Goal: Task Accomplishment & Management: Manage account settings

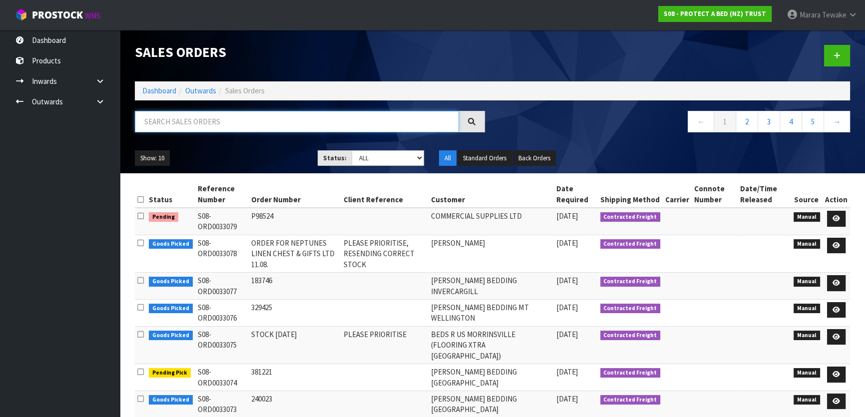
click at [236, 125] on input "text" at bounding box center [297, 121] width 324 height 21
type input "JOB-0408439"
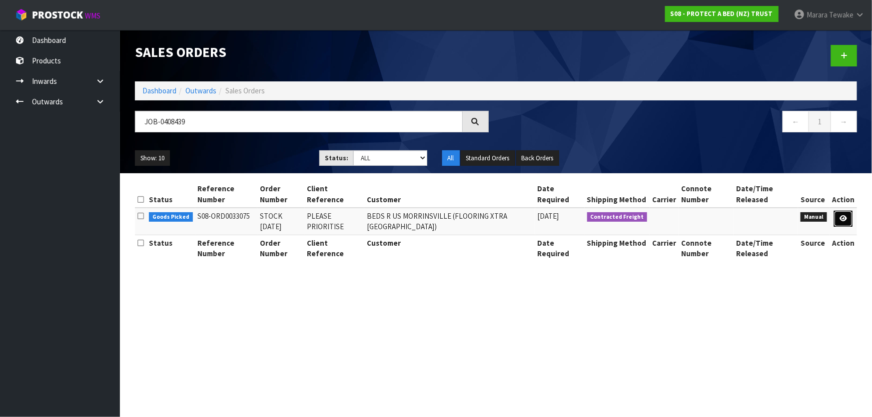
click at [843, 217] on icon at bounding box center [842, 218] width 7 height 6
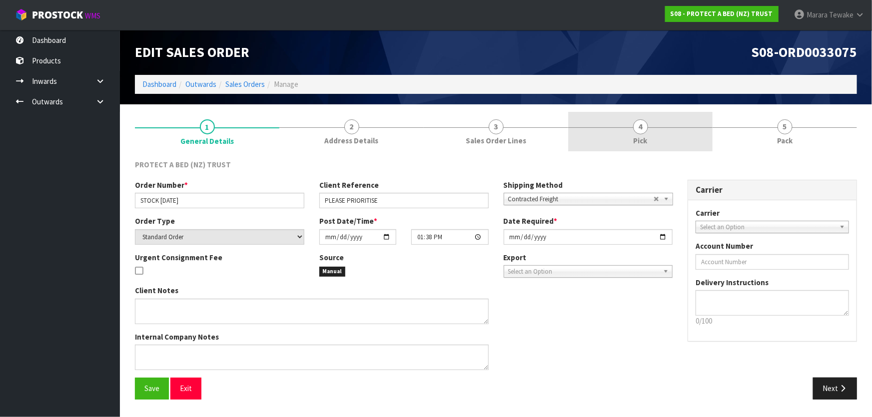
click at [632, 127] on div at bounding box center [640, 127] width 144 height 0
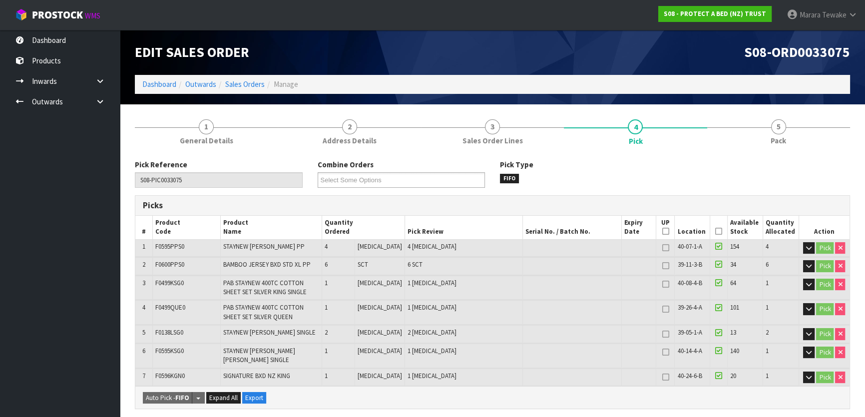
click at [715, 232] on icon at bounding box center [718, 231] width 7 height 0
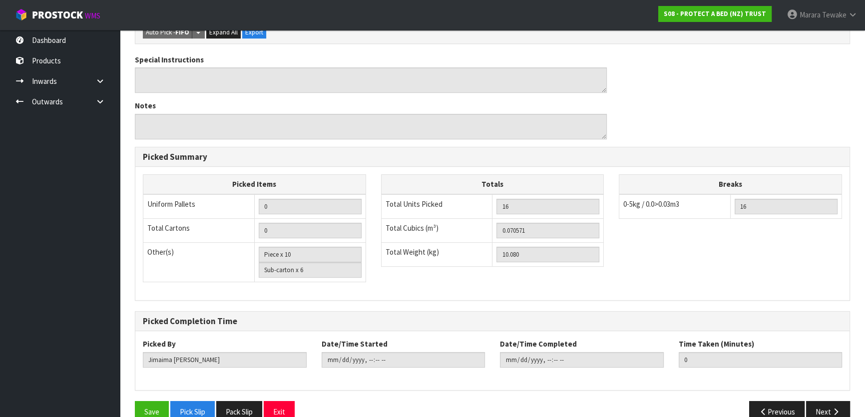
scroll to position [412, 0]
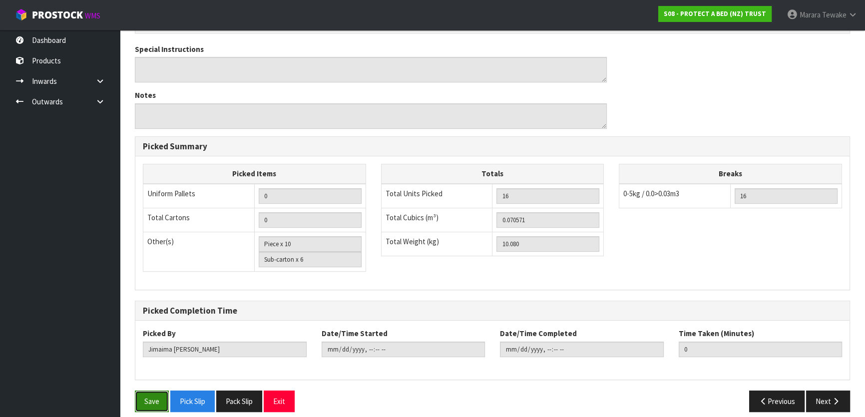
drag, startPoint x: 151, startPoint y: 394, endPoint x: 191, endPoint y: 384, distance: 41.2
click at [151, 394] on button "Save" at bounding box center [152, 401] width 34 height 21
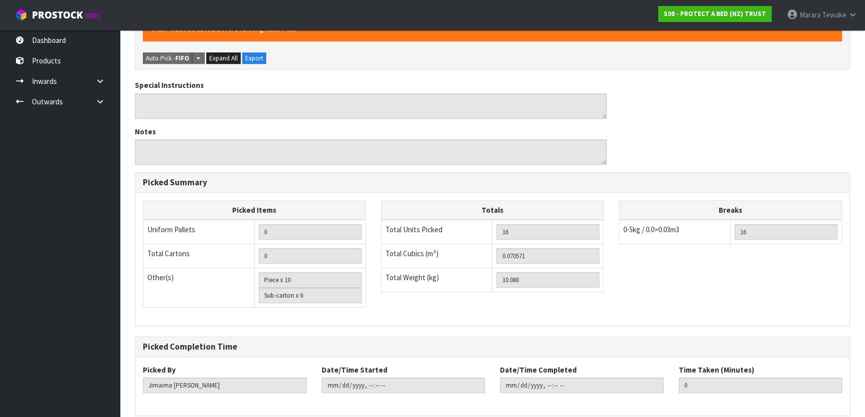
scroll to position [0, 0]
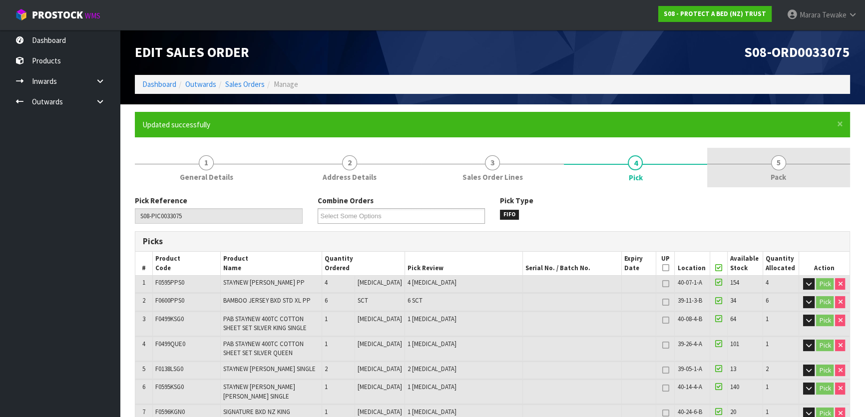
type input "Marara Tewake"
type input "2025-08-20T08:13:23"
click at [788, 161] on link "5 Pack" at bounding box center [778, 167] width 143 height 39
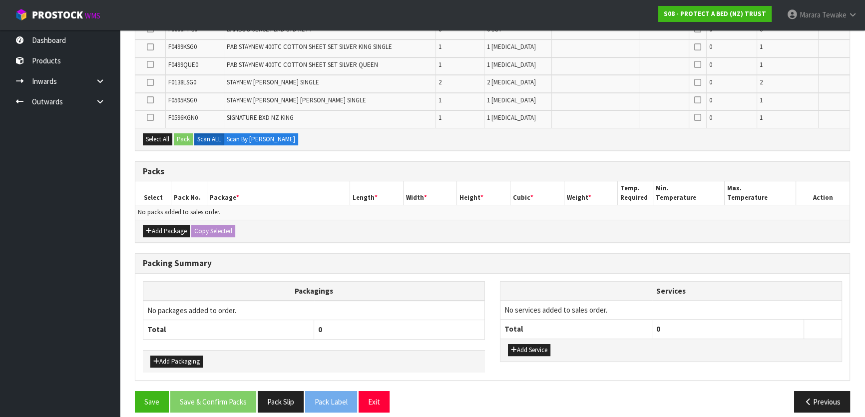
scroll to position [270, 0]
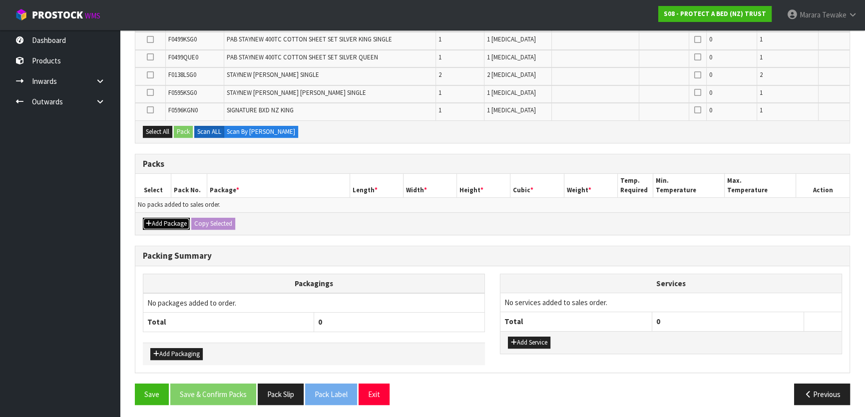
click at [172, 219] on button "Add Package" at bounding box center [166, 224] width 47 height 12
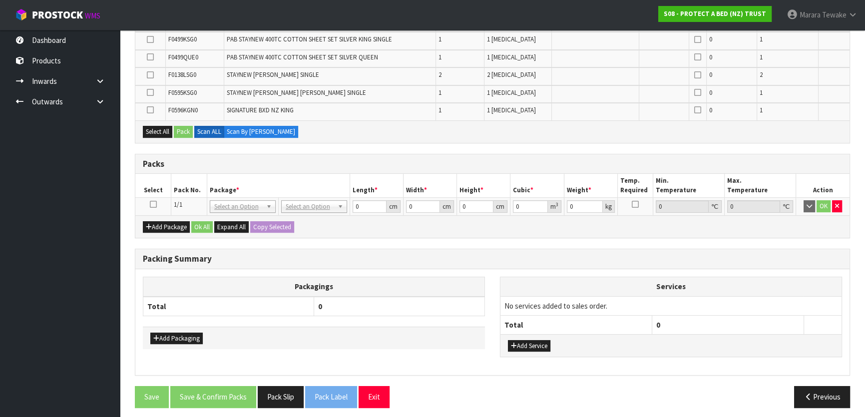
drag, startPoint x: 152, startPoint y: 200, endPoint x: 147, endPoint y: 194, distance: 7.8
click at [152, 204] on icon at bounding box center [153, 204] width 7 height 0
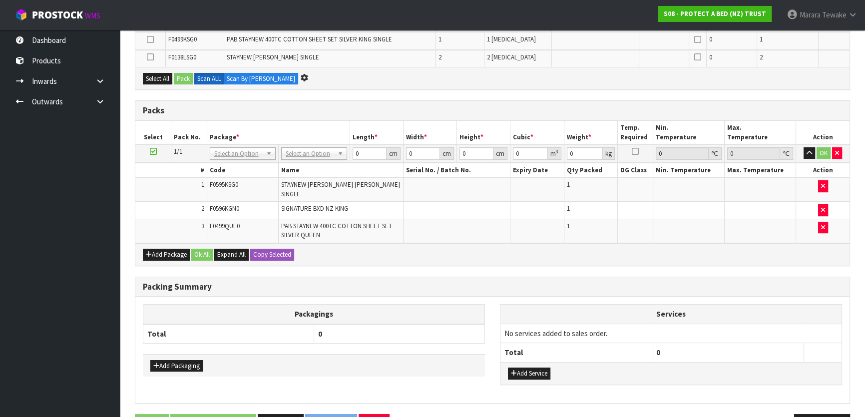
scroll to position [0, 0]
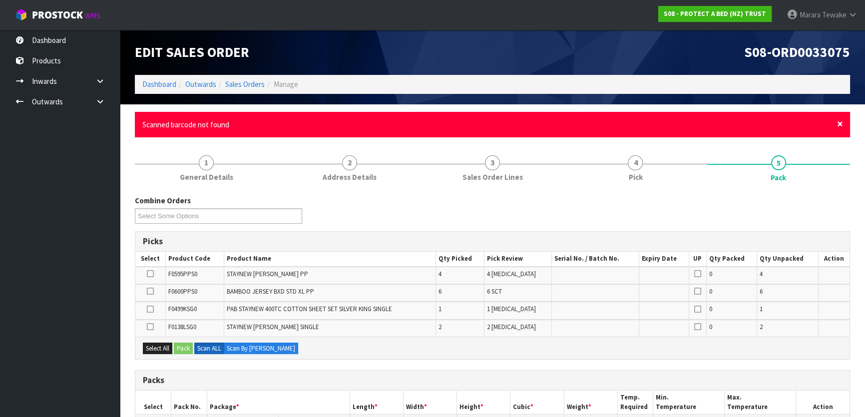
click at [841, 119] on span "×" at bounding box center [840, 124] width 6 height 14
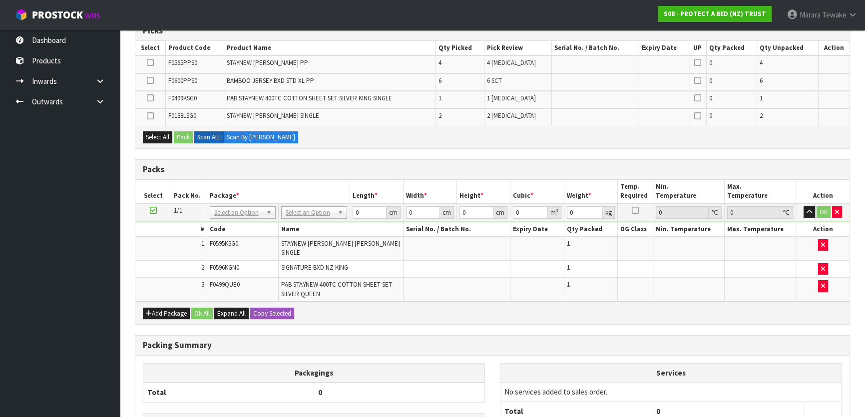
scroll to position [181, 0]
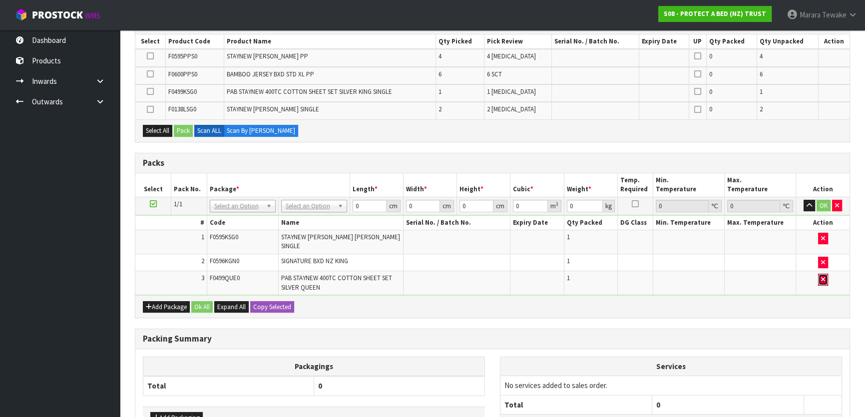
click at [823, 276] on icon "button" at bounding box center [823, 279] width 4 height 6
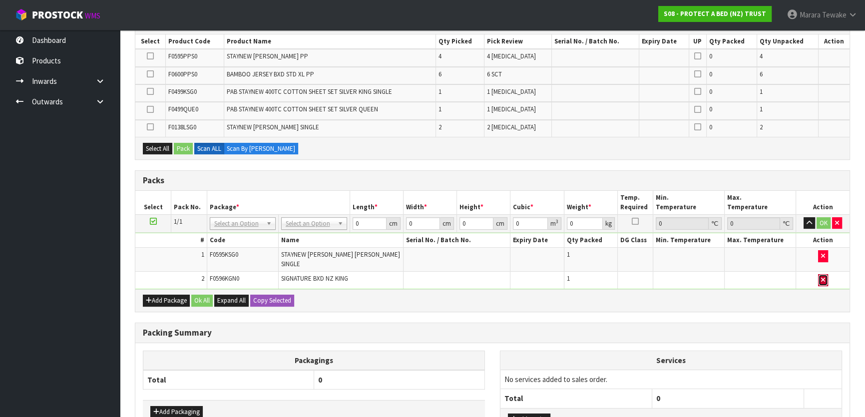
click at [823, 277] on icon "button" at bounding box center [823, 280] width 4 height 6
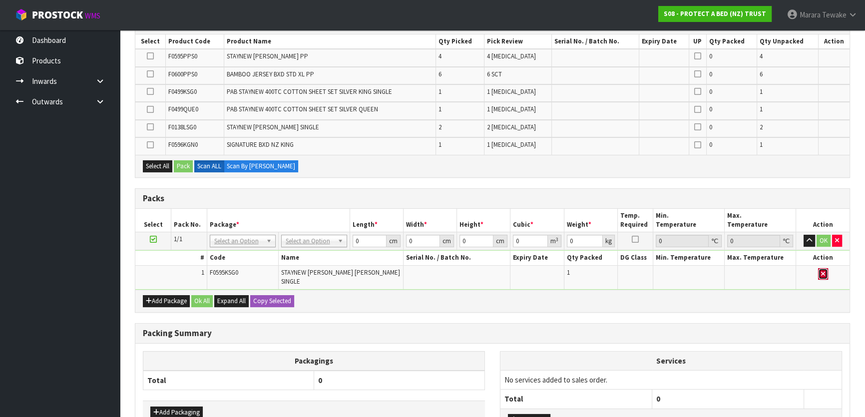
click at [824, 271] on icon "button" at bounding box center [823, 274] width 4 height 6
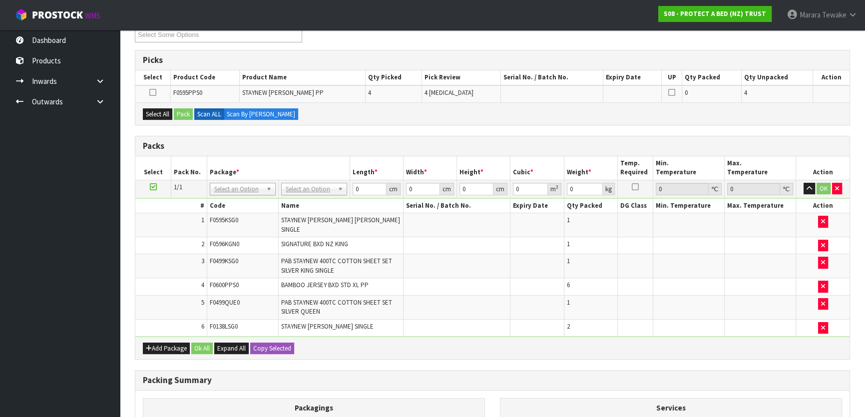
scroll to position [0, 0]
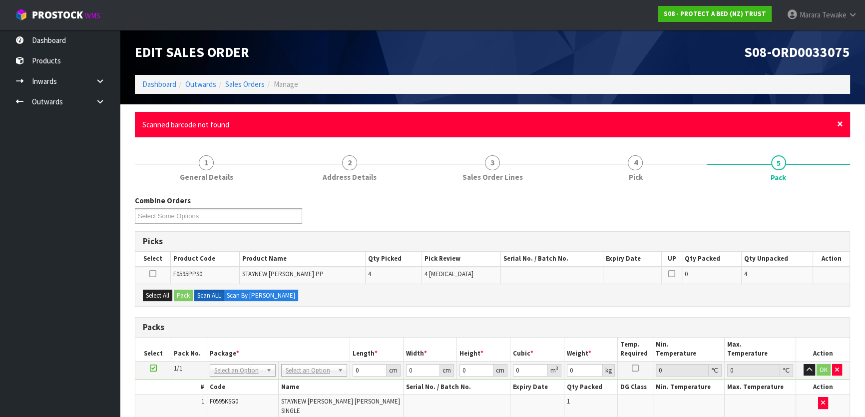
click at [842, 122] on span "×" at bounding box center [840, 124] width 6 height 14
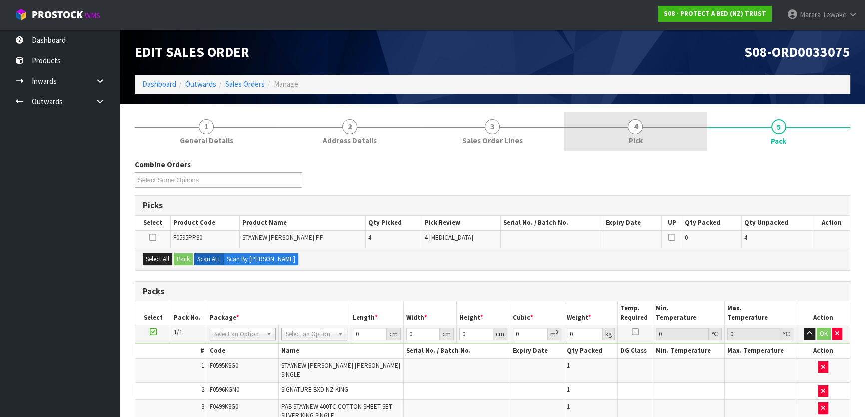
click at [630, 134] on link "4 Pick" at bounding box center [635, 131] width 143 height 39
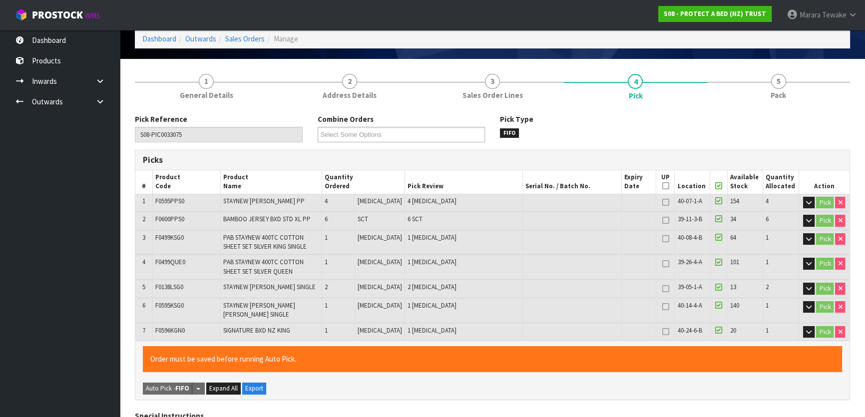
scroll to position [409, 0]
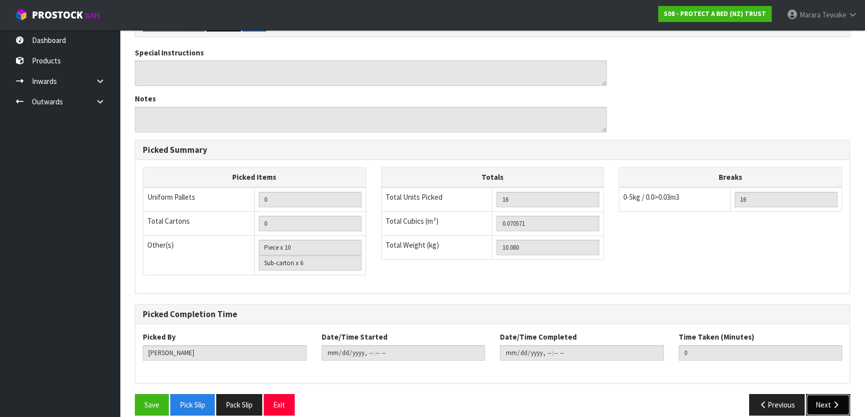
click at [834, 400] on button "Next" at bounding box center [828, 404] width 44 height 21
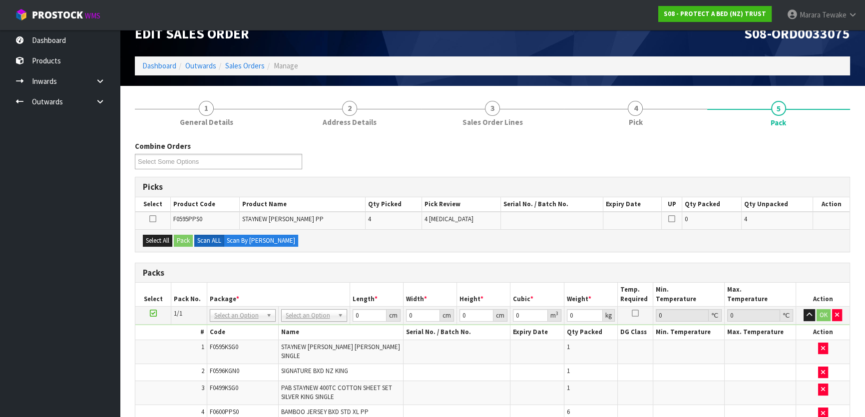
scroll to position [0, 0]
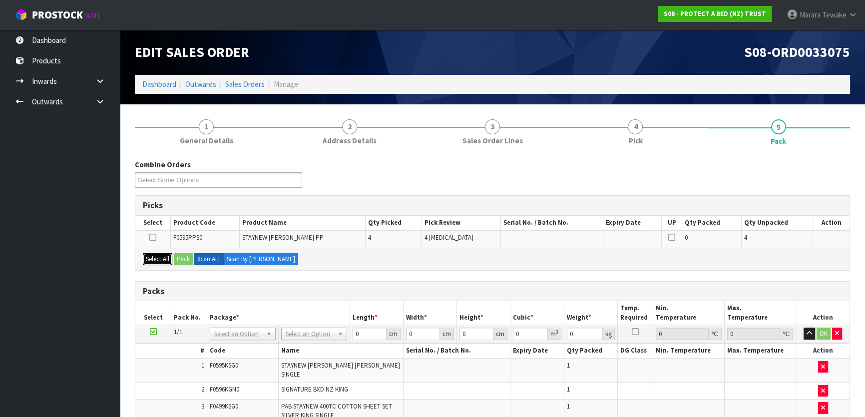
click at [153, 260] on button "Select All" at bounding box center [157, 259] width 29 height 12
click at [178, 260] on button "Pack" at bounding box center [183, 259] width 19 height 12
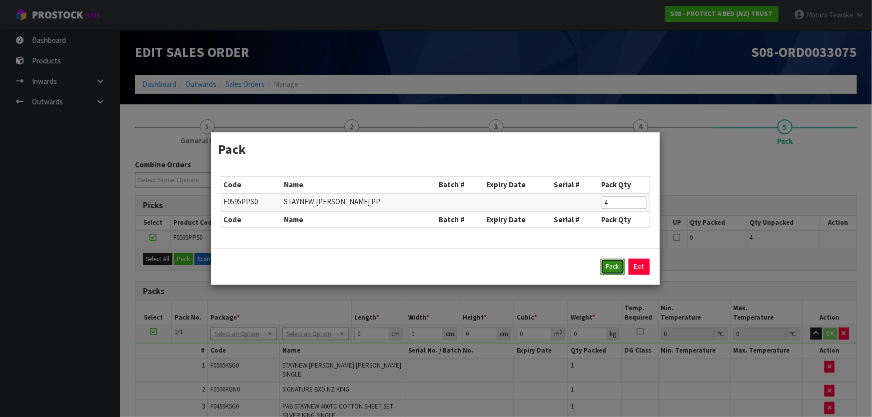
click at [617, 271] on button "Pack" at bounding box center [612, 267] width 24 height 16
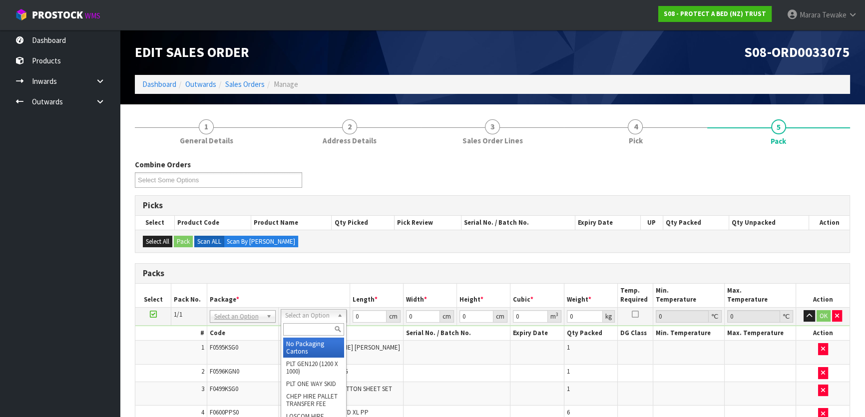
click at [315, 330] on input "text" at bounding box center [313, 329] width 61 height 12
type input "oc"
type input "10.08"
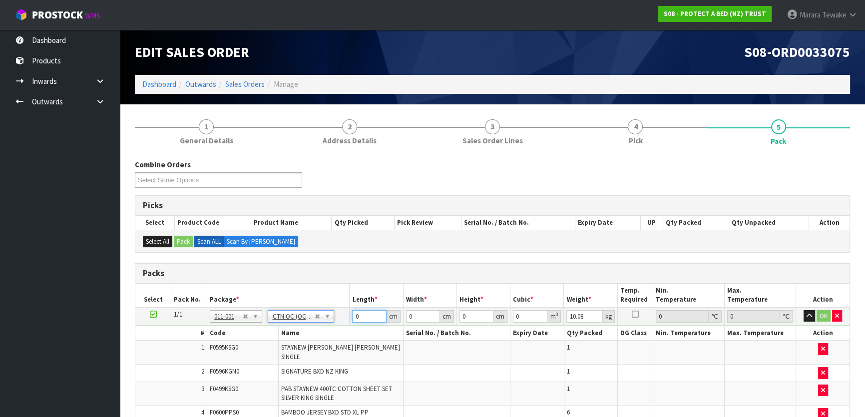
drag, startPoint x: 373, startPoint y: 314, endPoint x: 352, endPoint y: 305, distance: 23.0
click at [352, 308] on td "0 cm" at bounding box center [376, 316] width 53 height 18
type input "61"
type input "41"
type input "3"
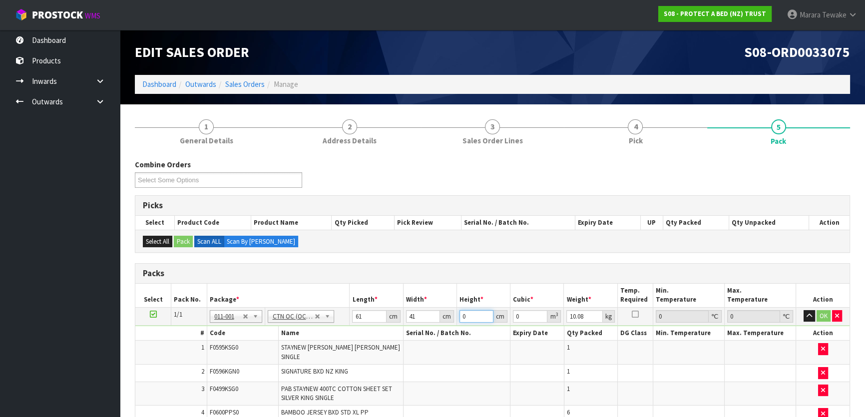
type input "0.007503"
type input "34"
type input "0.085034"
type input "34"
type input "11"
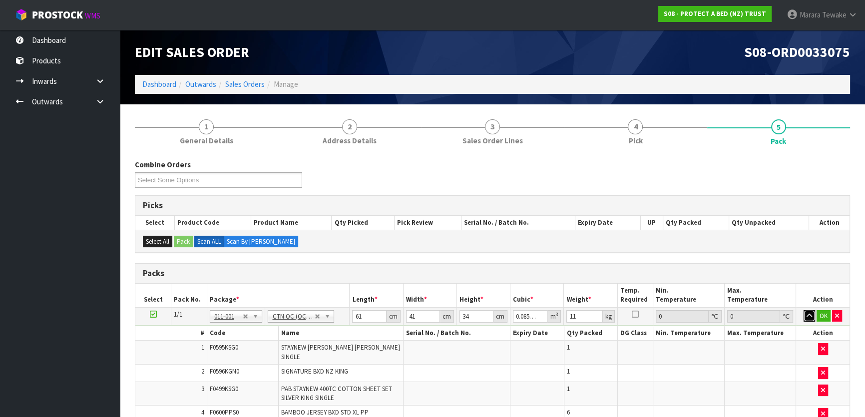
click at [804, 310] on button "button" at bounding box center [809, 316] width 11 height 12
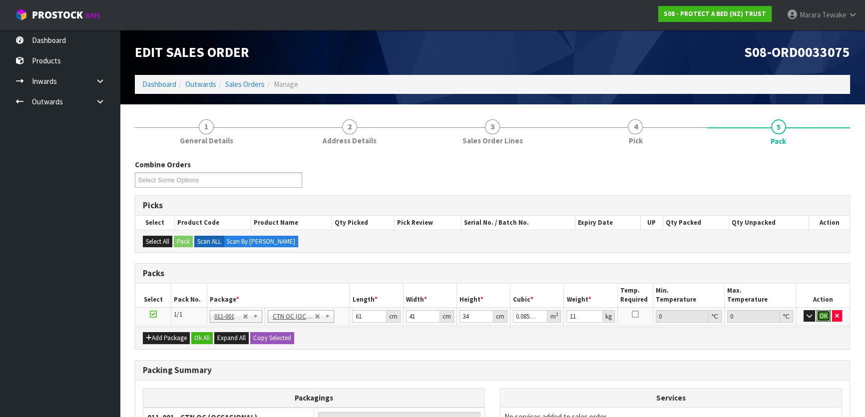
click button "OK" at bounding box center [824, 316] width 14 height 12
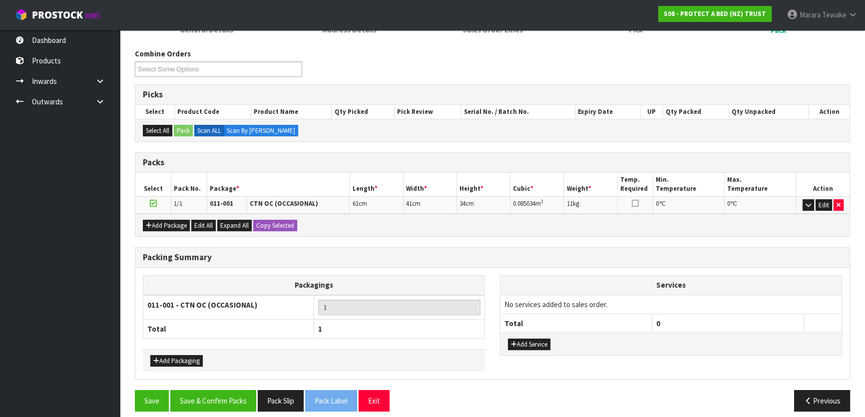
scroll to position [118, 0]
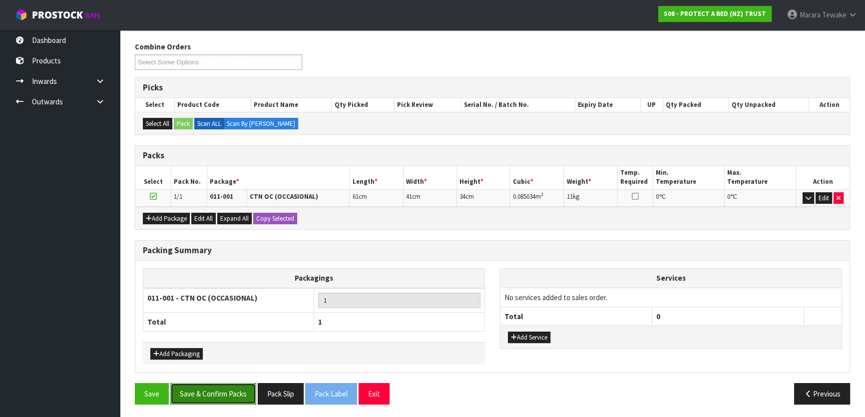
click at [203, 385] on button "Save & Confirm Packs" at bounding box center [213, 393] width 86 height 21
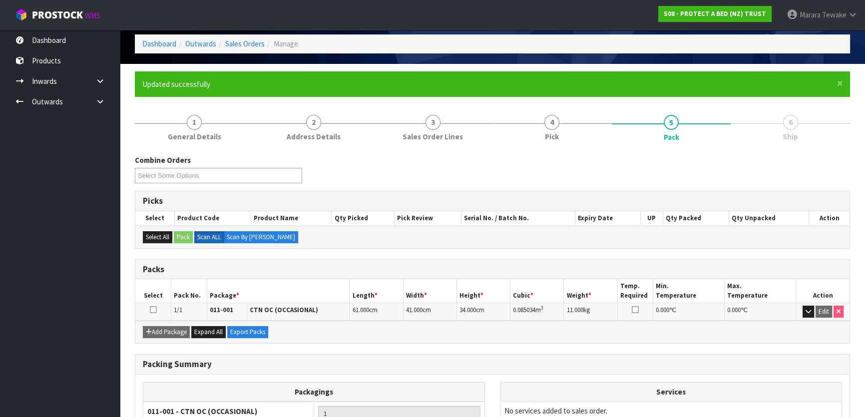
scroll to position [132, 0]
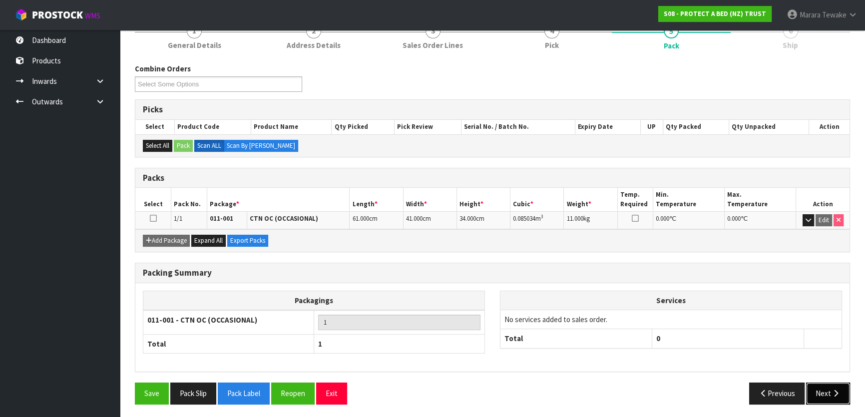
click at [838, 391] on icon "button" at bounding box center [835, 393] width 9 height 7
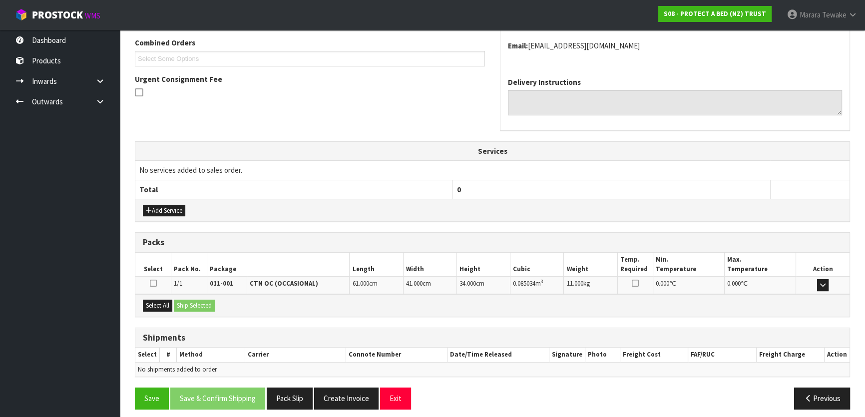
scroll to position [262, 0]
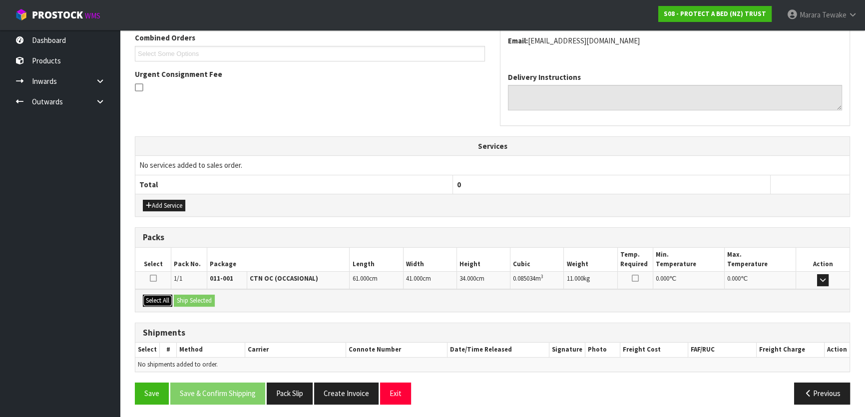
drag, startPoint x: 157, startPoint y: 299, endPoint x: 172, endPoint y: 297, distance: 14.6
click at [159, 298] on button "Select All" at bounding box center [157, 301] width 29 height 12
click at [180, 298] on button "Ship Selected" at bounding box center [194, 301] width 41 height 12
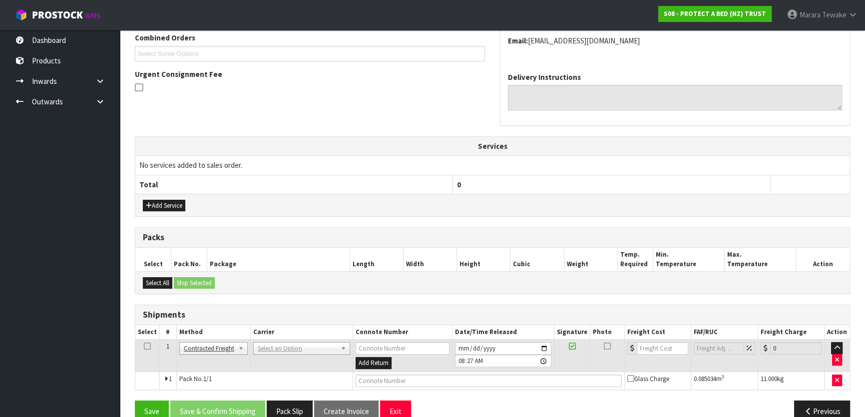
scroll to position [280, 0]
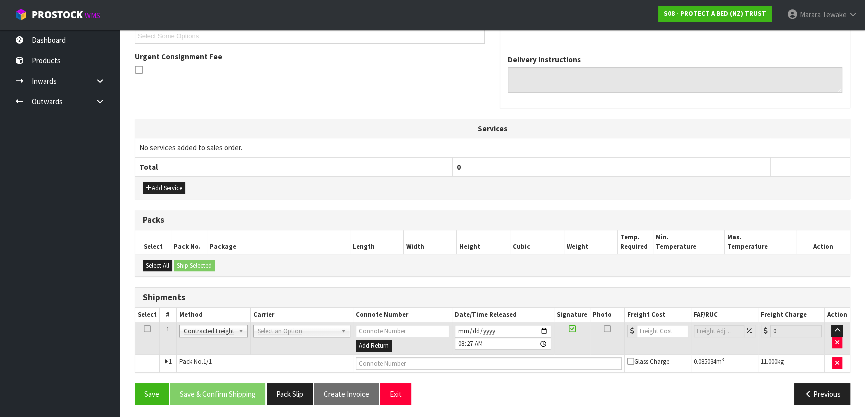
click at [282, 335] on td "ANGEL - ANGEL TRANSPORT CONROY - CONROY REMOVALS DEAEXPAKL - DEADLINE EXPRESS C…" at bounding box center [301, 338] width 102 height 32
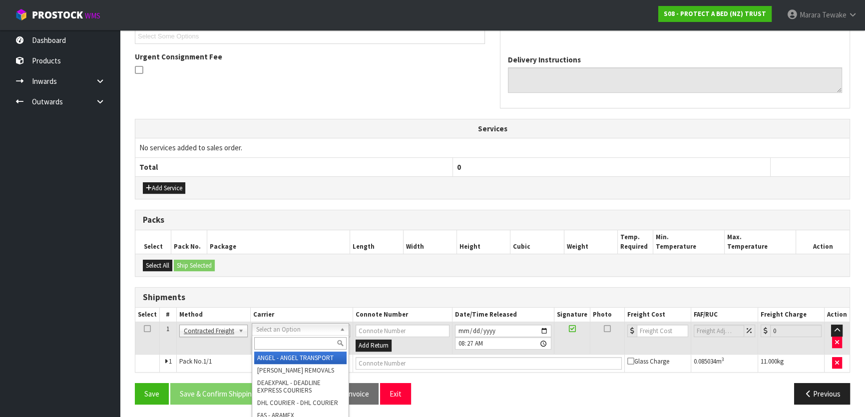
click at [305, 340] on input "text" at bounding box center [300, 343] width 92 height 12
type input "nzp"
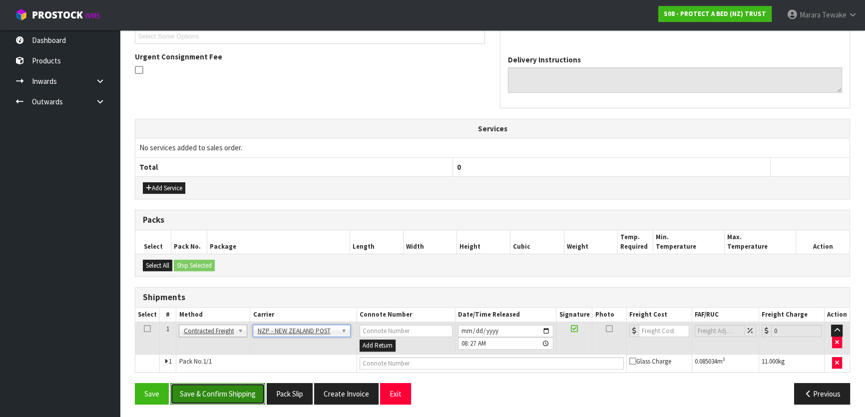
click at [249, 389] on button "Save & Confirm Shipping" at bounding box center [217, 393] width 95 height 21
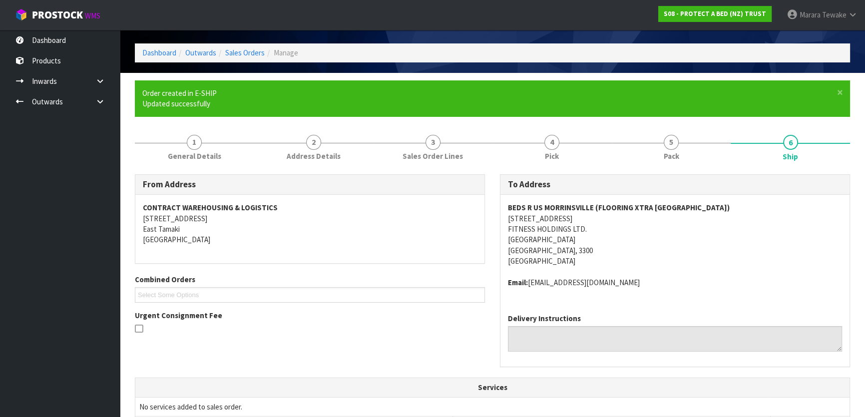
scroll to position [266, 0]
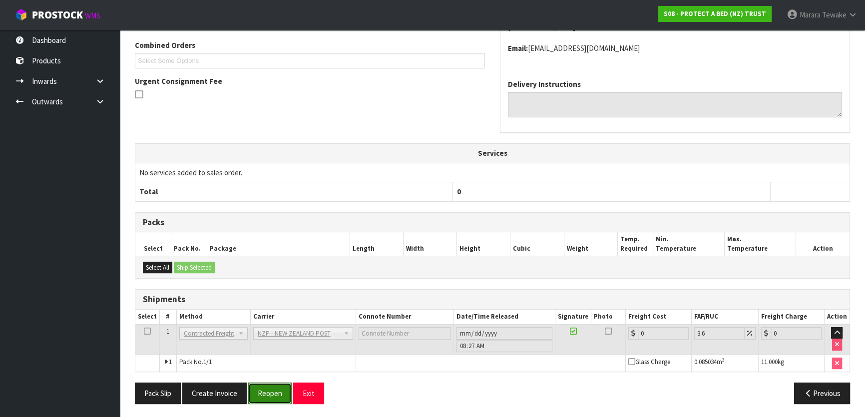
drag, startPoint x: 273, startPoint y: 391, endPoint x: 267, endPoint y: 390, distance: 6.5
click at [272, 391] on button "Reopen" at bounding box center [269, 393] width 43 height 21
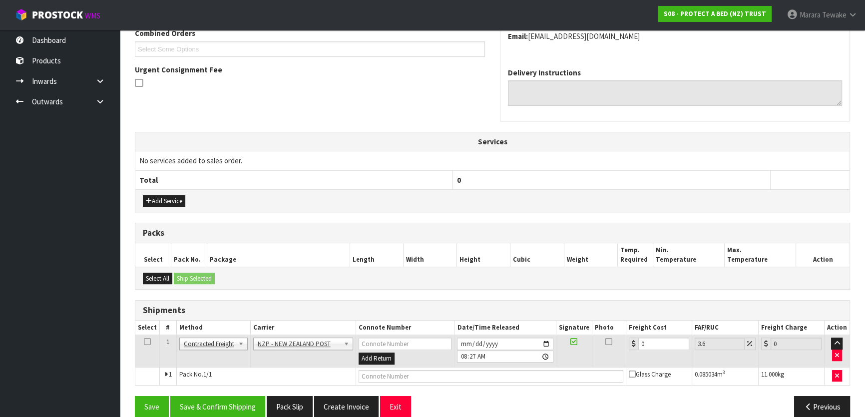
scroll to position [280, 0]
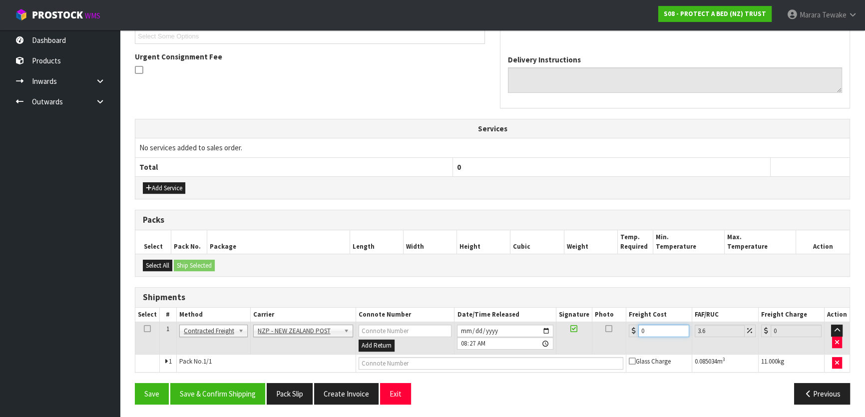
drag, startPoint x: 652, startPoint y: 333, endPoint x: 619, endPoint y: 312, distance: 38.7
click at [631, 325] on div "0" at bounding box center [659, 331] width 60 height 12
type input "8"
type input "8.29"
type input "8.1"
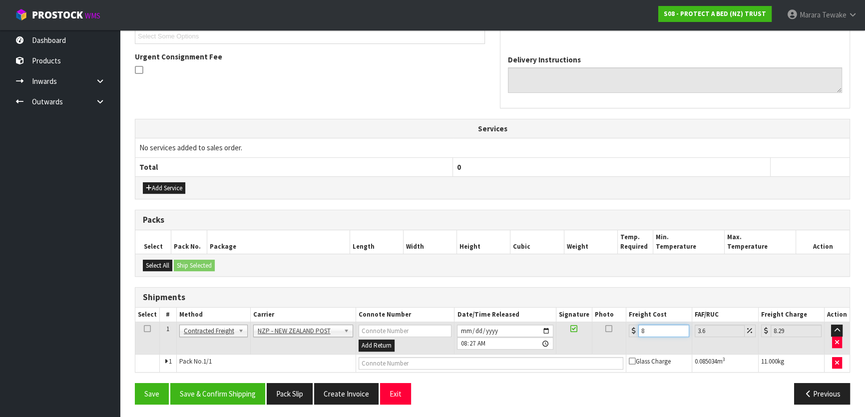
type input "8.39"
type input "8.12"
type input "8.41"
type input "8.12"
click at [236, 398] on button "Save & Confirm Shipping" at bounding box center [217, 393] width 95 height 21
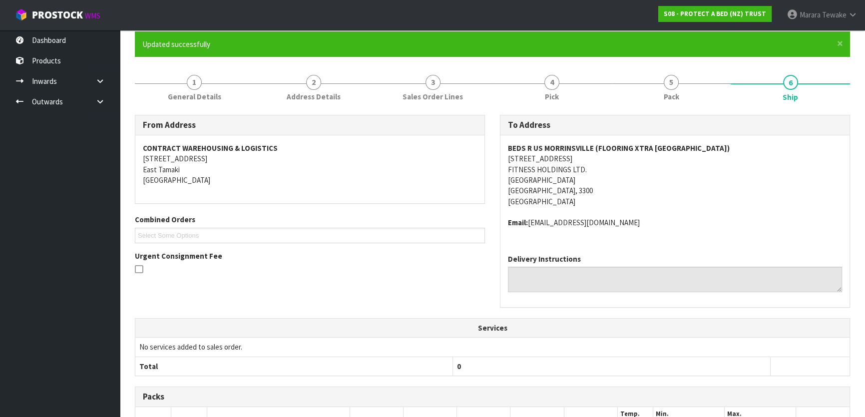
scroll to position [262, 0]
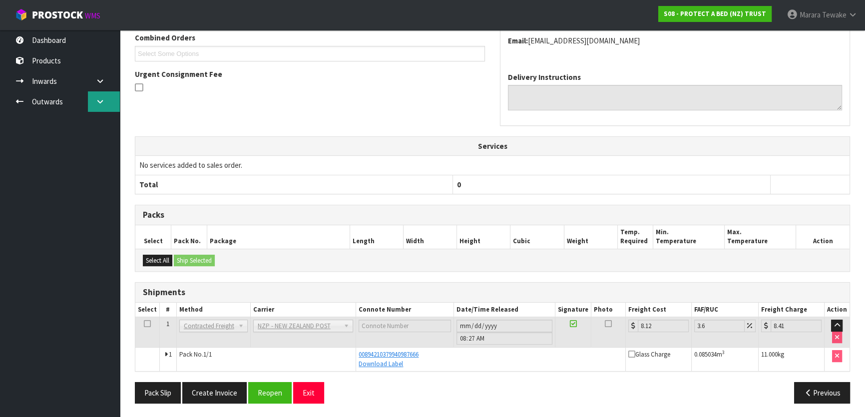
click at [94, 101] on link at bounding box center [104, 101] width 32 height 20
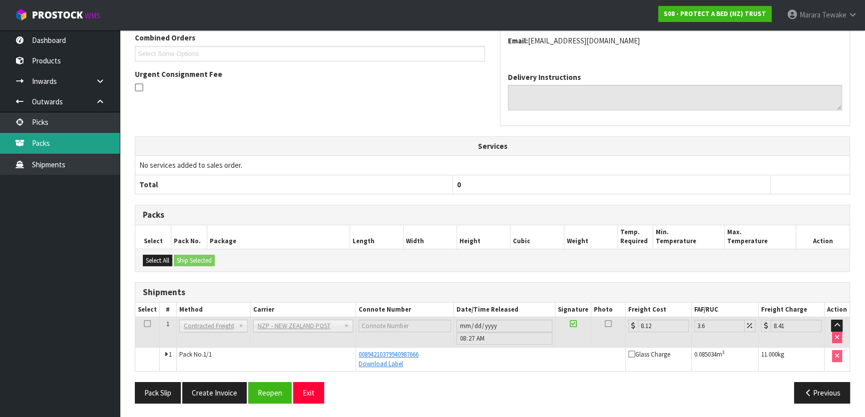
click at [75, 140] on link "Packs" at bounding box center [60, 143] width 120 height 20
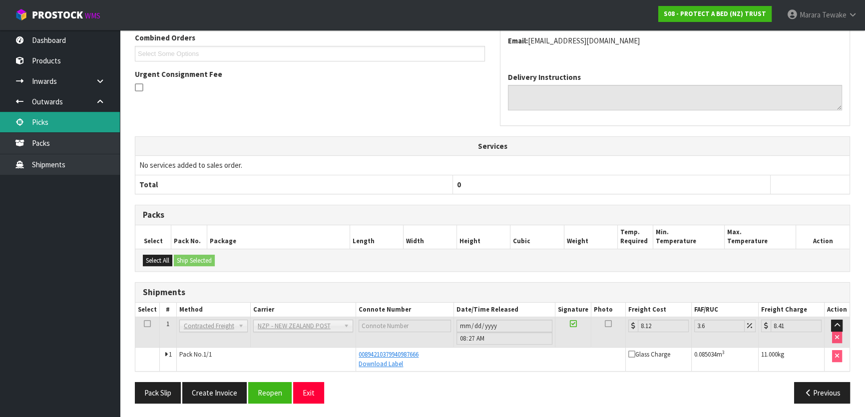
click at [75, 126] on link "Picks" at bounding box center [60, 122] width 120 height 20
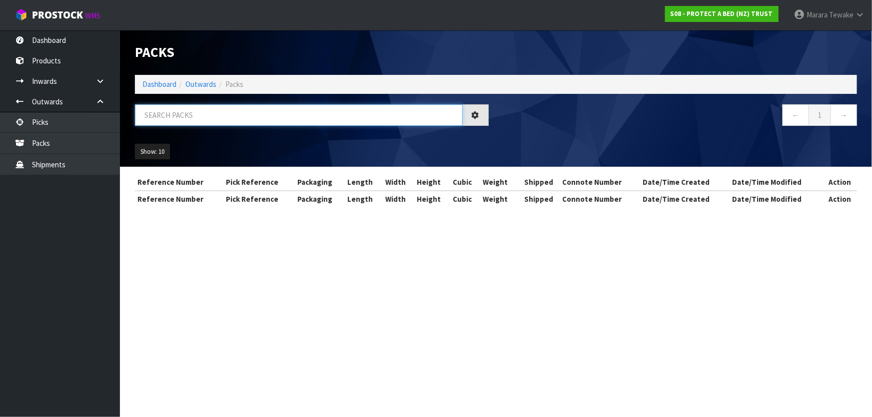
click at [153, 110] on input "text" at bounding box center [299, 114] width 328 height 21
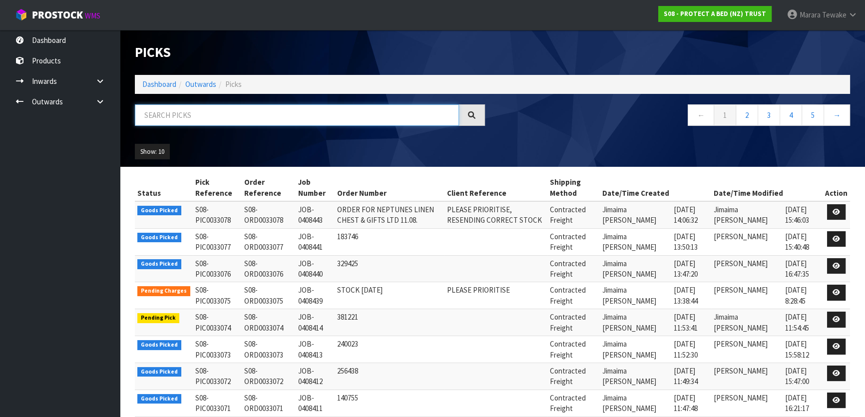
click at [227, 112] on input "text" at bounding box center [297, 114] width 324 height 21
type input "JOB-0408123"
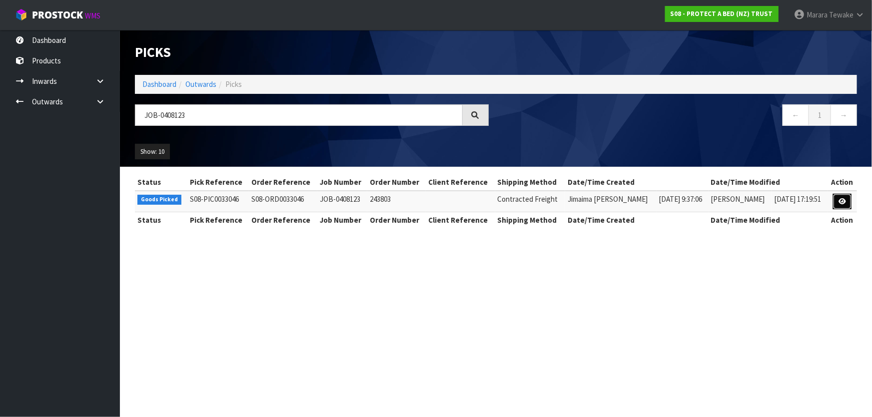
click at [848, 195] on link at bounding box center [842, 202] width 18 height 16
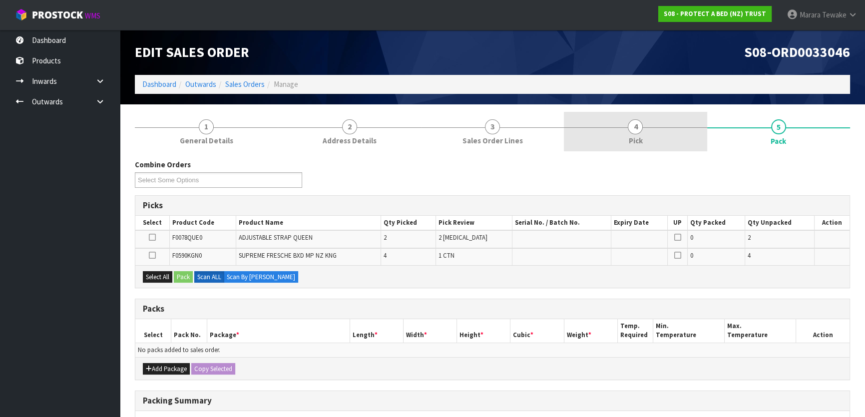
click at [666, 133] on link "4 Pick" at bounding box center [635, 131] width 143 height 39
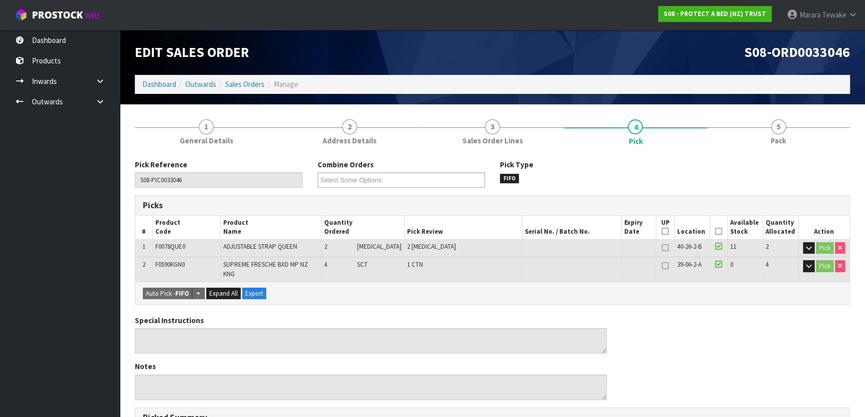
click at [715, 232] on icon at bounding box center [718, 231] width 7 height 0
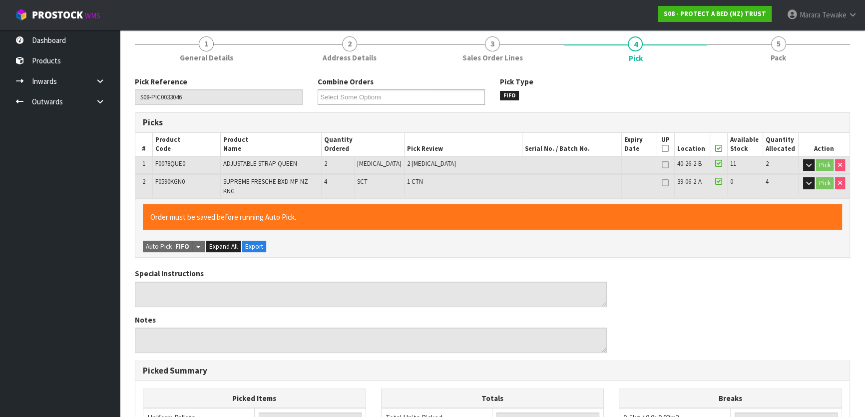
scroll to position [293, 0]
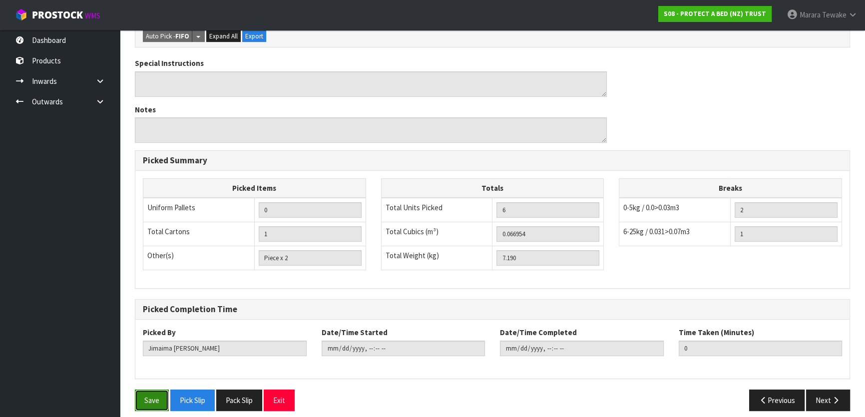
click at [145, 390] on button "Save" at bounding box center [152, 400] width 34 height 21
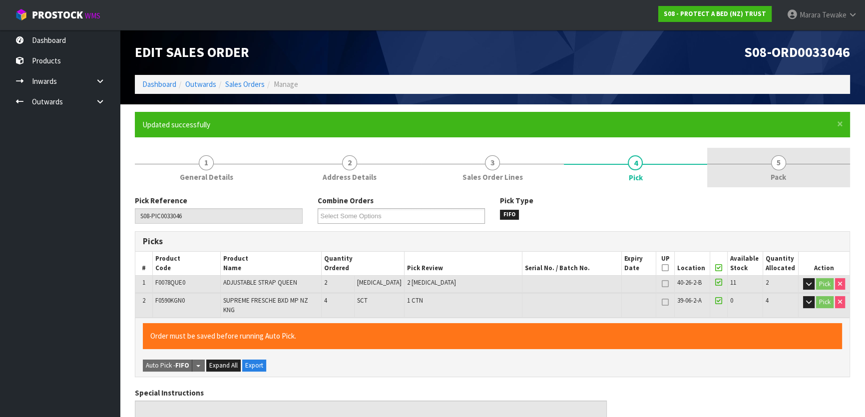
type input "Marara Tewake"
type input "2025-08-20T08:31"
click at [787, 158] on link "5 Pack" at bounding box center [778, 167] width 143 height 39
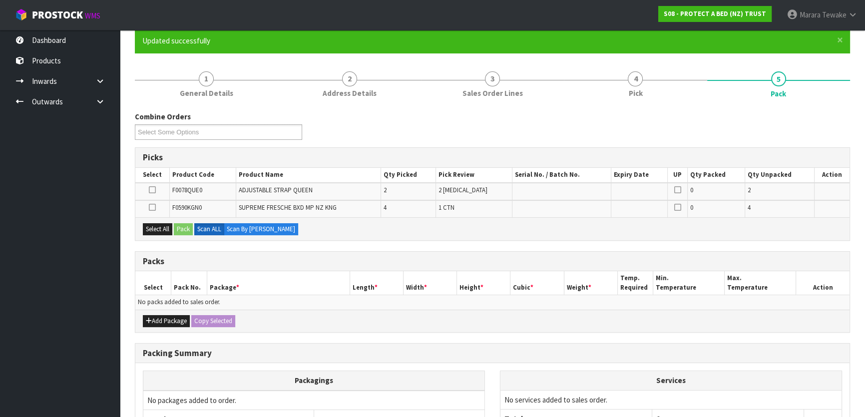
scroll to position [181, 0]
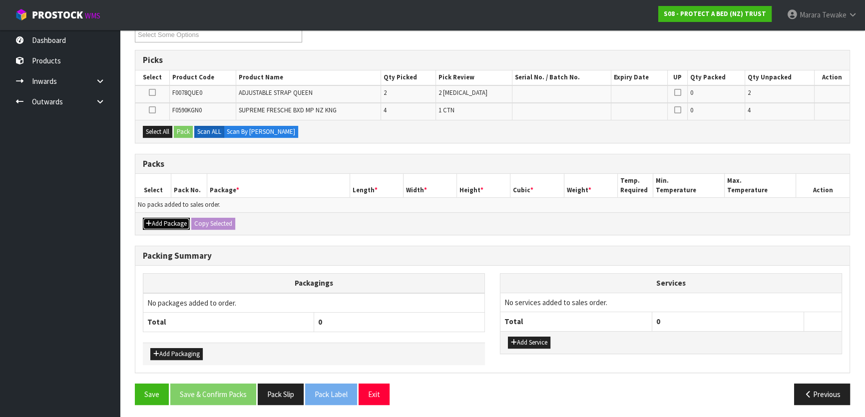
drag, startPoint x: 165, startPoint y: 224, endPoint x: 136, endPoint y: 214, distance: 30.8
click at [157, 220] on button "Add Package" at bounding box center [166, 224] width 47 height 12
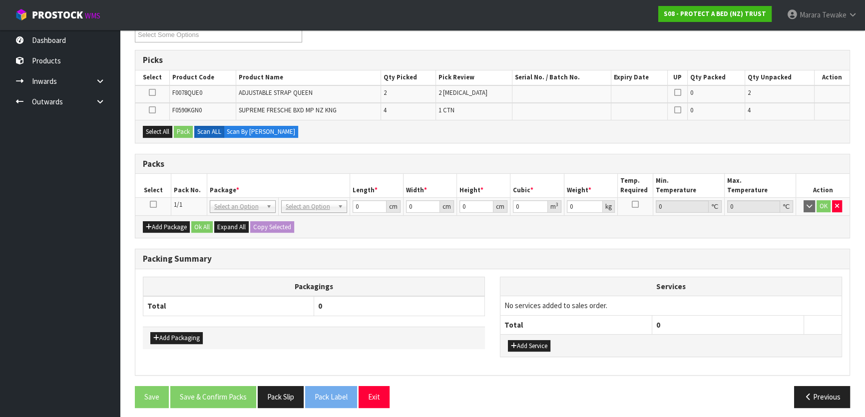
click at [154, 204] on icon at bounding box center [153, 204] width 7 height 0
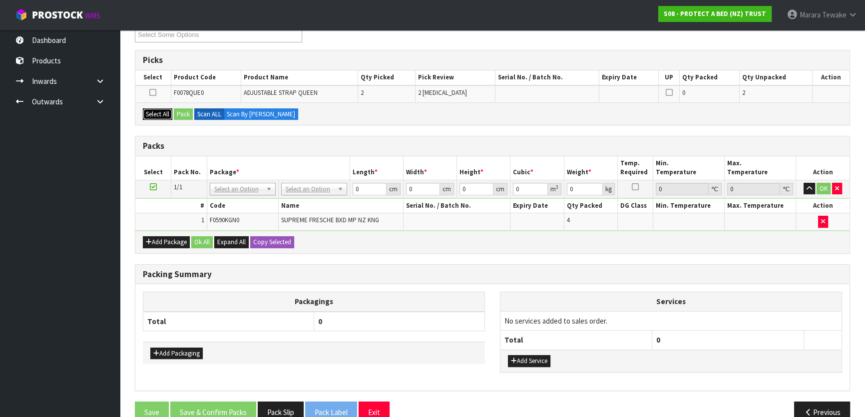
click at [157, 113] on button "Select All" at bounding box center [157, 114] width 29 height 12
click at [186, 112] on button "Pack" at bounding box center [183, 114] width 19 height 12
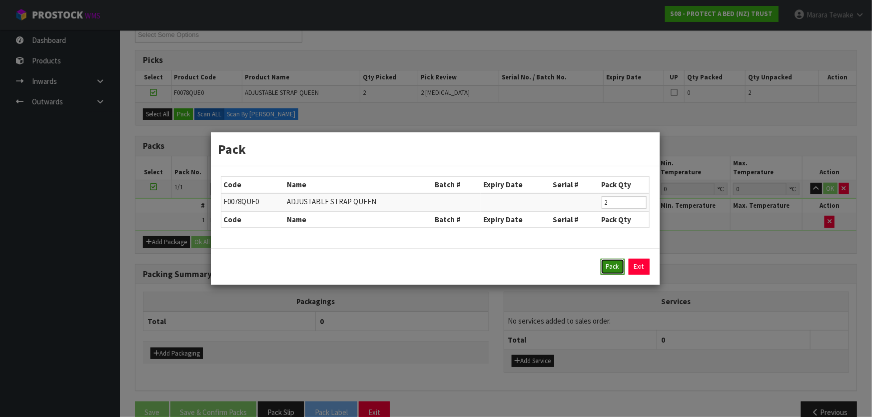
drag, startPoint x: 613, startPoint y: 261, endPoint x: 466, endPoint y: 231, distance: 149.9
click at [611, 261] on button "Pack" at bounding box center [612, 267] width 24 height 16
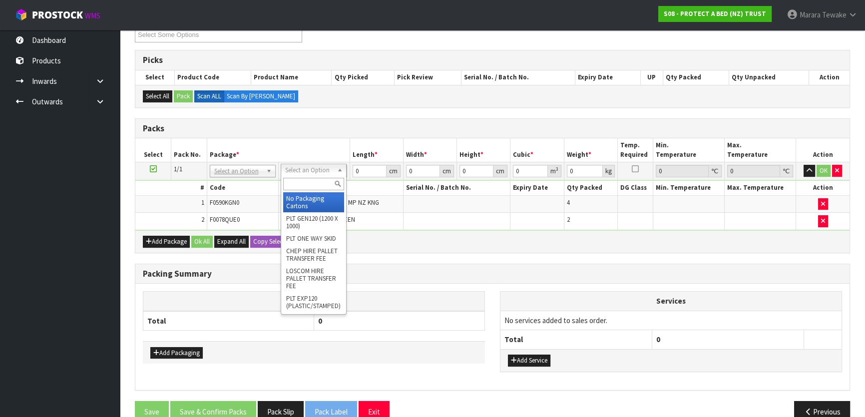
click at [315, 184] on input "text" at bounding box center [313, 184] width 61 height 12
type input "oc"
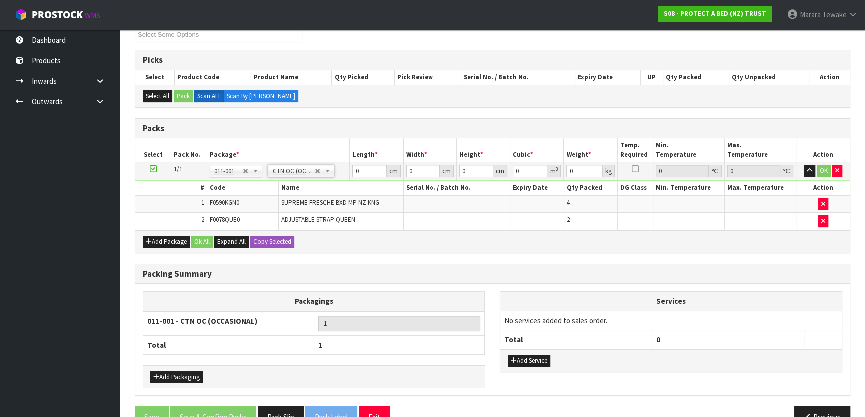
type input "7.19"
drag, startPoint x: 368, startPoint y: 170, endPoint x: 344, endPoint y: 160, distance: 25.5
click at [349, 163] on tr "1/1 NONE 007-001 007-002 007-004 007-009 007-013 007-014 007-015 007-017 007-01…" at bounding box center [492, 171] width 714 height 18
type input "59"
type input "41"
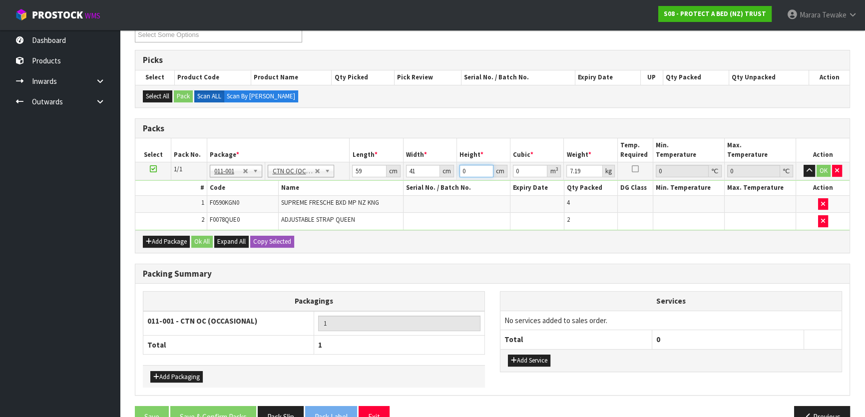
type input "3"
type input "0.007257"
type input "32"
type input "0.077408"
type input "32"
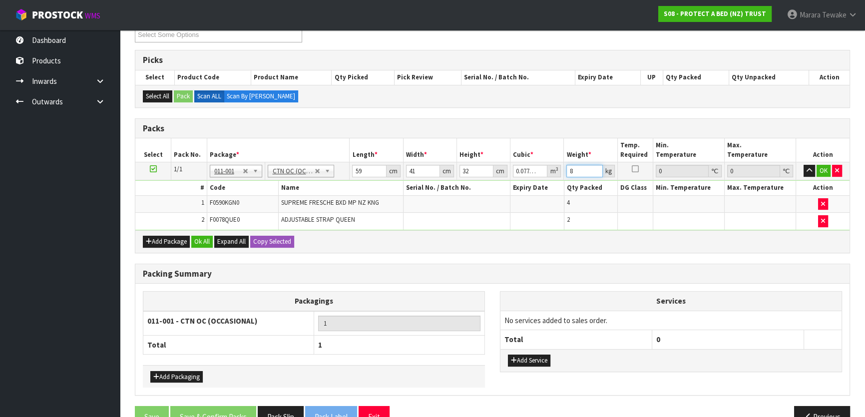
type input "8"
click at [804, 165] on button "button" at bounding box center [809, 171] width 11 height 12
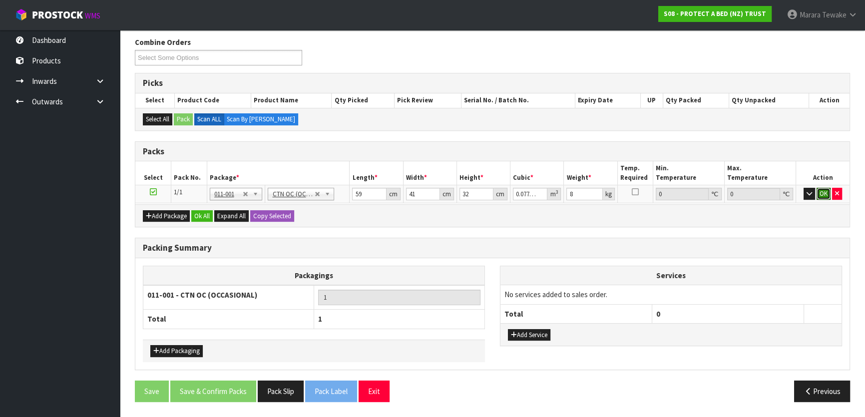
click button "OK" at bounding box center [824, 194] width 14 height 12
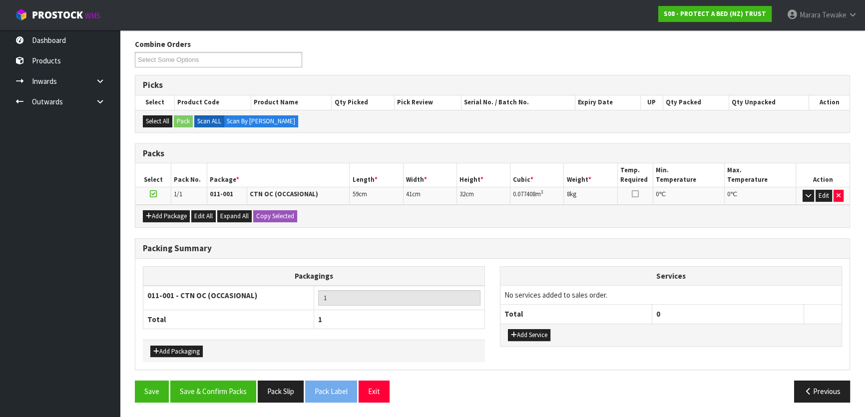
scroll to position [154, 0]
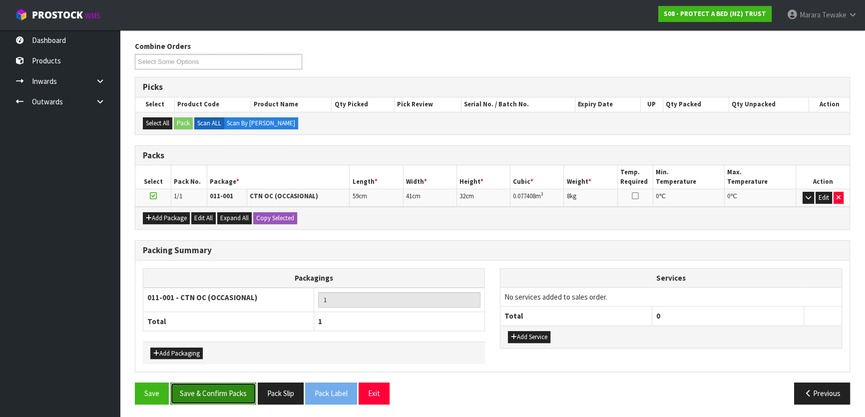
click at [224, 397] on button "Save & Confirm Packs" at bounding box center [213, 393] width 86 height 21
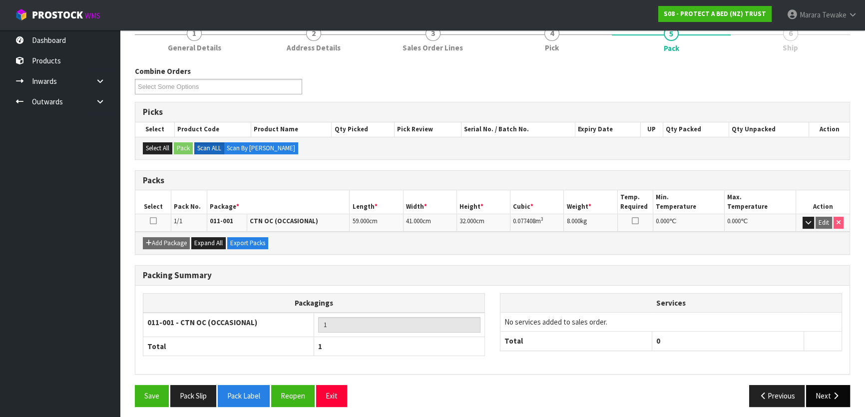
scroll to position [132, 0]
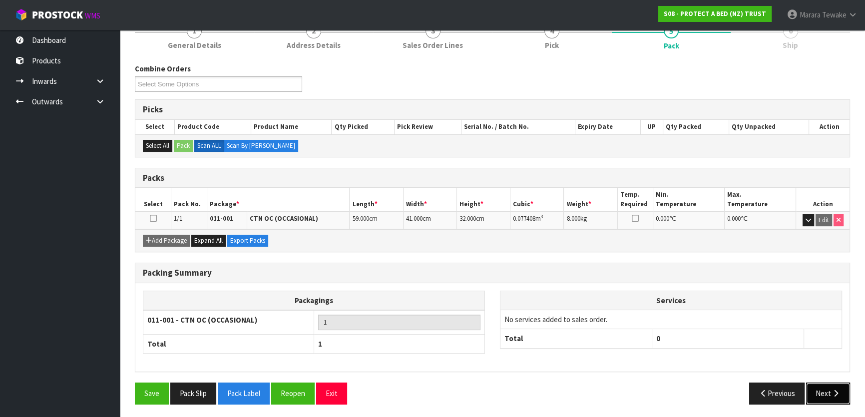
click at [815, 385] on button "Next" at bounding box center [828, 393] width 44 height 21
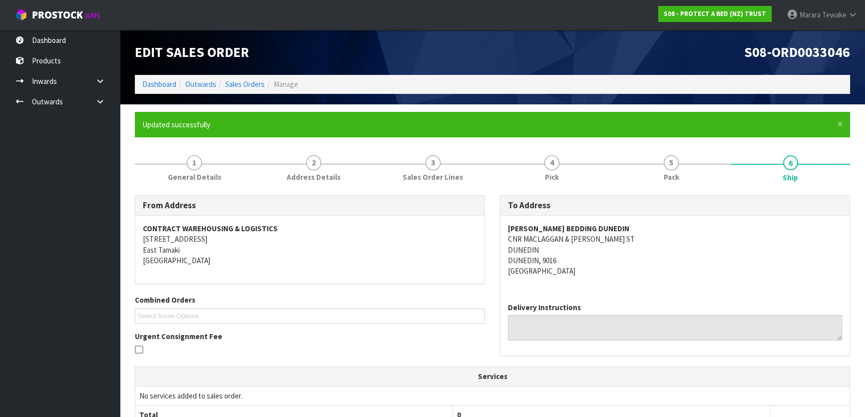
scroll to position [230, 0]
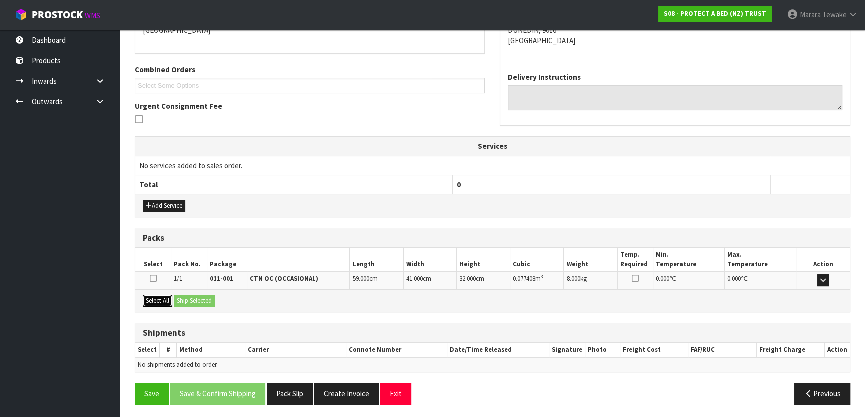
click at [159, 297] on button "Select All" at bounding box center [157, 301] width 29 height 12
drag, startPoint x: 177, startPoint y: 297, endPoint x: 183, endPoint y: 297, distance: 6.0
click at [179, 297] on button "Ship Selected" at bounding box center [194, 301] width 41 height 12
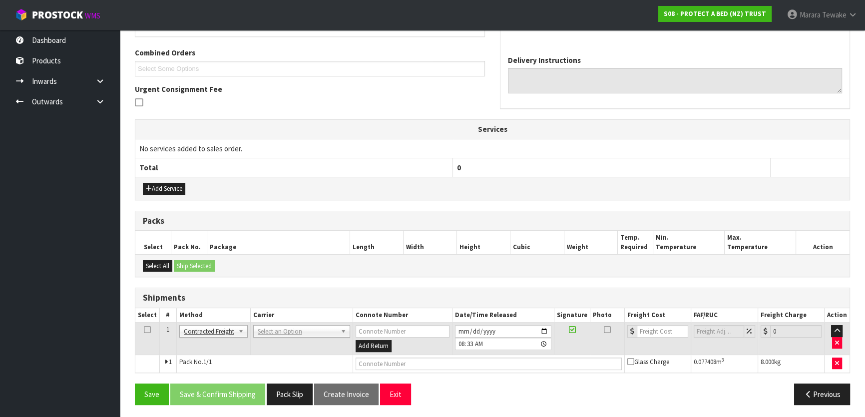
scroll to position [248, 0]
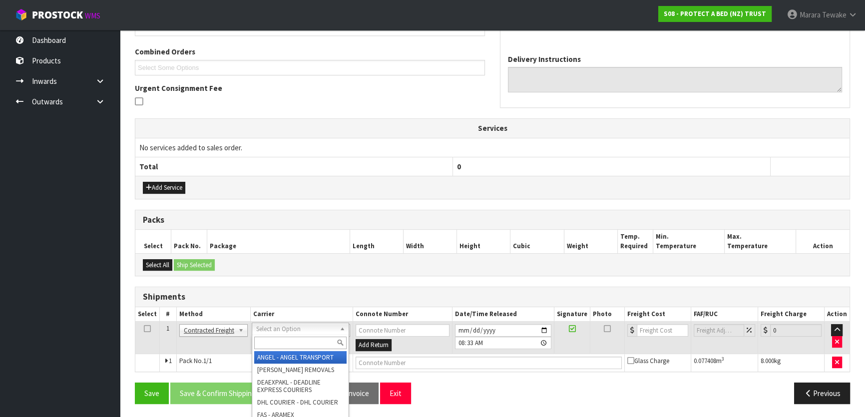
click at [308, 346] on input "text" at bounding box center [300, 343] width 92 height 12
type input "nzp"
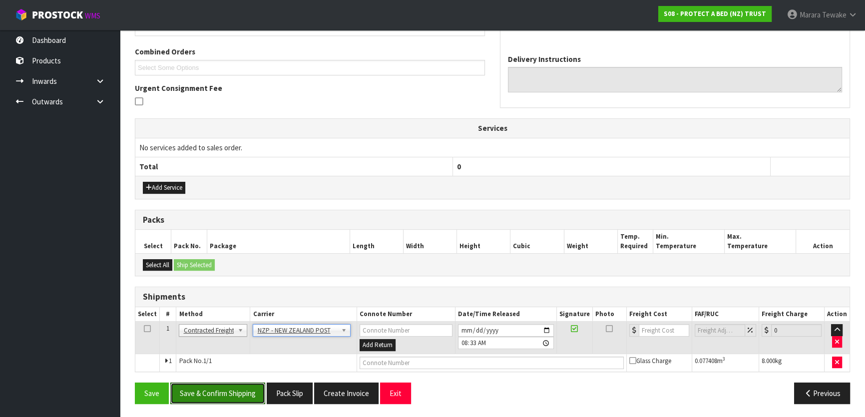
drag, startPoint x: 236, startPoint y: 397, endPoint x: 130, endPoint y: 392, distance: 106.0
click at [234, 397] on button "Save & Confirm Shipping" at bounding box center [217, 393] width 95 height 21
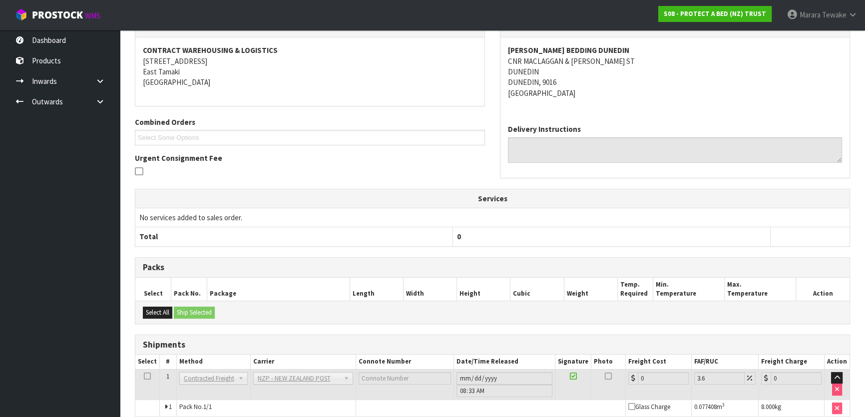
scroll to position [234, 0]
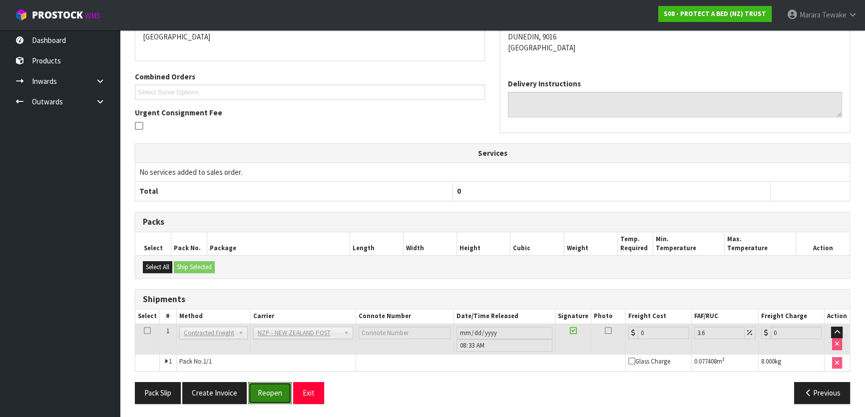
click at [263, 394] on button "Reopen" at bounding box center [269, 392] width 43 height 21
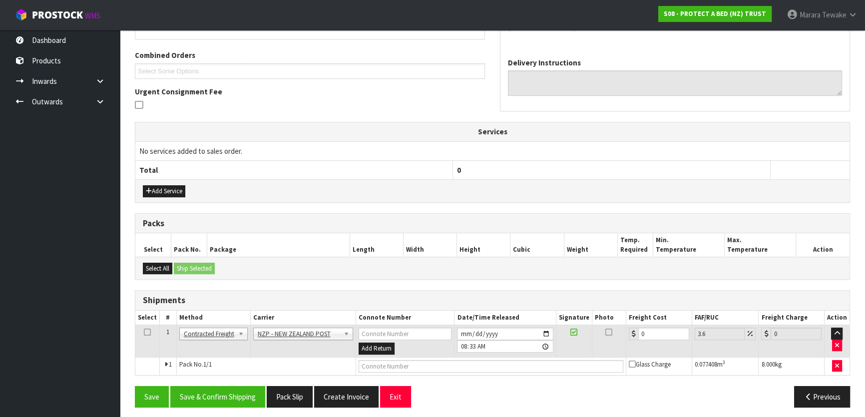
scroll to position [248, 0]
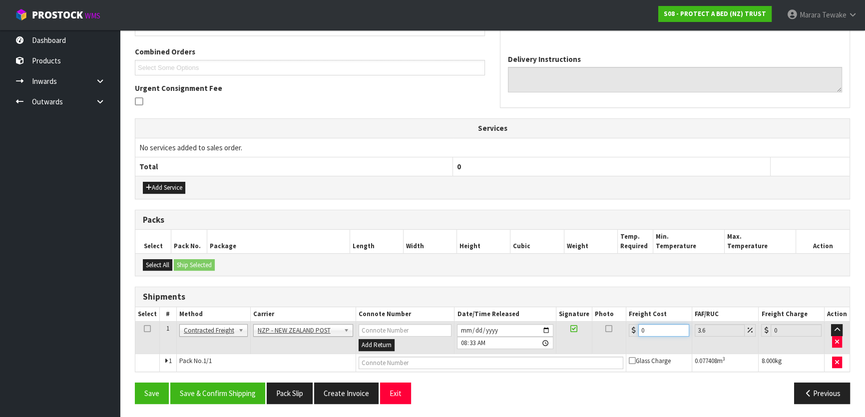
drag, startPoint x: 647, startPoint y: 332, endPoint x: 613, endPoint y: 314, distance: 38.9
click at [619, 322] on tr "1 Client Local Pickup Customer Local Pickup Company Freight Contracted Freight …" at bounding box center [492, 338] width 714 height 32
type input "2"
type input "2.07"
type input "21"
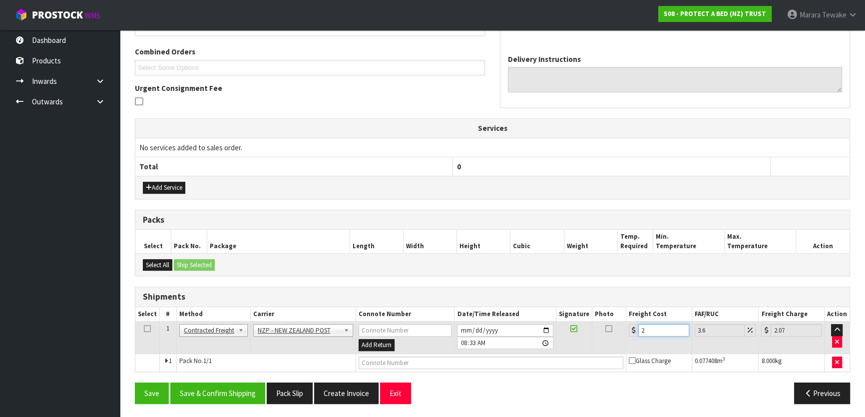
type input "21.76"
type input "21.6"
type input "22.38"
type input "21.61"
type input "22.39"
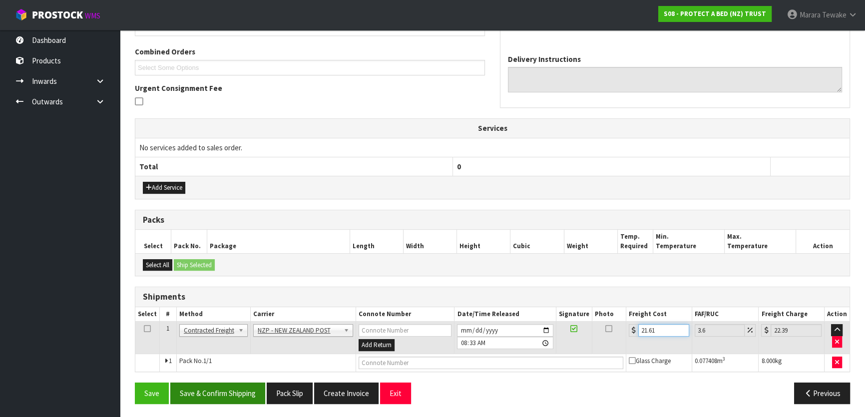
type input "21.61"
drag, startPoint x: 245, startPoint y: 386, endPoint x: 107, endPoint y: 369, distance: 138.4
click at [244, 386] on button "Save & Confirm Shipping" at bounding box center [217, 393] width 95 height 21
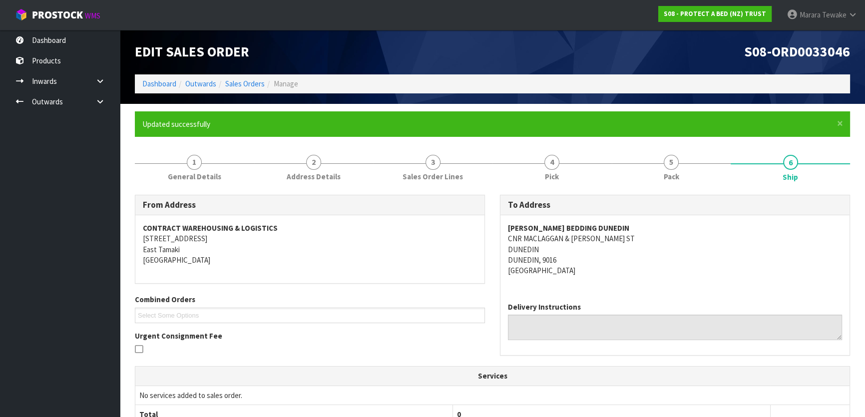
scroll to position [0, 0]
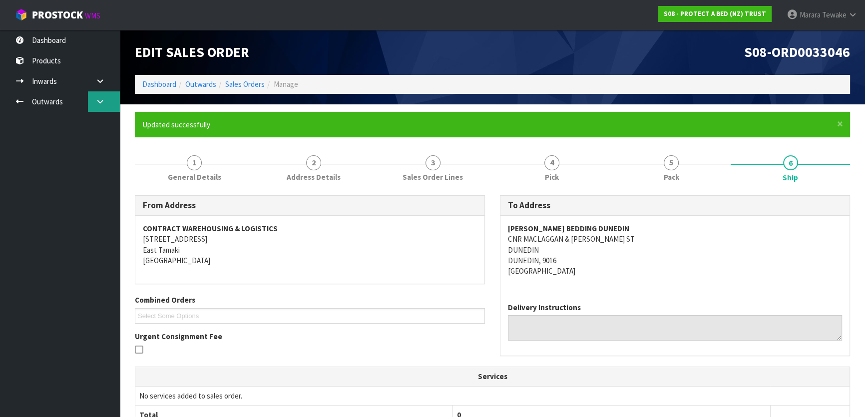
click at [101, 106] on link at bounding box center [104, 101] width 32 height 20
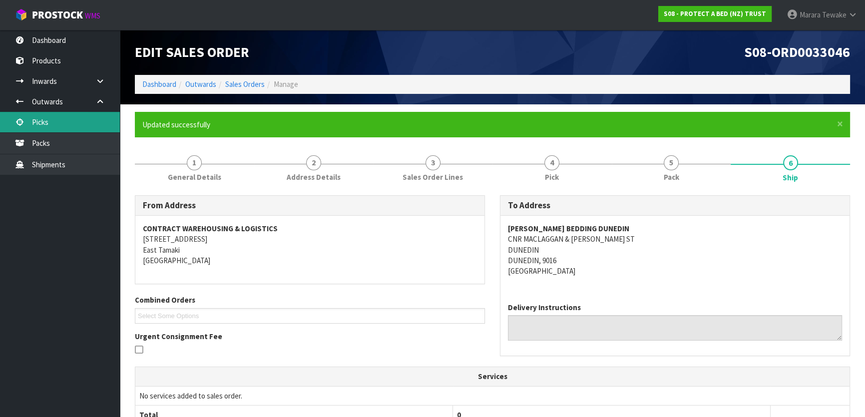
click at [75, 122] on link "Picks" at bounding box center [60, 122] width 120 height 20
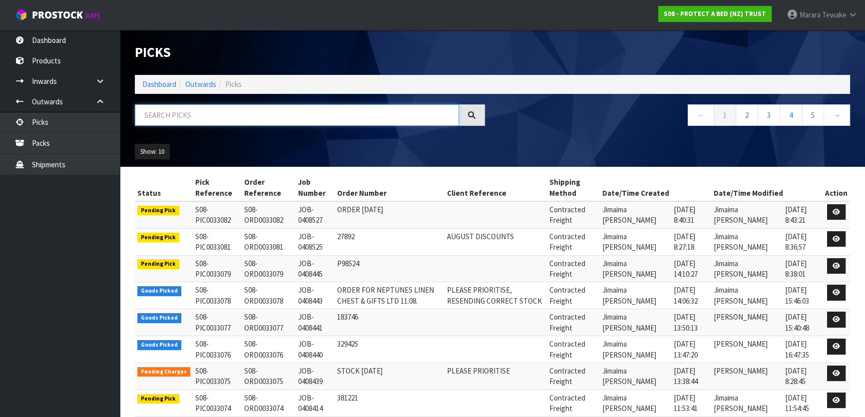
click at [212, 108] on input "text" at bounding box center [297, 114] width 324 height 21
type input "JOB-0408389"
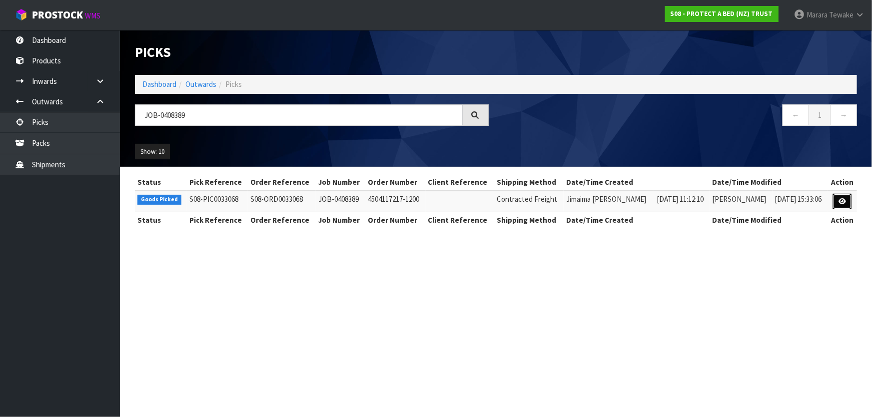
click at [845, 195] on link at bounding box center [842, 202] width 18 height 16
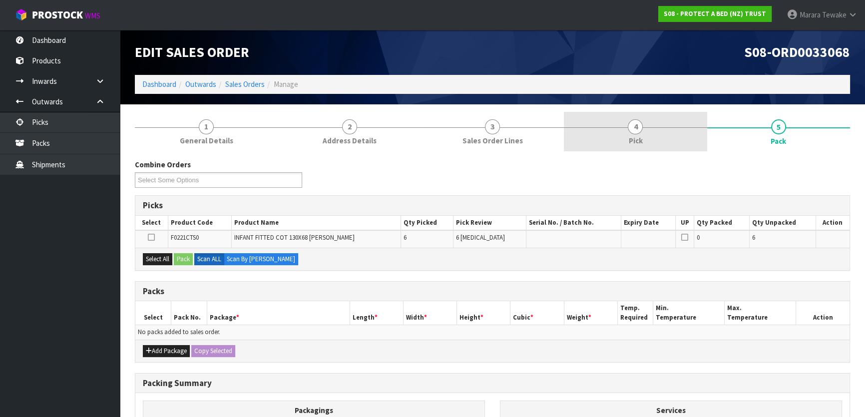
drag, startPoint x: 690, startPoint y: 132, endPoint x: 692, endPoint y: 142, distance: 10.2
click at [688, 132] on link "4 Pick" at bounding box center [635, 131] width 143 height 39
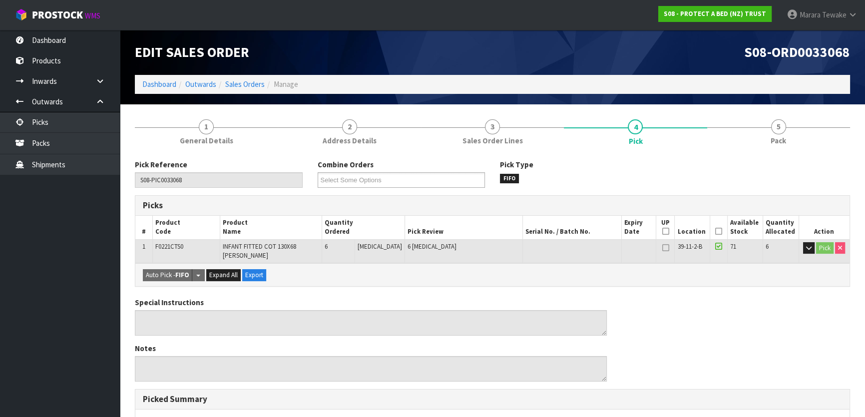
click at [715, 232] on icon at bounding box center [718, 231] width 7 height 0
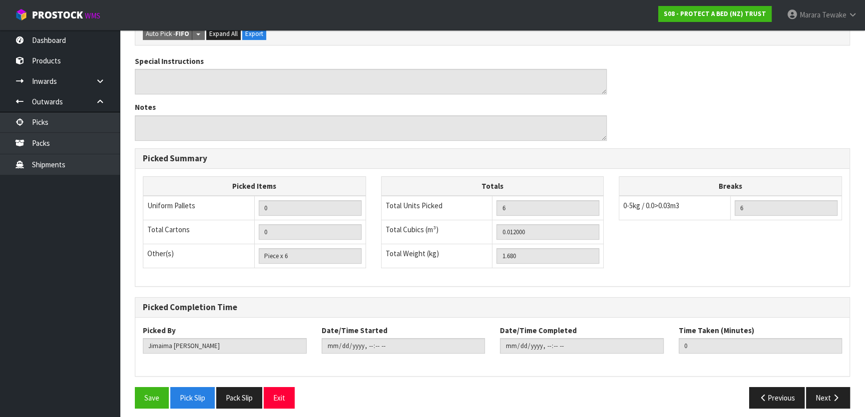
scroll to position [282, 0]
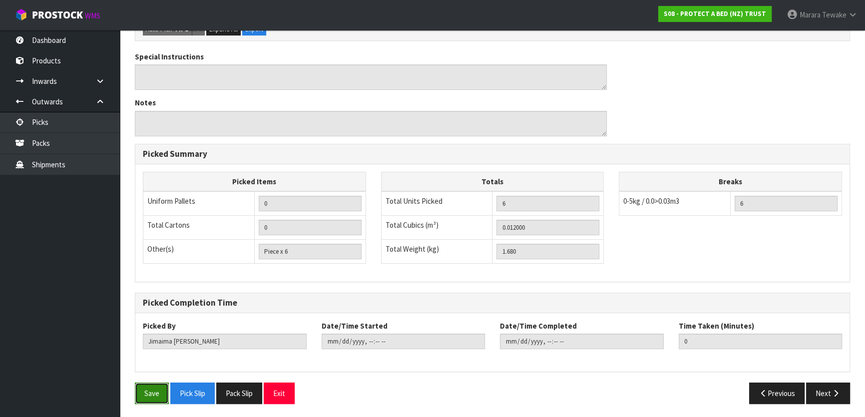
click at [138, 399] on button "Save" at bounding box center [152, 393] width 34 height 21
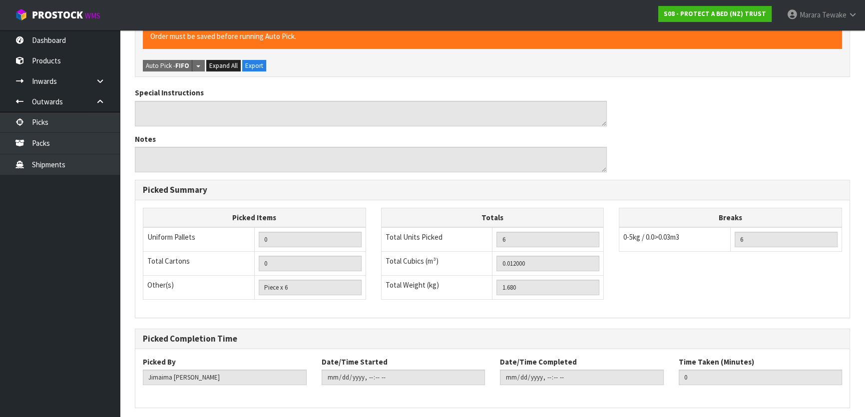
scroll to position [0, 0]
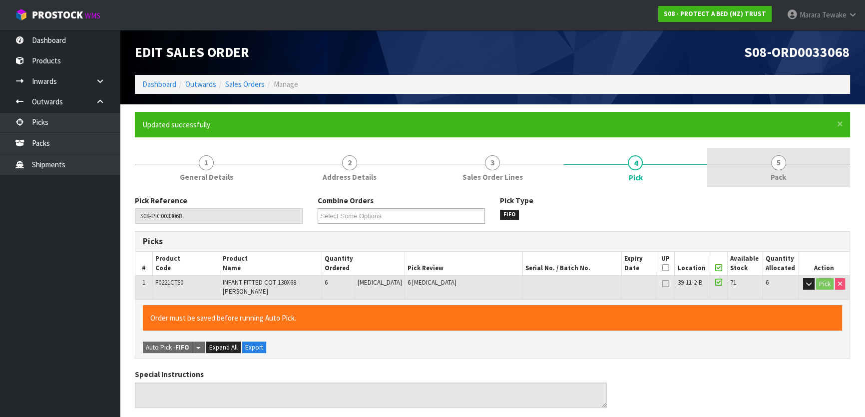
type input "Marara Tewake"
type input "2025-08-20T08:46:33"
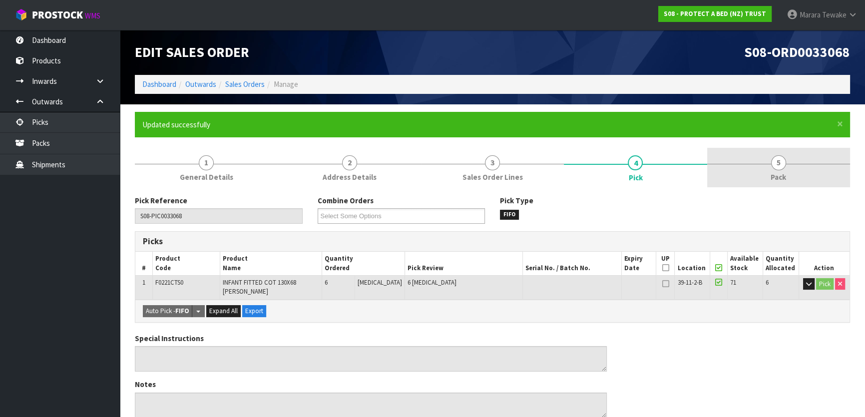
drag, startPoint x: 794, startPoint y: 165, endPoint x: 727, endPoint y: 165, distance: 67.4
click at [791, 165] on link "5 Pack" at bounding box center [778, 167] width 143 height 39
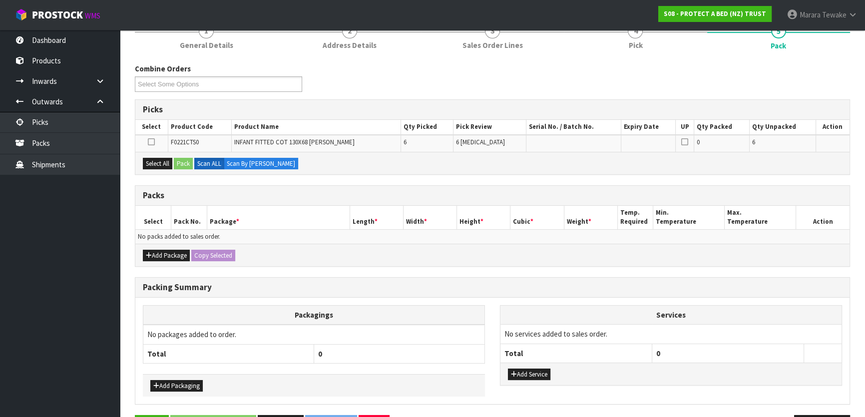
scroll to position [136, 0]
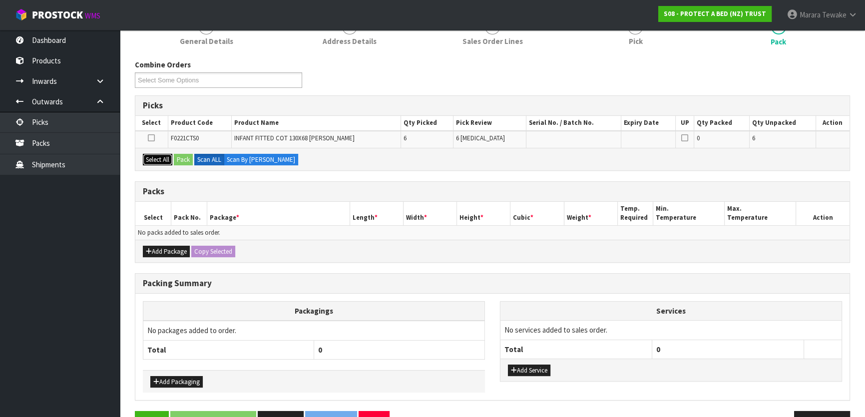
drag, startPoint x: 162, startPoint y: 160, endPoint x: 187, endPoint y: 160, distance: 25.0
click at [164, 160] on button "Select All" at bounding box center [157, 160] width 29 height 12
click at [188, 160] on button "Pack" at bounding box center [183, 160] width 19 height 12
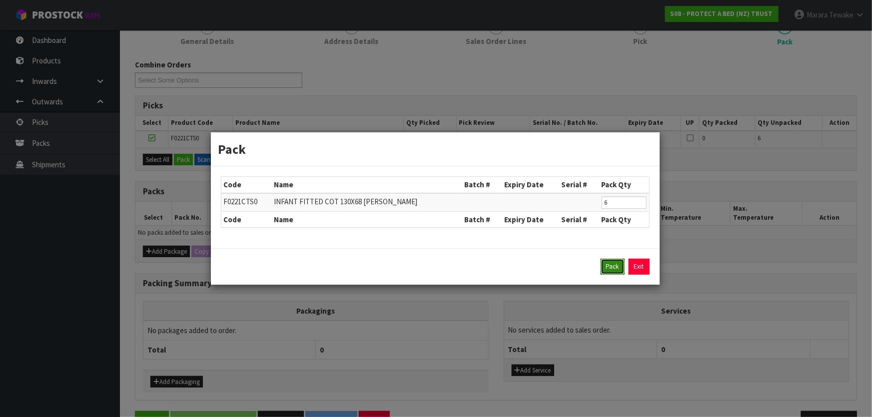
click at [613, 259] on button "Pack" at bounding box center [612, 267] width 24 height 16
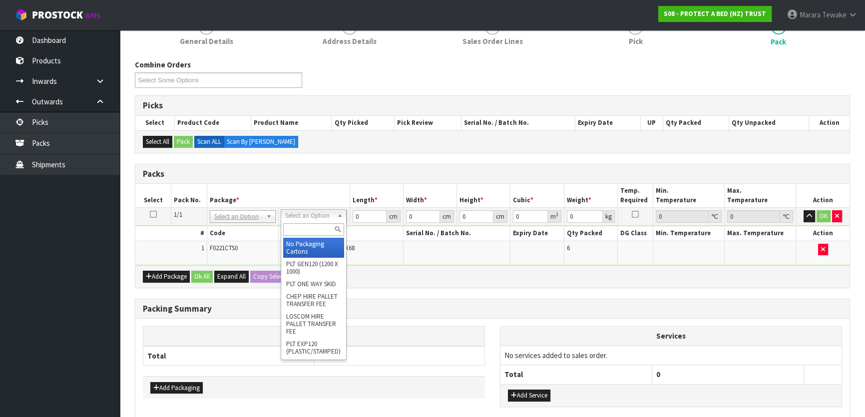
click at [301, 231] on input "text" at bounding box center [313, 229] width 61 height 12
type input "a4"
type input "31"
type input "22.5"
type input "25"
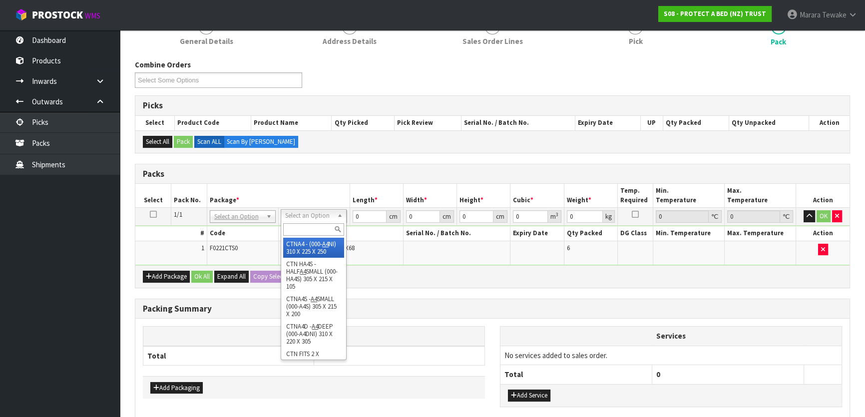
type input "0.017438"
type input "1.88"
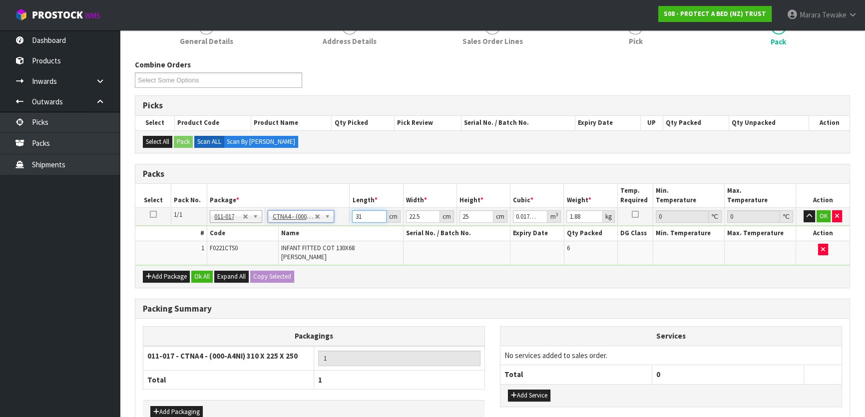
drag, startPoint x: 366, startPoint y: 217, endPoint x: 343, endPoint y: 178, distance: 45.7
click at [349, 201] on table "Select Pack No. Package * Length * Width * Height * Cubic * Weight * Temp. Requ…" at bounding box center [492, 224] width 714 height 81
type input "3"
type input "0.001687"
type input "32"
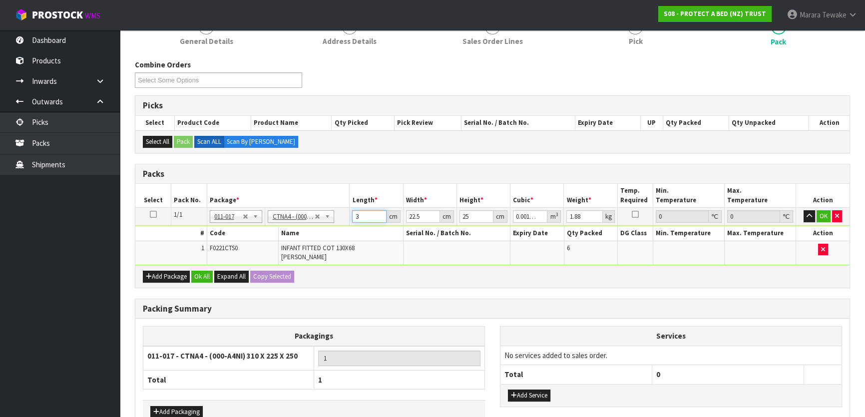
type input "0.018"
type input "32"
type input "2"
type input "0.0016"
type input "24"
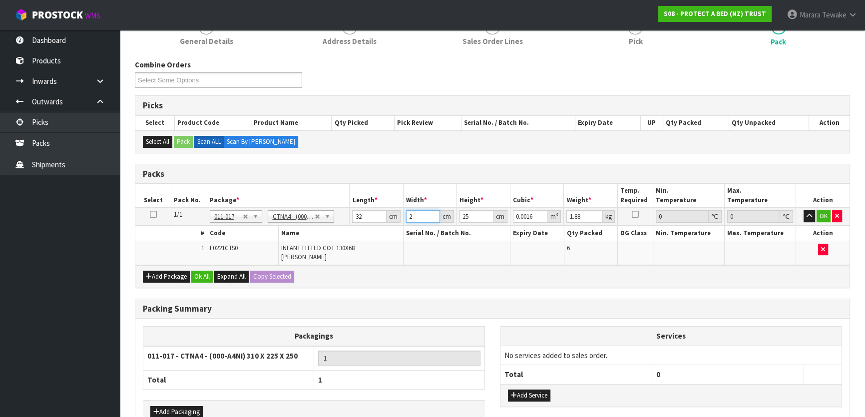
type input "0.0192"
type input "24"
type input "2"
type input "0.001536"
type input "27"
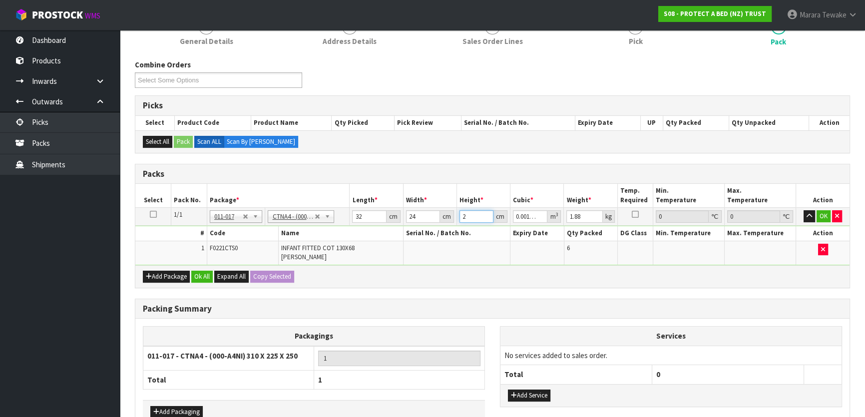
type input "0.020736"
type input "27"
type input "2"
click at [804, 210] on button "button" at bounding box center [809, 216] width 11 height 12
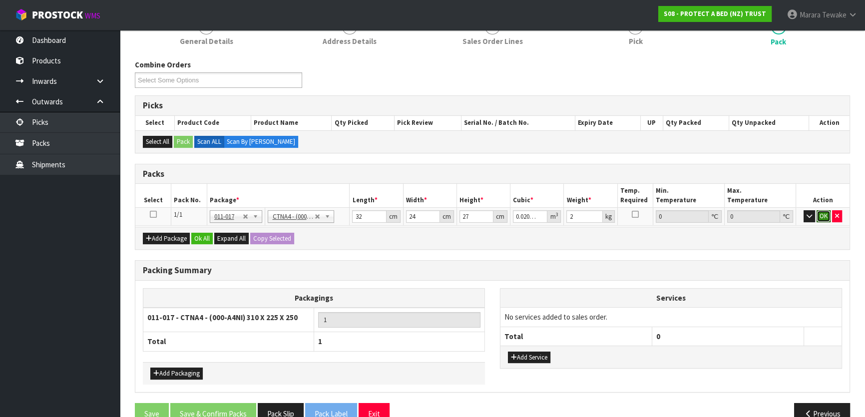
click button "OK" at bounding box center [824, 216] width 14 height 12
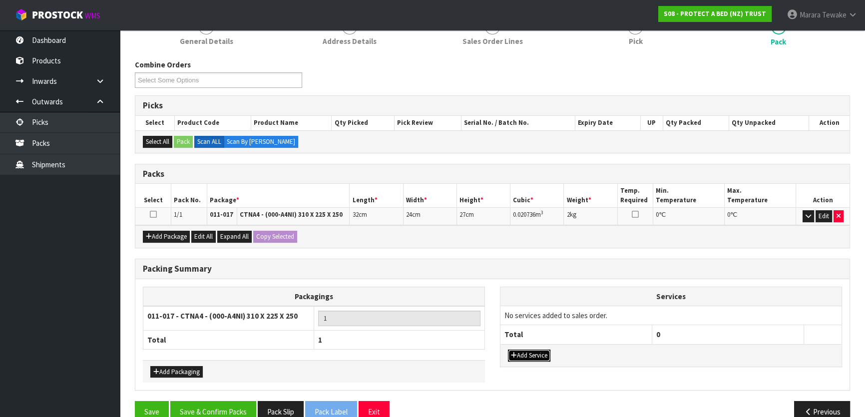
drag, startPoint x: 523, startPoint y: 359, endPoint x: 524, endPoint y: 350, distance: 9.5
click at [523, 355] on button "Add Service" at bounding box center [529, 356] width 42 height 12
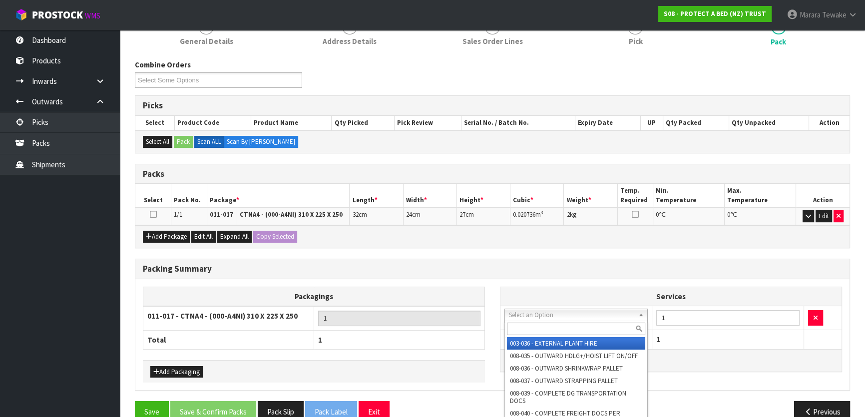
click at [538, 327] on input "text" at bounding box center [576, 329] width 138 height 12
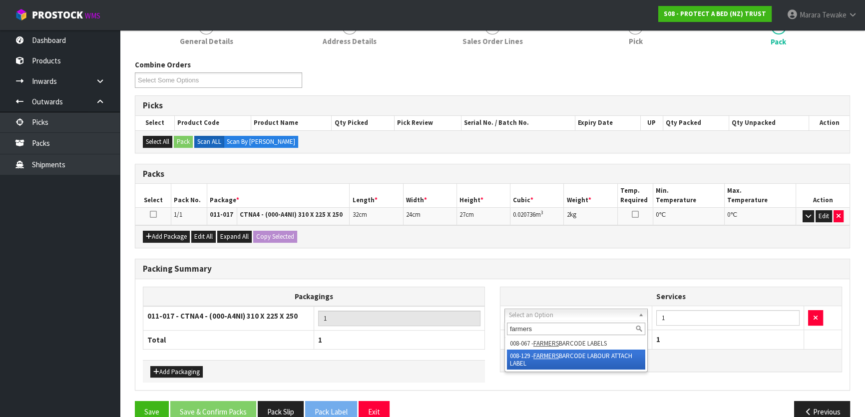
type input "farmers"
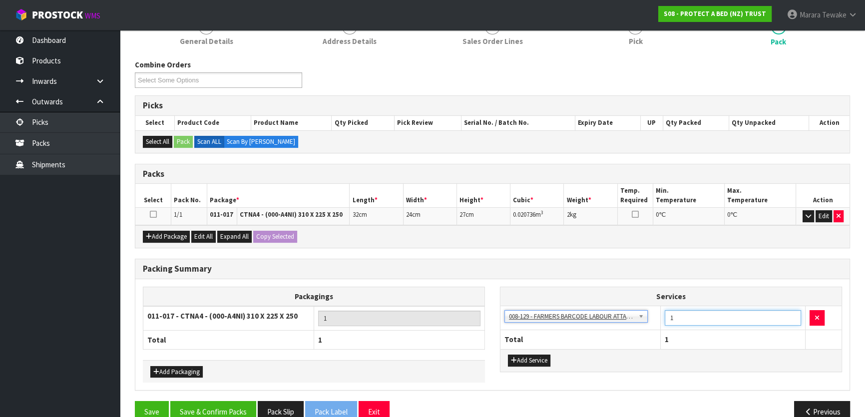
drag, startPoint x: 677, startPoint y: 321, endPoint x: 639, endPoint y: 302, distance: 42.4
click at [651, 311] on tr "003-036 - EXTERNAL PLANT HIRE 008-035 - OUTWARD HDLG+/HOIST LIFT ON/OFF 008-036…" at bounding box center [671, 318] width 341 height 24
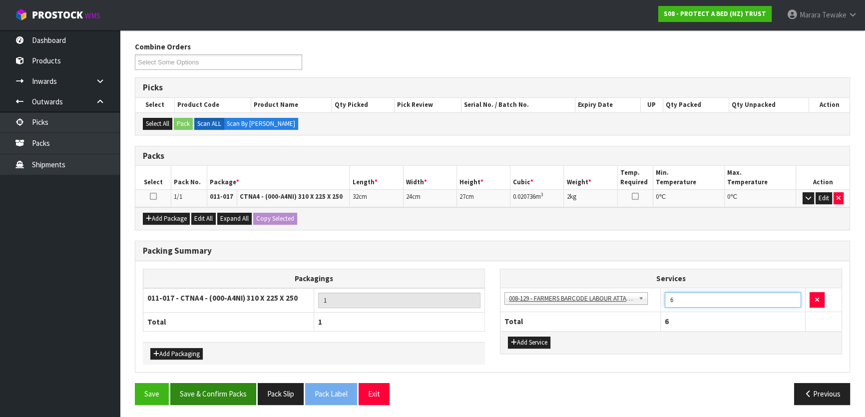
scroll to position [154, 0]
type input "6"
click at [239, 396] on button "Save & Confirm Packs" at bounding box center [213, 393] width 86 height 21
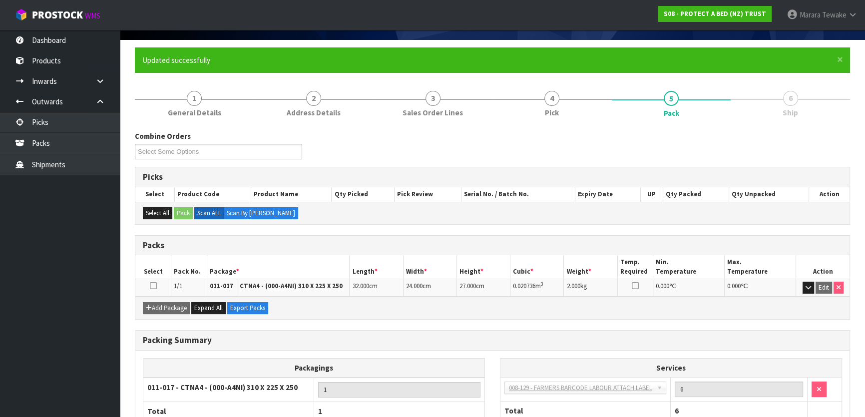
scroll to position [132, 0]
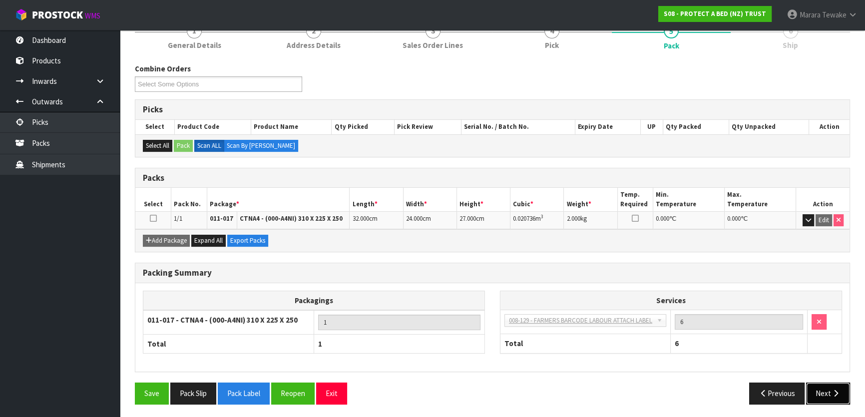
click at [830, 384] on button "Next" at bounding box center [828, 393] width 44 height 21
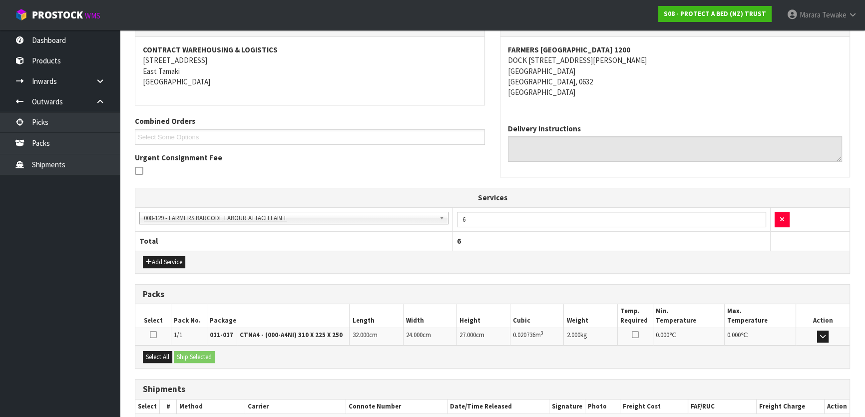
scroll to position [235, 0]
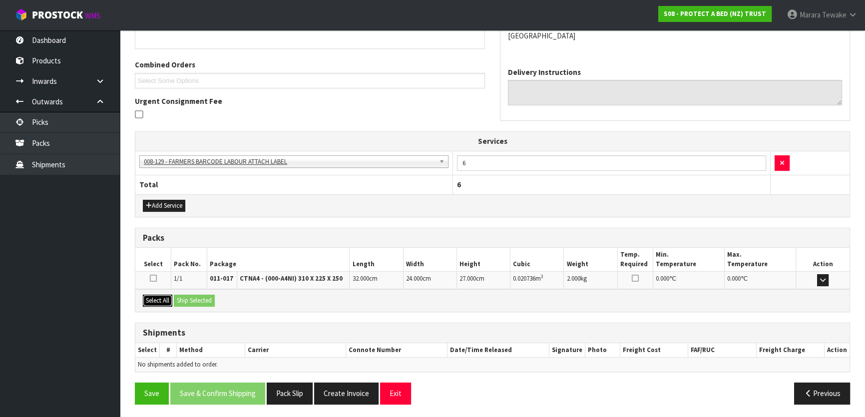
drag, startPoint x: 168, startPoint y: 304, endPoint x: 190, endPoint y: 301, distance: 22.7
click at [168, 304] on button "Select All" at bounding box center [157, 301] width 29 height 12
click at [198, 300] on button "Ship Selected" at bounding box center [194, 301] width 41 height 12
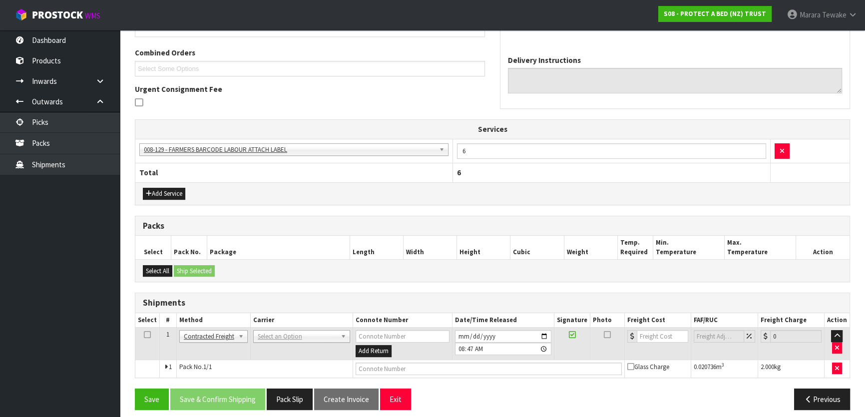
scroll to position [253, 0]
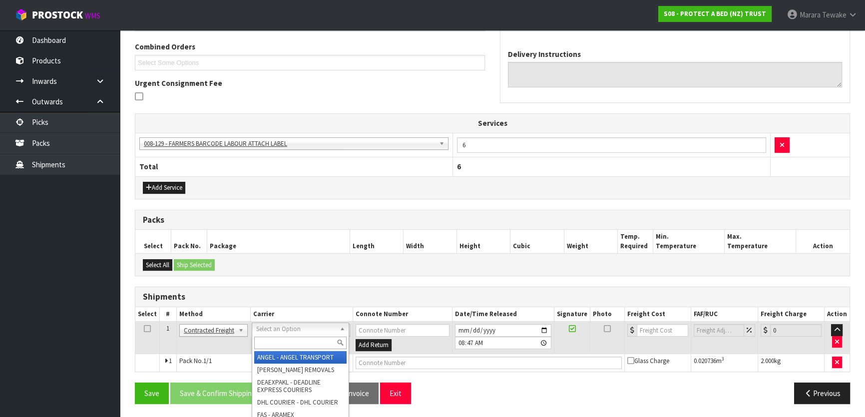
click at [290, 336] on div at bounding box center [300, 343] width 96 height 16
click at [288, 344] on input "text" at bounding box center [300, 343] width 92 height 12
type input "nzp"
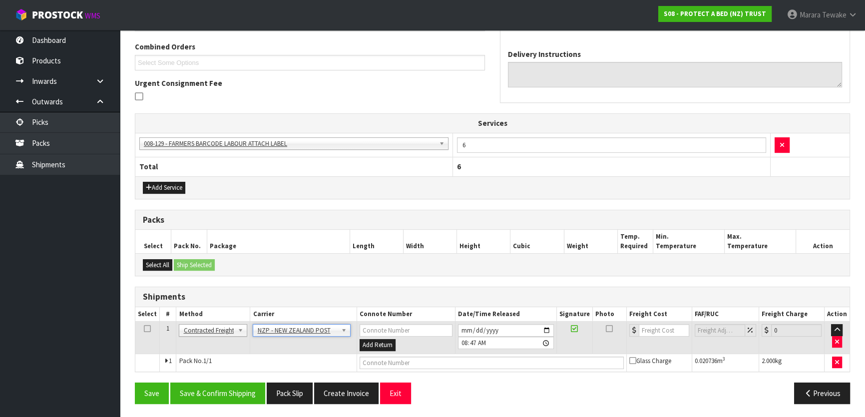
click at [218, 405] on div "Save Save & Confirm Shipping Pack Slip Create Invoice Exit Previous" at bounding box center [492, 397] width 730 height 29
click at [218, 397] on button "Save & Confirm Shipping" at bounding box center [217, 393] width 95 height 21
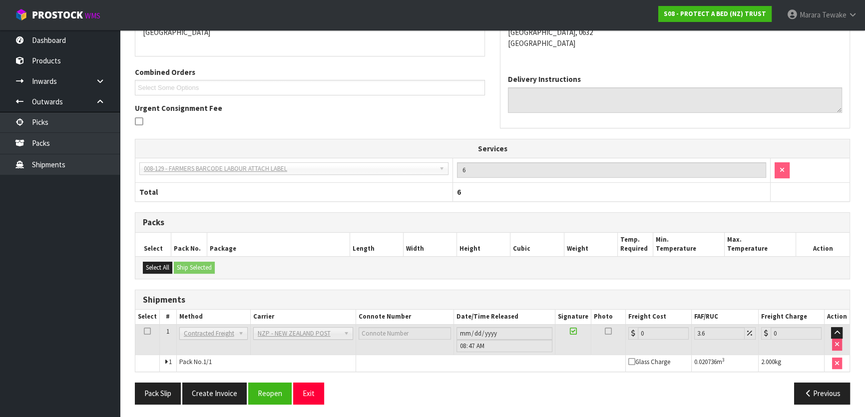
scroll to position [239, 0]
click at [270, 399] on button "Reopen" at bounding box center [269, 392] width 43 height 21
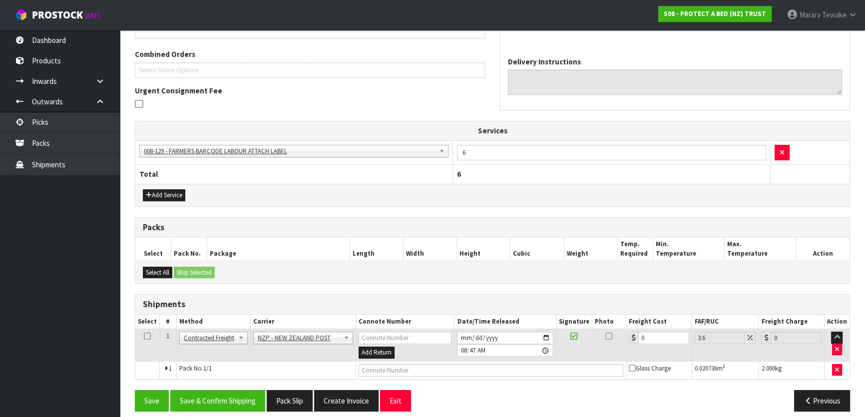
scroll to position [253, 0]
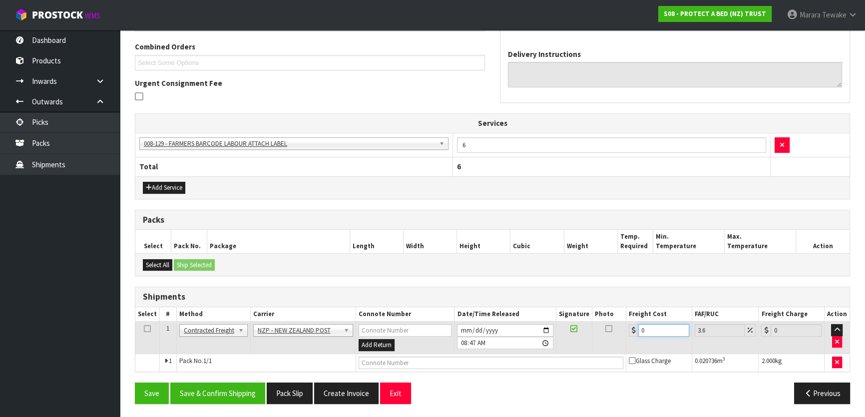
drag, startPoint x: 654, startPoint y: 327, endPoint x: 615, endPoint y: 304, distance: 45.7
click at [633, 322] on td "0" at bounding box center [659, 338] width 66 height 32
type input "4"
type input "4.14"
type input "4.3"
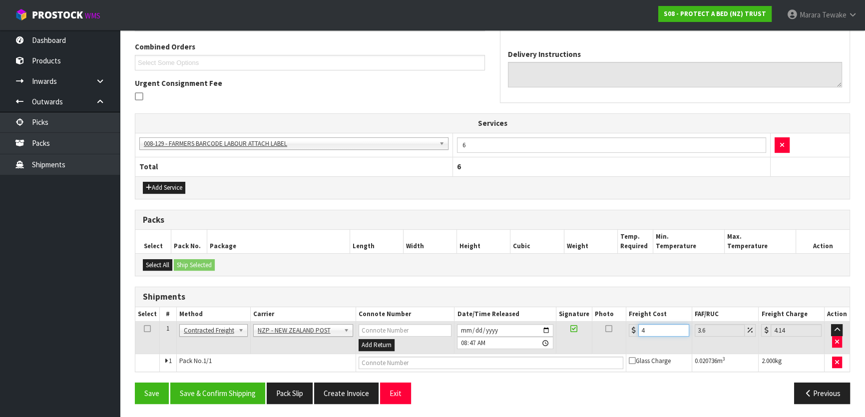
type input "4.45"
type input "4.33"
type input "4.49"
type input "4.33"
click at [206, 387] on button "Save & Confirm Shipping" at bounding box center [217, 393] width 95 height 21
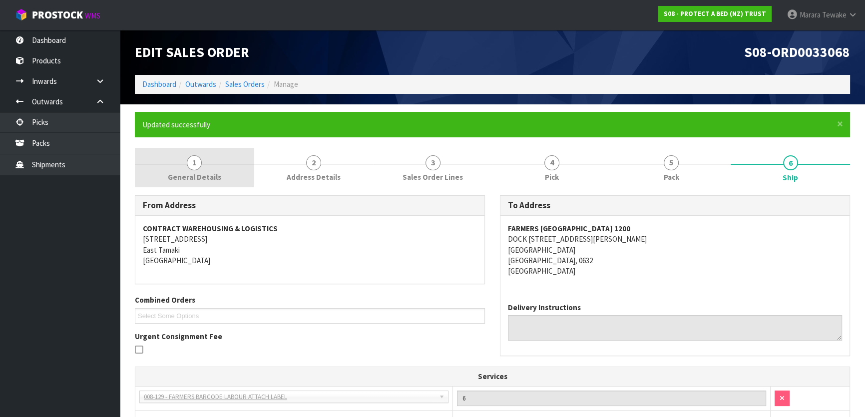
scroll to position [0, 0]
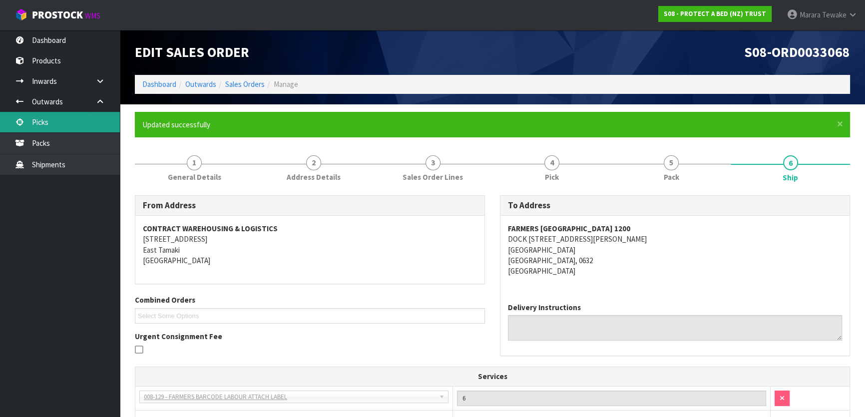
click at [83, 129] on link "Picks" at bounding box center [60, 122] width 120 height 20
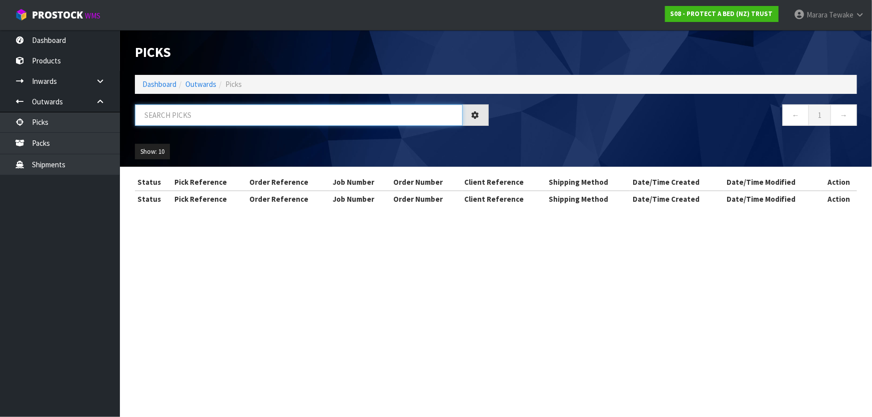
click at [194, 117] on input "text" at bounding box center [299, 114] width 328 height 21
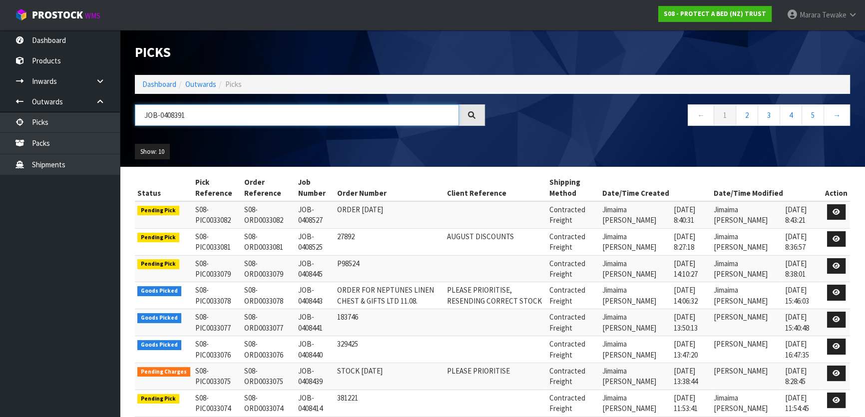
type input "JOB-0408391"
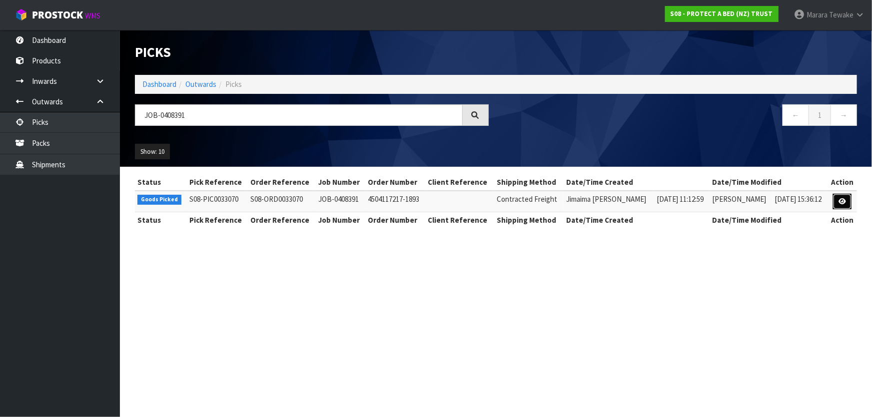
click at [845, 199] on icon at bounding box center [841, 201] width 7 height 6
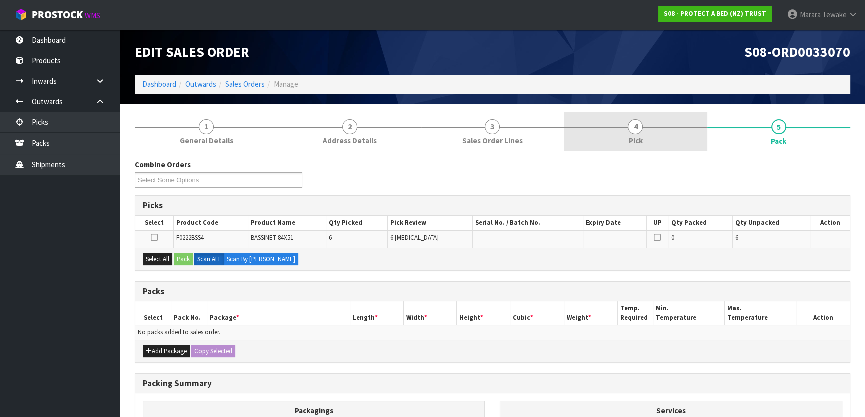
click at [640, 146] on link "4 Pick" at bounding box center [635, 131] width 143 height 39
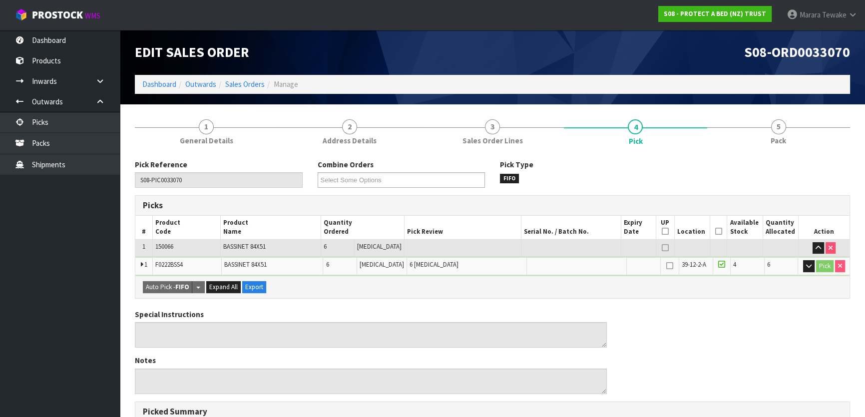
click at [715, 231] on icon at bounding box center [718, 231] width 7 height 0
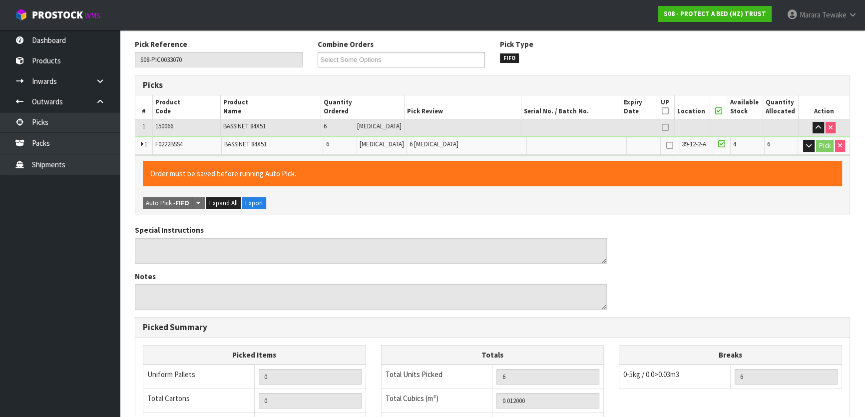
scroll to position [294, 0]
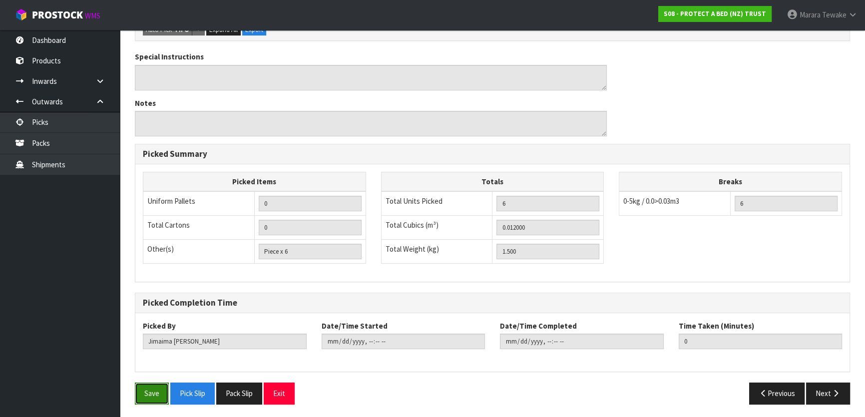
click at [147, 399] on button "Save" at bounding box center [152, 393] width 34 height 21
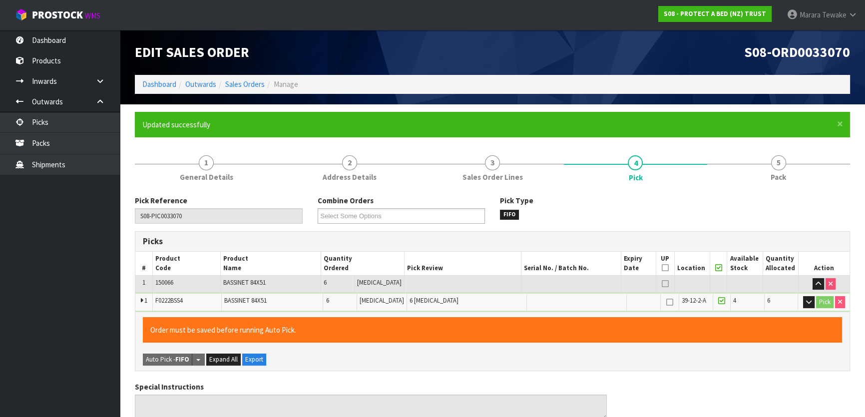
type input "Marara Tewake"
type input "2025-08-20T08:51:11"
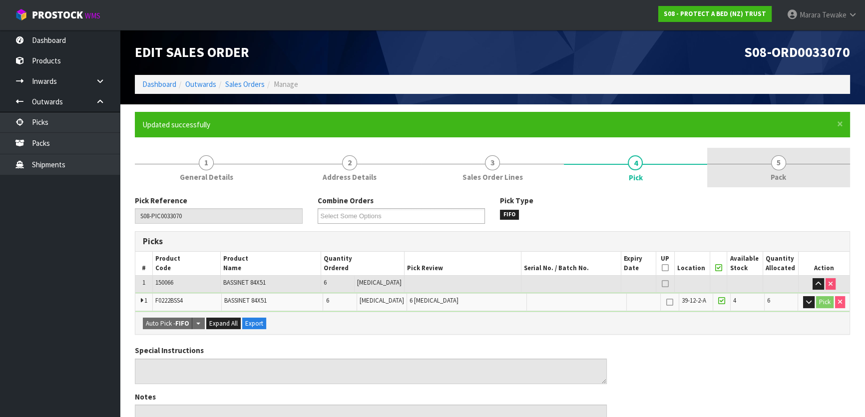
drag, startPoint x: 786, startPoint y: 166, endPoint x: 754, endPoint y: 178, distance: 34.3
click at [785, 165] on link "5 Pack" at bounding box center [778, 167] width 143 height 39
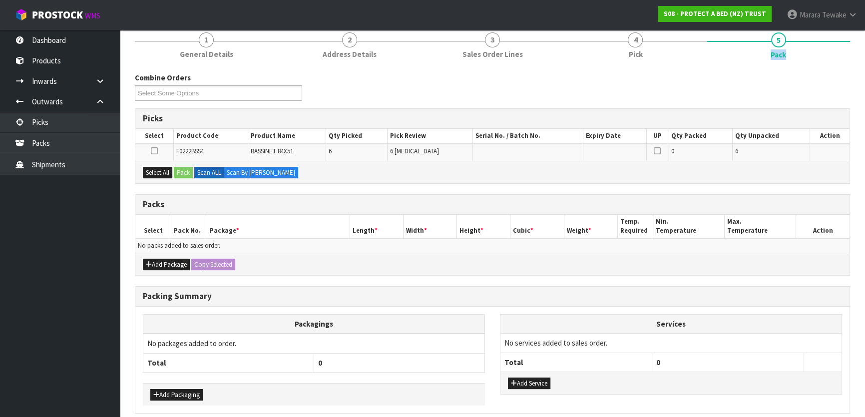
scroll to position [136, 0]
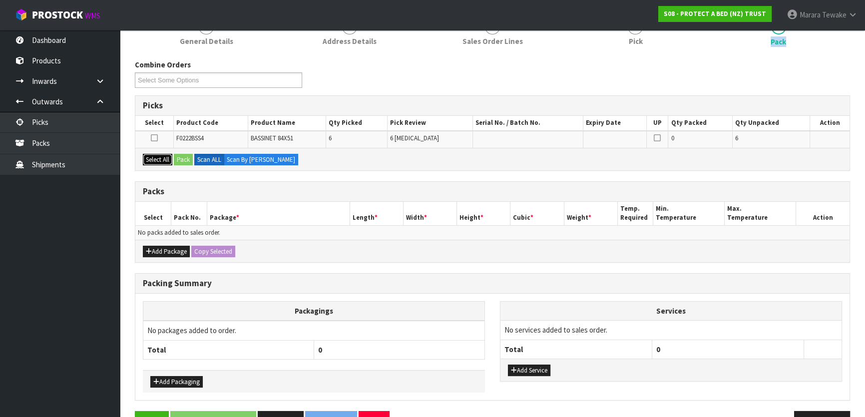
drag, startPoint x: 159, startPoint y: 159, endPoint x: 174, endPoint y: 158, distance: 15.0
click at [160, 159] on button "Select All" at bounding box center [157, 160] width 29 height 12
click at [184, 161] on button "Pack" at bounding box center [183, 160] width 19 height 12
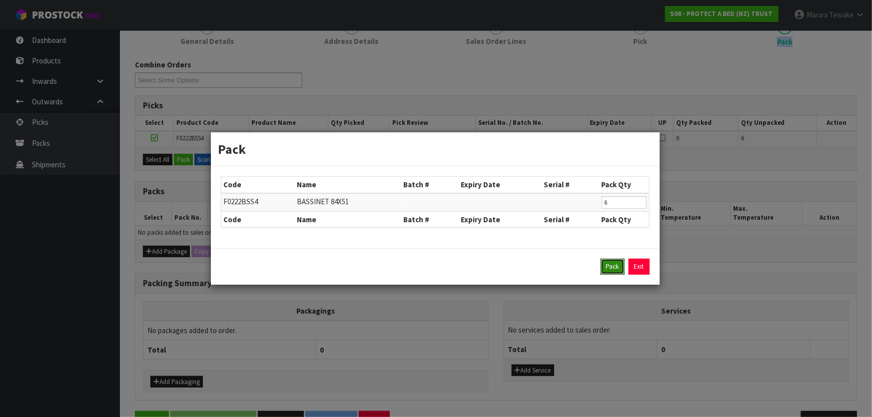
click at [606, 265] on button "Pack" at bounding box center [612, 267] width 24 height 16
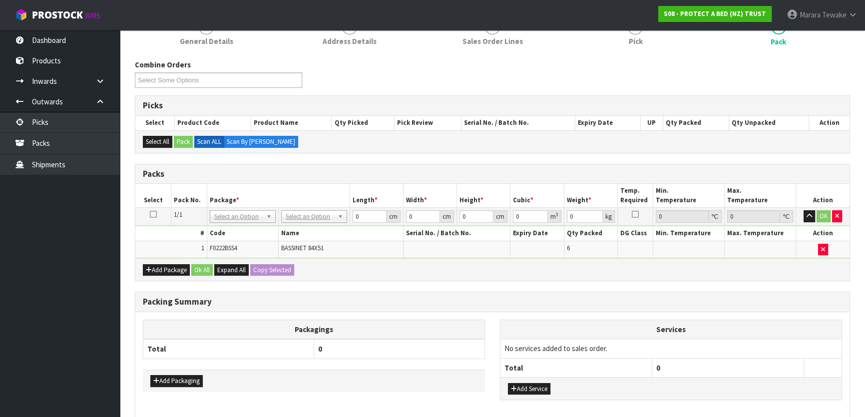
click at [305, 222] on td "No Packaging Cartons PLT GEN120 (1200 X 1000) PLT ONE WAY SKID CHEP HIRE PALLET…" at bounding box center [313, 217] width 71 height 18
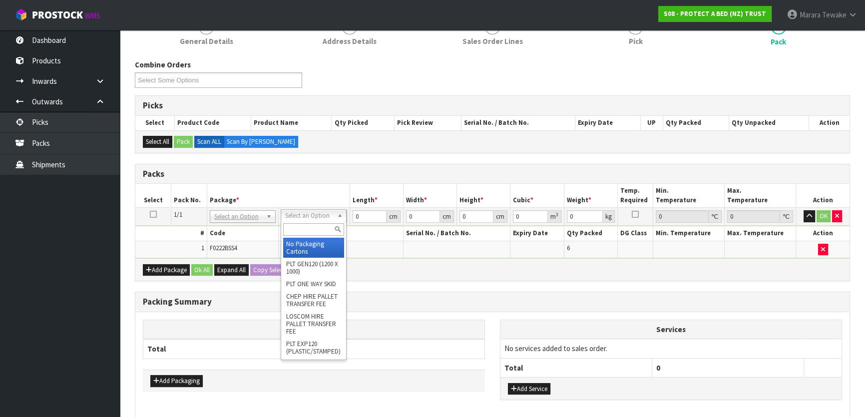
click at [310, 234] on input "text" at bounding box center [313, 229] width 61 height 12
type input "a4"
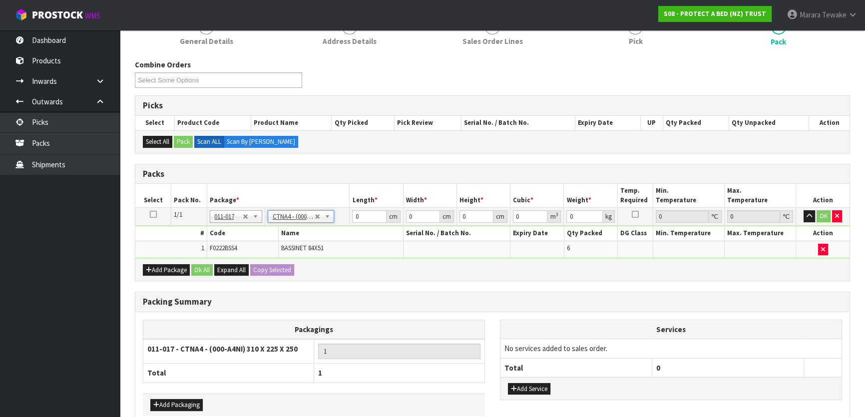
type input "31"
type input "22.5"
type input "25"
type input "0.017438"
type input "1.7"
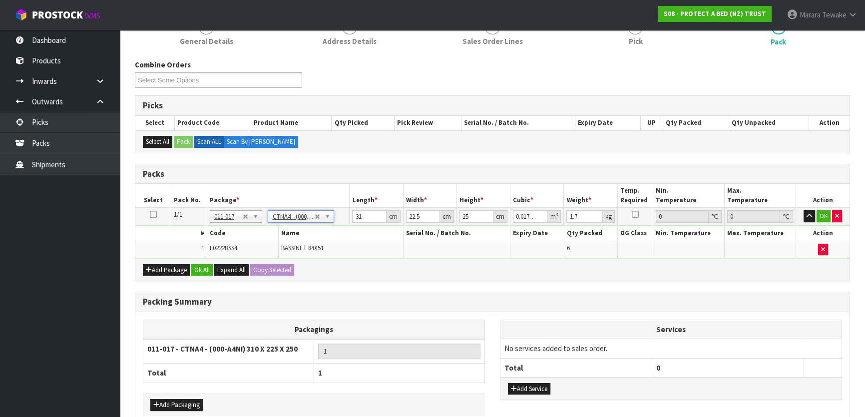
drag, startPoint x: 368, startPoint y: 207, endPoint x: 351, endPoint y: 204, distance: 17.2
click at [354, 205] on table "Select Pack No. Package * Length * Width * Height * Cubic * Weight * Temp. Requ…" at bounding box center [492, 221] width 714 height 74
drag, startPoint x: 365, startPoint y: 221, endPoint x: 355, endPoint y: 201, distance: 22.6
click at [356, 213] on input "31" at bounding box center [369, 216] width 34 height 12
type input "3"
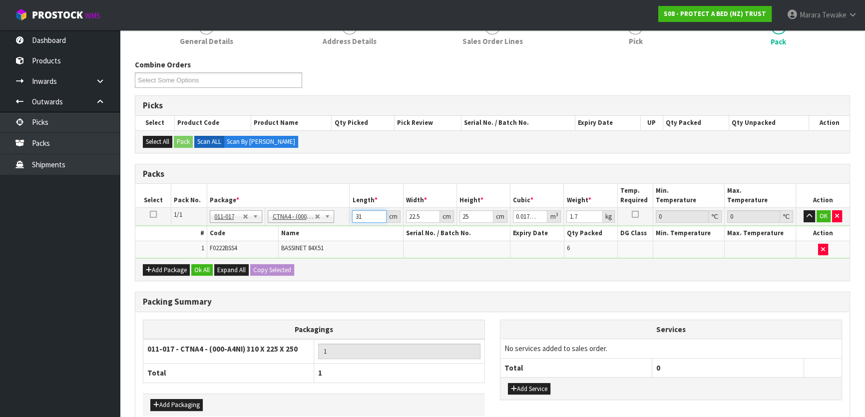
type input "0.001687"
type input "32"
type input "0.018"
type input "32"
type input "2"
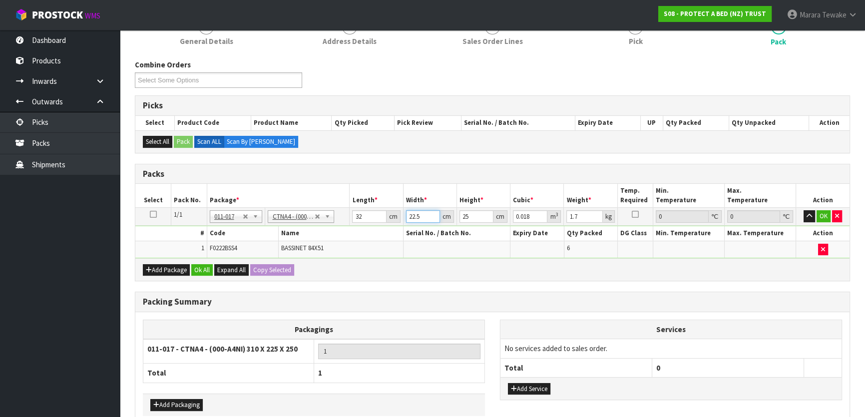
type input "0.0016"
type input "24"
type input "0.0192"
type input "24"
type input "2"
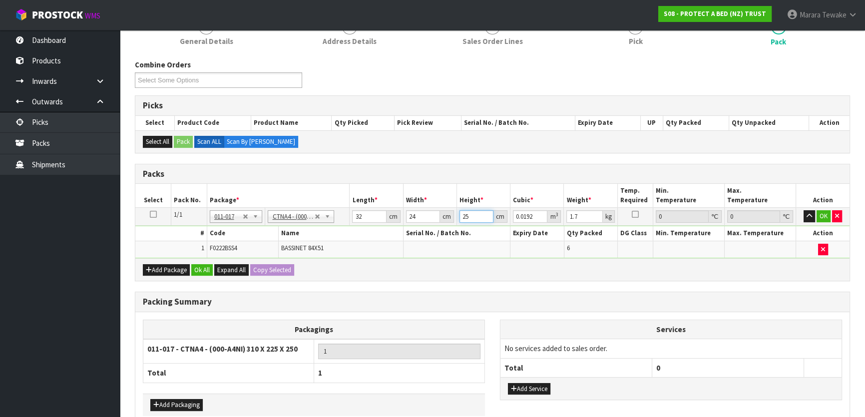
type input "0.001536"
type input "27"
type input "0.020736"
type input "27"
type input "2"
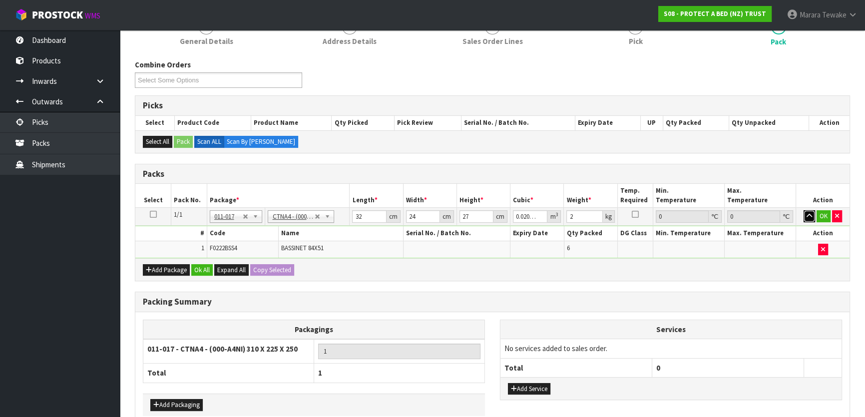
click at [804, 210] on button "button" at bounding box center [809, 216] width 11 height 12
click button "OK" at bounding box center [824, 216] width 14 height 12
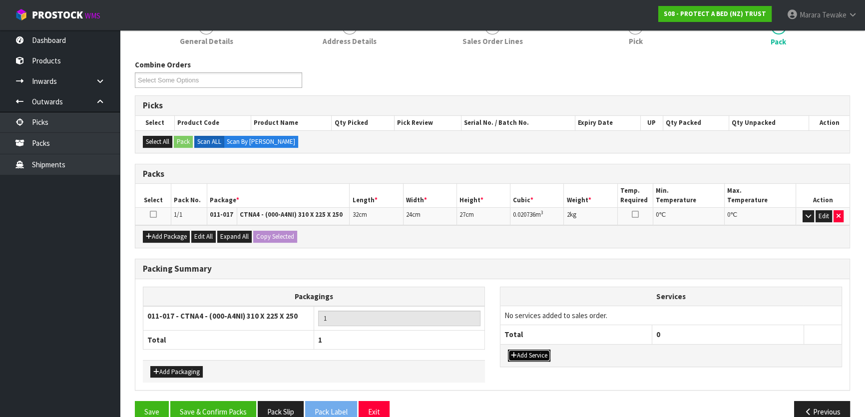
click at [547, 350] on button "Add Service" at bounding box center [529, 356] width 42 height 12
drag, startPoint x: 549, startPoint y: 322, endPoint x: 549, endPoint y: 316, distance: 6.5
click at [549, 316] on td "003-036 - EXTERNAL PLANT HIRE 008-035 - OUTWARD HDLG+/HOIST LIFT ON/OFF 008-036…" at bounding box center [577, 318] width 152 height 24
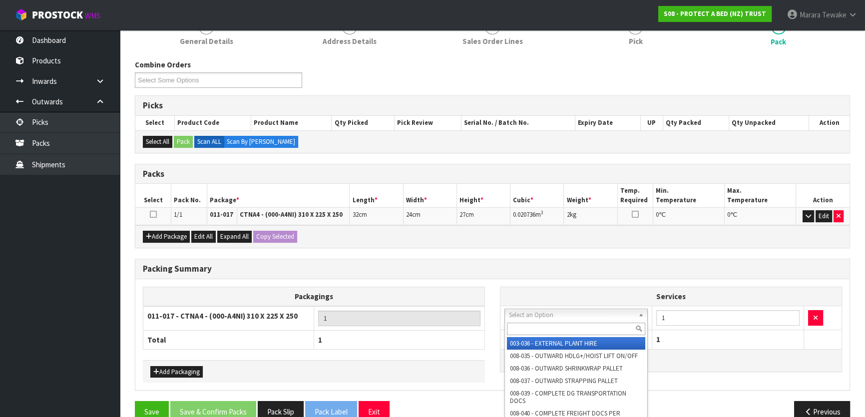
click at [547, 325] on input "text" at bounding box center [576, 329] width 138 height 12
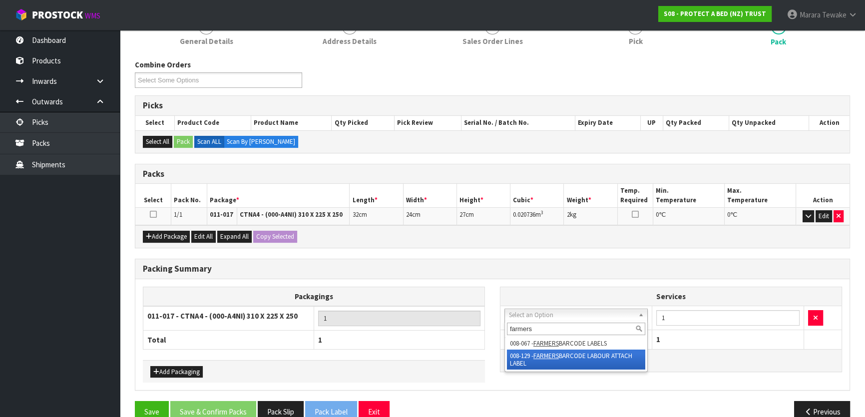
type input "farmers"
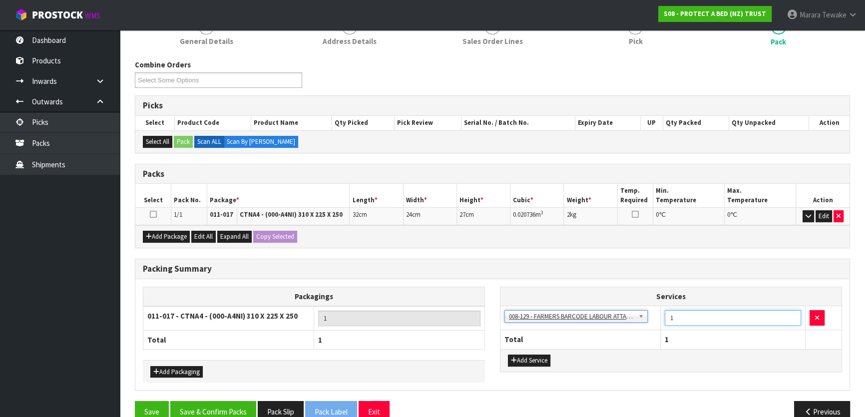
drag, startPoint x: 675, startPoint y: 314, endPoint x: 657, endPoint y: 306, distance: 20.1
click at [659, 309] on tr "003-036 - EXTERNAL PLANT HIRE 008-035 - OUTWARD HDLG+/HOIST LIFT ON/OFF 008-036…" at bounding box center [671, 318] width 341 height 24
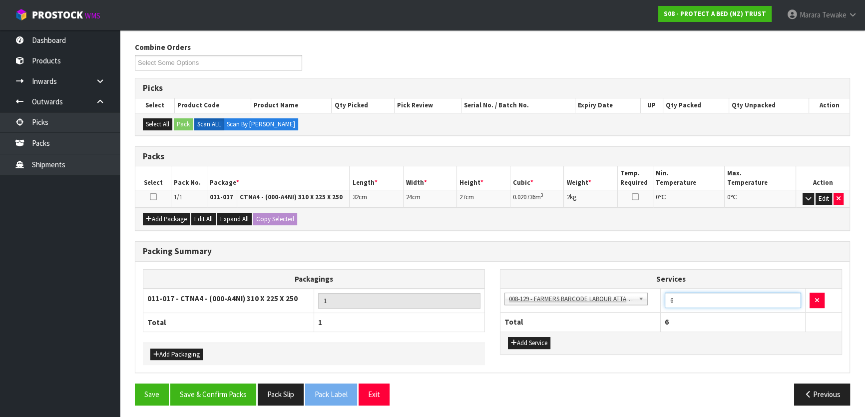
scroll to position [154, 0]
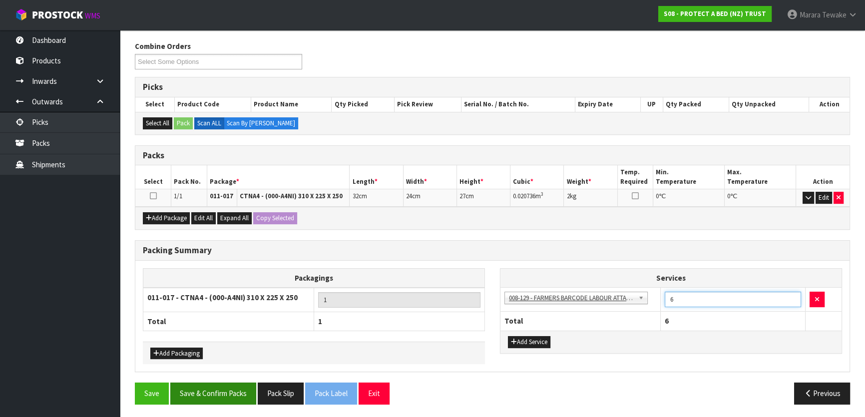
type input "6"
click at [229, 385] on button "Save & Confirm Packs" at bounding box center [213, 393] width 86 height 21
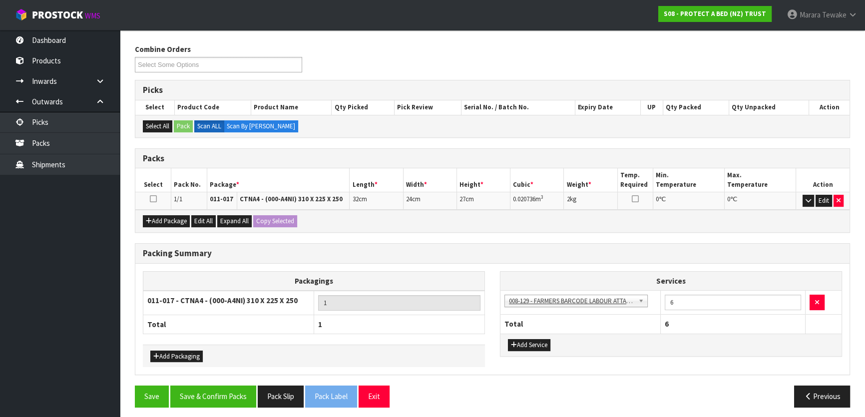
scroll to position [132, 0]
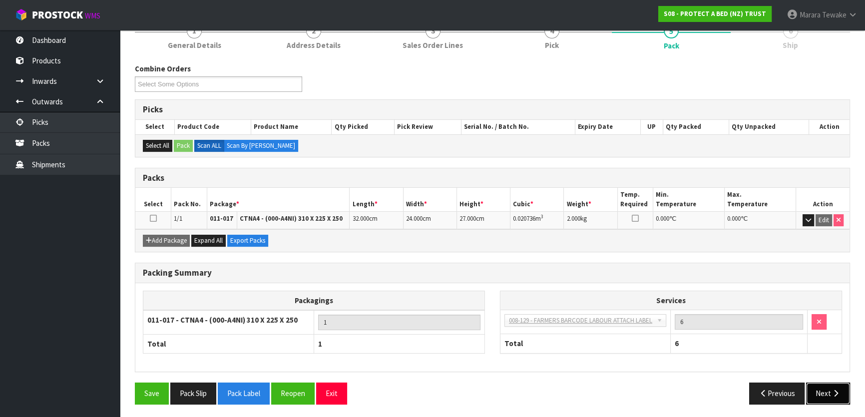
click at [831, 386] on button "Next" at bounding box center [828, 393] width 44 height 21
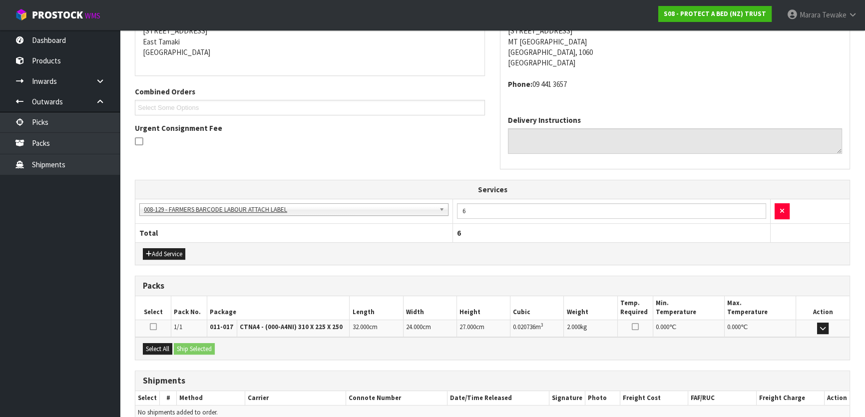
scroll to position [256, 0]
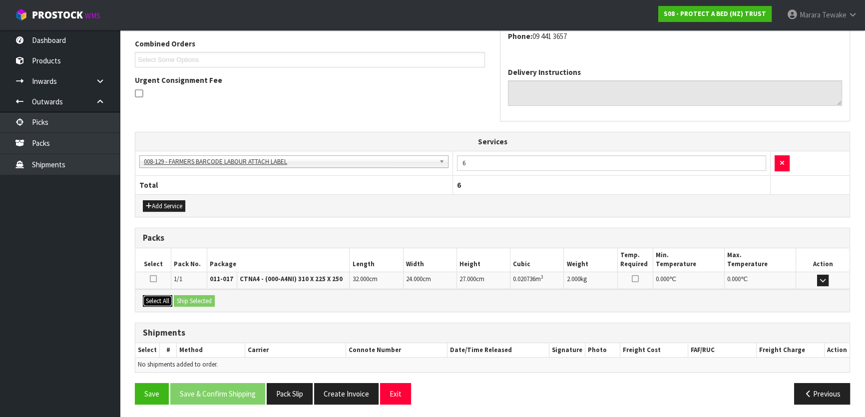
click at [160, 297] on button "Select All" at bounding box center [157, 301] width 29 height 12
drag, startPoint x: 200, startPoint y: 298, endPoint x: 206, endPoint y: 298, distance: 6.0
click at [203, 298] on button "Ship Selected" at bounding box center [194, 301] width 41 height 12
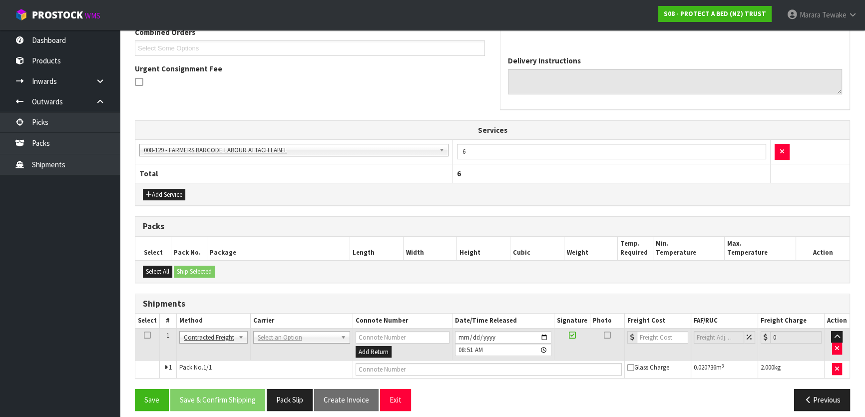
scroll to position [274, 0]
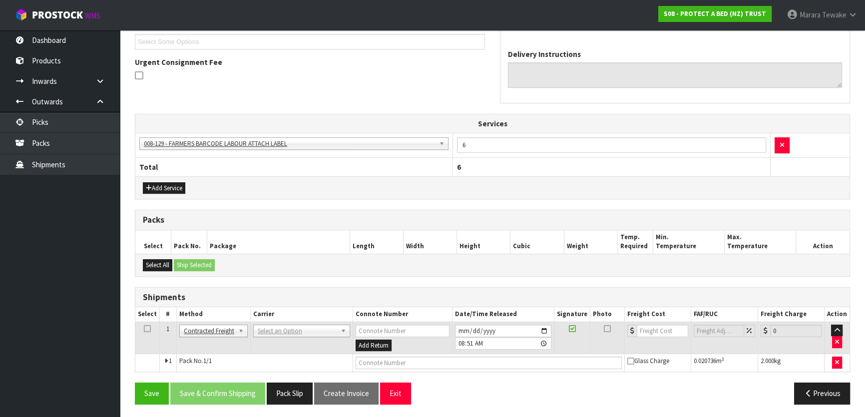
drag, startPoint x: 282, startPoint y: 328, endPoint x: 283, endPoint y: 340, distance: 12.0
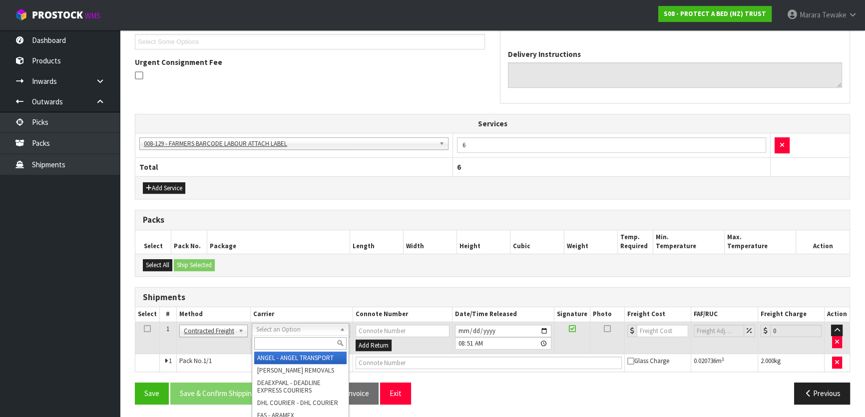
click at [283, 343] on input "text" at bounding box center [300, 343] width 92 height 12
type input "nzp"
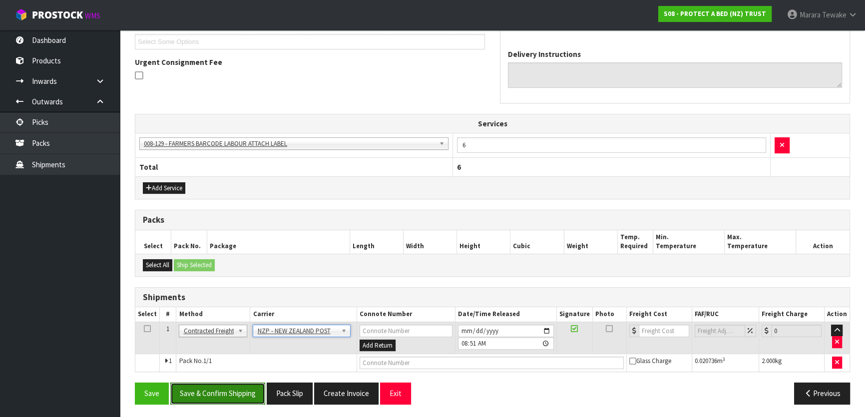
drag, startPoint x: 241, startPoint y: 395, endPoint x: 228, endPoint y: 390, distance: 13.7
click at [240, 394] on button "Save & Confirm Shipping" at bounding box center [217, 393] width 95 height 21
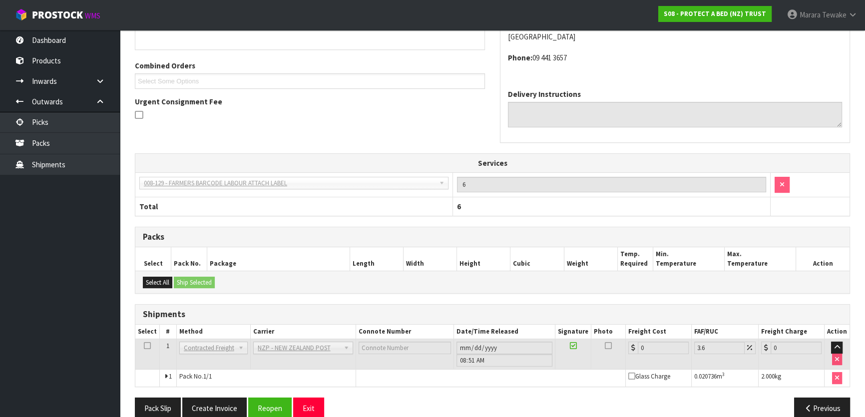
scroll to position [260, 0]
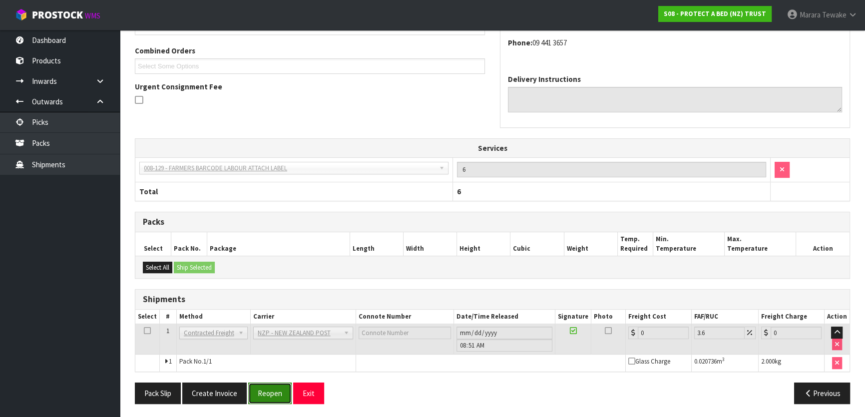
click at [266, 390] on button "Reopen" at bounding box center [269, 393] width 43 height 21
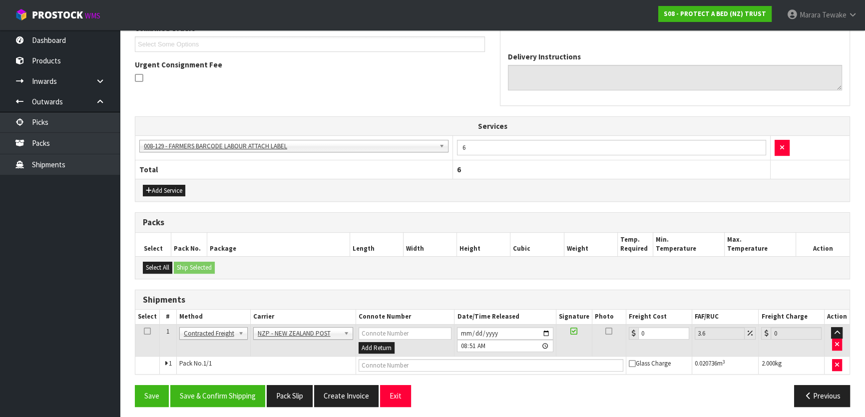
scroll to position [272, 0]
drag, startPoint x: 629, startPoint y: 325, endPoint x: 588, endPoint y: 296, distance: 51.0
click at [601, 315] on table "Select # Method Carrier Connote Number Date/Time Released Signature Photo Freig…" at bounding box center [492, 341] width 714 height 64
type input "4"
type input "4.14"
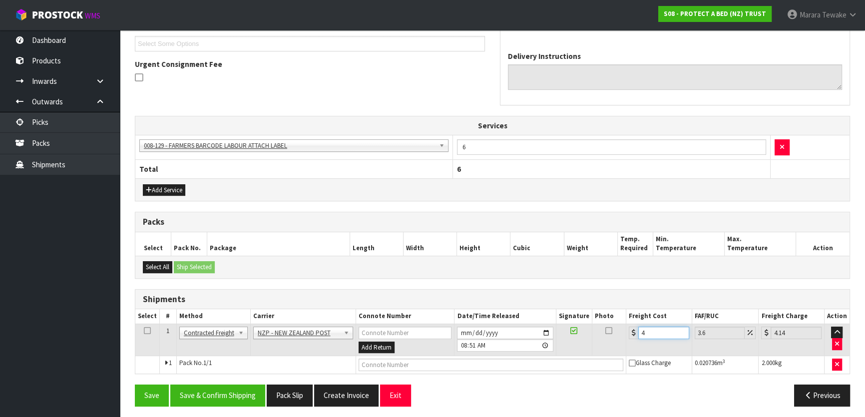
type input "4.3"
type input "4.45"
type input "4.33"
type input "4.49"
type input "4.33"
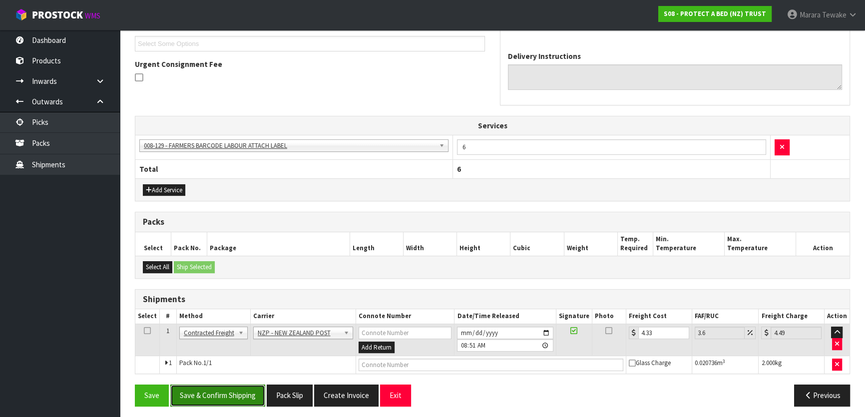
click at [225, 391] on button "Save & Confirm Shipping" at bounding box center [217, 395] width 95 height 21
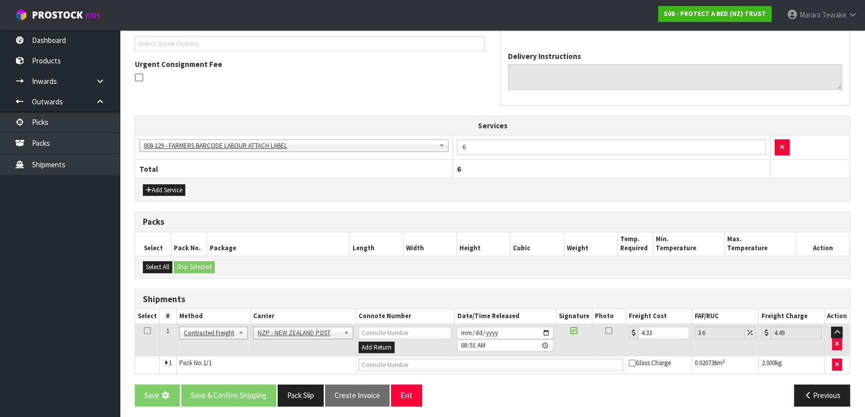
scroll to position [0, 0]
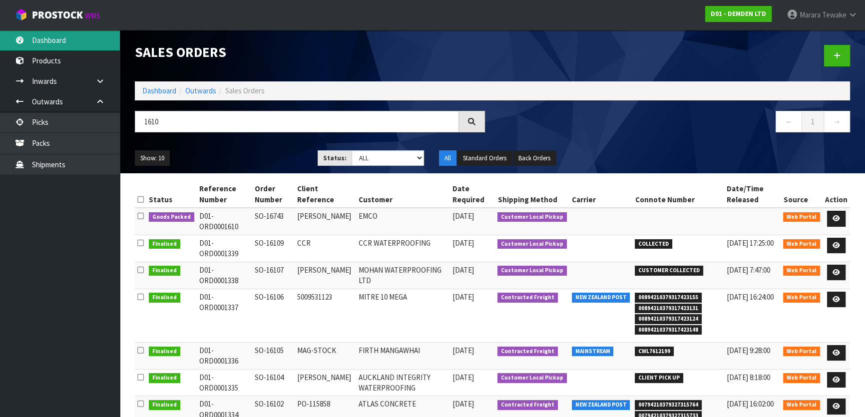
click at [54, 35] on link "Dashboard" at bounding box center [60, 40] width 120 height 20
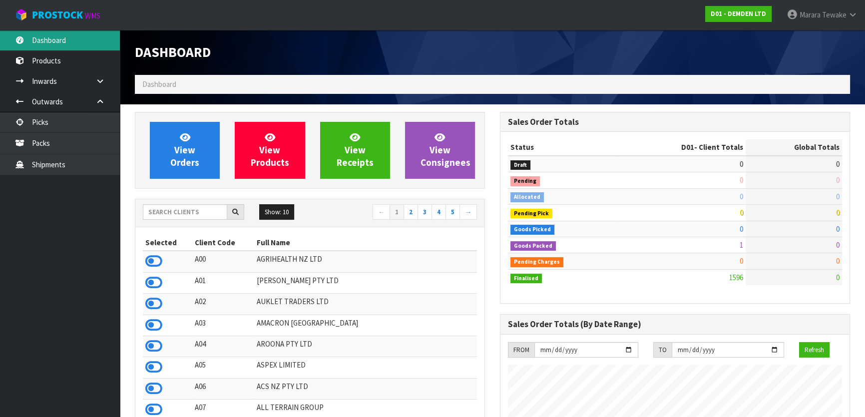
scroll to position [674, 365]
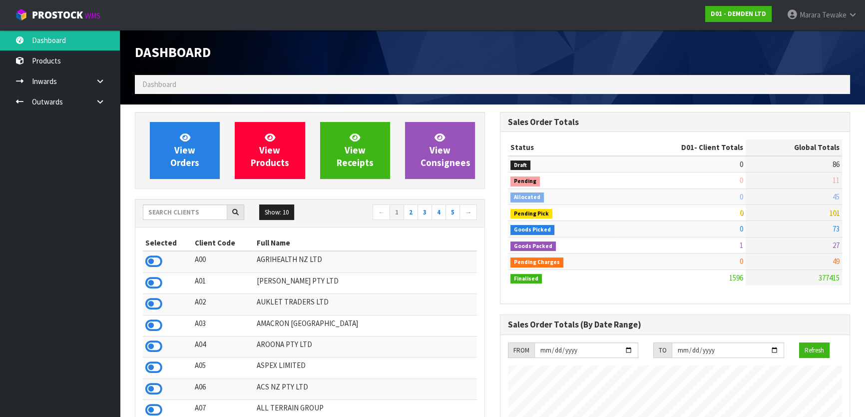
scroll to position [674, 365]
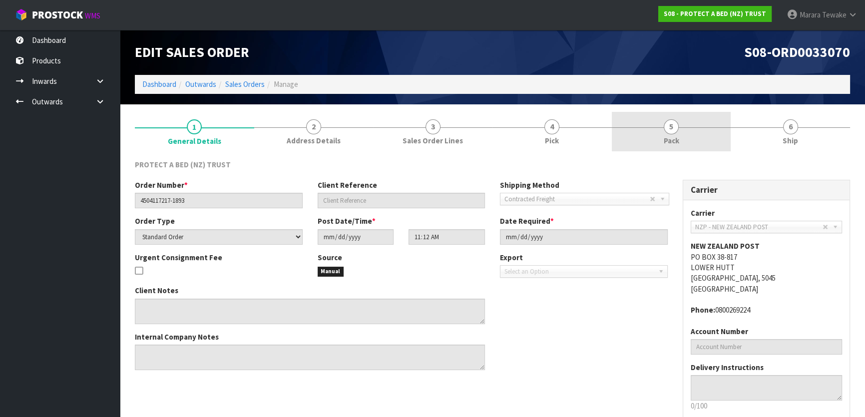
click at [663, 126] on link "5 Pack" at bounding box center [671, 131] width 119 height 39
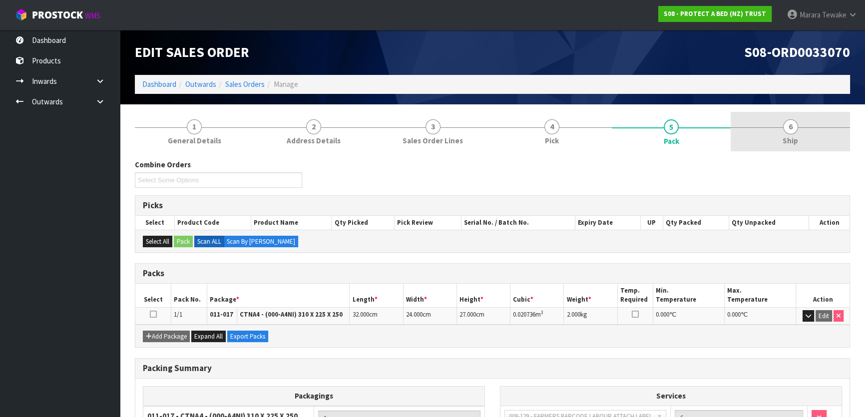
click at [808, 126] on link "6 Ship" at bounding box center [790, 131] width 119 height 39
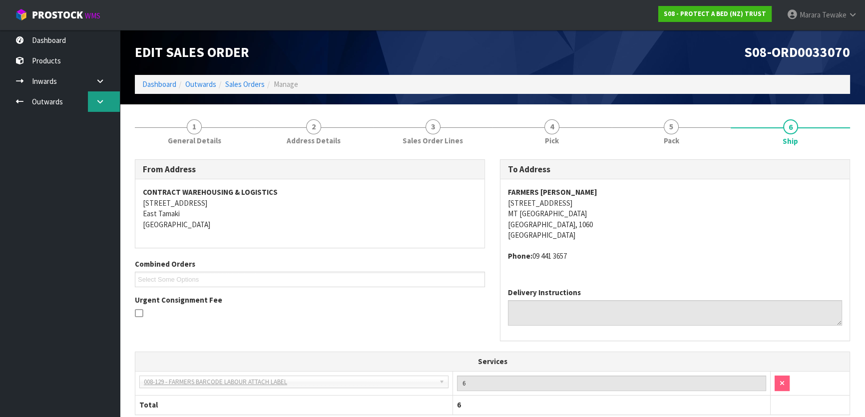
click at [97, 109] on link at bounding box center [104, 101] width 32 height 20
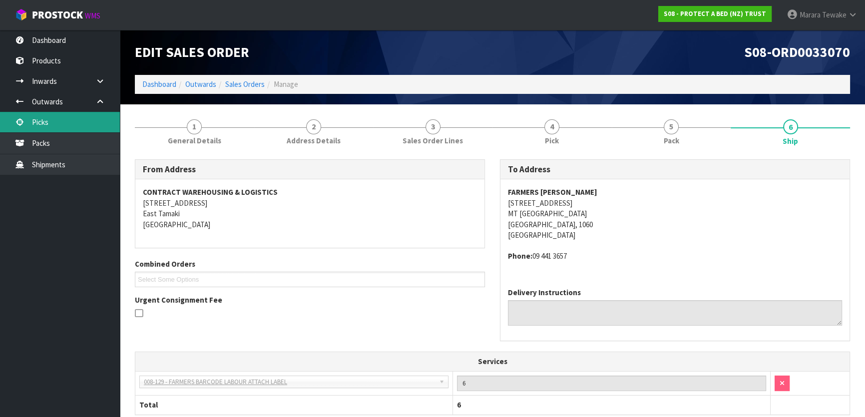
click at [95, 116] on link "Picks" at bounding box center [60, 122] width 120 height 20
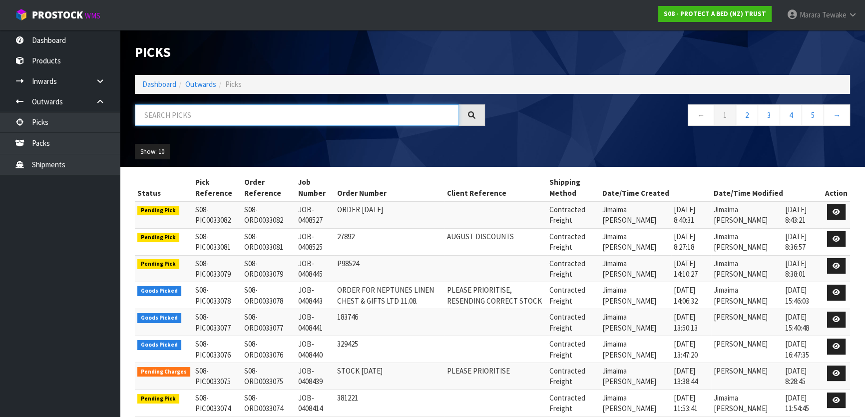
click at [205, 118] on input "text" at bounding box center [297, 114] width 324 height 21
type input "JOB-0408390"
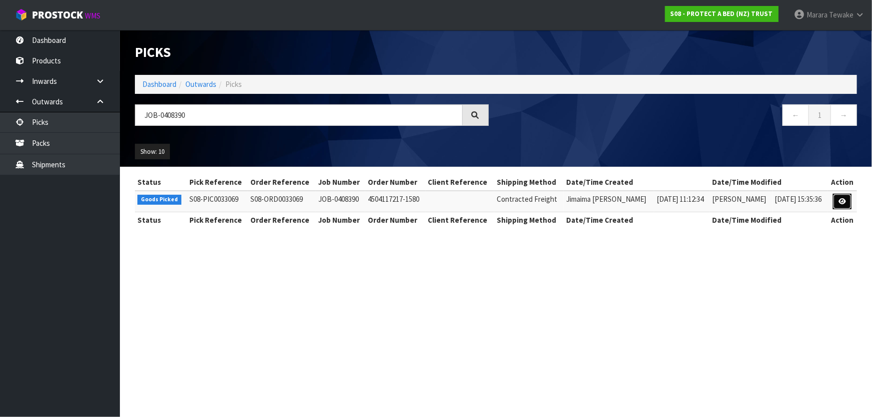
click at [838, 204] on link at bounding box center [842, 202] width 18 height 16
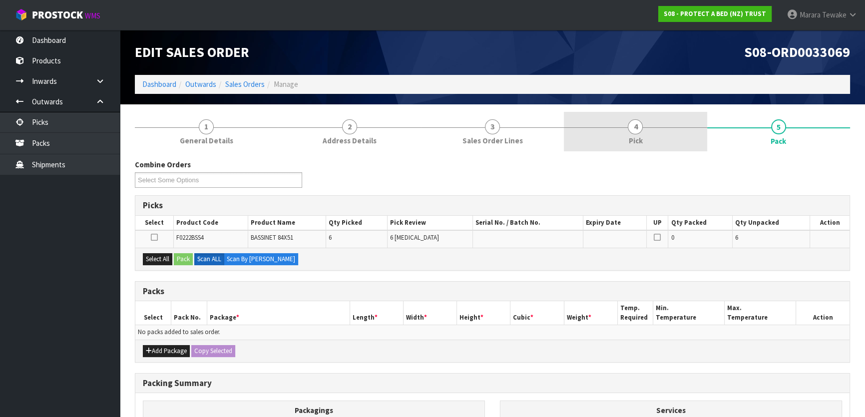
click at [654, 131] on link "4 Pick" at bounding box center [635, 131] width 143 height 39
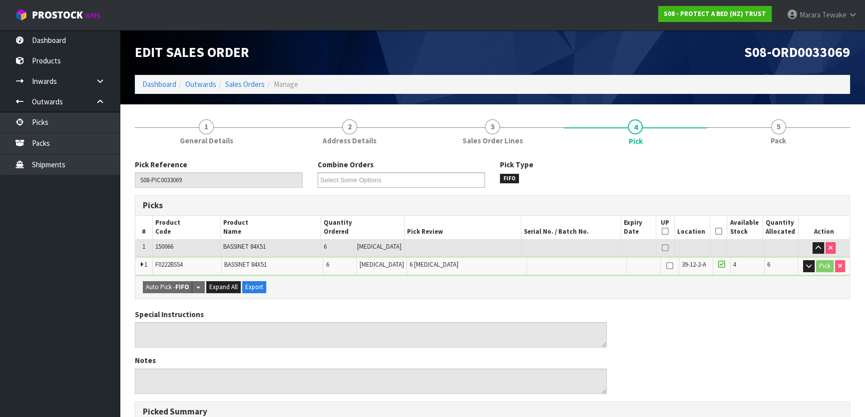
click at [715, 231] on icon at bounding box center [718, 231] width 7 height 0
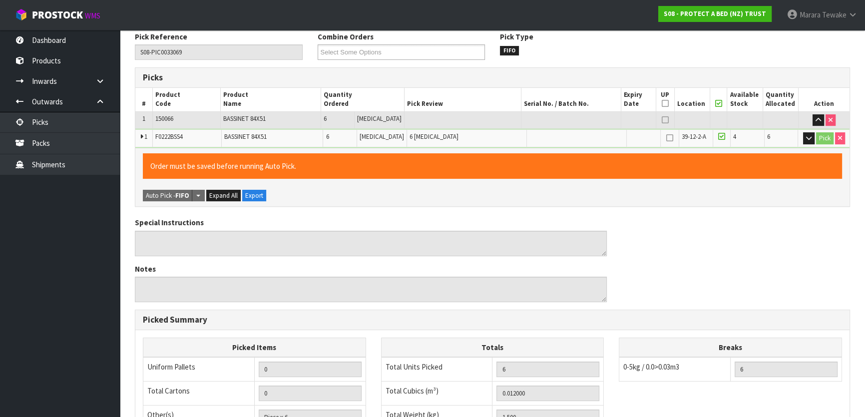
scroll to position [294, 0]
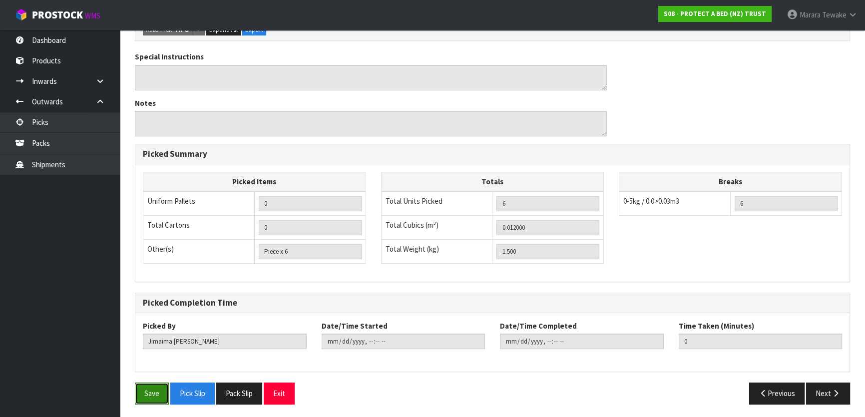
click at [149, 393] on button "Save" at bounding box center [152, 393] width 34 height 21
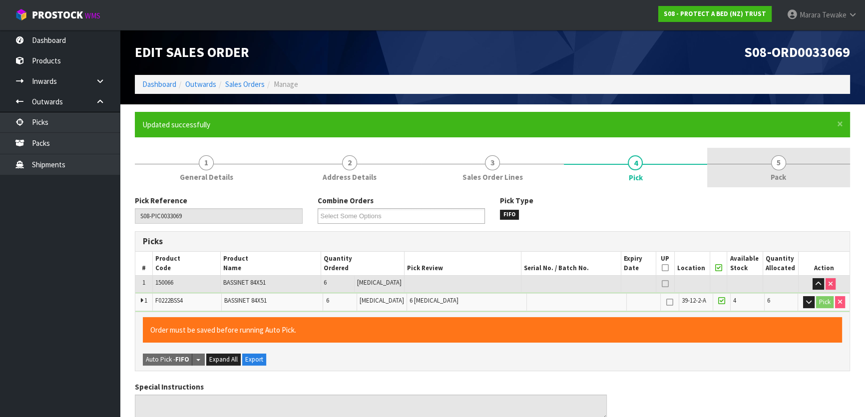
type input "Marara Tewake"
type input "2025-08-20T08:57:12"
drag, startPoint x: 779, startPoint y: 164, endPoint x: 765, endPoint y: 166, distance: 14.6
click at [777, 163] on span "5" at bounding box center [778, 162] width 15 height 15
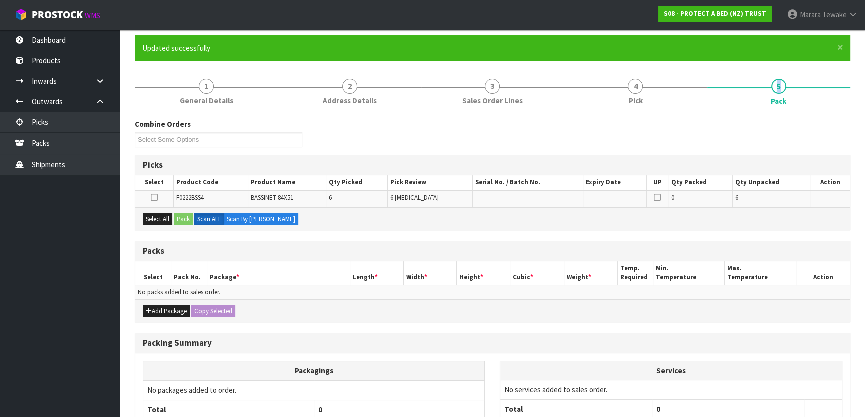
scroll to position [164, 0]
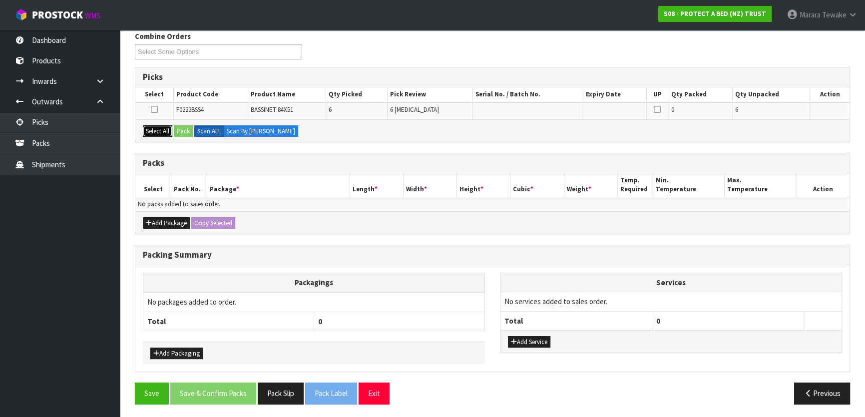
click at [155, 129] on button "Select All" at bounding box center [157, 131] width 29 height 12
drag, startPoint x: 183, startPoint y: 131, endPoint x: 197, endPoint y: 141, distance: 16.8
click at [184, 131] on button "Pack" at bounding box center [183, 131] width 19 height 12
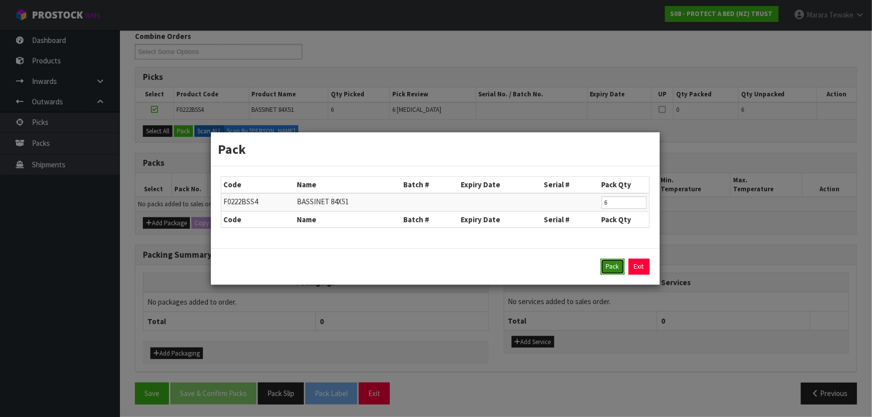
click at [611, 265] on button "Pack" at bounding box center [612, 267] width 24 height 16
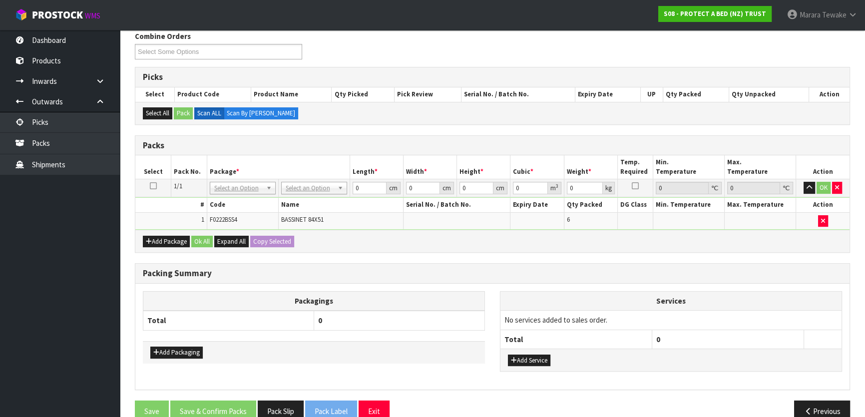
drag, startPoint x: 317, startPoint y: 191, endPoint x: 312, endPoint y: 202, distance: 12.3
click at [309, 200] on input "text" at bounding box center [313, 201] width 61 height 12
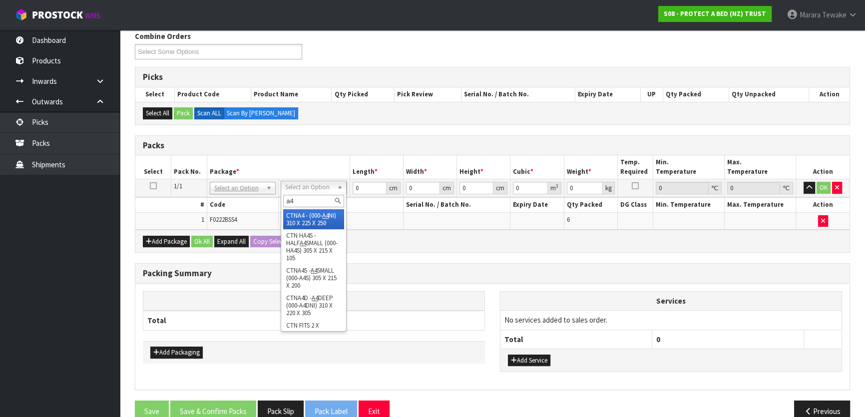
type input "a4"
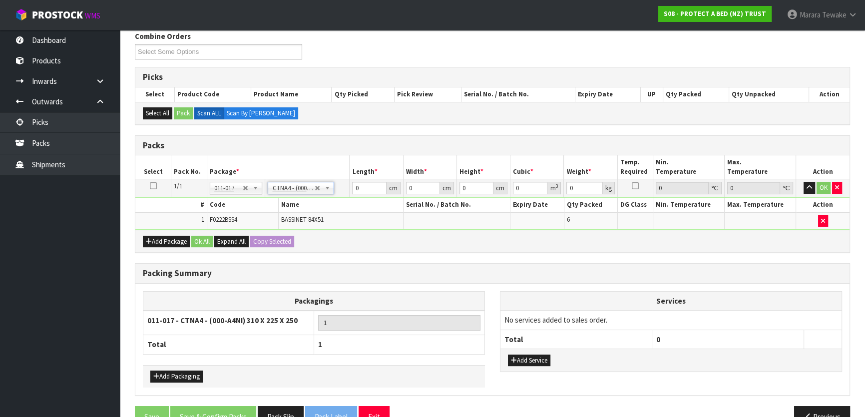
type input "31"
type input "22.5"
type input "25"
type input "0.017438"
type input "1.7"
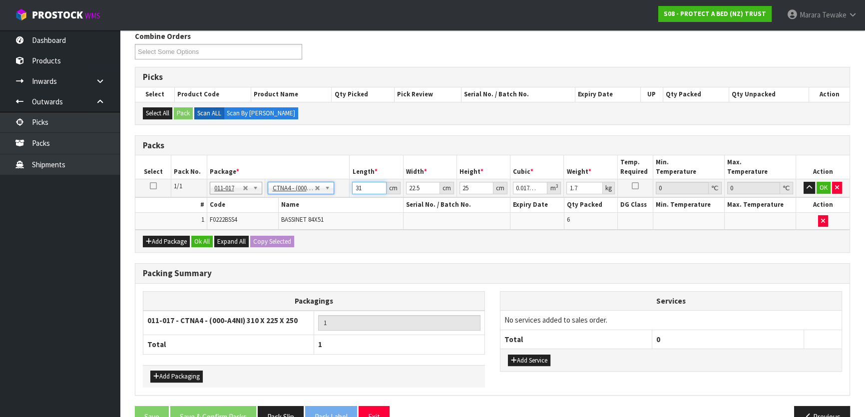
drag, startPoint x: 362, startPoint y: 183, endPoint x: 346, endPoint y: 156, distance: 30.7
click at [335, 166] on table "Select Pack No. Package * Length * Width * Height * Cubic * Weight * Temp. Requ…" at bounding box center [492, 192] width 714 height 74
type input "3"
type input "0.001687"
type input "32"
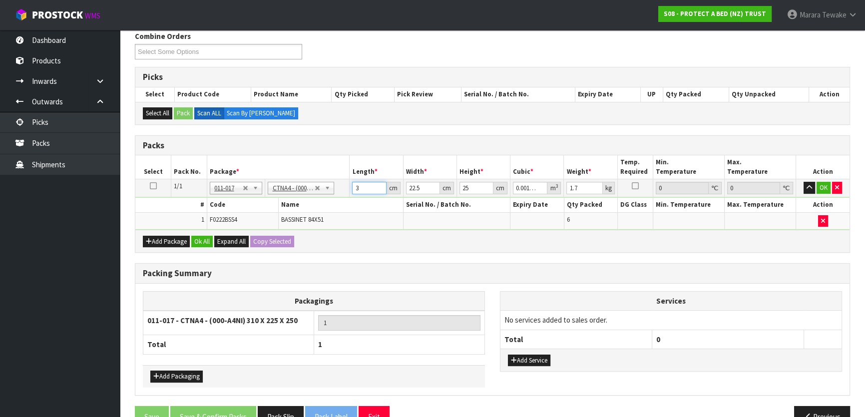
type input "0.018"
type input "32"
type input "2"
type input "0.0016"
type input "24"
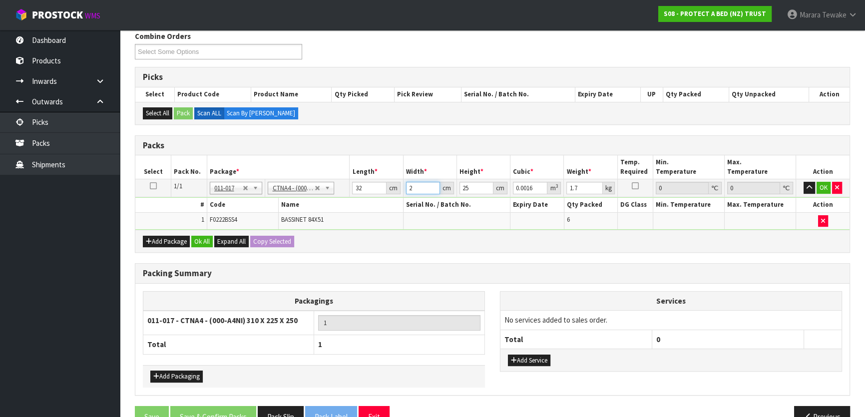
type input "0.0192"
type input "24"
type input "2"
type input "0.001536"
type input "27"
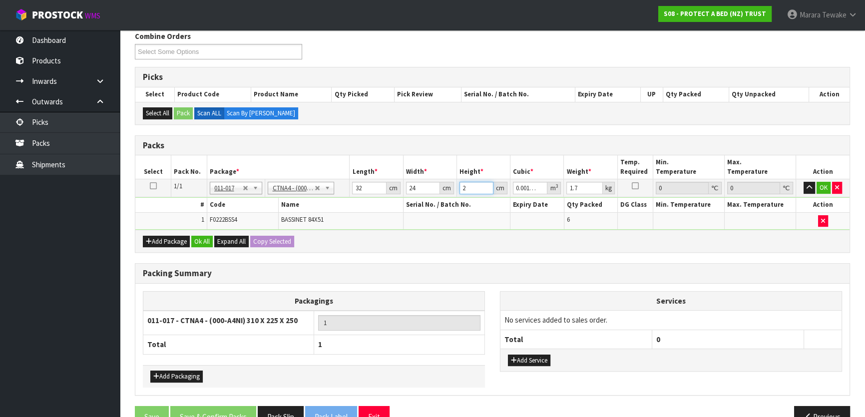
type input "0.020736"
type input "27"
type input "2"
click at [804, 182] on button "button" at bounding box center [809, 188] width 11 height 12
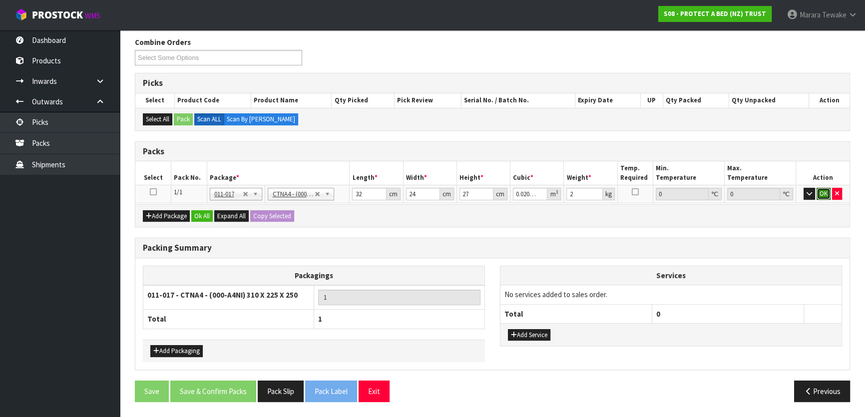
click button "OK" at bounding box center [824, 194] width 14 height 12
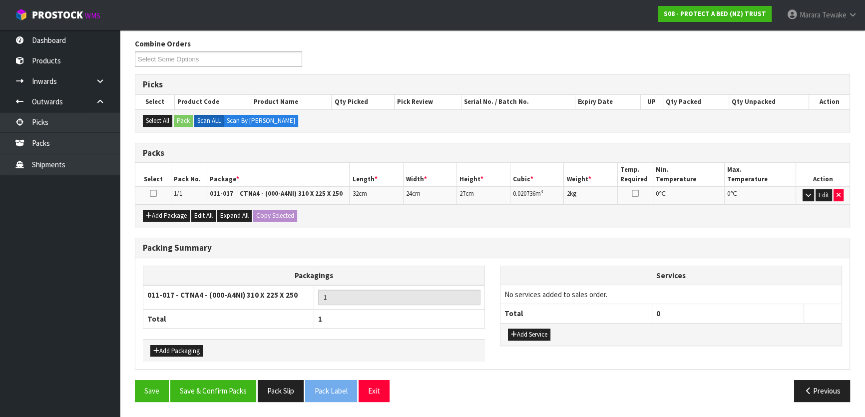
scroll to position [154, 0]
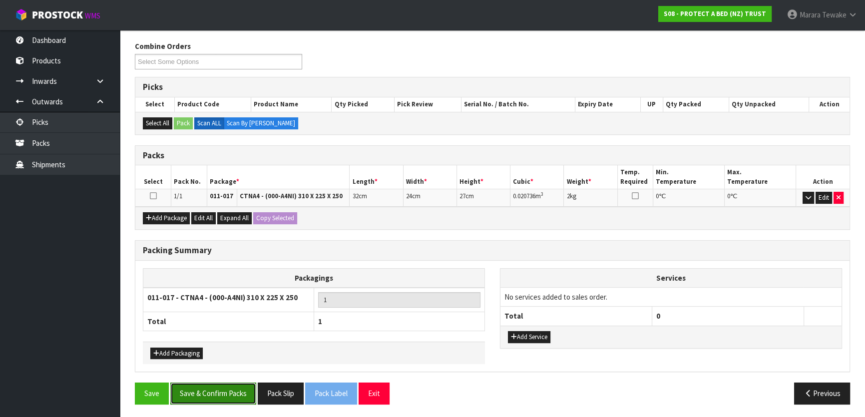
click at [219, 395] on button "Save & Confirm Packs" at bounding box center [213, 393] width 86 height 21
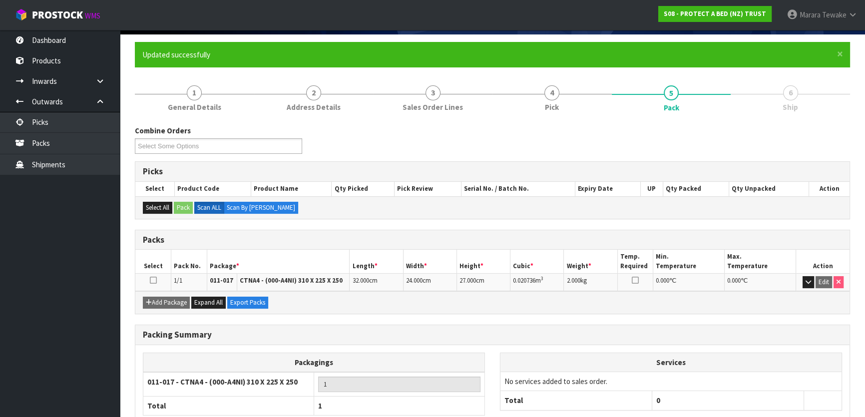
scroll to position [132, 0]
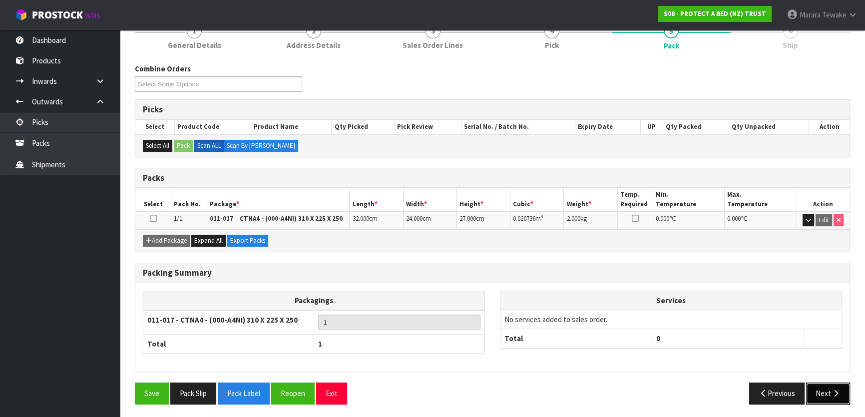
click at [821, 400] on button "Next" at bounding box center [828, 393] width 44 height 21
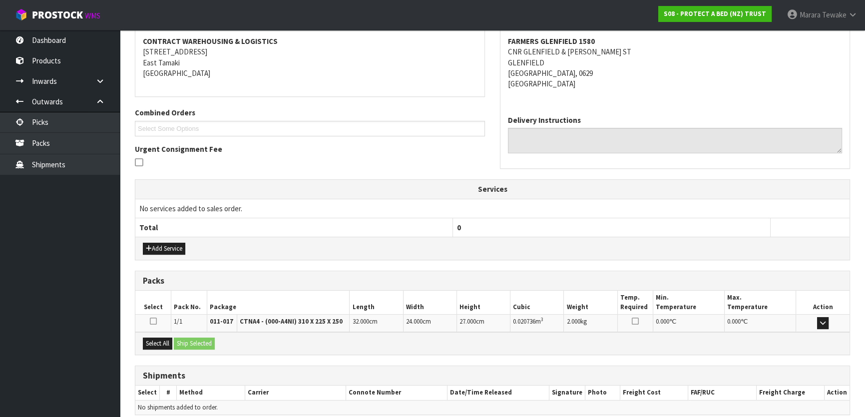
scroll to position [230, 0]
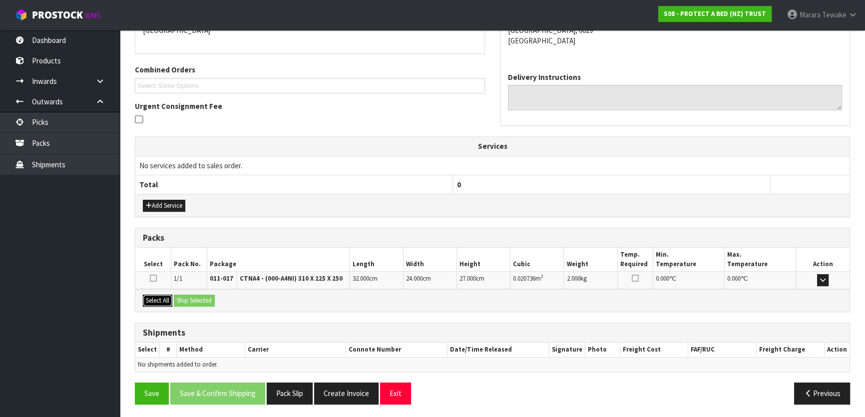
click at [157, 300] on button "Select All" at bounding box center [157, 301] width 29 height 12
drag, startPoint x: 215, startPoint y: 300, endPoint x: 223, endPoint y: 299, distance: 8.6
click at [215, 300] on button "Ship Selected" at bounding box center [194, 301] width 41 height 12
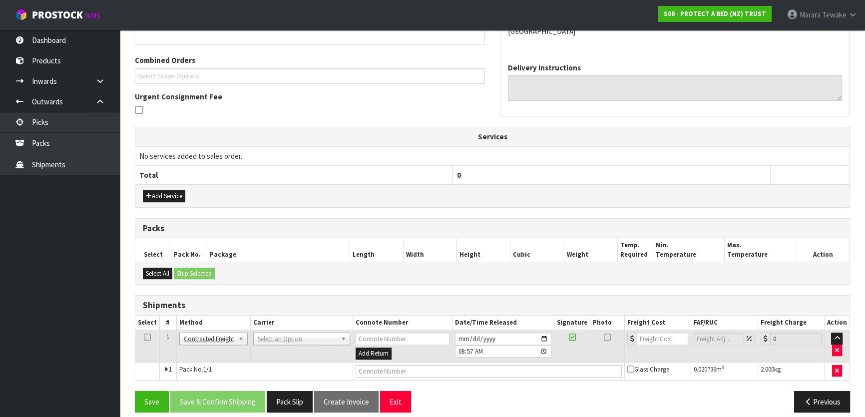
scroll to position [248, 0]
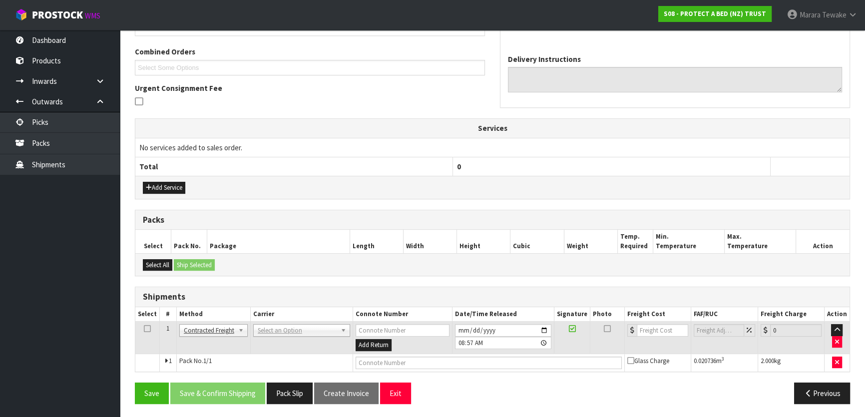
drag, startPoint x: 274, startPoint y: 329, endPoint x: 275, endPoint y: 339, distance: 10.6
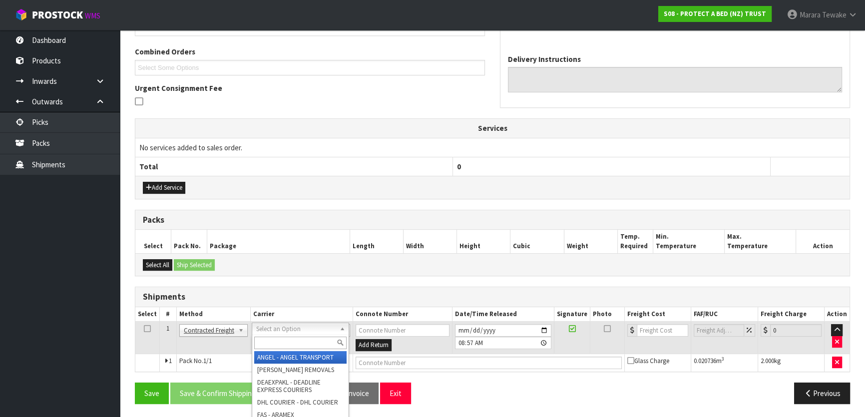
click at [278, 343] on input "text" at bounding box center [300, 343] width 92 height 12
type input "nzp"
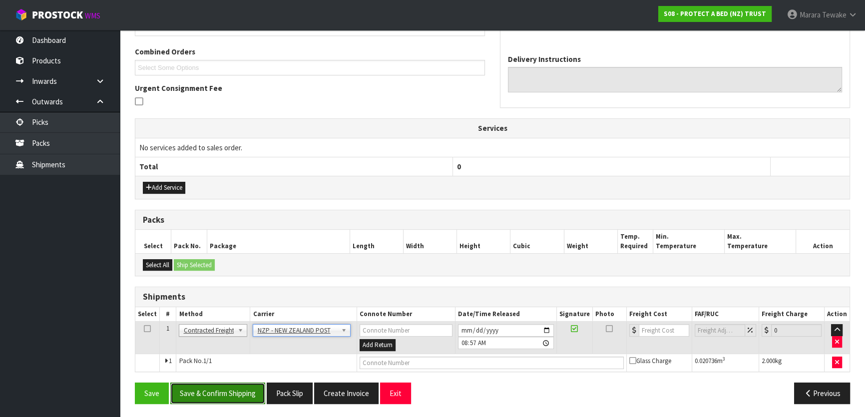
drag, startPoint x: 218, startPoint y: 391, endPoint x: 21, endPoint y: 365, distance: 198.6
click at [217, 391] on button "Save & Confirm Shipping" at bounding box center [217, 393] width 95 height 21
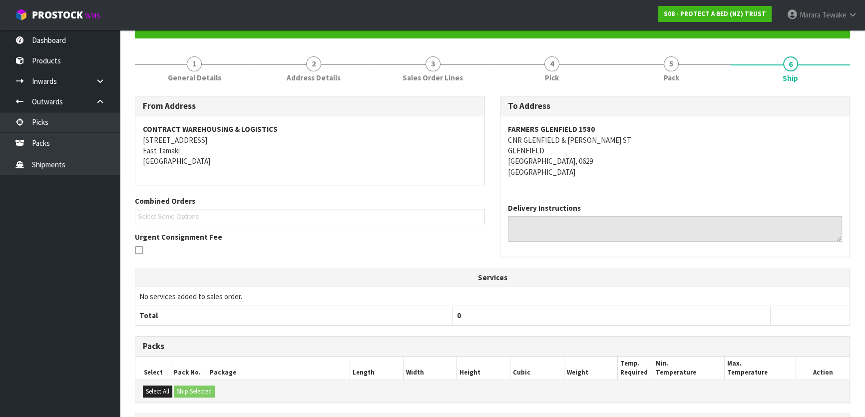
scroll to position [227, 0]
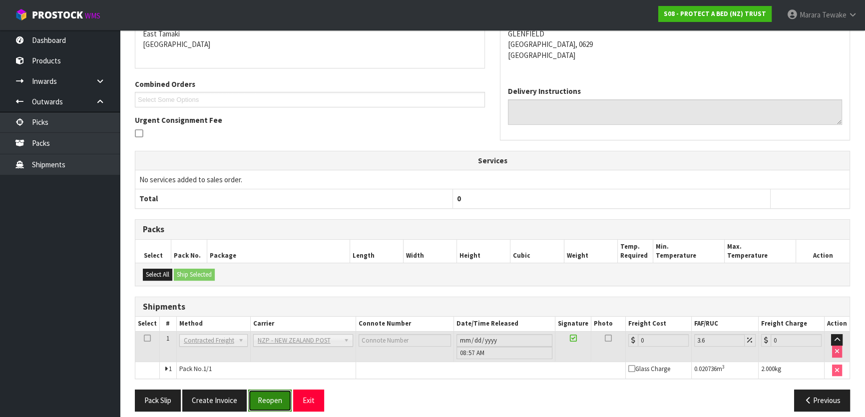
click at [269, 402] on button "Reopen" at bounding box center [269, 400] width 43 height 21
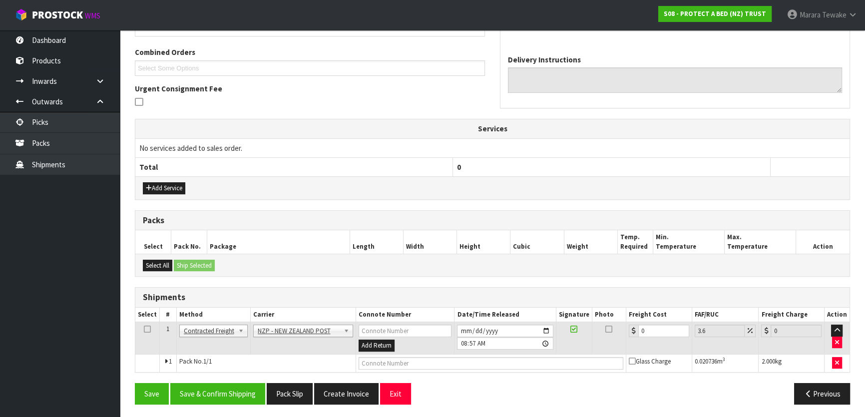
scroll to position [248, 0]
drag, startPoint x: 648, startPoint y: 330, endPoint x: 629, endPoint y: 321, distance: 21.2
click at [629, 322] on td "0" at bounding box center [659, 338] width 66 height 32
type input "4"
type input "4.14"
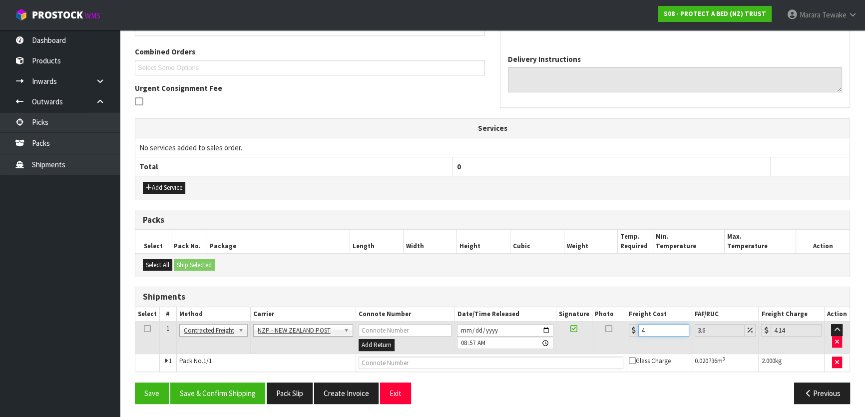
type input "4.3"
type input "4.45"
type input "4.33"
type input "4.49"
type input "4.33"
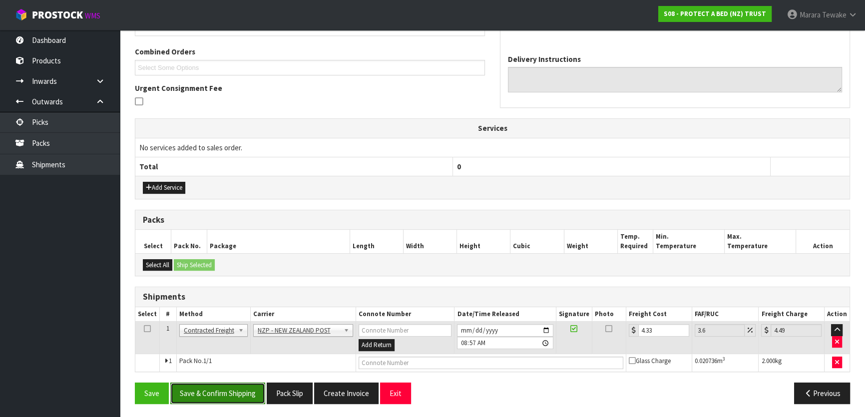
drag, startPoint x: 239, startPoint y: 392, endPoint x: 155, endPoint y: 372, distance: 86.3
click at [239, 392] on button "Save & Confirm Shipping" at bounding box center [217, 393] width 95 height 21
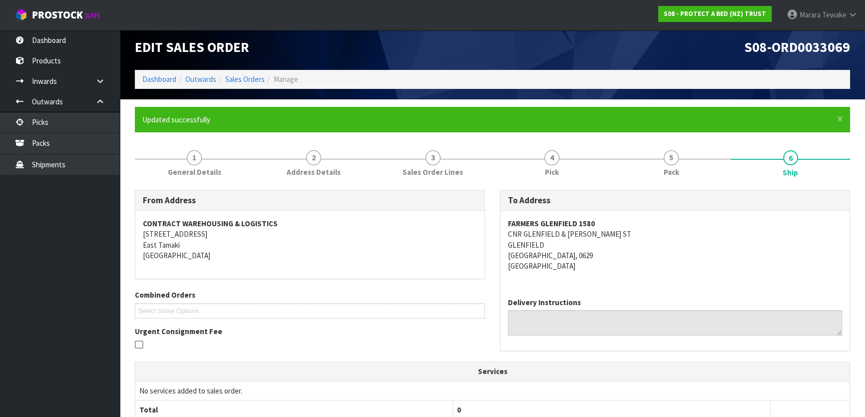
scroll to position [0, 0]
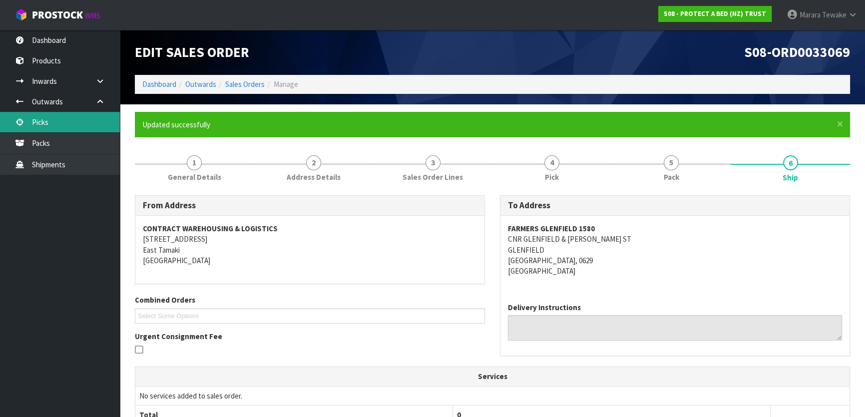
click at [74, 118] on link "Picks" at bounding box center [60, 122] width 120 height 20
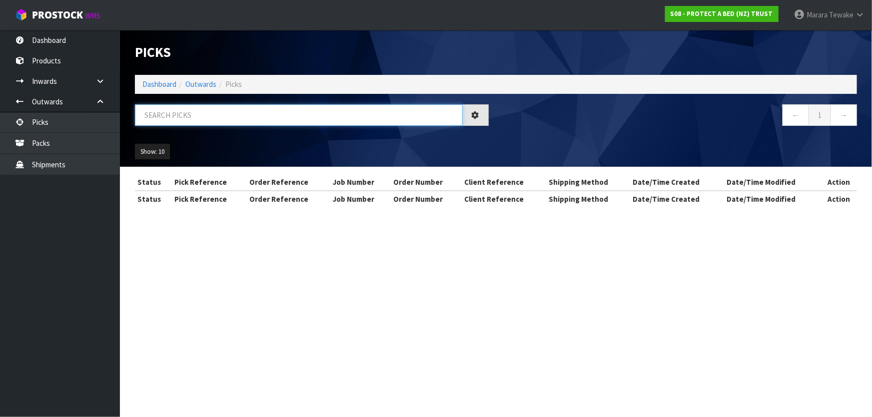
click at [165, 116] on input "text" at bounding box center [299, 114] width 328 height 21
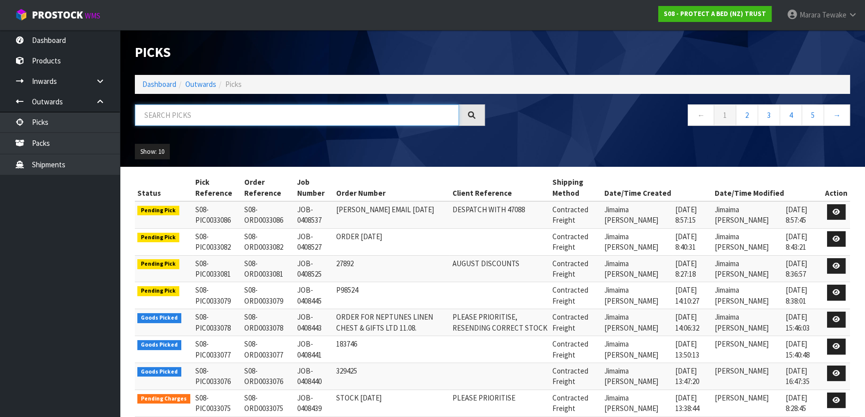
click at [177, 117] on input "text" at bounding box center [297, 114] width 324 height 21
type input "JOB-0408390"
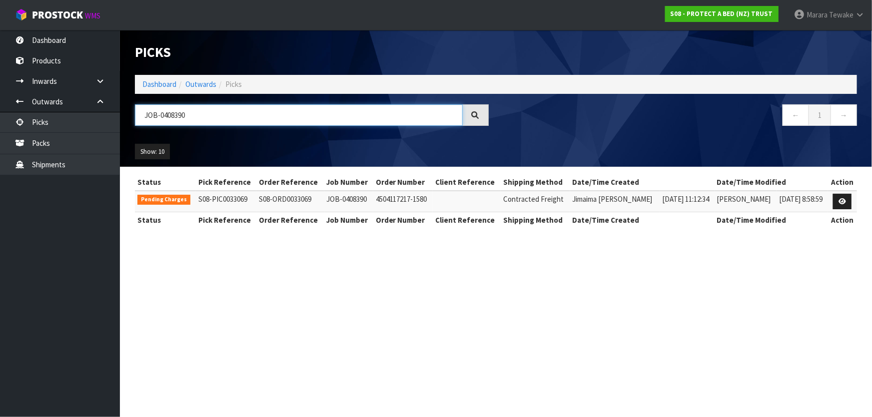
drag, startPoint x: 195, startPoint y: 113, endPoint x: 111, endPoint y: 101, distance: 84.3
click at [124, 107] on header "Picks Dashboard Outwards Picks JOB-0408390 ← 1 → Show: 10 5 10 25 50" at bounding box center [496, 98] width 752 height 137
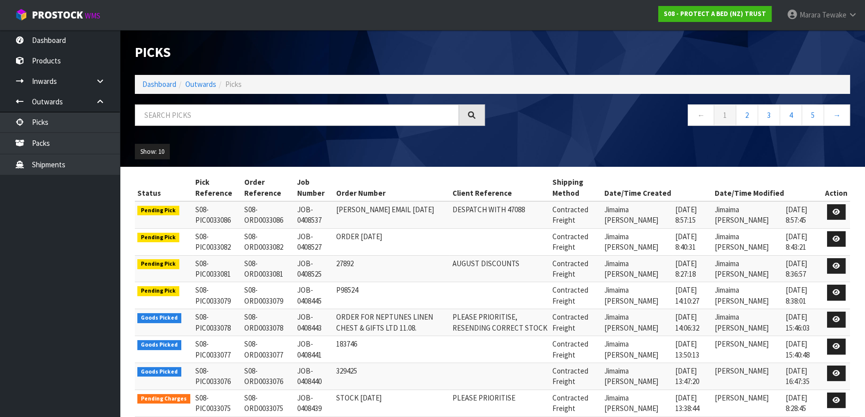
drag, startPoint x: 84, startPoint y: 271, endPoint x: 82, endPoint y: 263, distance: 8.4
click at [83, 267] on ul "Dashboard Products Categories Serial Numbers Kitsets Packagings Inwards Purchas…" at bounding box center [60, 223] width 120 height 387
click at [176, 118] on input "text" at bounding box center [297, 114] width 324 height 21
type input "JOB-0408441"
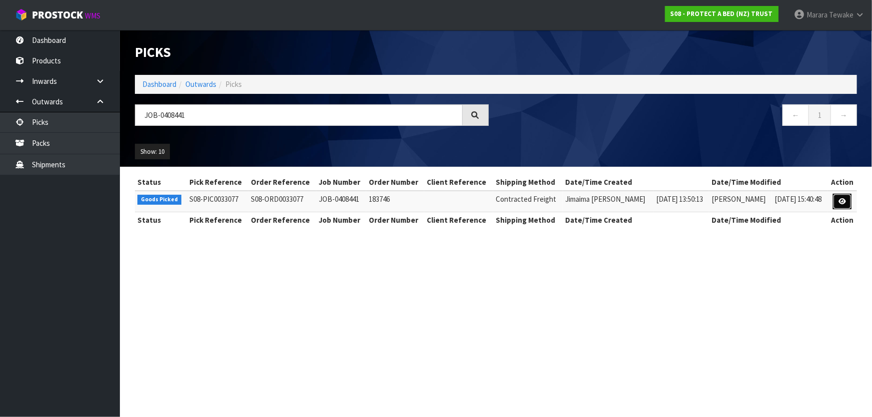
click at [849, 198] on link at bounding box center [842, 202] width 18 height 16
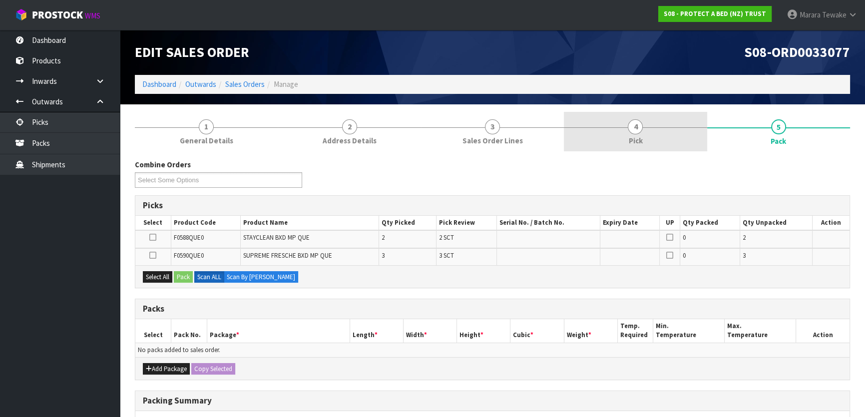
drag, startPoint x: 649, startPoint y: 131, endPoint x: 643, endPoint y: 134, distance: 6.5
click at [644, 131] on link "4 Pick" at bounding box center [635, 131] width 143 height 39
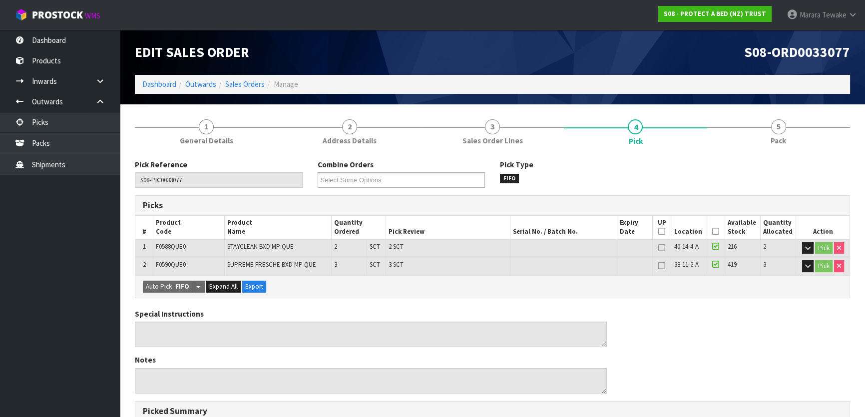
click at [714, 231] on icon at bounding box center [715, 231] width 7 height 0
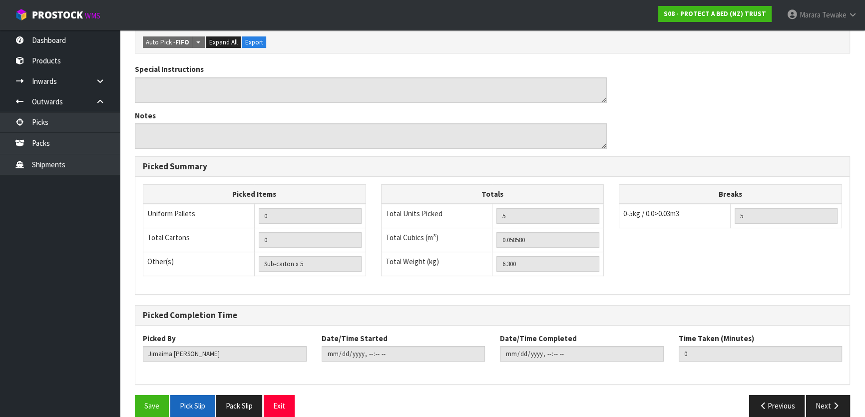
scroll to position [293, 0]
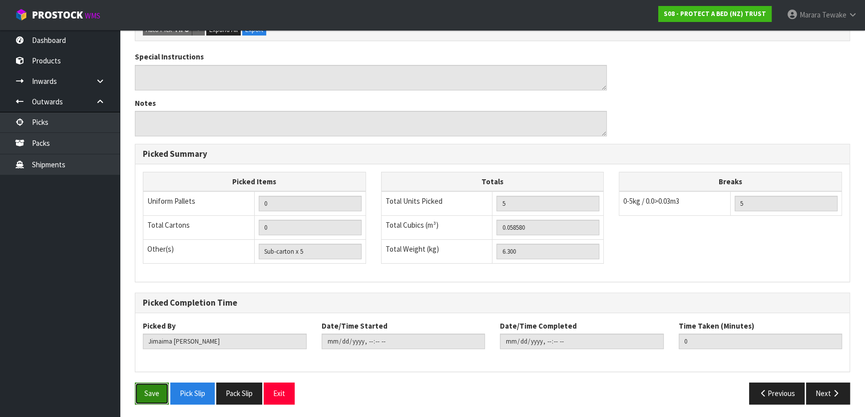
click at [160, 393] on button "Save" at bounding box center [152, 393] width 34 height 21
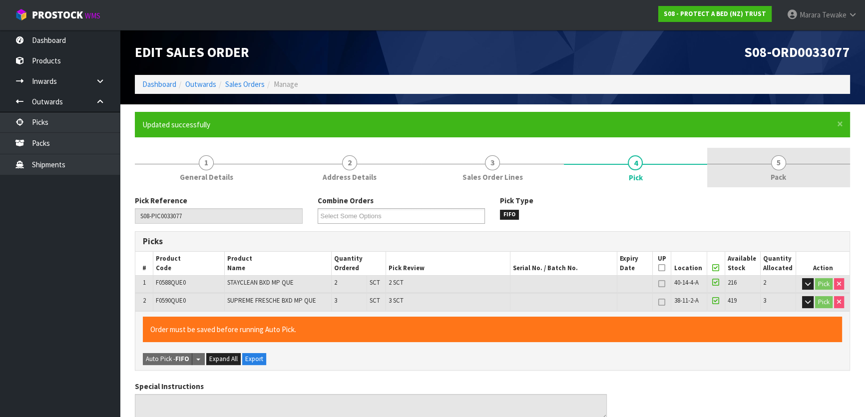
type input "Marara Tewake"
type input "2025-08-20T09:02:50"
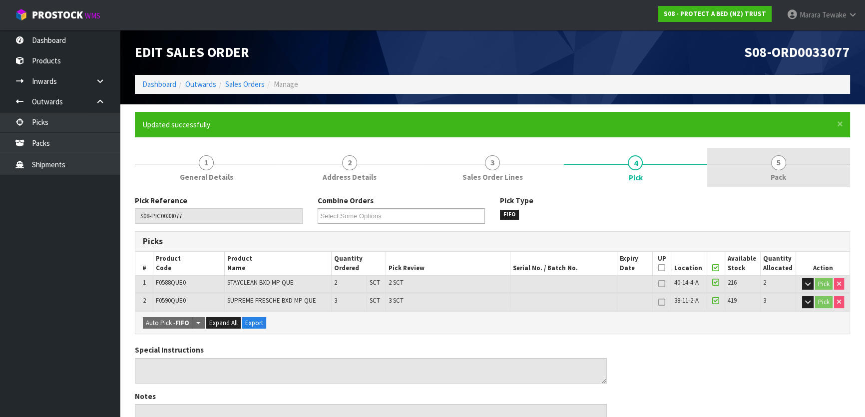
click at [740, 179] on link "5 Pack" at bounding box center [778, 167] width 143 height 39
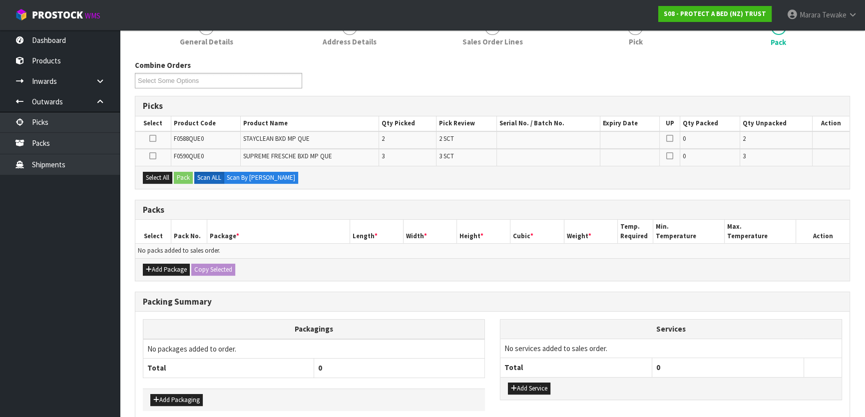
scroll to position [136, 0]
click at [181, 270] on button "Add Package" at bounding box center [166, 269] width 47 height 12
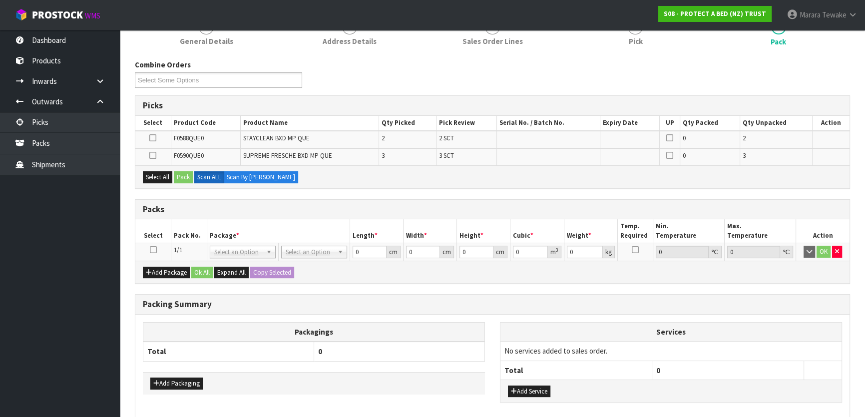
click at [153, 254] on td at bounding box center [153, 252] width 36 height 18
click at [153, 250] on icon at bounding box center [153, 250] width 7 height 0
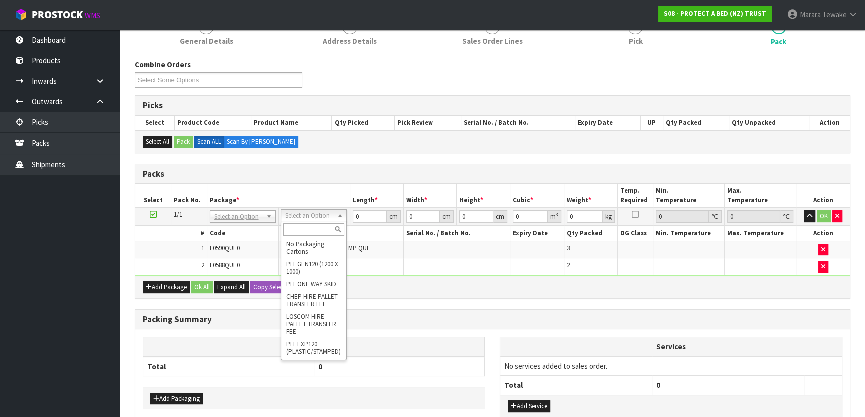
click at [313, 231] on input "text" at bounding box center [313, 229] width 61 height 12
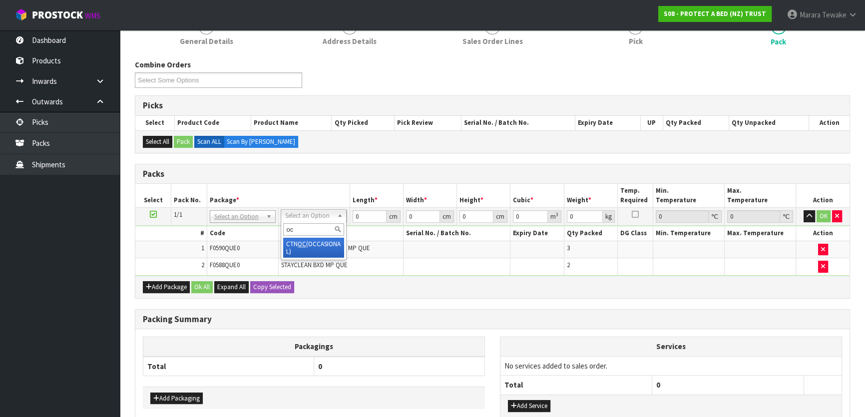
type input "oc"
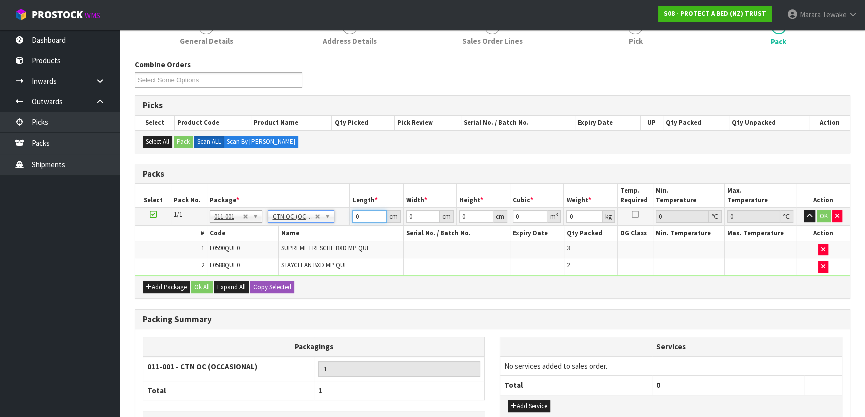
type input "6.3"
click at [345, 200] on table "Select Pack No. Package * Length * Width * Height * Cubic * Weight * Temp. Requ…" at bounding box center [492, 229] width 714 height 91
type input "58"
type input "40"
type input "3"
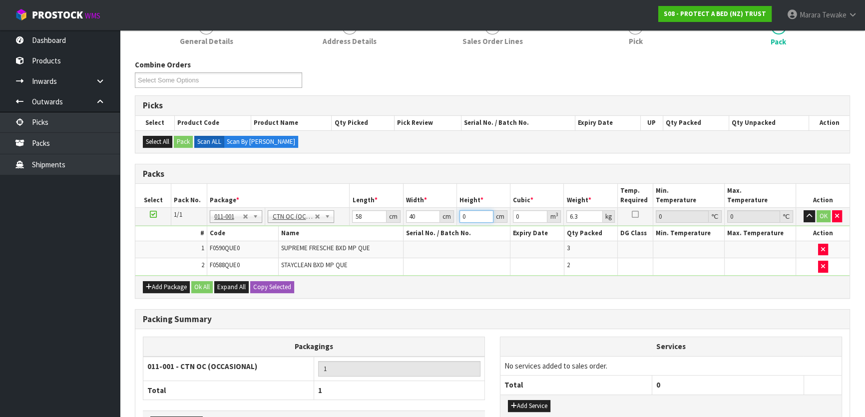
type input "0.00696"
type input "32"
type input "0.07424"
type input "32"
type input "8"
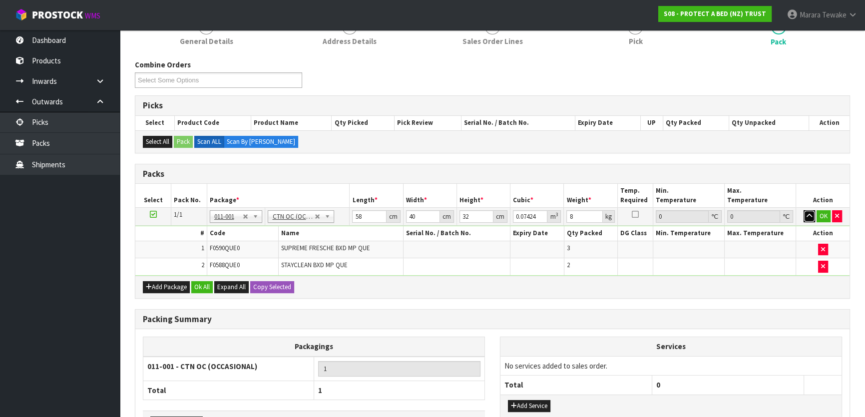
click at [804, 210] on button "button" at bounding box center [809, 216] width 11 height 12
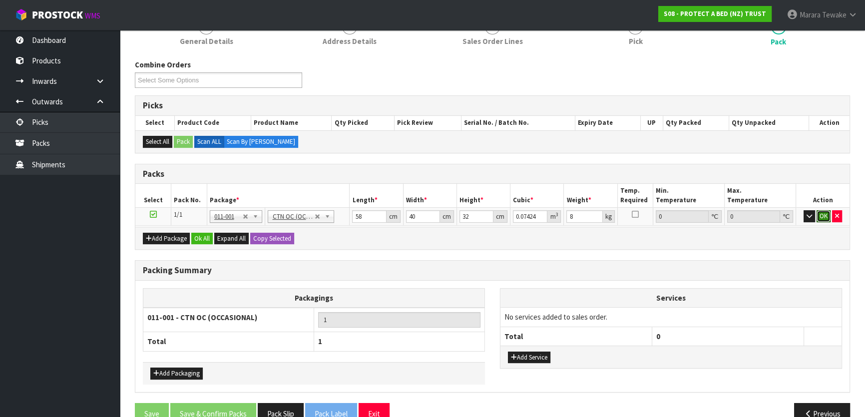
click button "OK" at bounding box center [824, 216] width 14 height 12
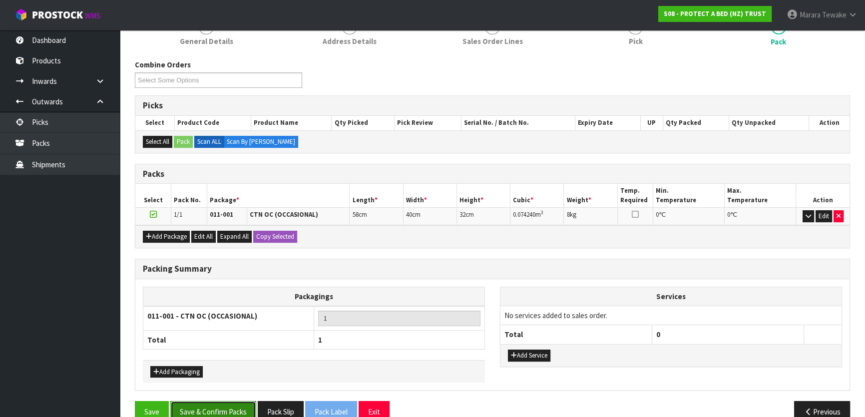
click at [226, 409] on button "Save & Confirm Packs" at bounding box center [213, 411] width 86 height 21
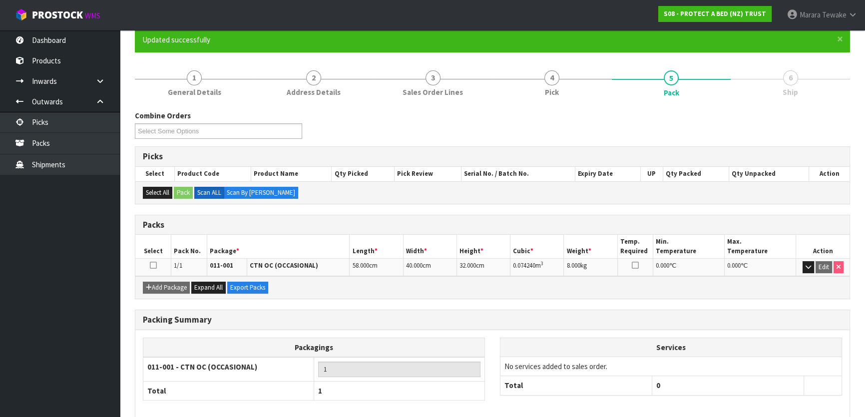
scroll to position [132, 0]
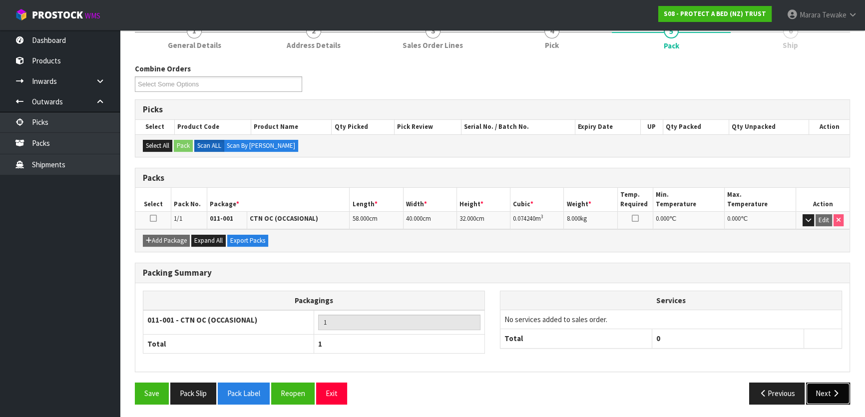
click at [830, 389] on button "Next" at bounding box center [828, 393] width 44 height 21
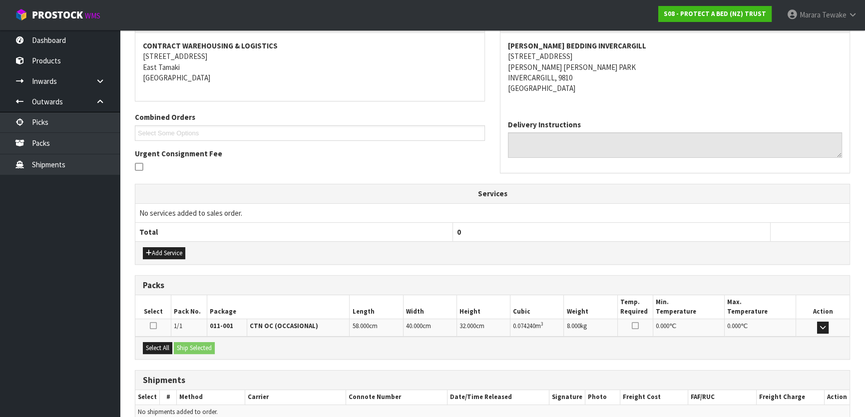
scroll to position [230, 0]
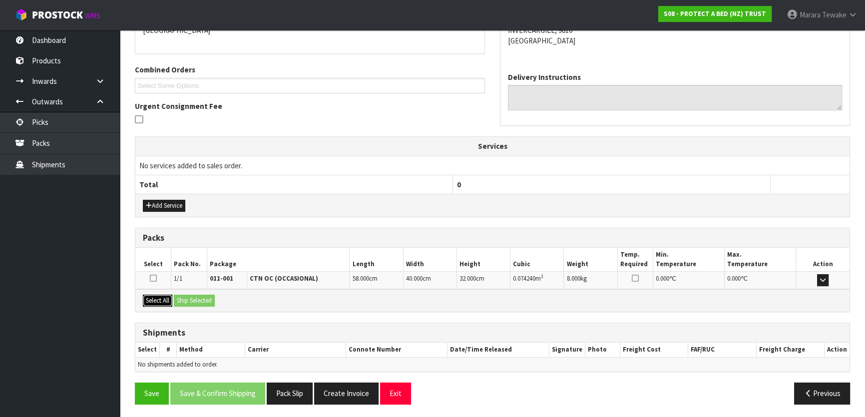
drag, startPoint x: 146, startPoint y: 301, endPoint x: 173, endPoint y: 299, distance: 26.6
click at [150, 300] on button "Select All" at bounding box center [157, 301] width 29 height 12
click at [206, 301] on button "Ship Selected" at bounding box center [194, 301] width 41 height 12
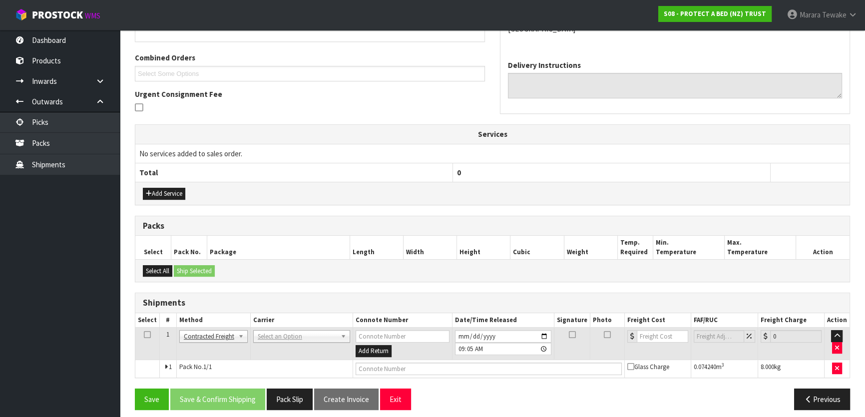
scroll to position [248, 0]
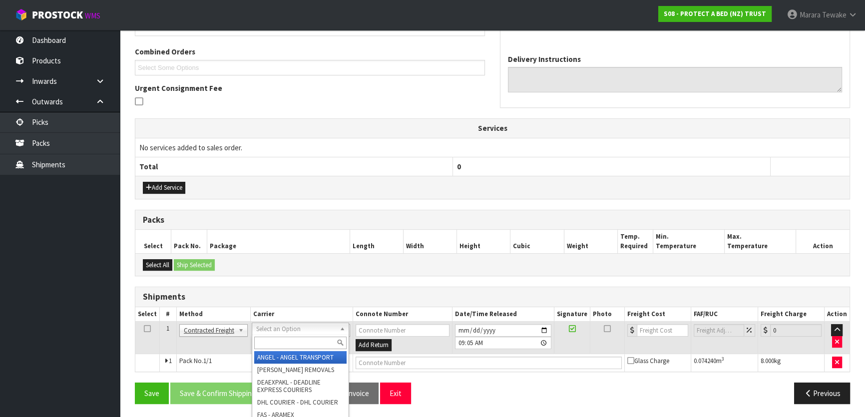
click at [269, 342] on input "text" at bounding box center [300, 343] width 92 height 12
type input "nzp"
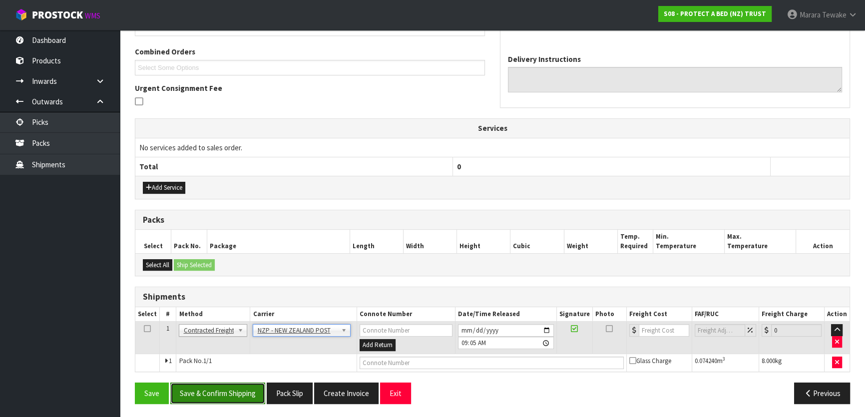
click at [224, 392] on button "Save & Confirm Shipping" at bounding box center [217, 393] width 95 height 21
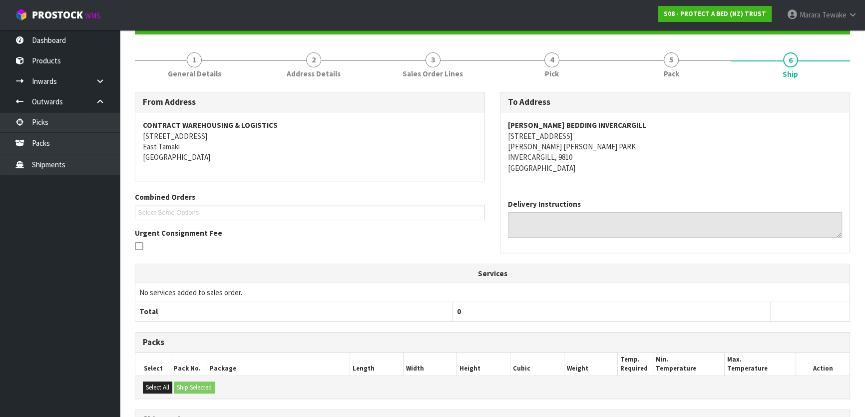
scroll to position [234, 0]
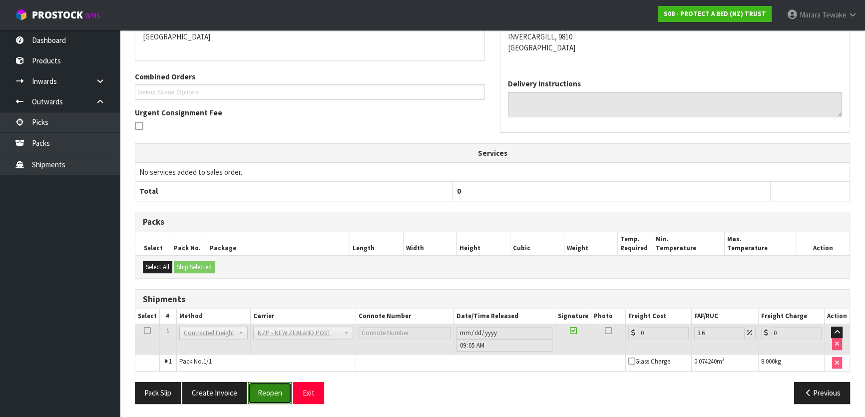
click at [269, 388] on button "Reopen" at bounding box center [269, 392] width 43 height 21
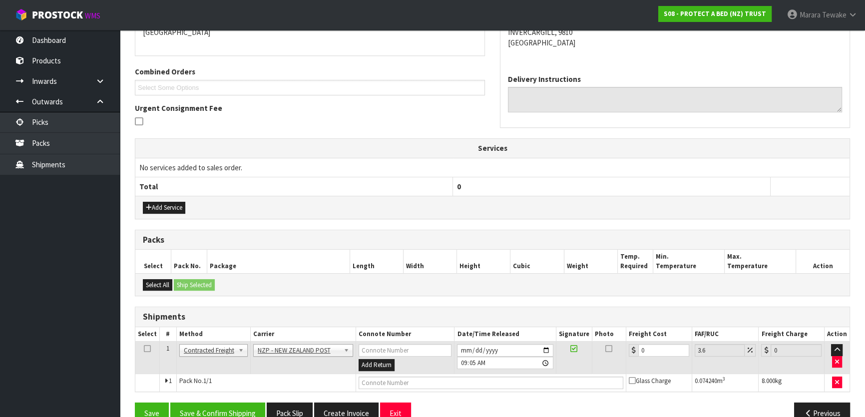
scroll to position [248, 0]
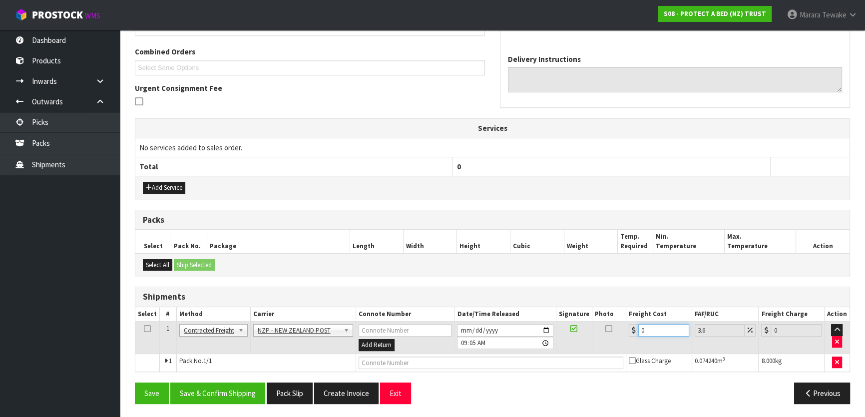
drag, startPoint x: 666, startPoint y: 329, endPoint x: 603, endPoint y: 305, distance: 67.4
click at [619, 314] on table "Select # Method Carrier Connote Number Date/Time Released Signature Photo Freig…" at bounding box center [492, 339] width 714 height 64
type input "1"
type input "1.04"
type input "19"
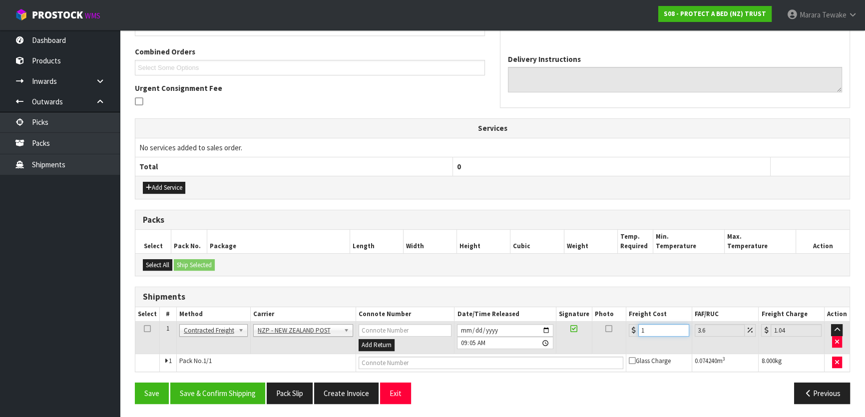
type input "19.68"
type input "19.9"
type input "20.62"
type input "19.94"
type input "20.66"
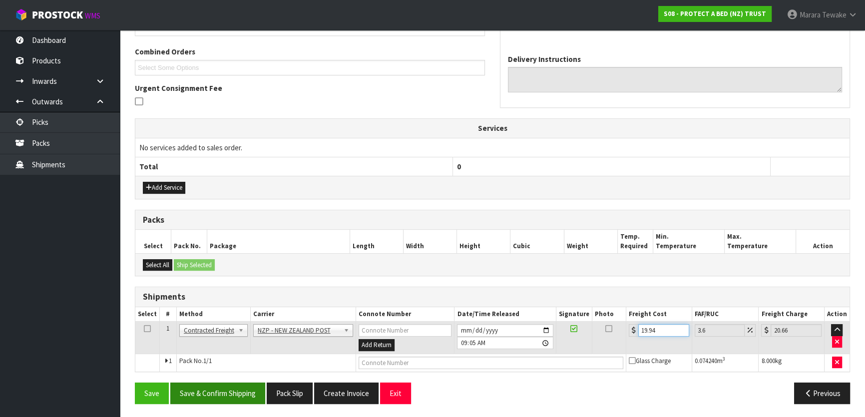
type input "19.94"
drag, startPoint x: 235, startPoint y: 396, endPoint x: 200, endPoint y: 383, distance: 37.1
click at [235, 395] on button "Save & Confirm Shipping" at bounding box center [217, 393] width 95 height 21
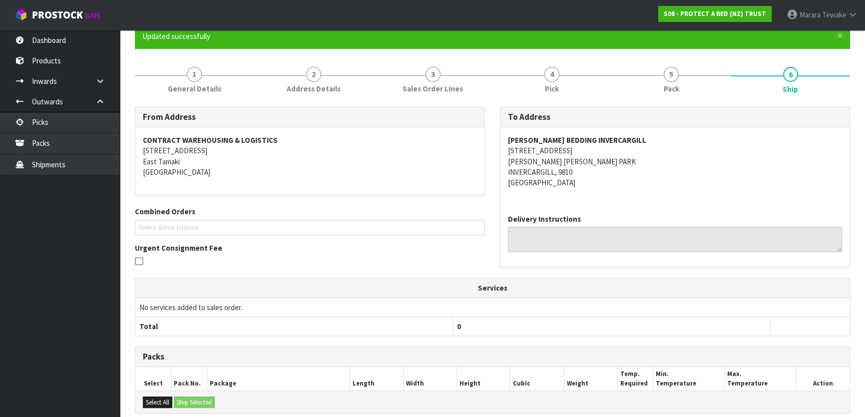
scroll to position [0, 0]
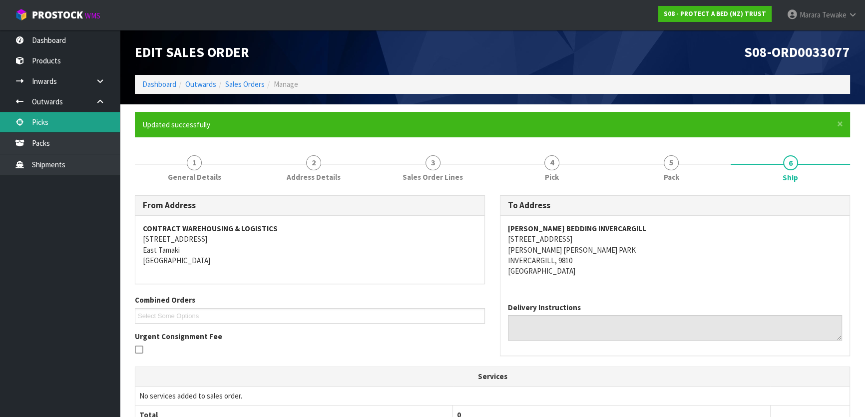
click at [96, 114] on link "Picks" at bounding box center [60, 122] width 120 height 20
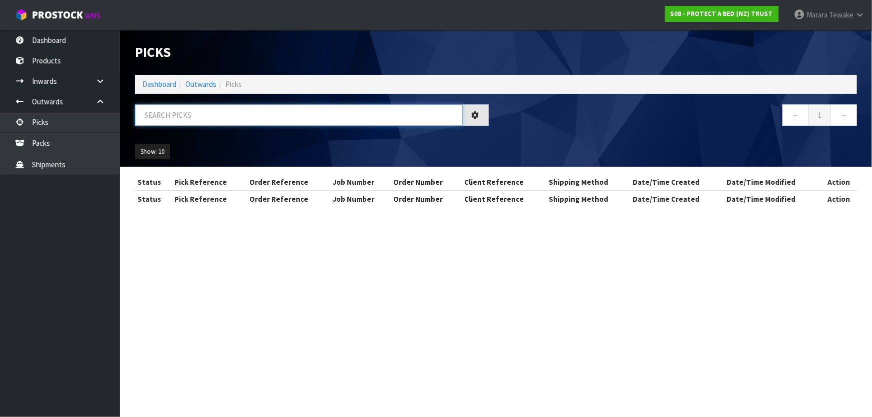
click at [205, 120] on input "text" at bounding box center [299, 114] width 328 height 21
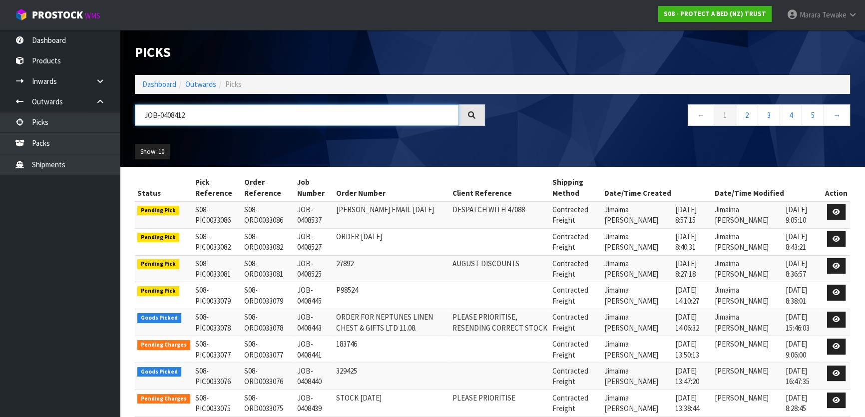
type input "JOB-0408412"
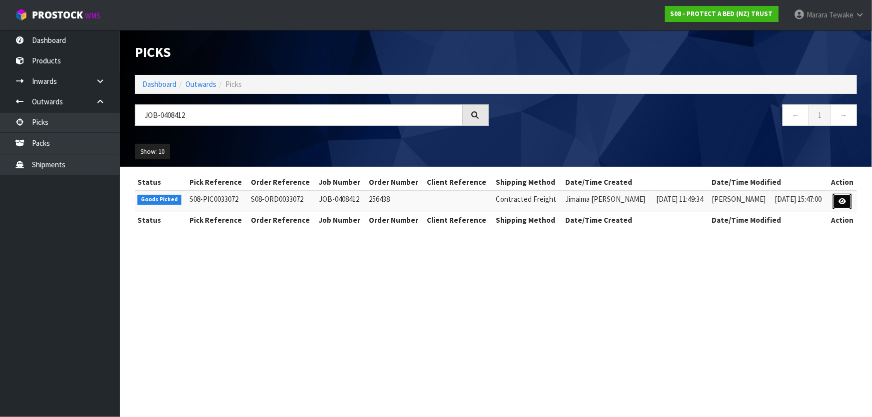
click at [842, 200] on icon at bounding box center [841, 201] width 7 height 6
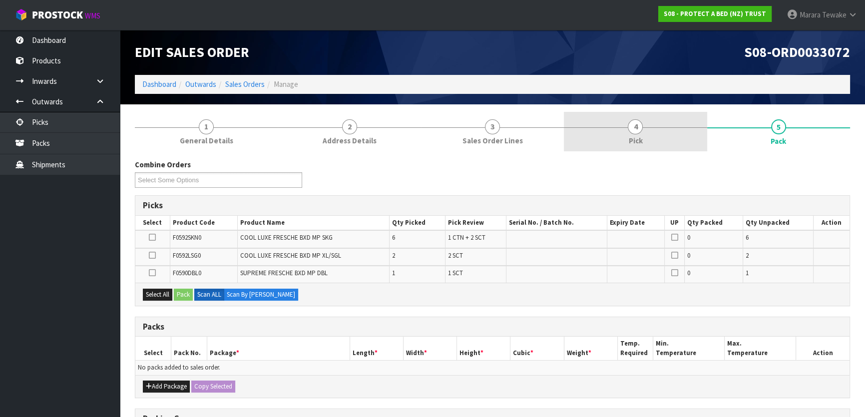
click at [665, 143] on link "4 Pick" at bounding box center [635, 131] width 143 height 39
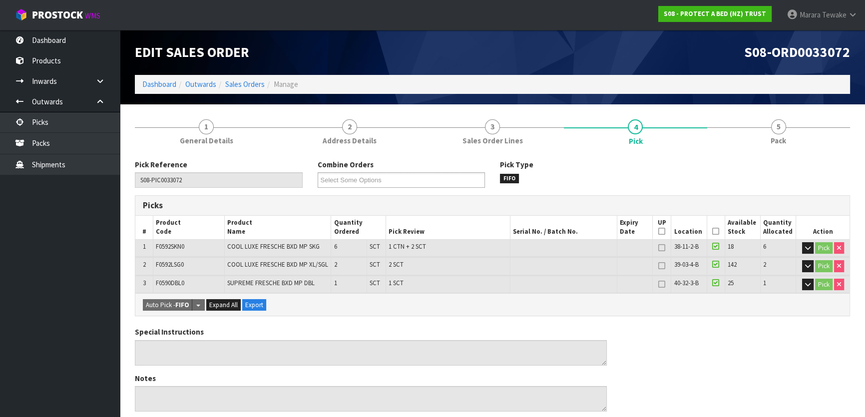
click at [720, 234] on th "Picked" at bounding box center [716, 227] width 18 height 23
click at [718, 232] on icon at bounding box center [715, 231] width 7 height 0
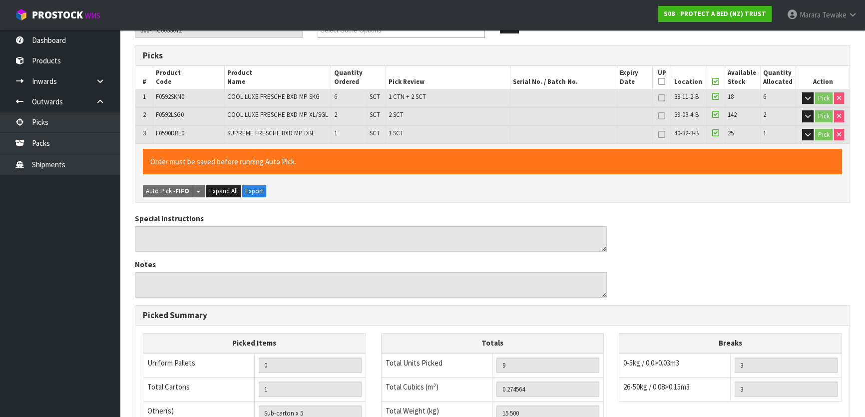
scroll to position [311, 0]
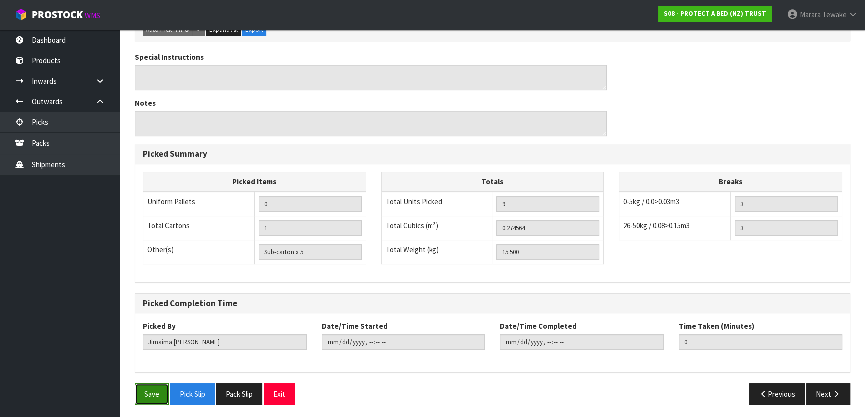
click at [150, 383] on button "Save" at bounding box center [152, 393] width 34 height 21
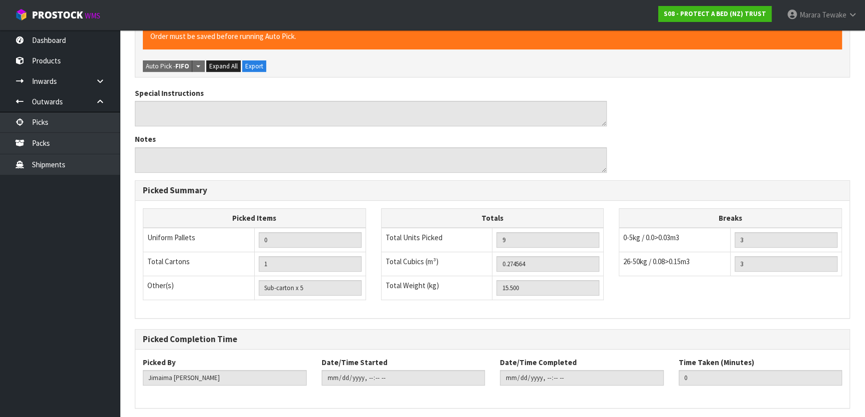
scroll to position [0, 0]
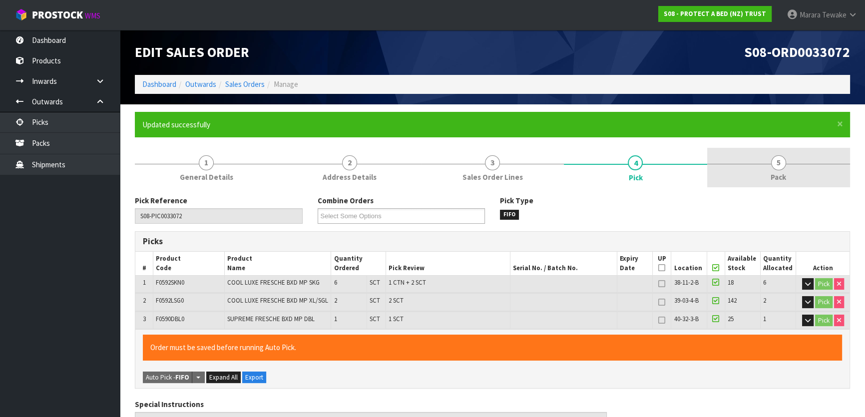
type input "Marara Tewake"
type input "2025-08-20T09:08:03"
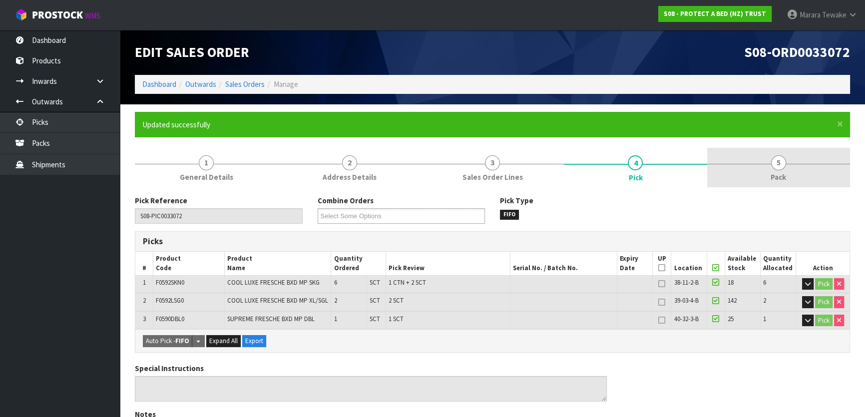
click at [767, 181] on link "5 Pack" at bounding box center [778, 167] width 143 height 39
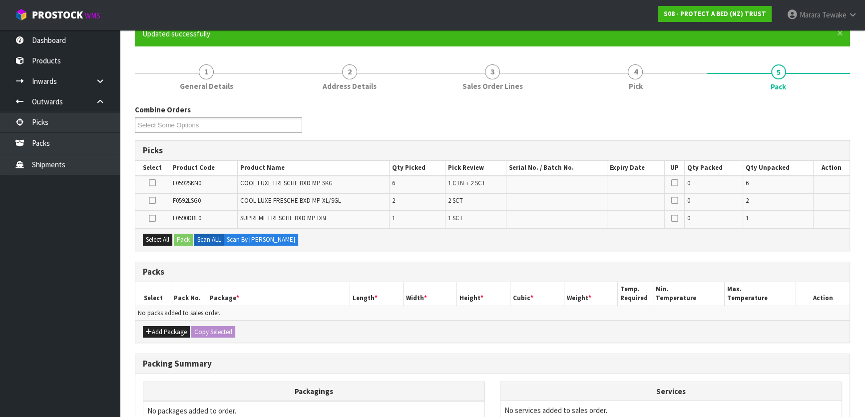
scroll to position [199, 0]
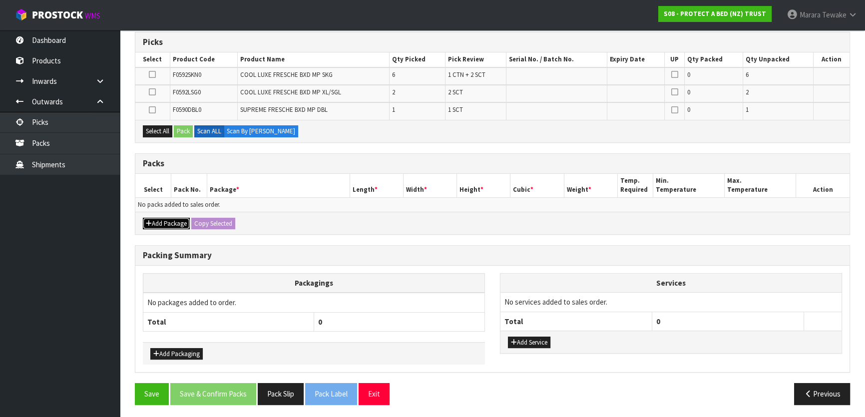
click at [175, 218] on button "Add Package" at bounding box center [166, 224] width 47 height 12
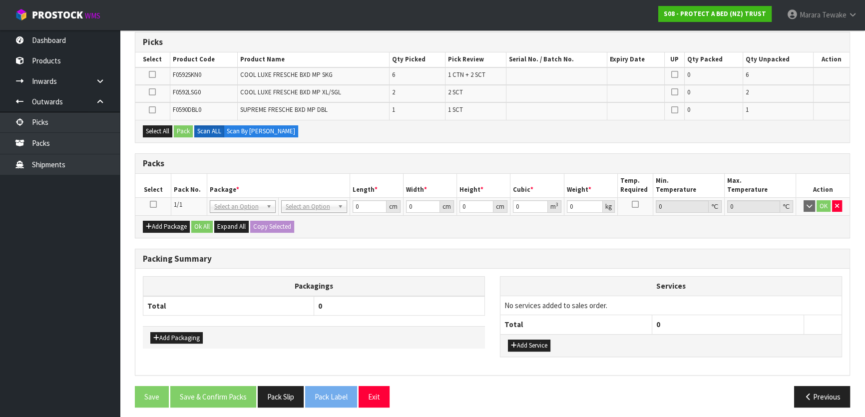
click at [153, 204] on icon at bounding box center [153, 204] width 7 height 0
click at [148, 73] on td at bounding box center [152, 75] width 34 height 17
click at [153, 74] on icon at bounding box center [152, 74] width 7 height 0
click at [0, 0] on input "checkbox" at bounding box center [0, 0] width 0 height 0
click at [187, 129] on button "Pack" at bounding box center [183, 131] width 19 height 12
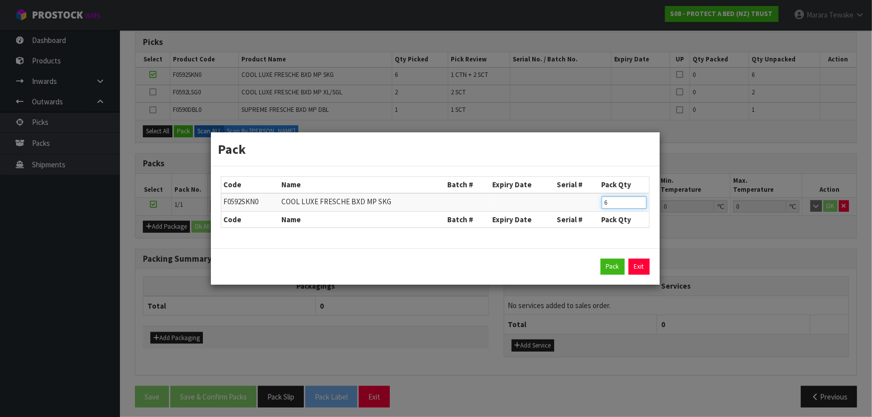
drag, startPoint x: 609, startPoint y: 199, endPoint x: 568, endPoint y: 184, distance: 44.6
click at [582, 193] on tr "F0592SKN0 COOL LUXE FRESCHE BXD MP SKG 6" at bounding box center [435, 202] width 428 height 18
type input "4"
click button "Pack" at bounding box center [612, 267] width 24 height 16
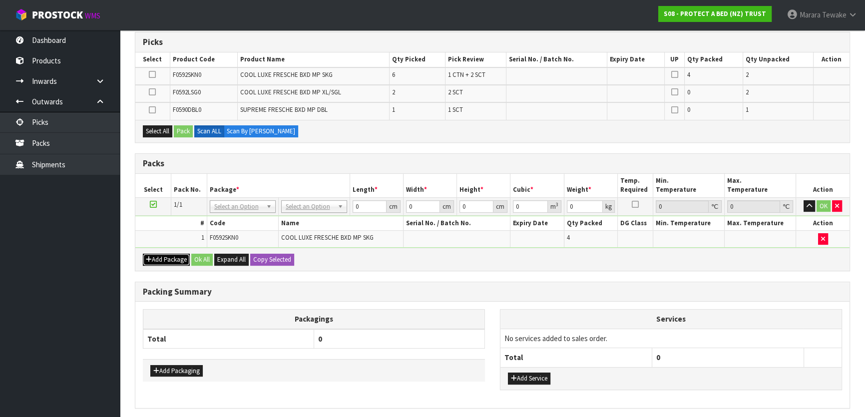
click at [167, 258] on button "Add Package" at bounding box center [166, 260] width 47 height 12
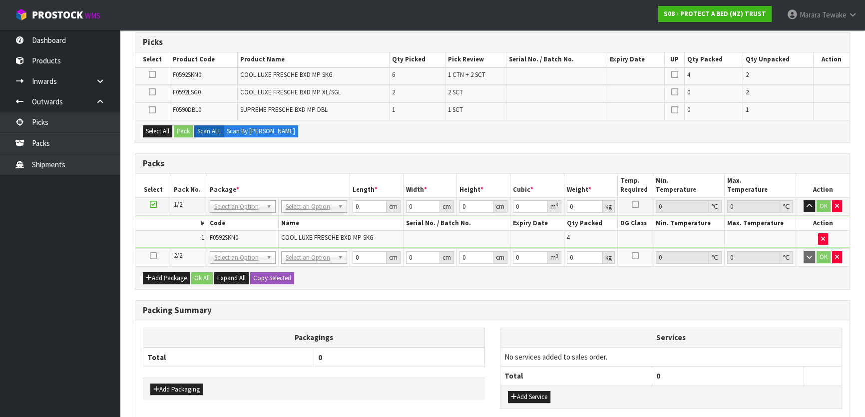
click at [152, 256] on icon at bounding box center [153, 256] width 7 height 0
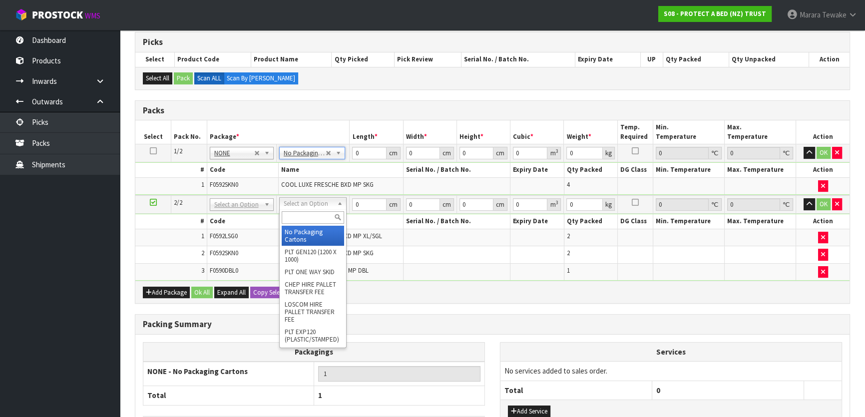
click at [307, 215] on input "text" at bounding box center [313, 217] width 62 height 12
type input "oc"
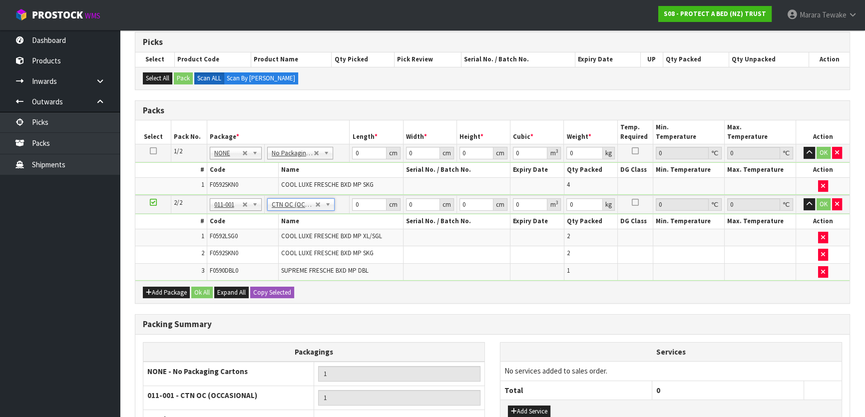
type input "7.2"
drag, startPoint x: 362, startPoint y: 148, endPoint x: 344, endPoint y: 120, distance: 33.3
click at [351, 136] on table "Select Pack No. Package * Length * Width * Height * Cubic * Weight * Temp. Requ…" at bounding box center [492, 200] width 714 height 160
type input "61"
type input "42"
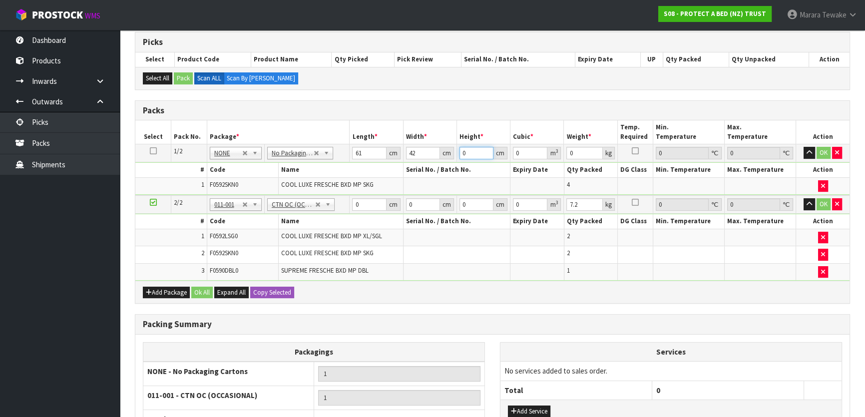
type input "3"
type input "0.007686"
type input "34"
type input "0.087108"
type input "34"
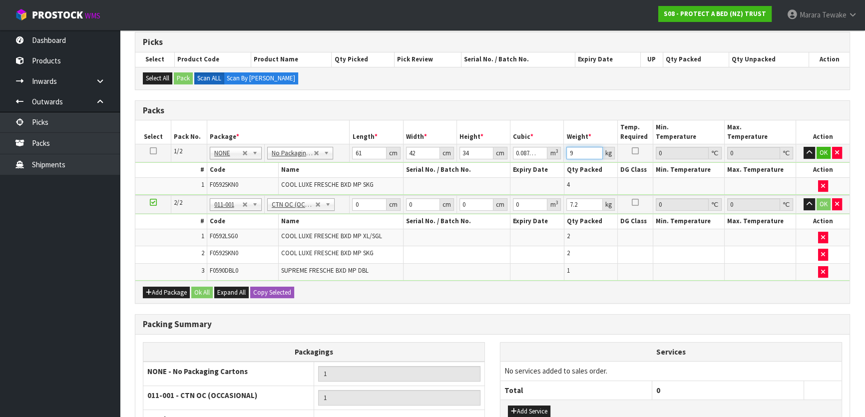
type input "9"
click at [804, 147] on button "button" at bounding box center [809, 153] width 11 height 12
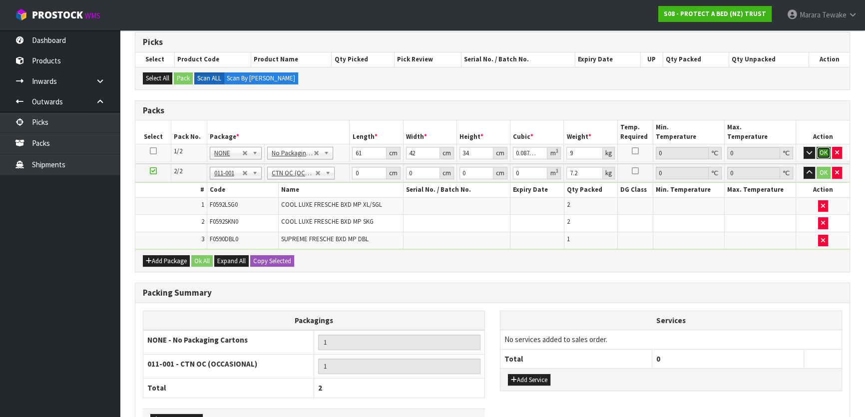
click button "OK" at bounding box center [824, 153] width 14 height 12
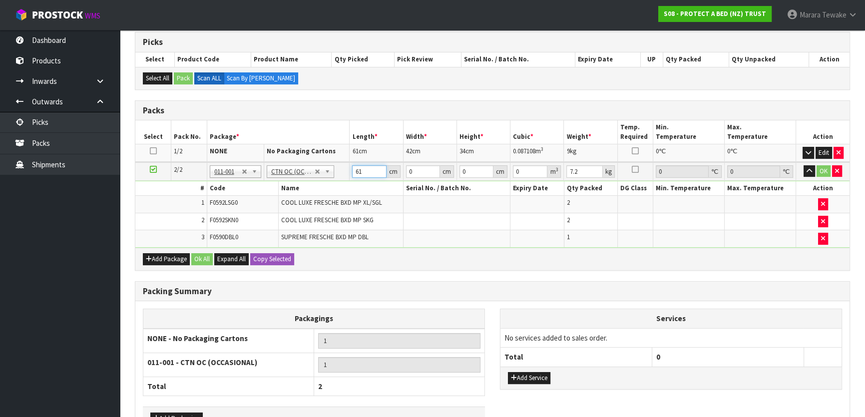
type input "61"
type input "42"
type input "3"
type input "0.007686"
type input "34"
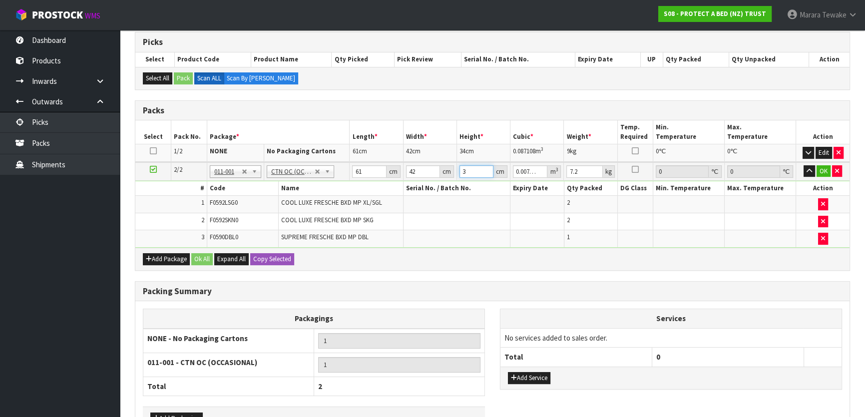
type input "0.087108"
type input "34"
type input "8"
click at [804, 165] on button "button" at bounding box center [809, 171] width 11 height 12
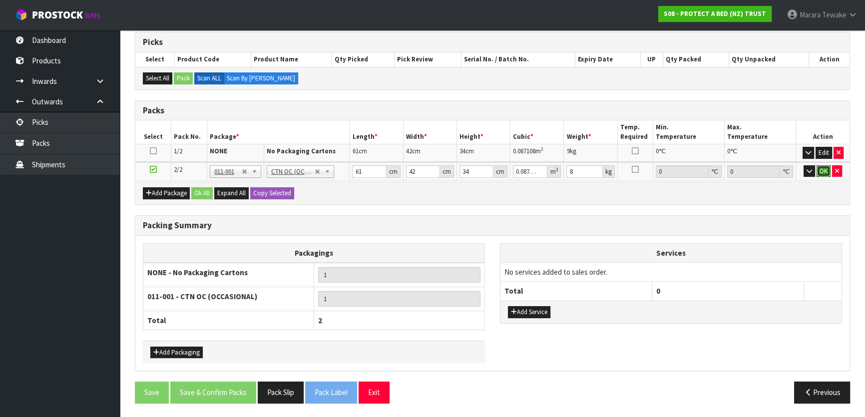
click button "OK" at bounding box center [824, 171] width 14 height 12
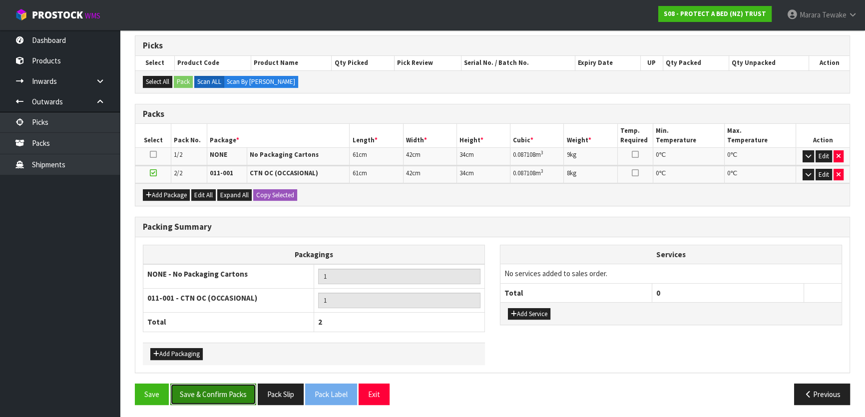
click at [243, 389] on button "Save & Confirm Packs" at bounding box center [213, 394] width 86 height 21
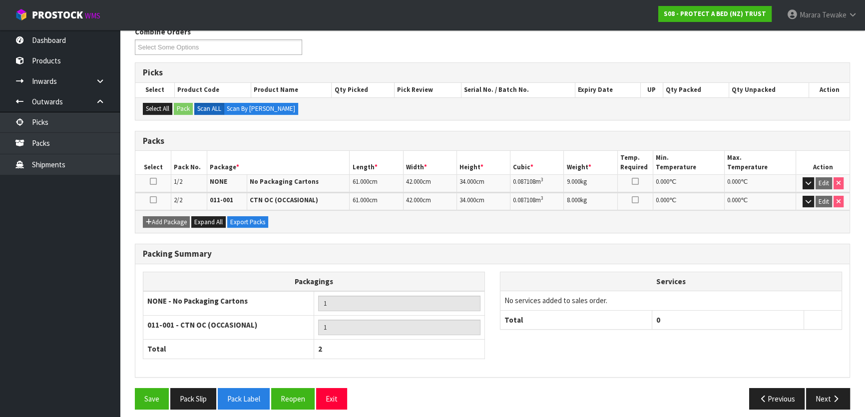
scroll to position [174, 0]
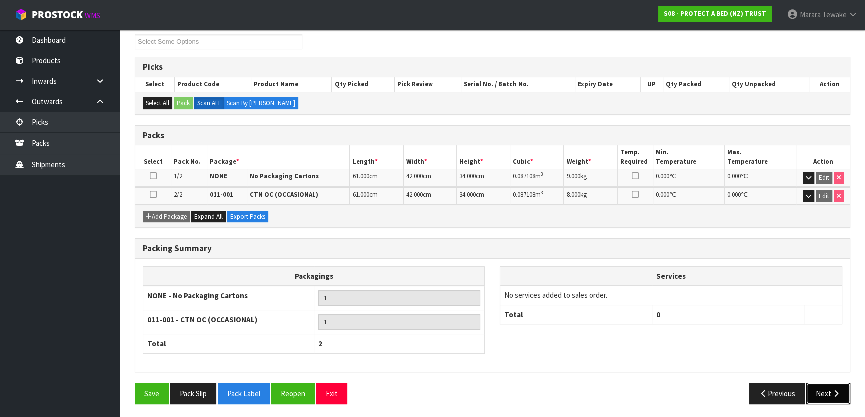
click at [832, 390] on icon "button" at bounding box center [835, 393] width 9 height 7
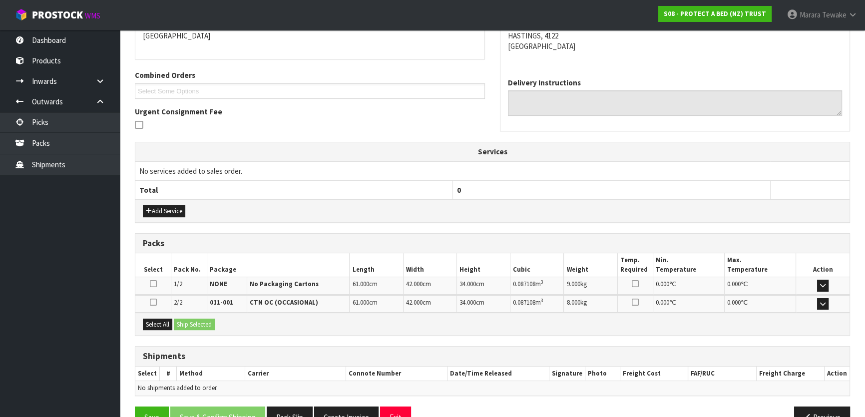
scroll to position [249, 0]
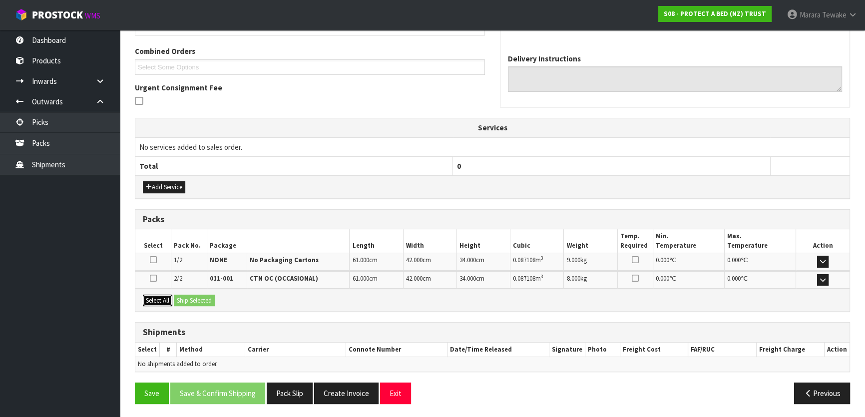
drag, startPoint x: 164, startPoint y: 301, endPoint x: 180, endPoint y: 301, distance: 16.0
click at [168, 301] on button "Select All" at bounding box center [157, 301] width 29 height 12
click at [188, 300] on button "Ship Selected" at bounding box center [194, 301] width 41 height 12
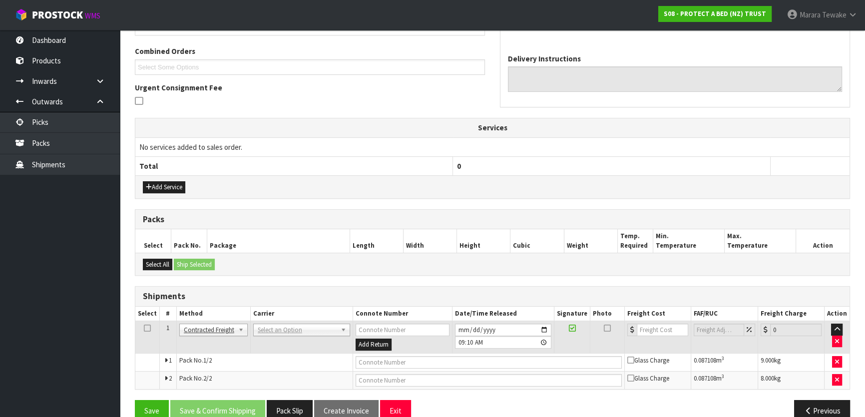
scroll to position [266, 0]
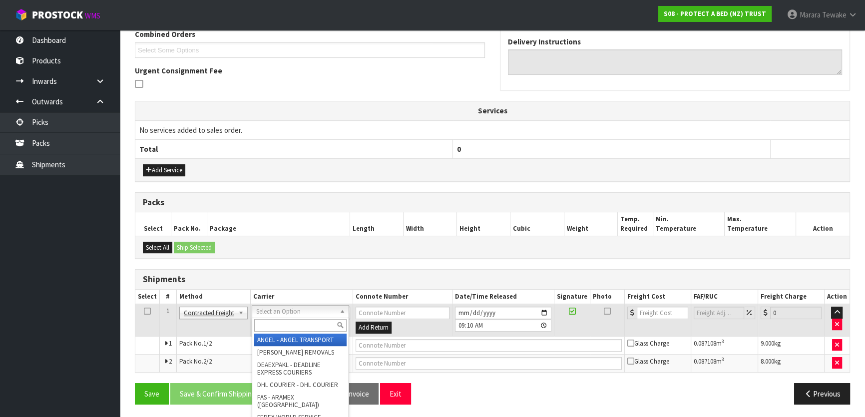
click at [290, 325] on input "text" at bounding box center [300, 325] width 92 height 12
type input "nzp"
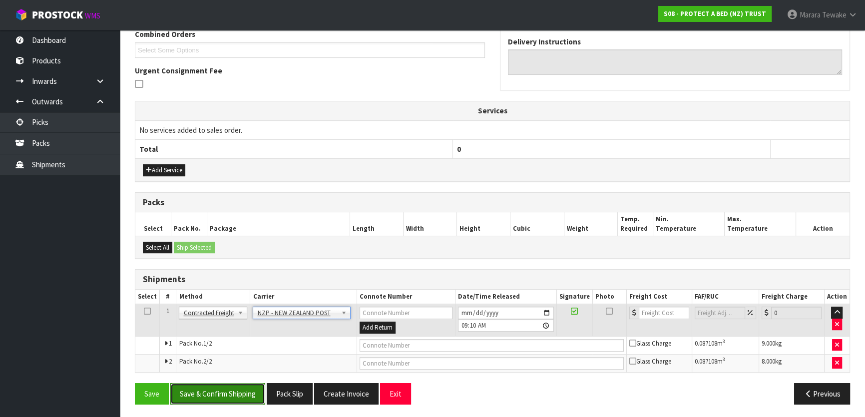
drag, startPoint x: 236, startPoint y: 393, endPoint x: 81, endPoint y: 342, distance: 163.4
click at [236, 392] on button "Save & Confirm Shipping" at bounding box center [217, 393] width 95 height 21
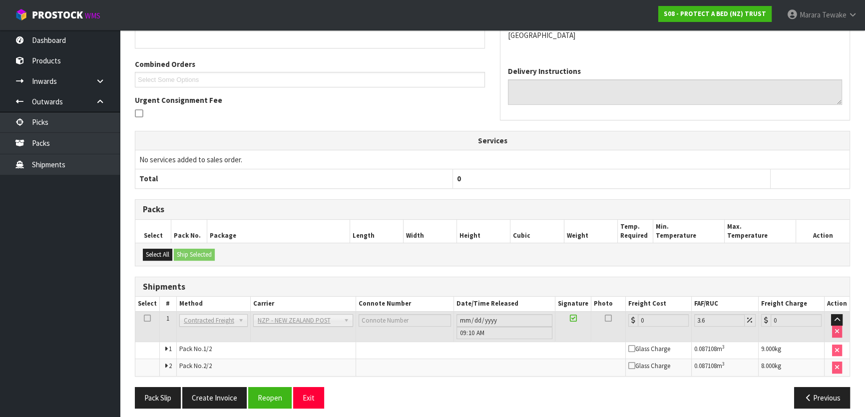
scroll to position [251, 0]
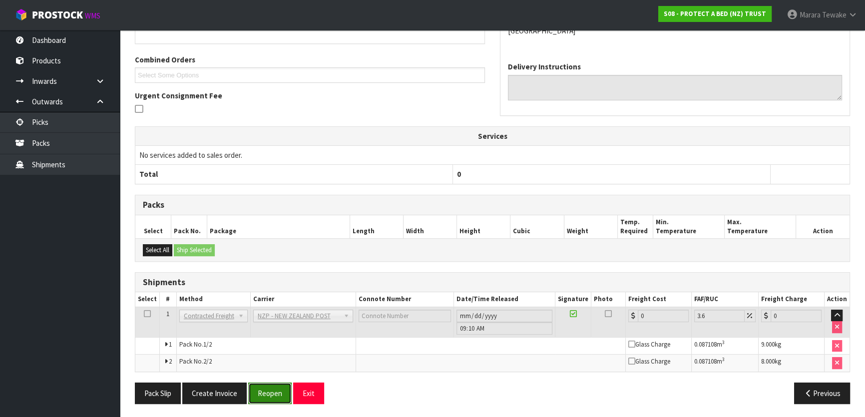
drag, startPoint x: 267, startPoint y: 394, endPoint x: 261, endPoint y: 394, distance: 6.0
click at [266, 394] on button "Reopen" at bounding box center [269, 393] width 43 height 21
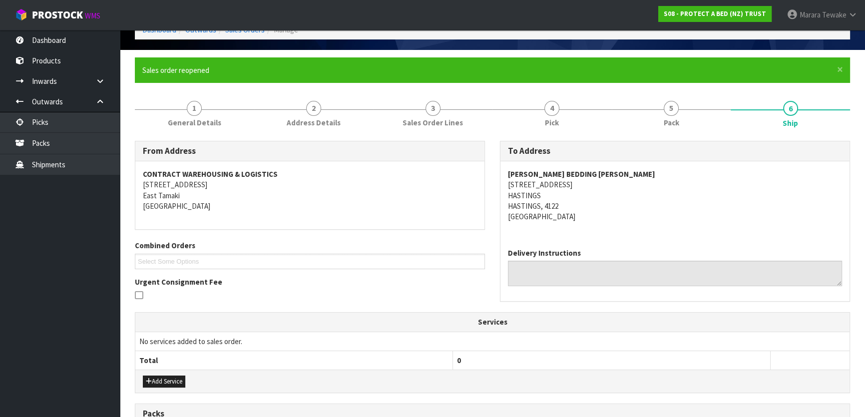
scroll to position [266, 0]
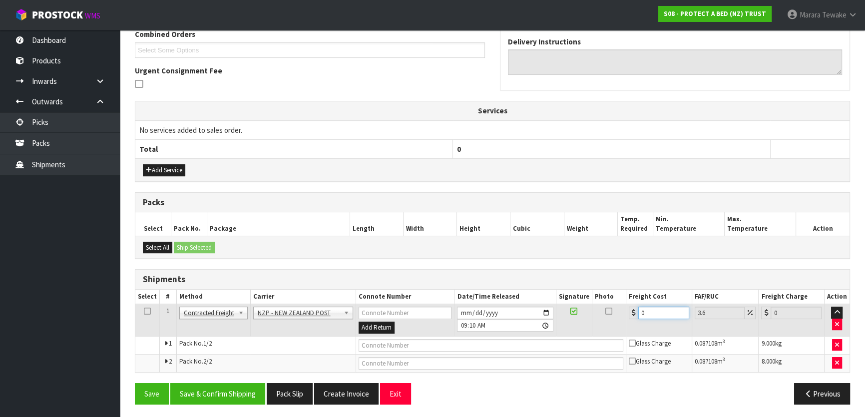
drag, startPoint x: 654, startPoint y: 315, endPoint x: 613, endPoint y: 301, distance: 43.5
click at [615, 304] on tr "1 Client Local Pickup Customer Local Pickup Company Freight Contracted Freight …" at bounding box center [492, 320] width 714 height 32
type input "2"
type input "2.07"
type input "29"
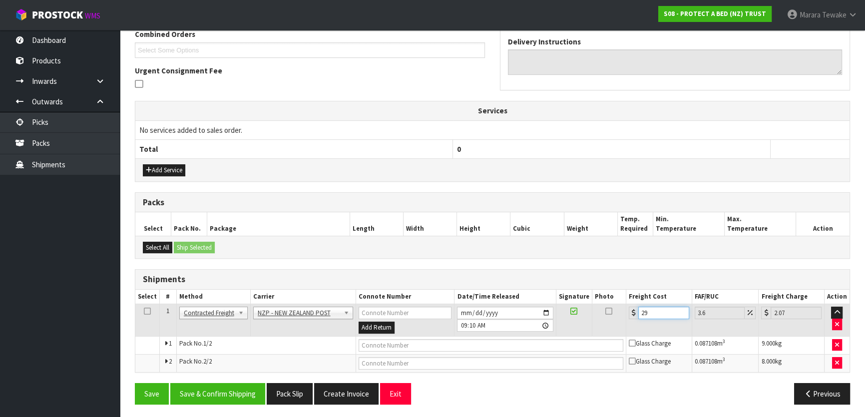
type input "30.04"
type input "29.9"
type input "30.98"
type input "29.90"
click at [200, 390] on button "Save & Confirm Shipping" at bounding box center [217, 393] width 95 height 21
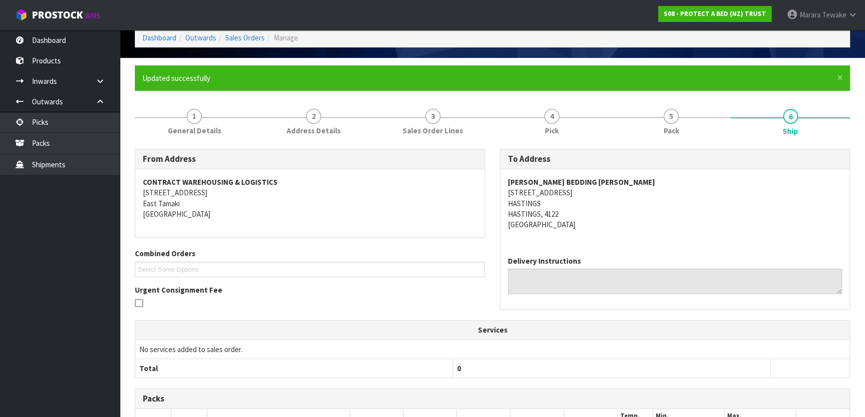
scroll to position [0, 0]
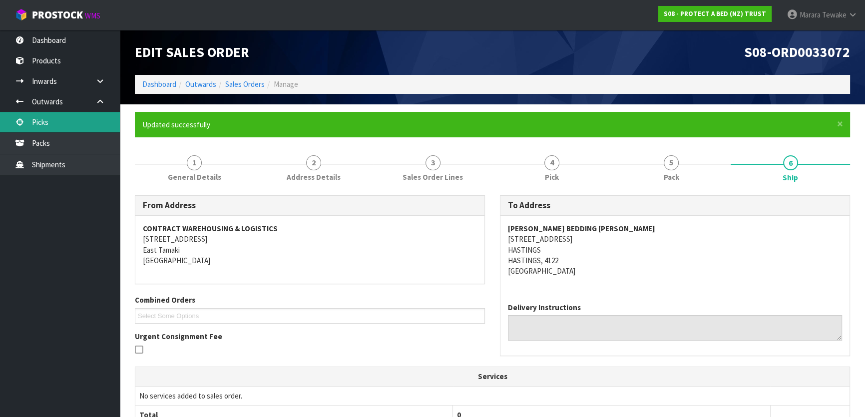
click at [98, 126] on link "Picks" at bounding box center [60, 122] width 120 height 20
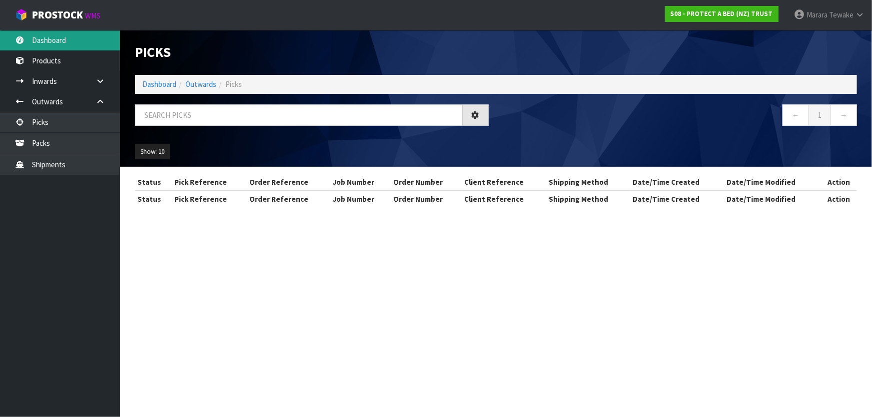
click at [89, 44] on link "Dashboard" at bounding box center [60, 40] width 120 height 20
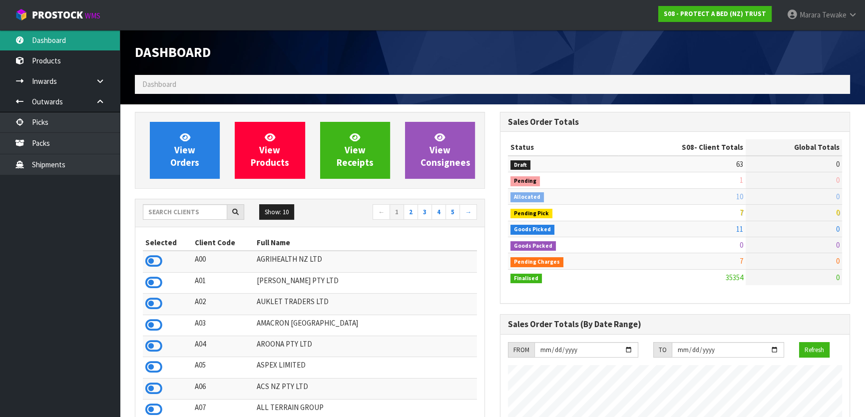
scroll to position [755, 365]
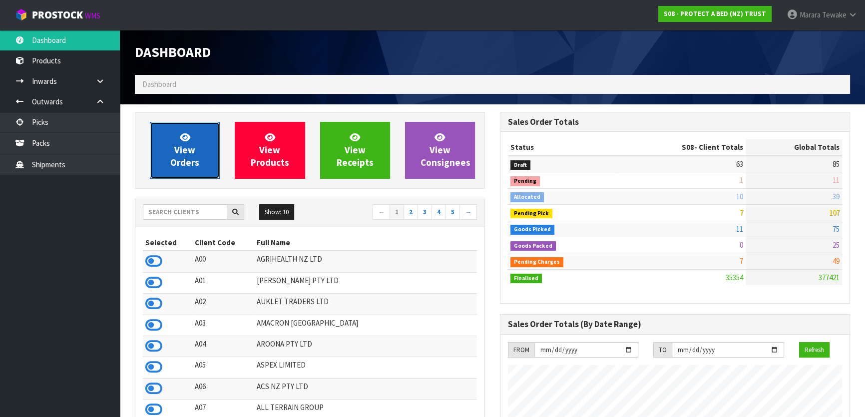
click at [180, 145] on span "View Orders" at bounding box center [184, 149] width 29 height 37
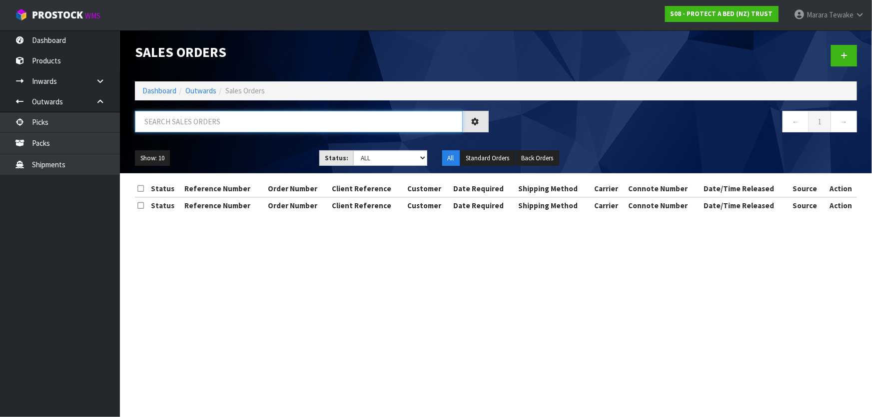
click at [211, 121] on input "text" at bounding box center [299, 121] width 328 height 21
type input "JOB-0408413"
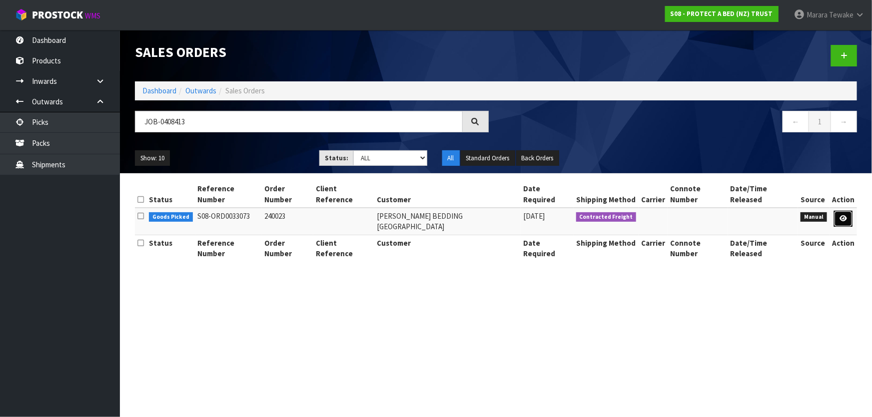
click at [847, 211] on link at bounding box center [843, 219] width 18 height 16
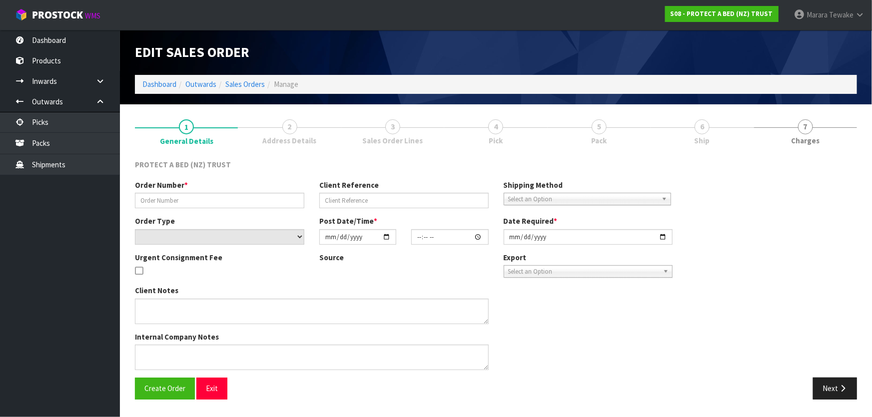
type input "240023"
select select "number:0"
type input "2025-08-19"
type input "11:50:00.000"
type input "2025-08-19"
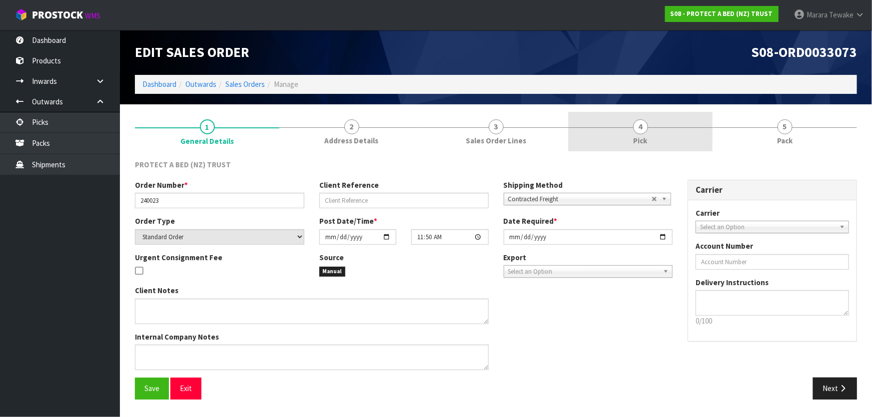
click at [637, 119] on link "4 Pick" at bounding box center [640, 131] width 144 height 39
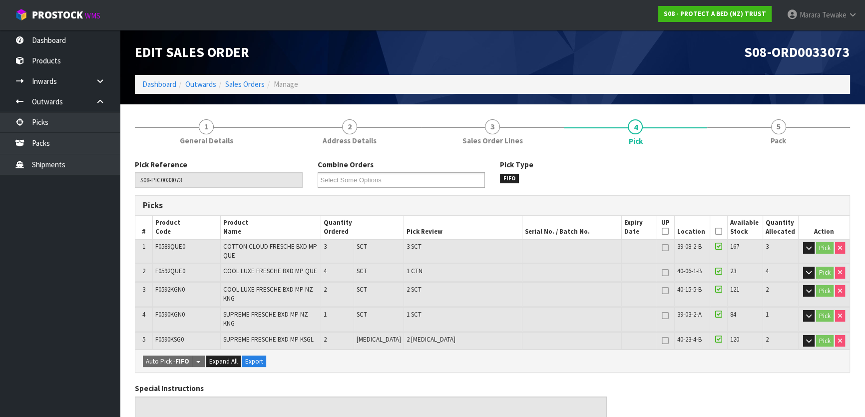
drag, startPoint x: 716, startPoint y: 231, endPoint x: 709, endPoint y: 224, distance: 9.5
click at [715, 232] on icon at bounding box center [718, 231] width 7 height 0
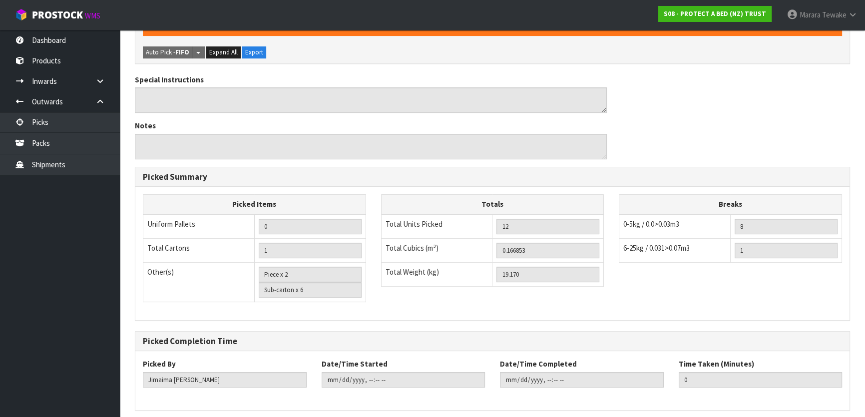
scroll to position [363, 0]
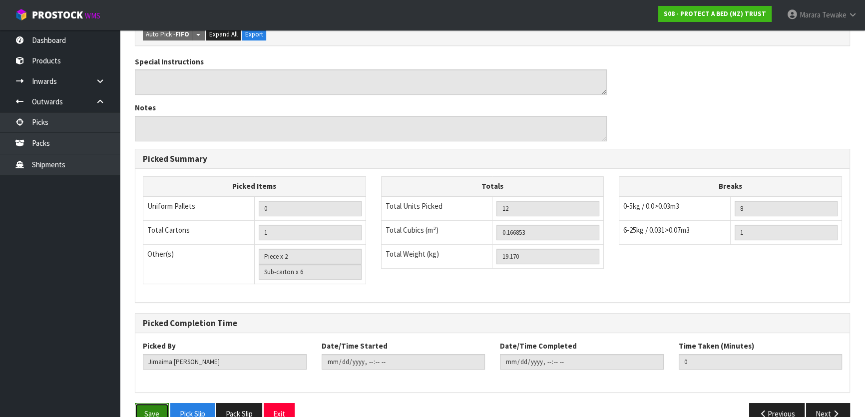
click at [157, 403] on button "Save" at bounding box center [152, 413] width 34 height 21
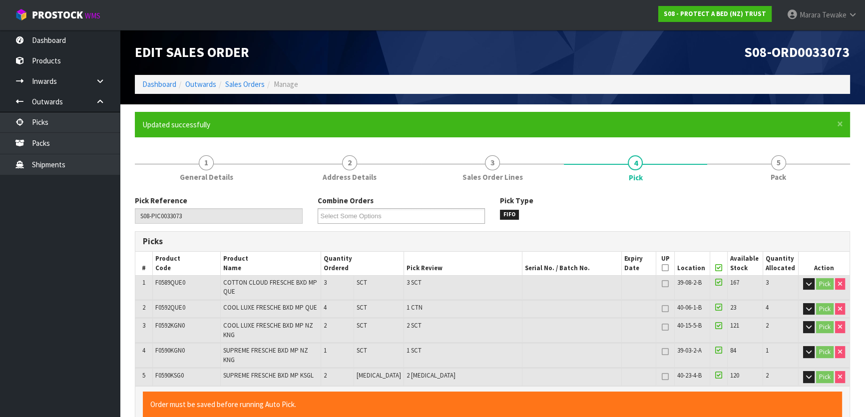
type input "Marara Tewake"
type input "2025-08-20T09:17:17"
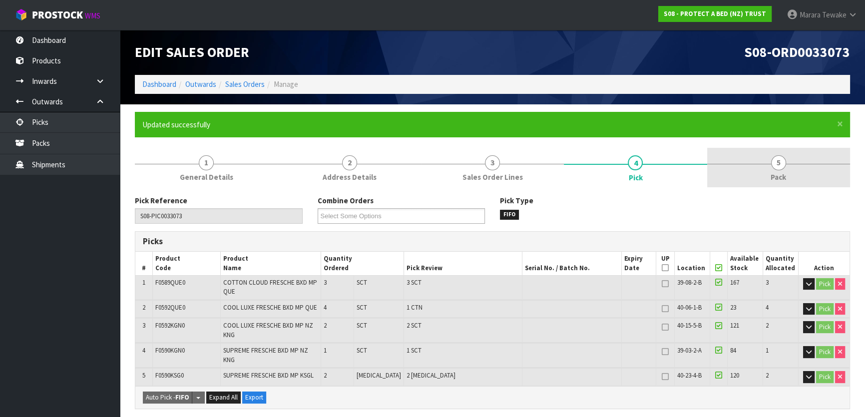
click at [785, 165] on span "5" at bounding box center [778, 162] width 15 height 15
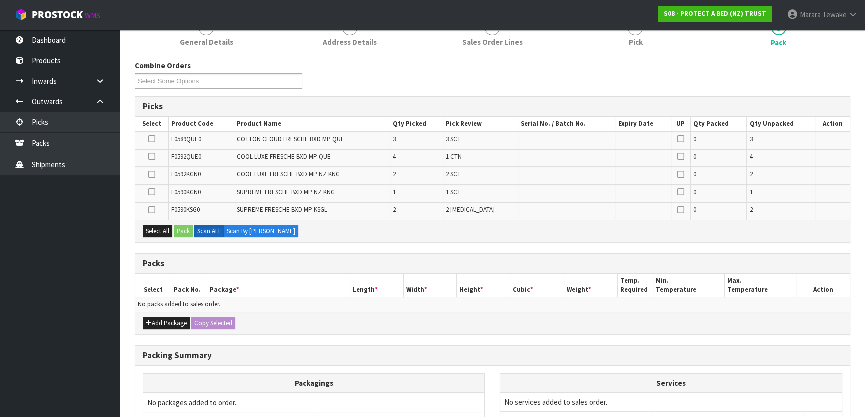
scroll to position [136, 0]
click at [152, 155] on icon at bounding box center [151, 155] width 7 height 0
click at [0, 0] on input "checkbox" at bounding box center [0, 0] width 0 height 0
click at [181, 224] on button "Pack" at bounding box center [183, 230] width 19 height 12
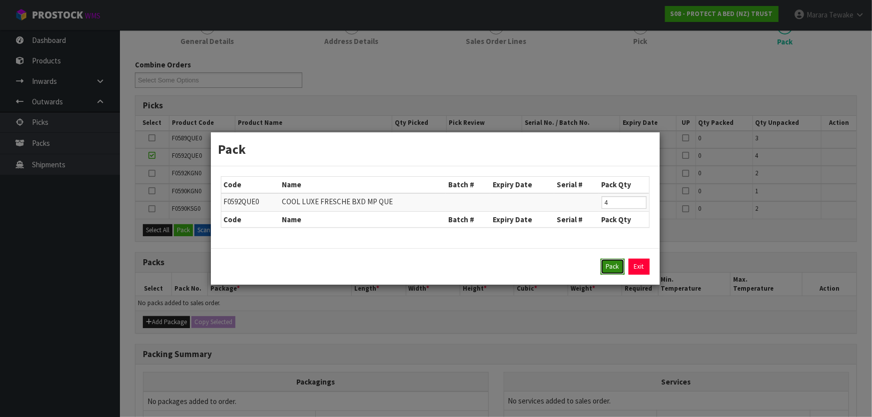
click at [614, 262] on button "Pack" at bounding box center [612, 267] width 24 height 16
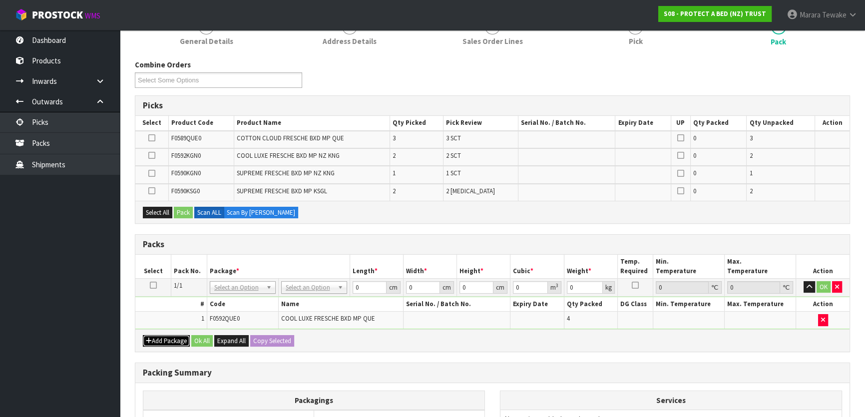
click at [160, 343] on button "Add Package" at bounding box center [166, 341] width 47 height 12
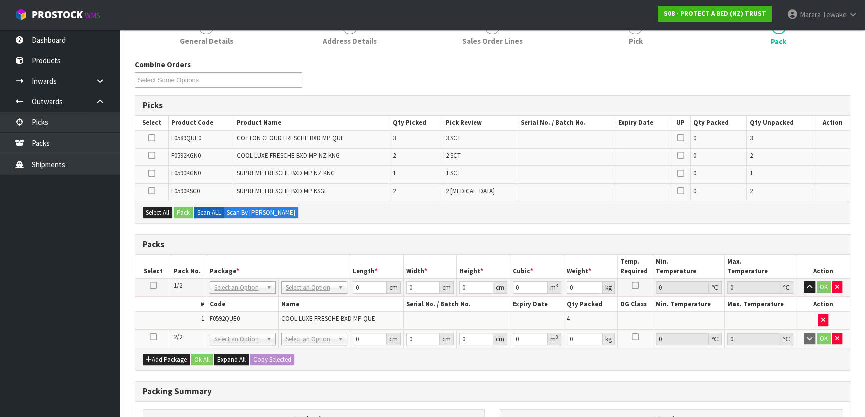
click at [153, 337] on icon at bounding box center [153, 337] width 7 height 0
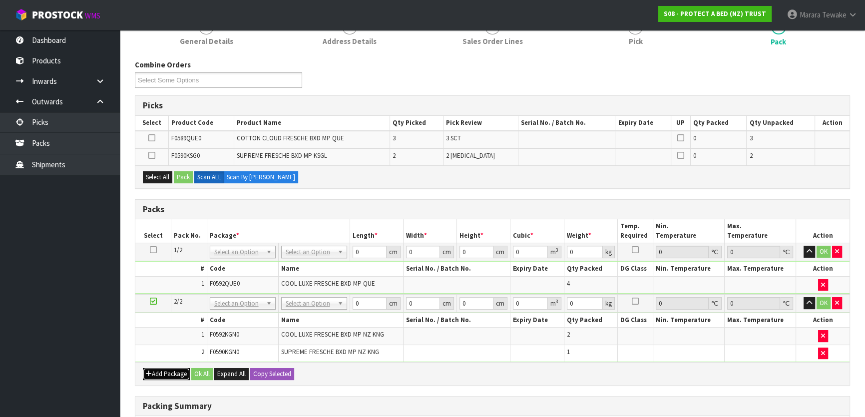
click at [169, 370] on button "Add Package" at bounding box center [166, 374] width 47 height 12
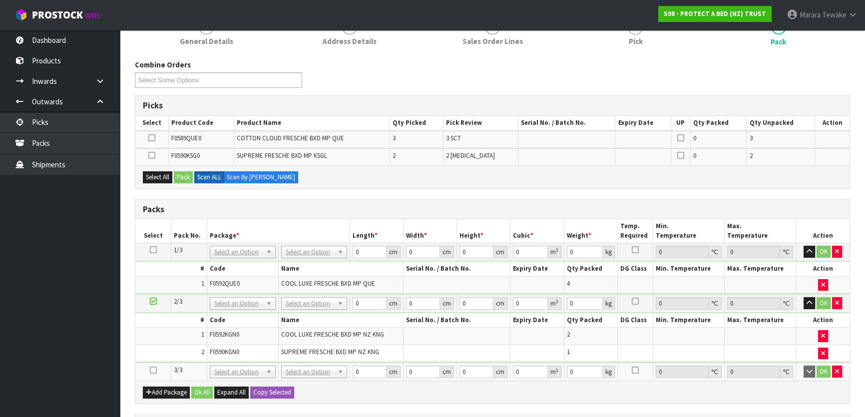
click at [153, 370] on icon at bounding box center [153, 370] width 7 height 0
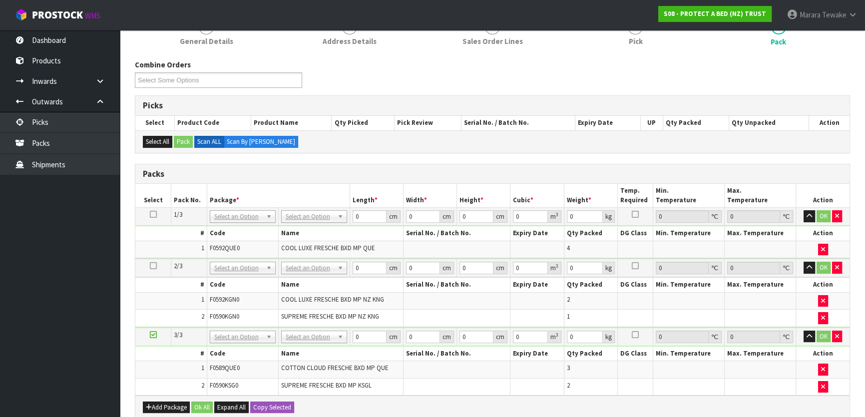
click at [312, 222] on td "No Packaging Cartons PLT GEN120 (1200 X 1000) PLT ONE WAY SKID CHEP HIRE PALLET…" at bounding box center [313, 217] width 71 height 18
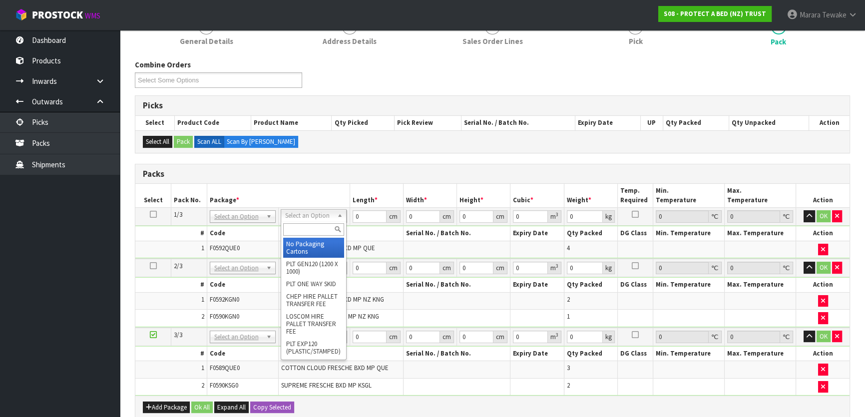
click at [313, 231] on input "text" at bounding box center [313, 229] width 61 height 12
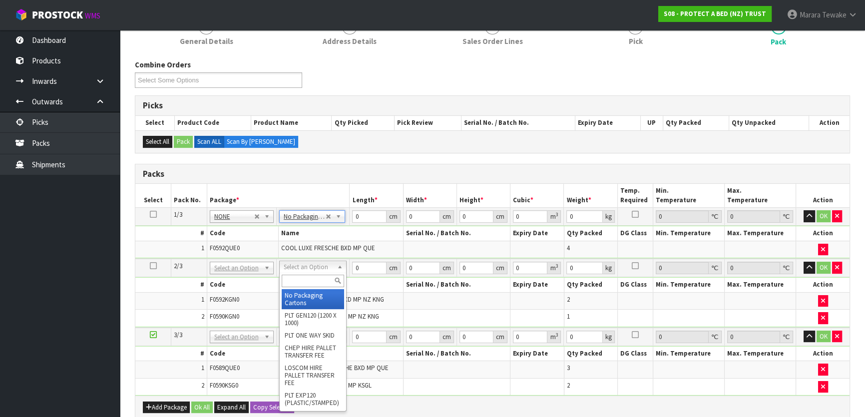
click at [308, 284] on input "text" at bounding box center [313, 281] width 62 height 12
type input "oc"
type input "5.2"
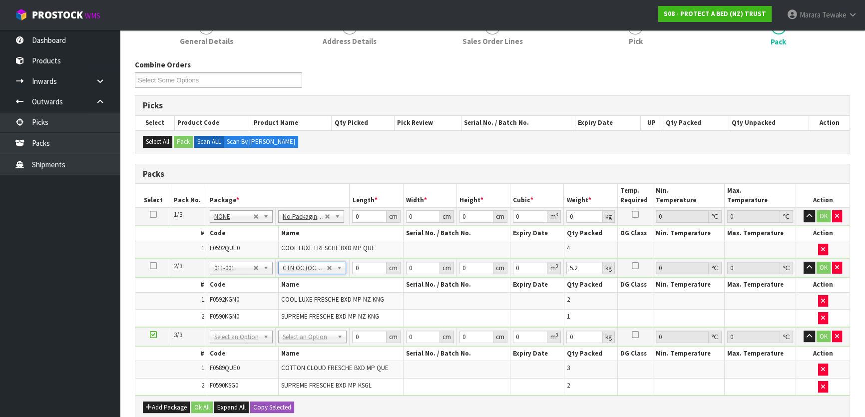
click at [317, 331] on td "No Packaging Cartons PLT GEN120 (1200 X 1000) PLT ONE WAY SKID CHEP HIRE PALLET…" at bounding box center [313, 337] width 74 height 18
click at [318, 350] on input "text" at bounding box center [312, 349] width 63 height 12
type input "oc"
type input "2"
type input "6.77"
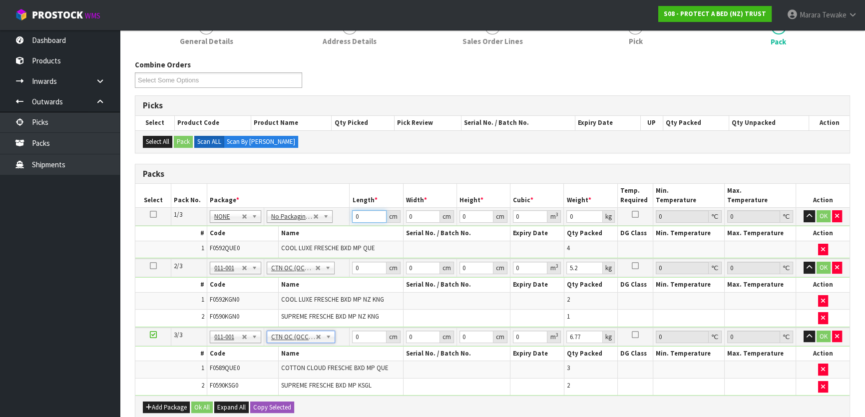
drag, startPoint x: 368, startPoint y: 219, endPoint x: 334, endPoint y: 189, distance: 45.0
click at [338, 199] on table "Select Pack No. Package * Length * Width * Height * Cubic * Weight * Temp. Requ…" at bounding box center [492, 290] width 714 height 212
type input "58"
type input "35"
type input "3"
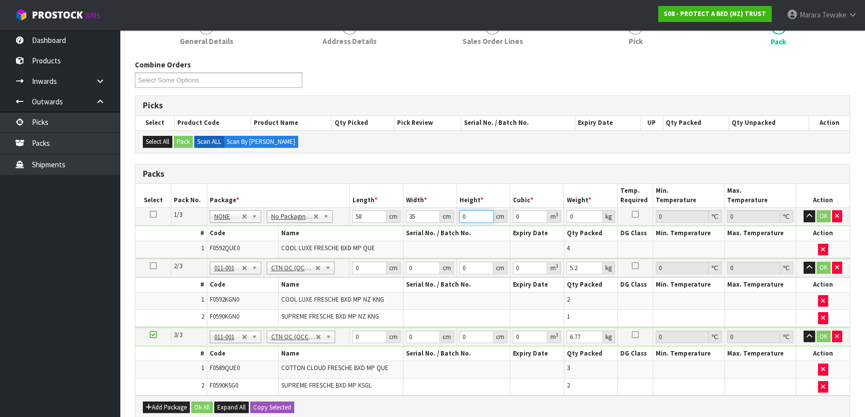
type input "0.00609"
type input "32"
type input "0.06496"
type input "32"
type input "8"
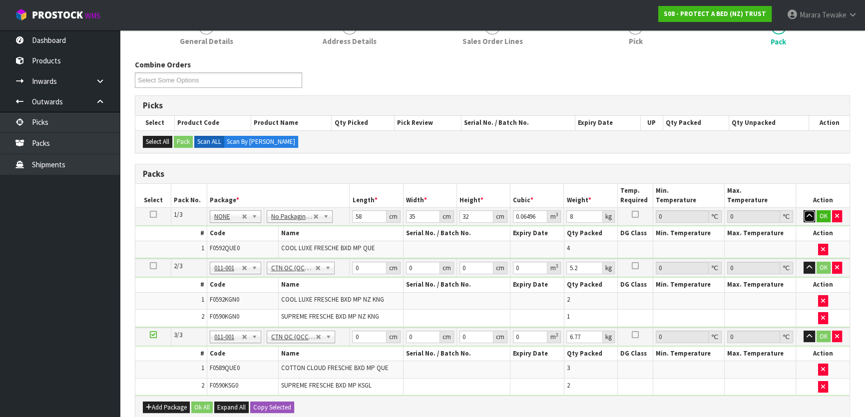
click at [804, 210] on button "button" at bounding box center [809, 216] width 11 height 12
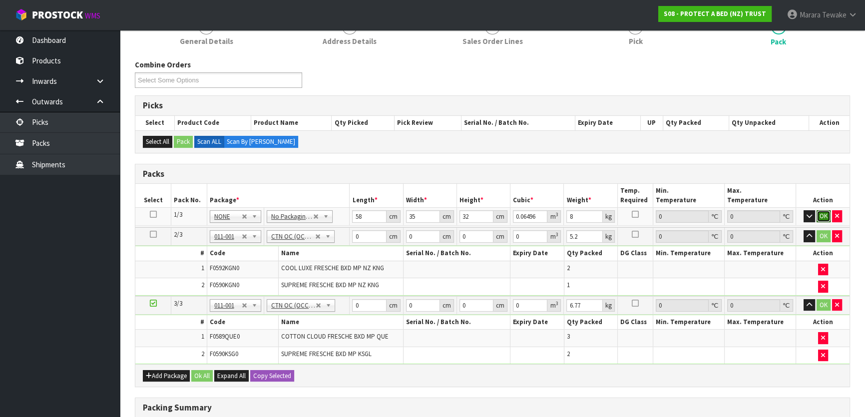
click button "OK" at bounding box center [824, 216] width 14 height 12
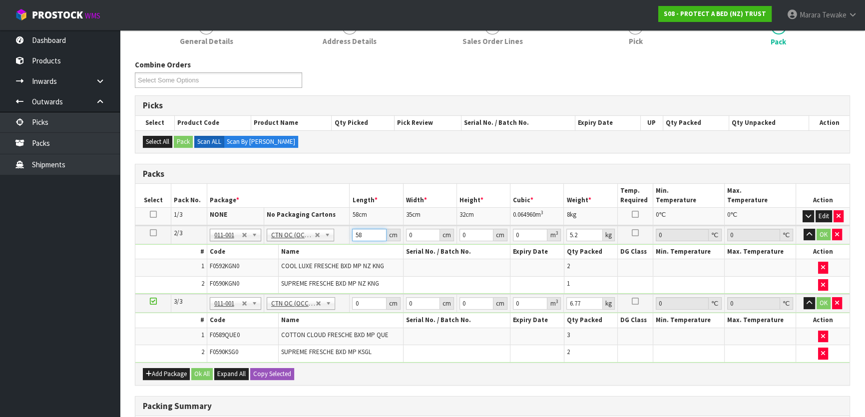
type input "58"
type input "40"
type input "3"
type input "0.00696"
type input "32"
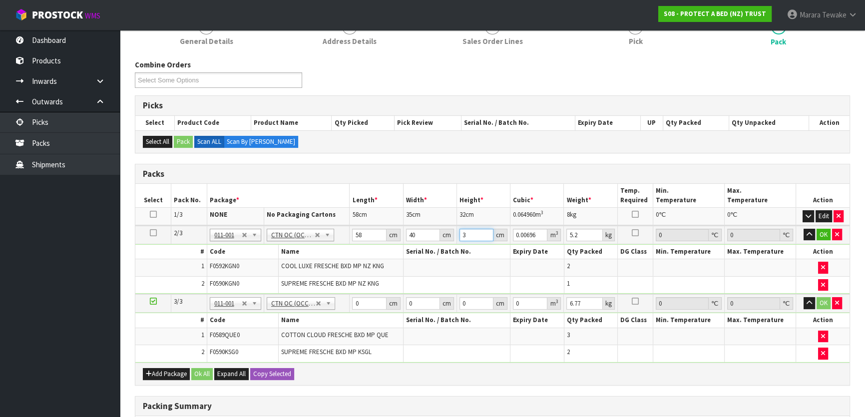
type input "0.07424"
type input "32"
type input "7"
click at [804, 229] on button "button" at bounding box center [809, 235] width 11 height 12
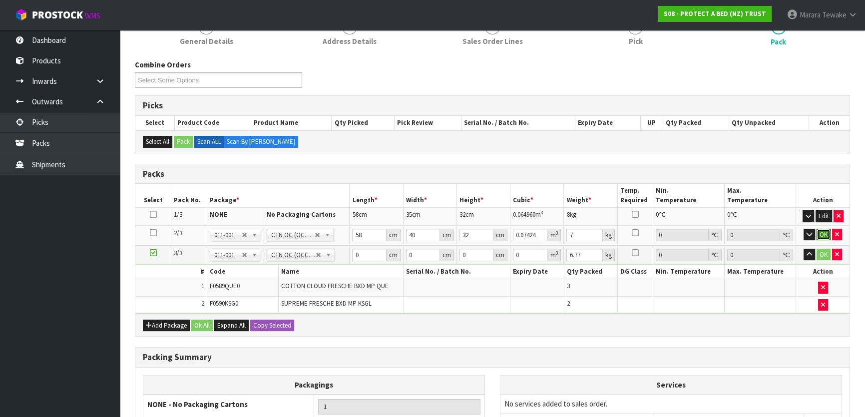
click button "OK" at bounding box center [824, 235] width 14 height 12
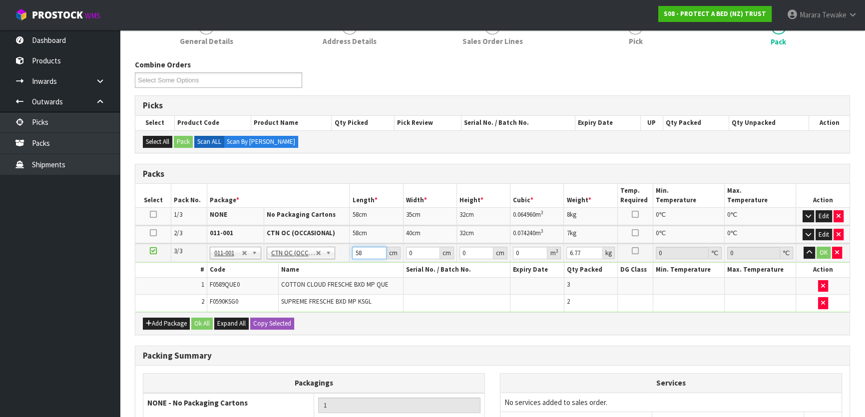
type input "58"
type input "41"
type input "3"
type input "0.007134"
type input "32"
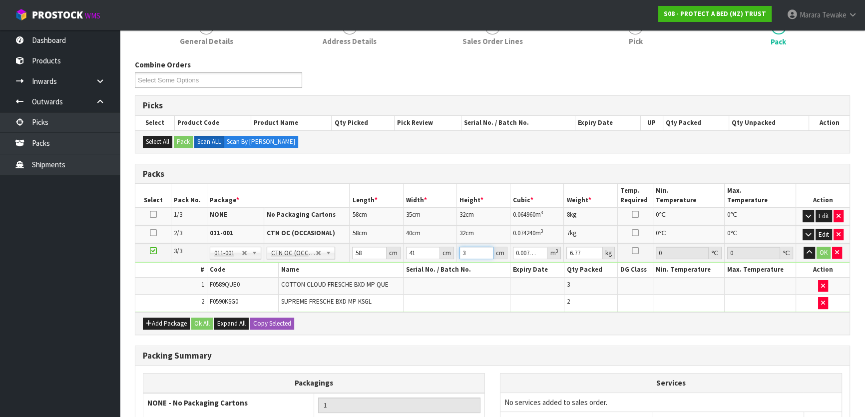
type input "0.076096"
type input "32"
type input "8"
click at [804, 247] on button "button" at bounding box center [809, 253] width 11 height 12
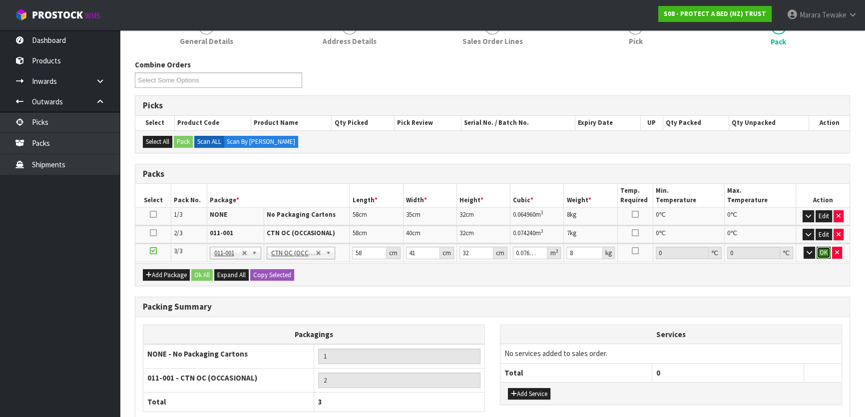
click button "OK" at bounding box center [824, 253] width 14 height 12
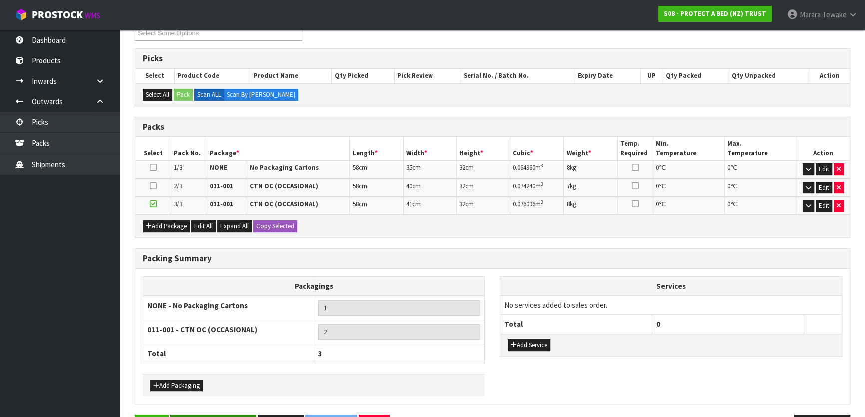
scroll to position [214, 0]
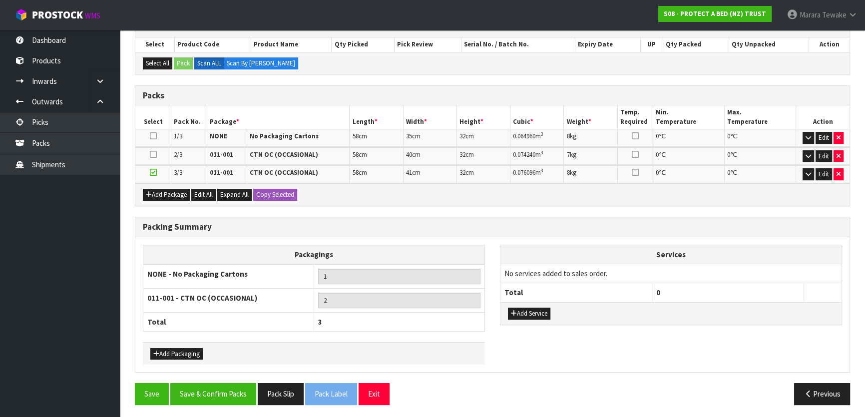
click at [200, 375] on div "Packing Summary Packagings NONE - No Packaging Cartons 1 011-001 - CTN OC (OCCA…" at bounding box center [492, 300] width 730 height 167
click at [204, 388] on button "Save & Confirm Packs" at bounding box center [213, 393] width 86 height 21
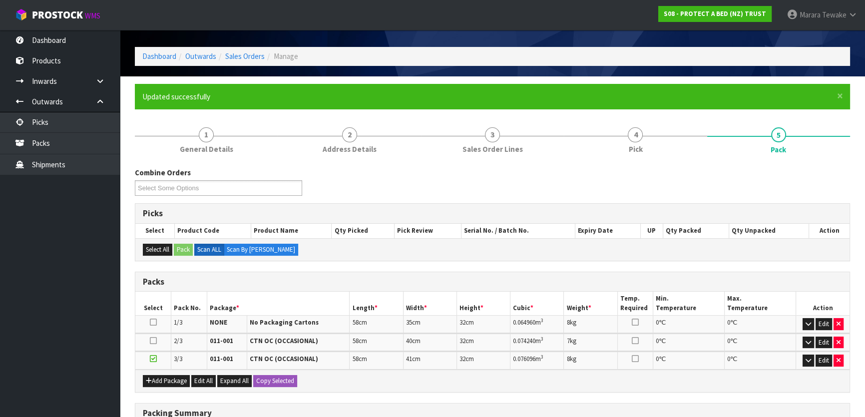
scroll to position [192, 0]
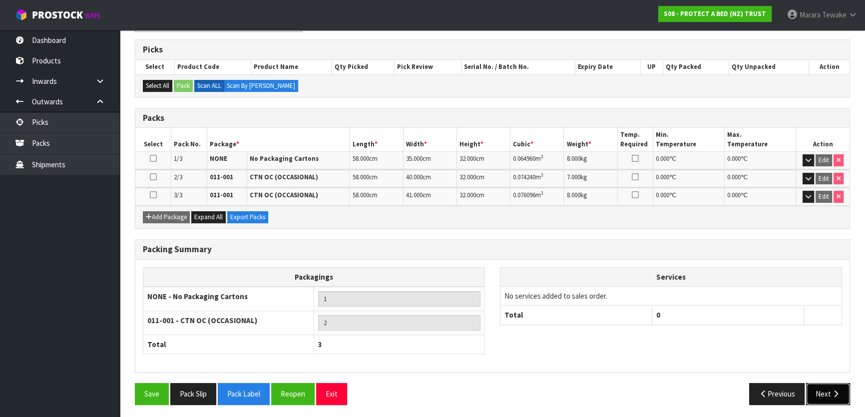
click at [818, 388] on button "Next" at bounding box center [828, 393] width 44 height 21
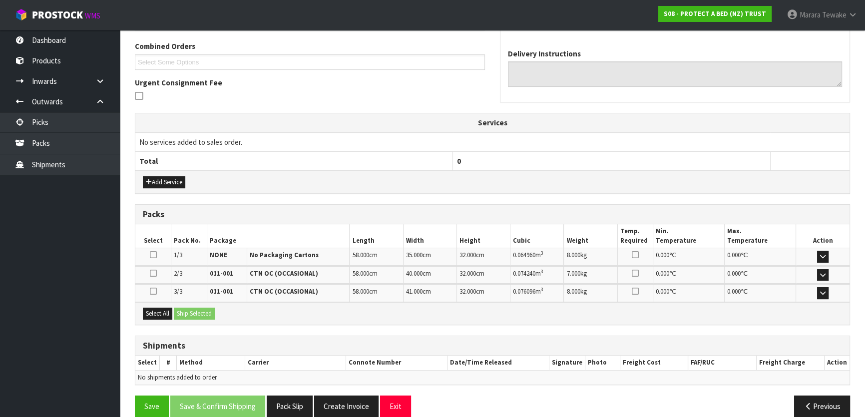
scroll to position [266, 0]
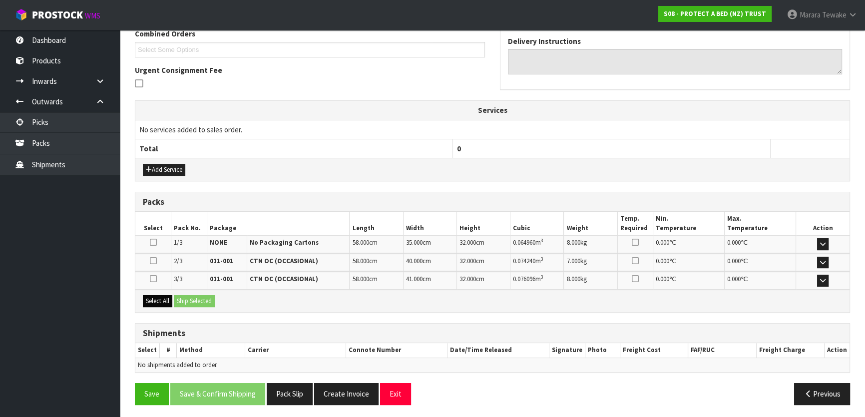
drag, startPoint x: 163, startPoint y: 308, endPoint x: 165, endPoint y: 302, distance: 5.8
click at [164, 304] on div "Select All Ship Selected" at bounding box center [492, 301] width 714 height 22
drag, startPoint x: 165, startPoint y: 301, endPoint x: 170, endPoint y: 300, distance: 5.0
click at [167, 301] on button "Select All" at bounding box center [157, 301] width 29 height 12
drag, startPoint x: 180, startPoint y: 300, endPoint x: 200, endPoint y: 298, distance: 20.0
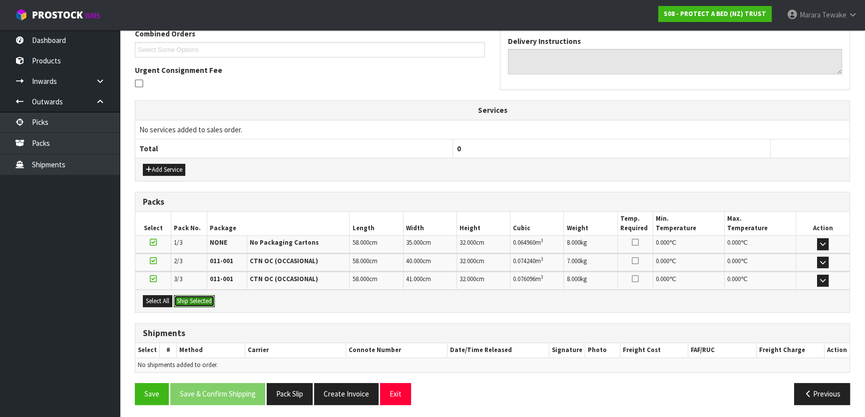
click at [197, 298] on button "Ship Selected" at bounding box center [194, 301] width 41 height 12
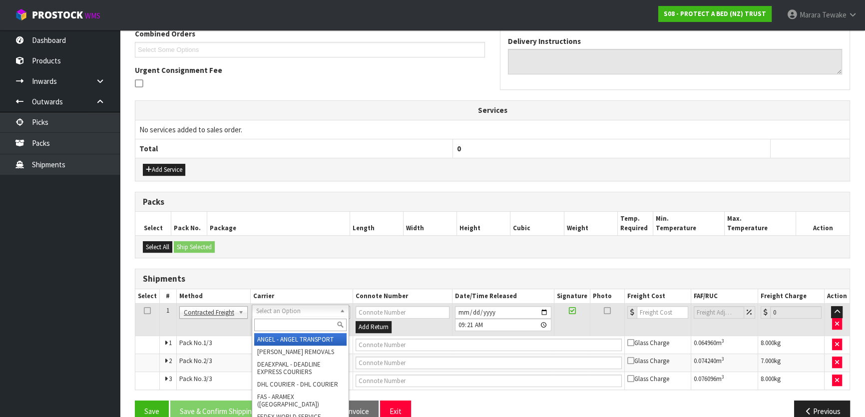
click at [284, 325] on input "text" at bounding box center [300, 325] width 92 height 12
type input "nzp"
drag, startPoint x: 288, startPoint y: 337, endPoint x: 280, endPoint y: 356, distance: 21.3
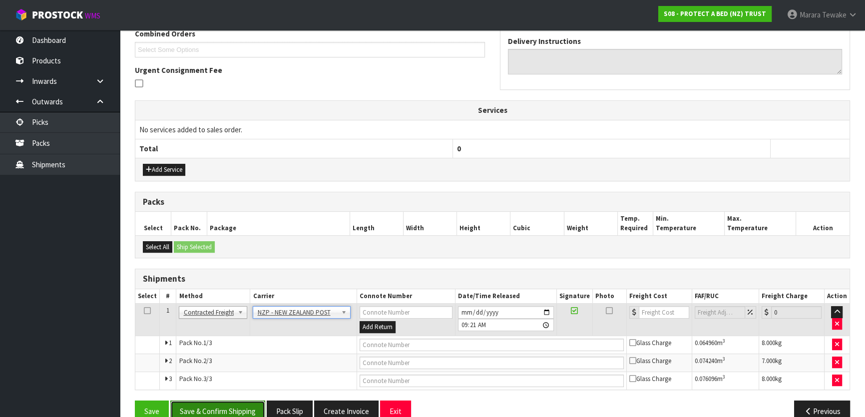
click at [242, 406] on button "Save & Confirm Shipping" at bounding box center [217, 411] width 95 height 21
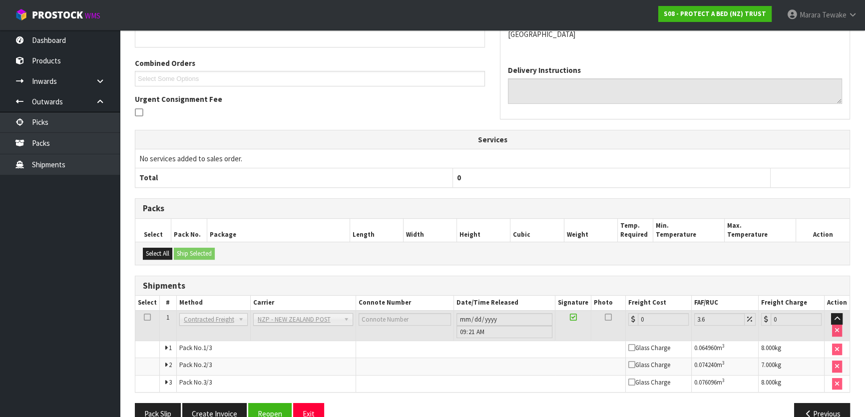
scroll to position [268, 0]
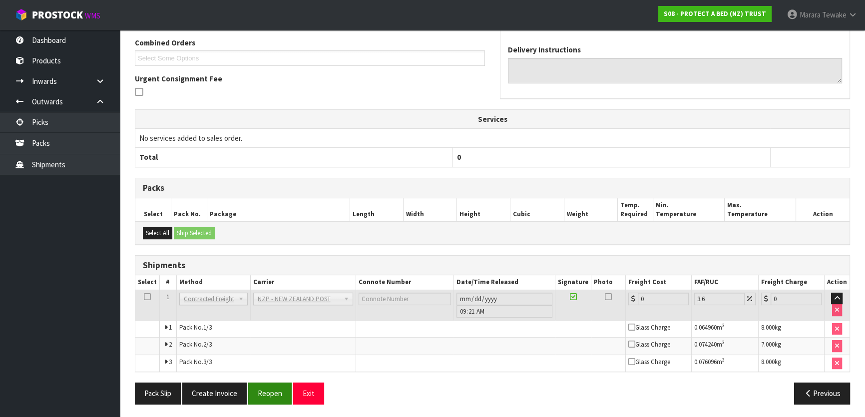
click at [263, 403] on div "Pack Slip Create Invoice Reopen Exit Previous" at bounding box center [492, 397] width 730 height 29
click at [261, 396] on button "Reopen" at bounding box center [269, 393] width 43 height 21
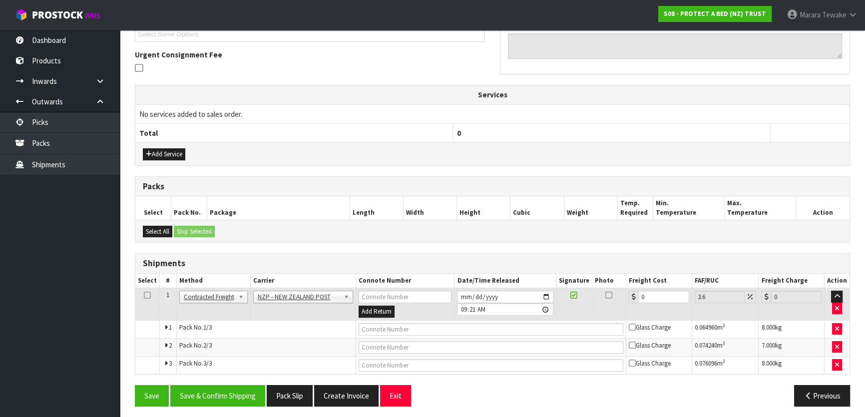
scroll to position [284, 0]
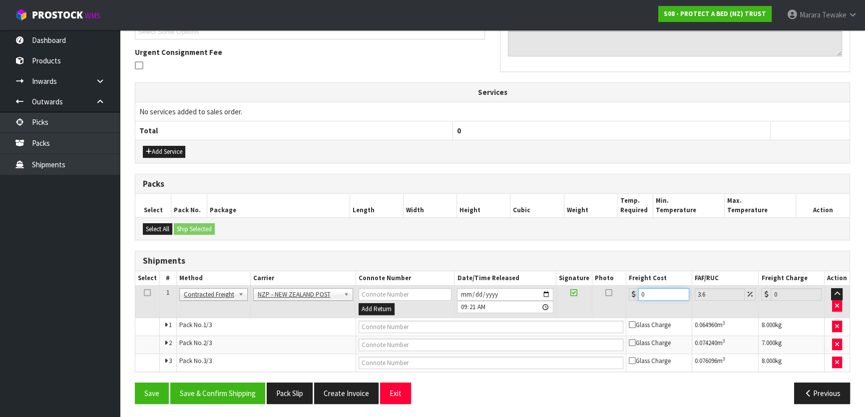
drag, startPoint x: 649, startPoint y: 292, endPoint x: 617, endPoint y: 283, distance: 32.7
click at [620, 287] on tr "1 Client Local Pickup Customer Local Pickup Company Freight Contracted Freight …" at bounding box center [492, 302] width 714 height 32
type input "3"
type input "3.11"
type input "36"
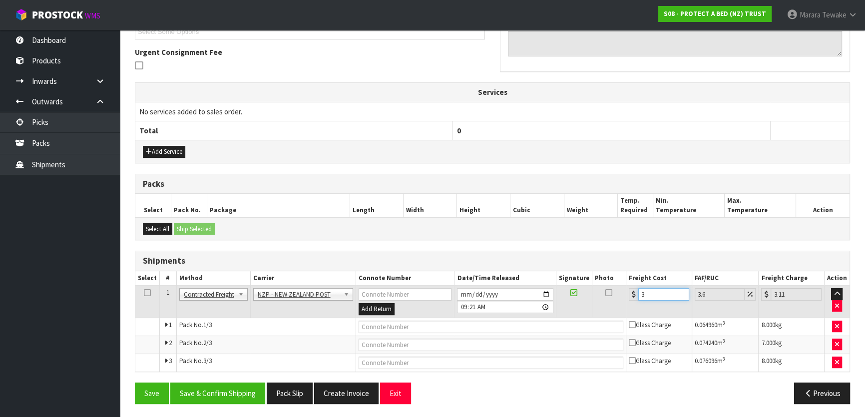
type input "37.3"
type input "36.7"
type input "38.02"
type input "36.76"
type input "38.08"
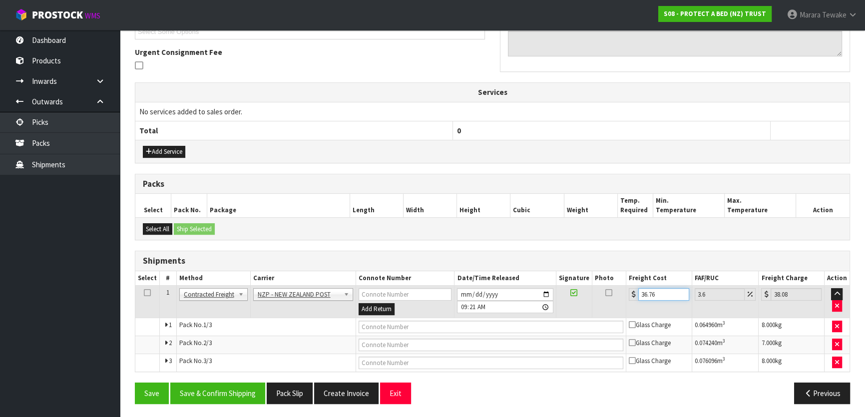
type input "36.7"
type input "38.02"
type input "36.73"
type input "38.05"
type input "36.73"
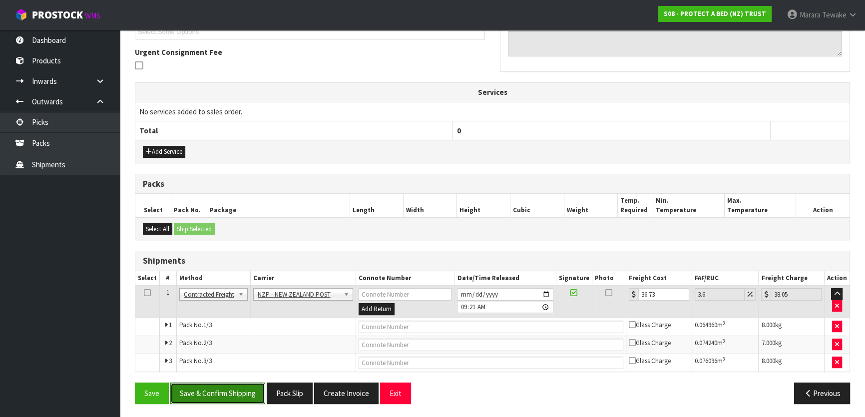
click at [213, 399] on button "Save & Confirm Shipping" at bounding box center [217, 393] width 95 height 21
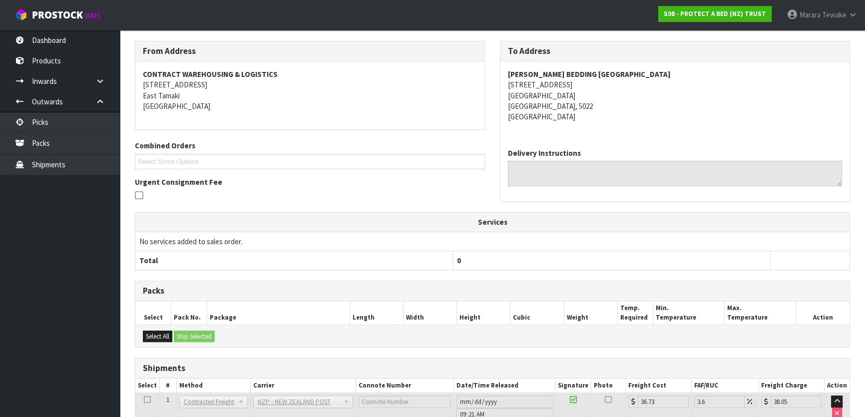
scroll to position [265, 0]
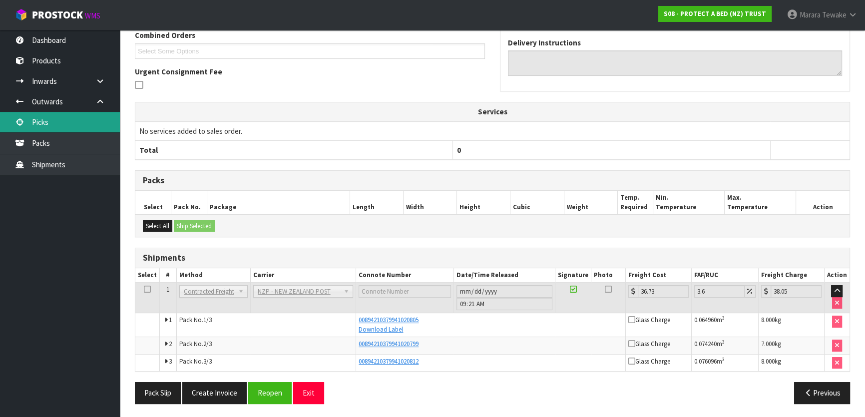
click at [80, 115] on link "Picks" at bounding box center [60, 122] width 120 height 20
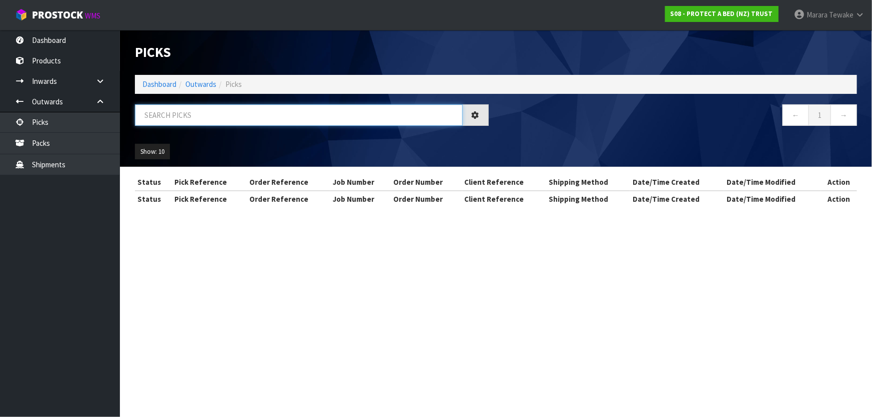
click at [150, 116] on input "text" at bounding box center [299, 114] width 328 height 21
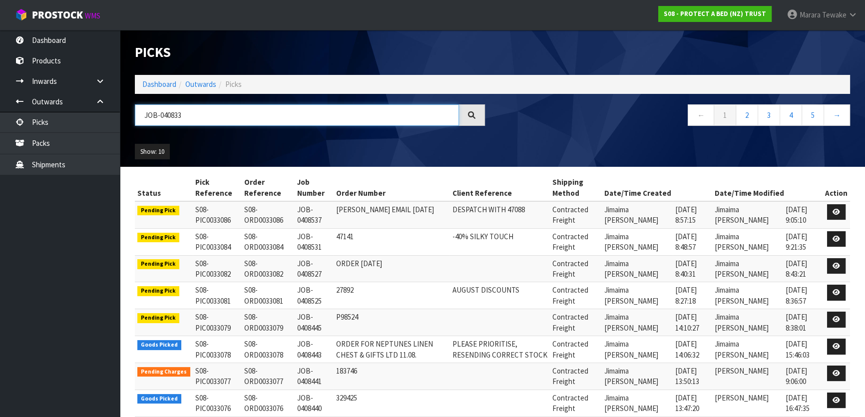
type input "JOB-0408337"
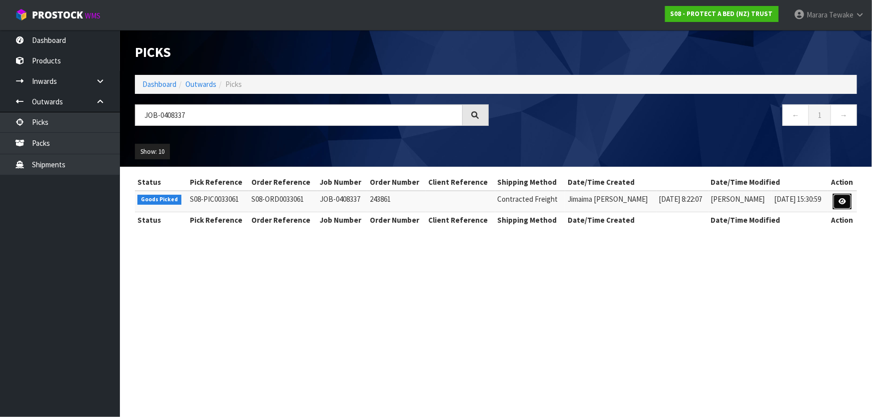
click at [842, 200] on icon at bounding box center [841, 201] width 7 height 6
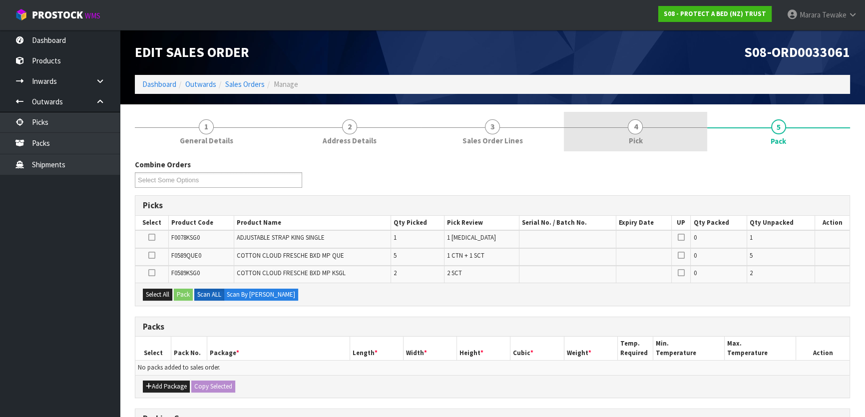
click at [634, 135] on span "Pick" at bounding box center [635, 140] width 14 height 10
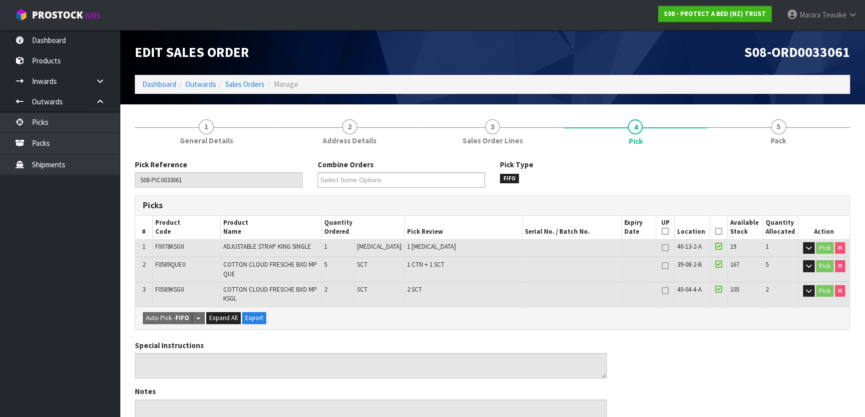
click at [715, 232] on icon at bounding box center [718, 231] width 7 height 0
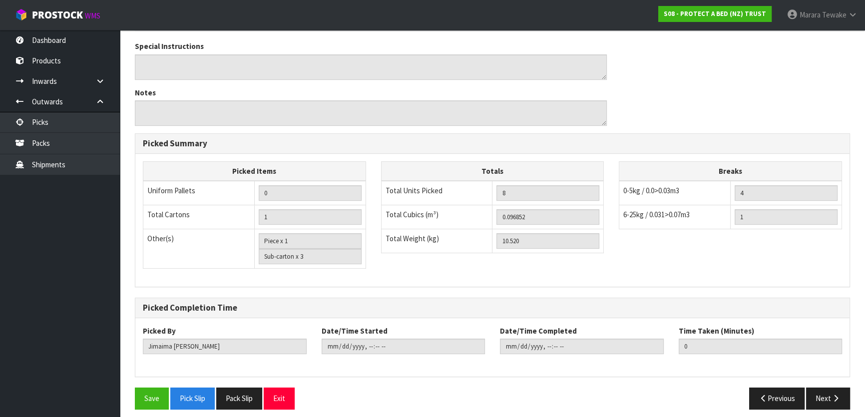
scroll to position [340, 0]
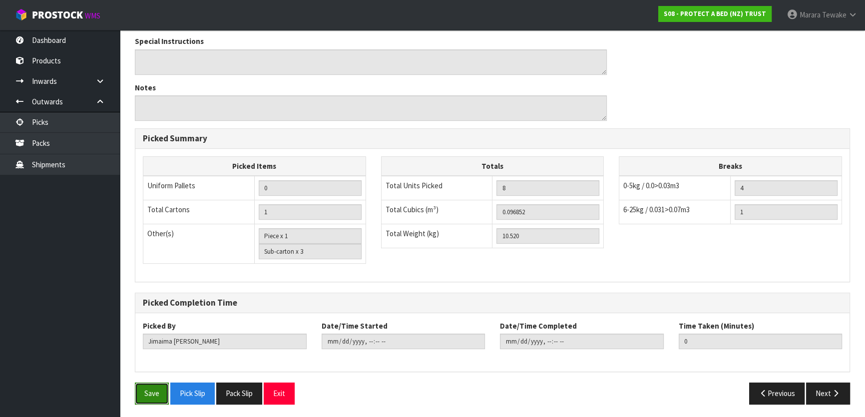
click at [145, 386] on button "Save" at bounding box center [152, 393] width 34 height 21
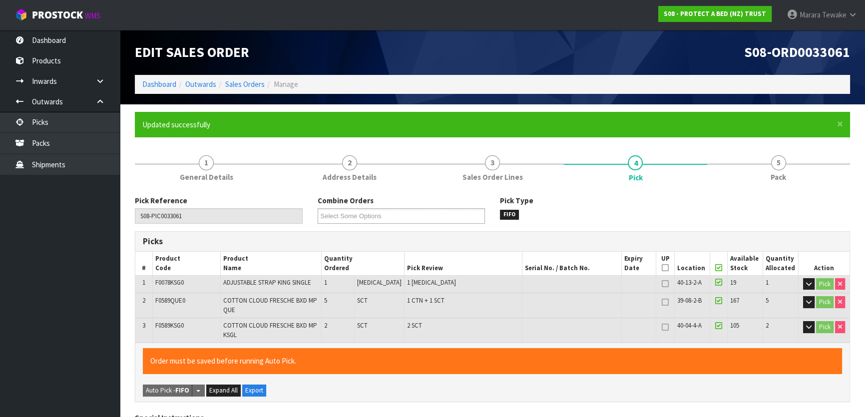
type input "Marara Tewake"
type input "2025-08-20T09:24:09"
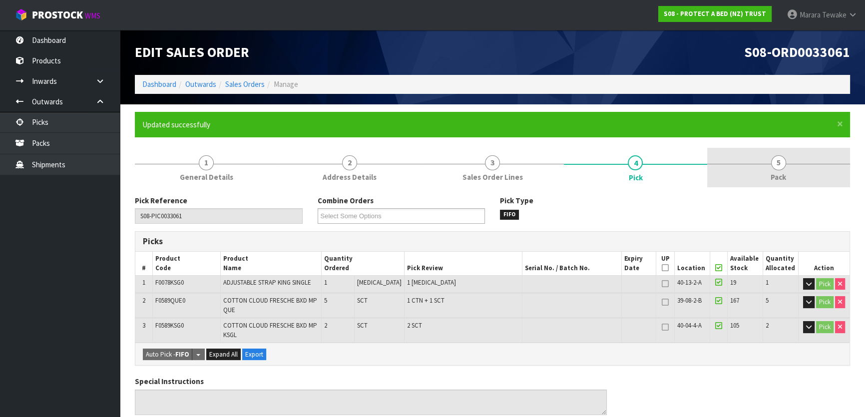
drag, startPoint x: 778, startPoint y: 181, endPoint x: 751, endPoint y: 187, distance: 27.6
click at [777, 180] on span "Pack" at bounding box center [778, 177] width 15 height 10
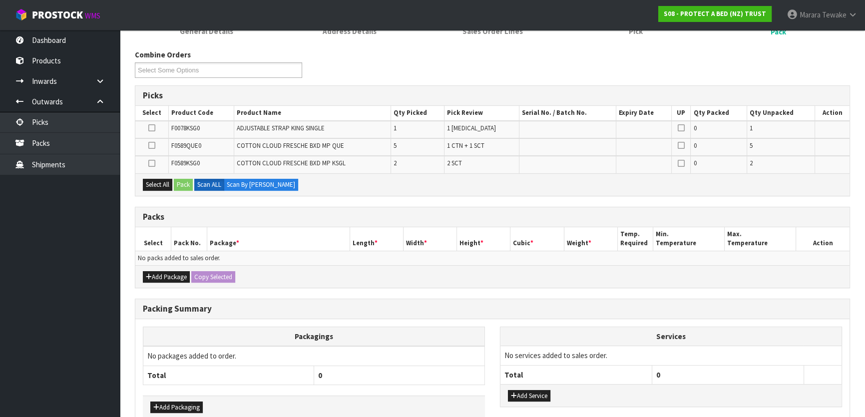
scroll to position [181, 0]
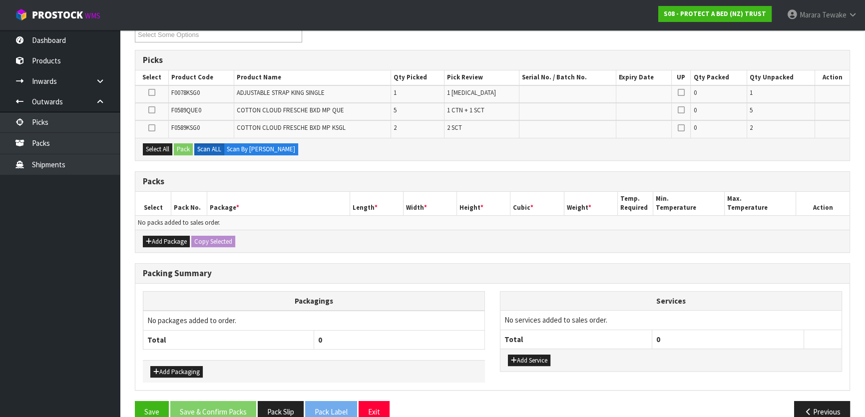
click at [150, 110] on icon at bounding box center [151, 110] width 7 height 0
click at [0, 0] on input "checkbox" at bounding box center [0, 0] width 0 height 0
click at [182, 145] on button "Pack" at bounding box center [183, 149] width 19 height 12
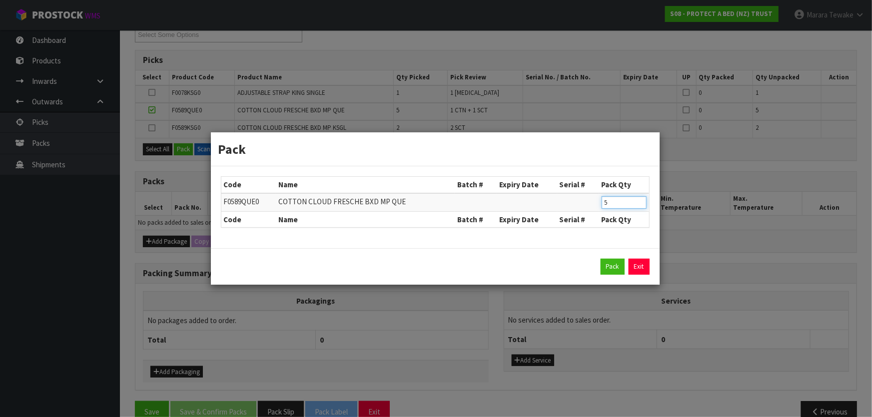
drag, startPoint x: 614, startPoint y: 203, endPoint x: 587, endPoint y: 190, distance: 29.7
click at [604, 200] on input "5" at bounding box center [623, 202] width 45 height 12
type input "4"
click button "Pack" at bounding box center [612, 267] width 24 height 16
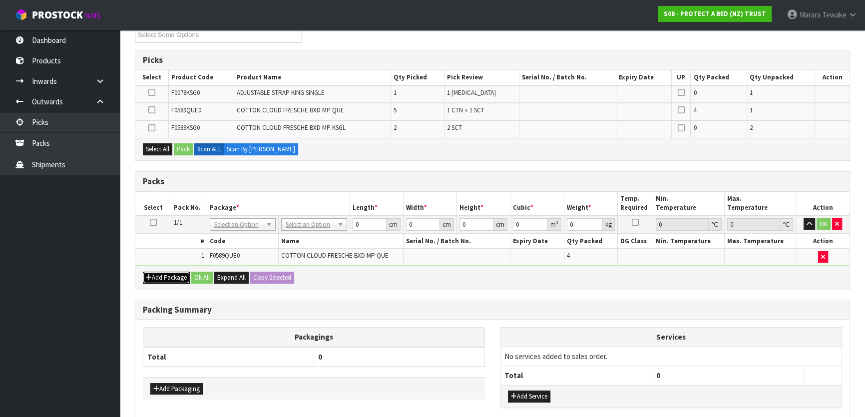
click at [165, 273] on button "Add Package" at bounding box center [166, 278] width 47 height 12
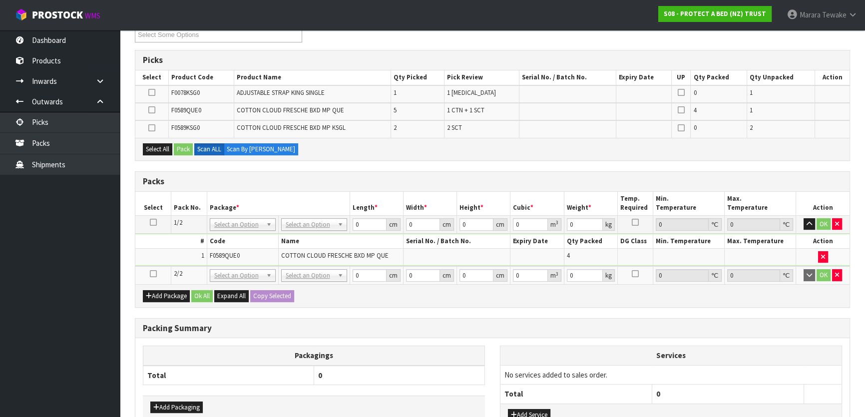
click at [149, 270] on td at bounding box center [153, 275] width 36 height 18
click at [151, 274] on icon at bounding box center [153, 274] width 7 height 0
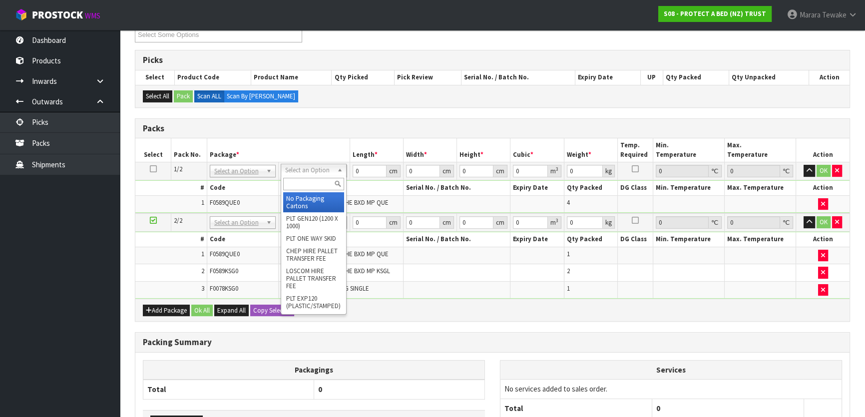
click at [319, 184] on input "text" at bounding box center [313, 184] width 61 height 12
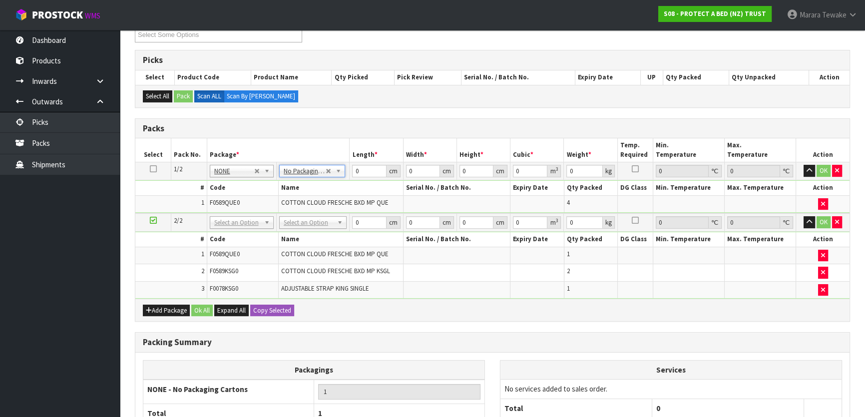
drag, startPoint x: 322, startPoint y: 219, endPoint x: 318, endPoint y: 231, distance: 12.5
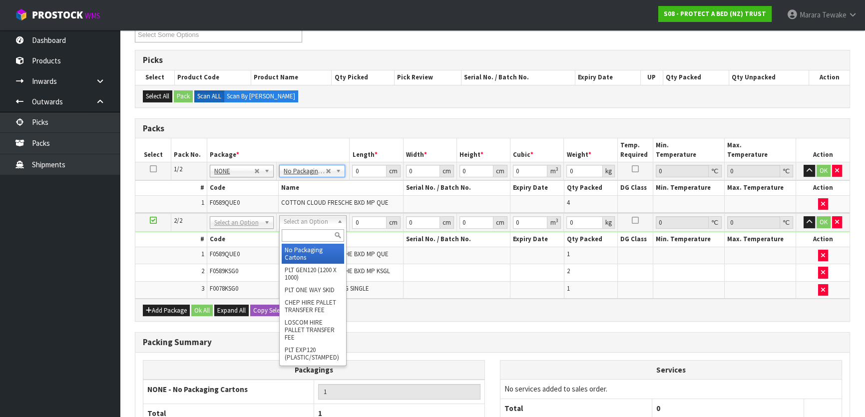
click at [318, 232] on input "text" at bounding box center [313, 235] width 62 height 12
type input "oc"
drag, startPoint x: 314, startPoint y: 259, endPoint x: 312, endPoint y: 254, distance: 5.1
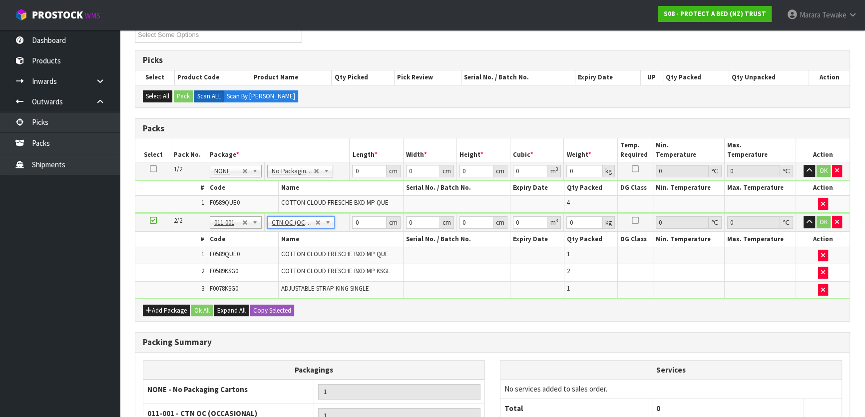
type input "3.82"
drag, startPoint x: 365, startPoint y: 167, endPoint x: 333, endPoint y: 140, distance: 41.8
click at [339, 153] on table "Select Pack No. Package * Length * Width * Height * Cubic * Weight * Temp. Requ…" at bounding box center [492, 218] width 714 height 160
type input "58"
type input "34"
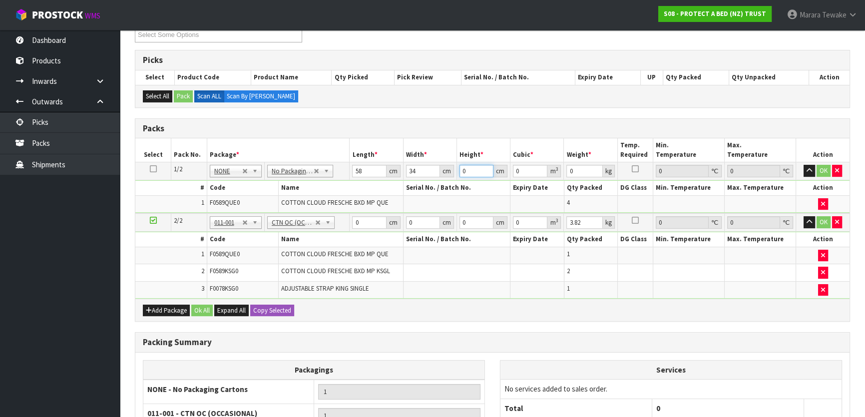
type input "3"
type input "0.005916"
type input "31"
type input "0.061132"
type input "31"
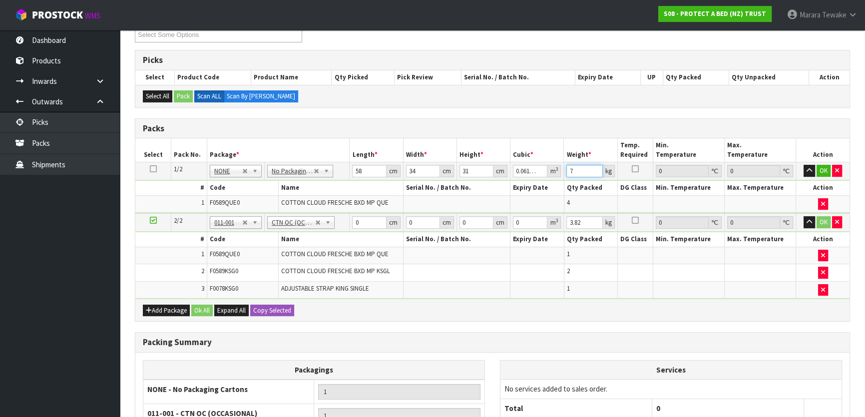
type input "7"
click at [804, 165] on button "button" at bounding box center [809, 171] width 11 height 12
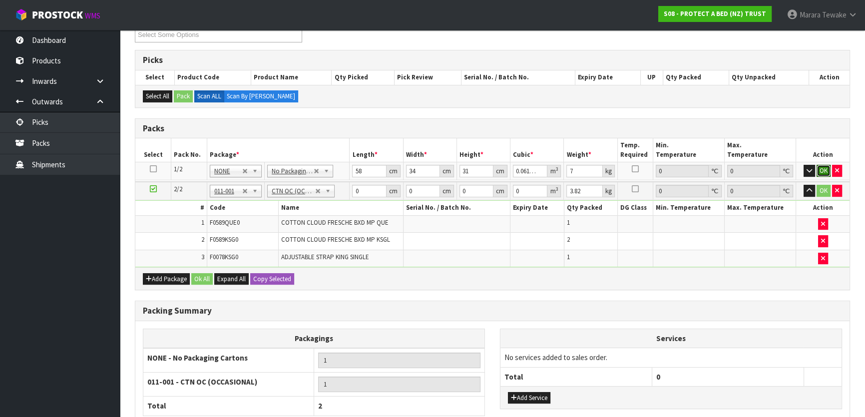
click button "OK" at bounding box center [824, 171] width 14 height 12
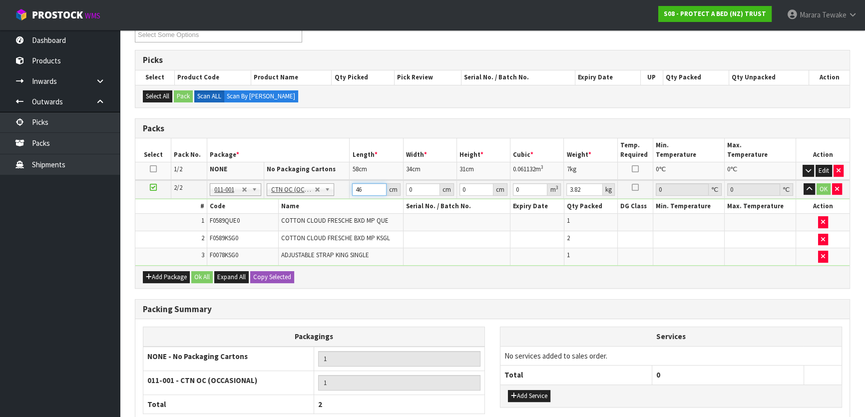
type input "46"
type input "32"
type input "3"
type input "0.004416"
type input "32"
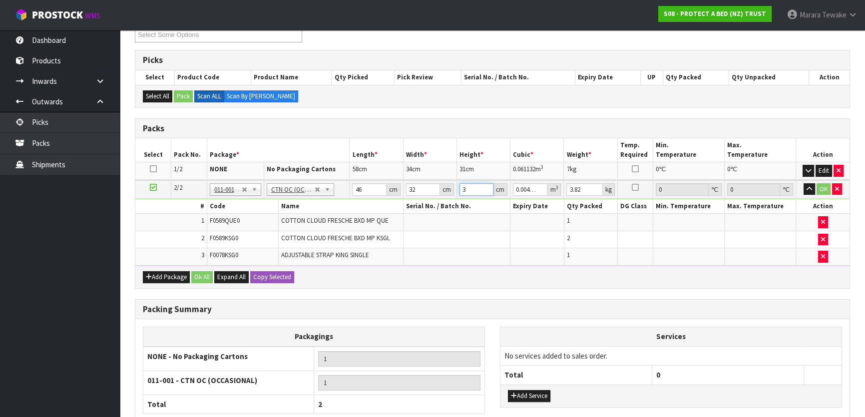
type input "0.047104"
type input "32"
type input "5"
click at [804, 183] on button "button" at bounding box center [809, 189] width 11 height 12
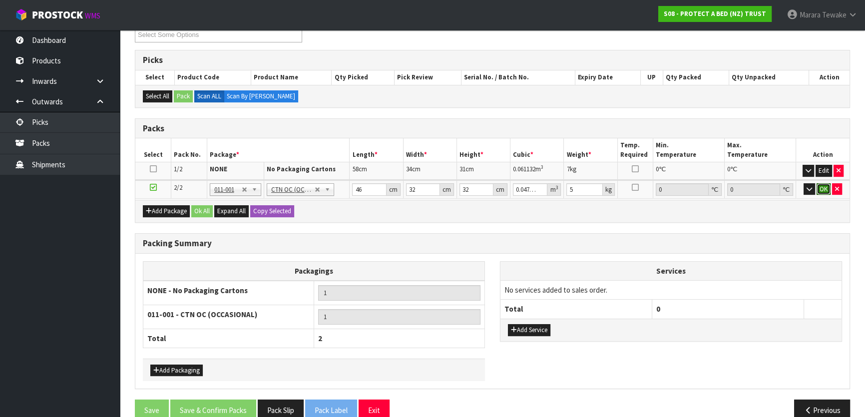
click button "OK" at bounding box center [824, 189] width 14 height 12
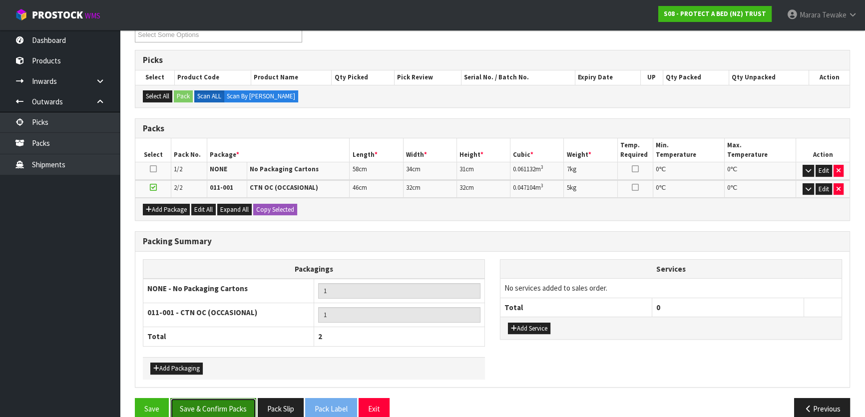
click at [236, 402] on button "Save & Confirm Packs" at bounding box center [213, 408] width 86 height 21
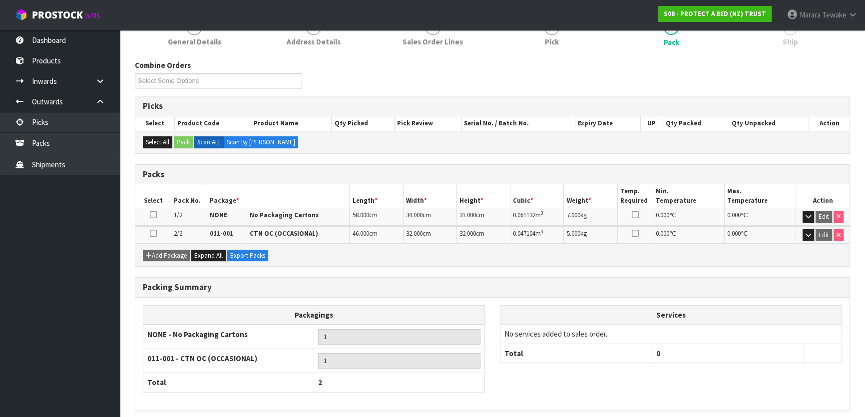
scroll to position [174, 0]
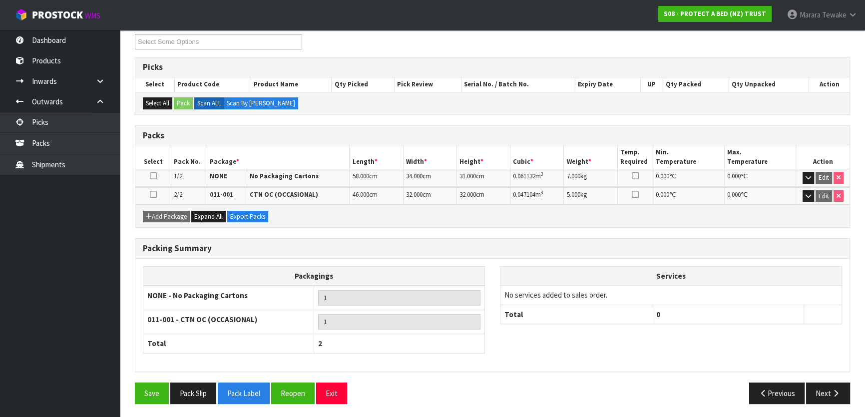
drag, startPoint x: 831, startPoint y: 402, endPoint x: 812, endPoint y: 397, distance: 19.8
click at [831, 402] on div "Save Pack Slip Pack Label Reopen Exit Previous Next" at bounding box center [492, 397] width 730 height 29
click at [830, 390] on button "Next" at bounding box center [828, 393] width 44 height 21
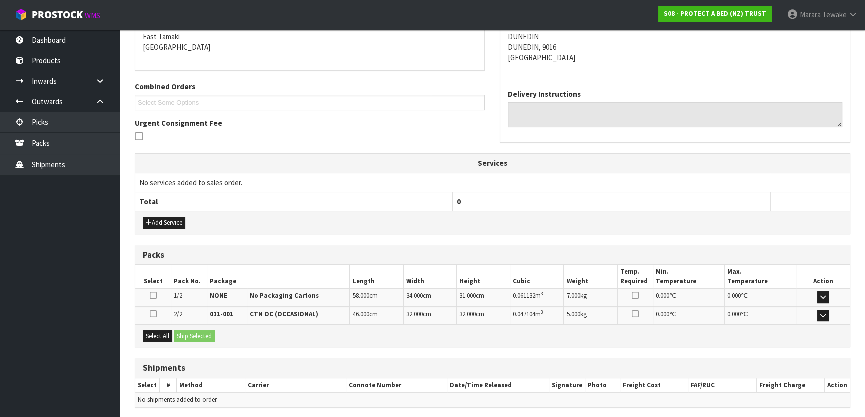
scroll to position [249, 0]
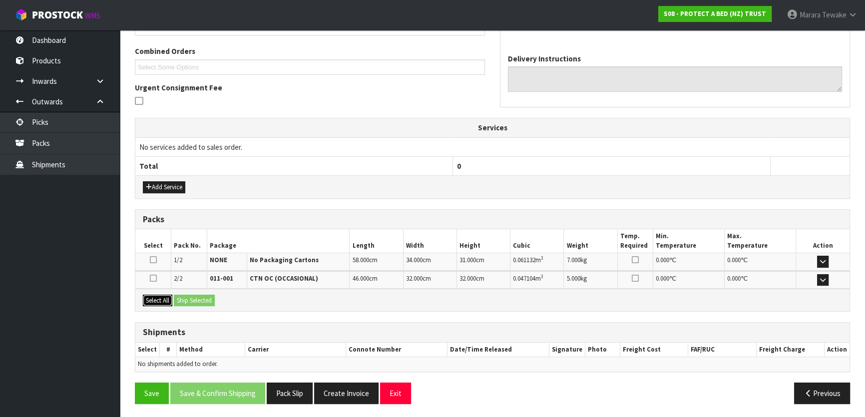
click at [155, 296] on button "Select All" at bounding box center [157, 301] width 29 height 12
drag, startPoint x: 202, startPoint y: 293, endPoint x: 211, endPoint y: 292, distance: 9.0
click at [206, 292] on div "Select All Ship Selected" at bounding box center [492, 300] width 714 height 22
click at [210, 298] on button "Ship Selected" at bounding box center [194, 301] width 41 height 12
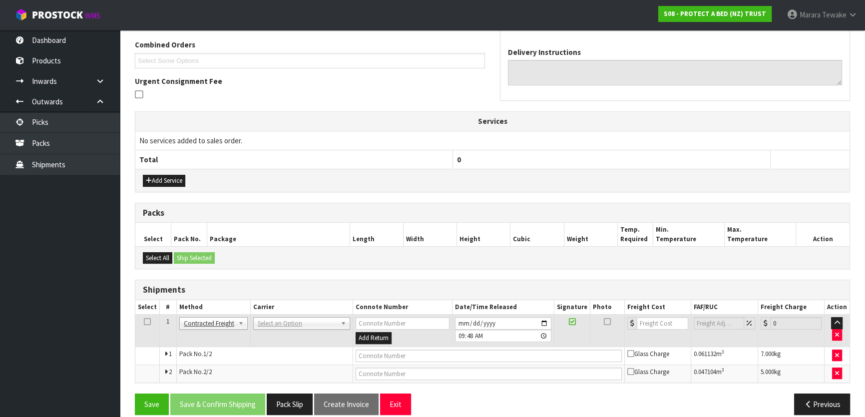
scroll to position [266, 0]
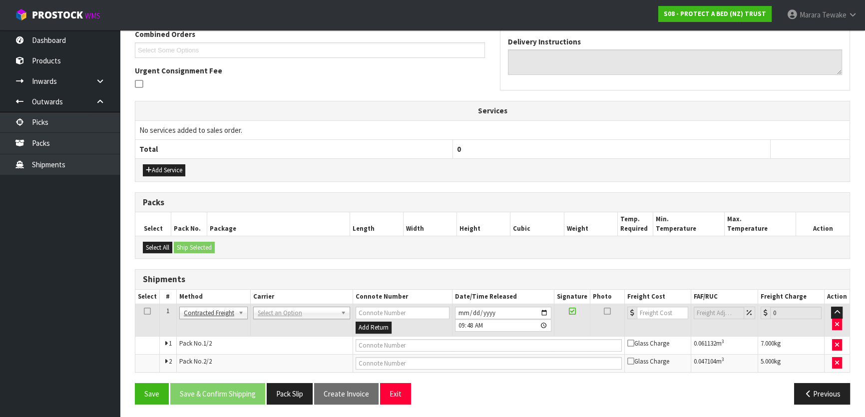
drag, startPoint x: 294, startPoint y: 313, endPoint x: 300, endPoint y: 325, distance: 13.9
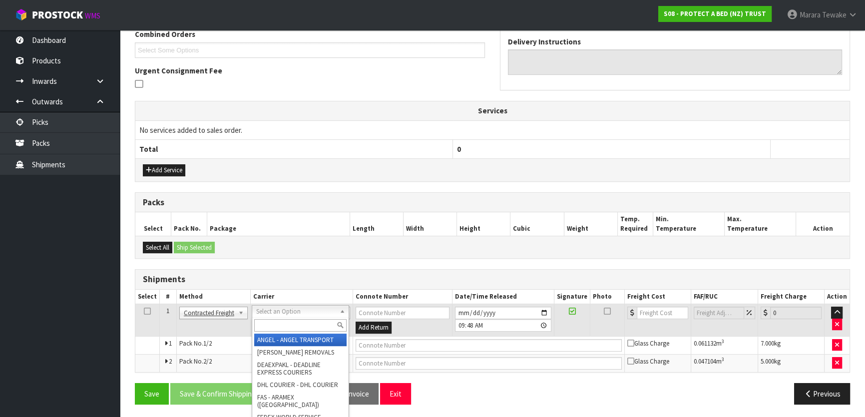
click at [300, 326] on input "text" at bounding box center [300, 325] width 92 height 12
type input "nzp"
drag, startPoint x: 304, startPoint y: 341, endPoint x: 286, endPoint y: 355, distance: 23.1
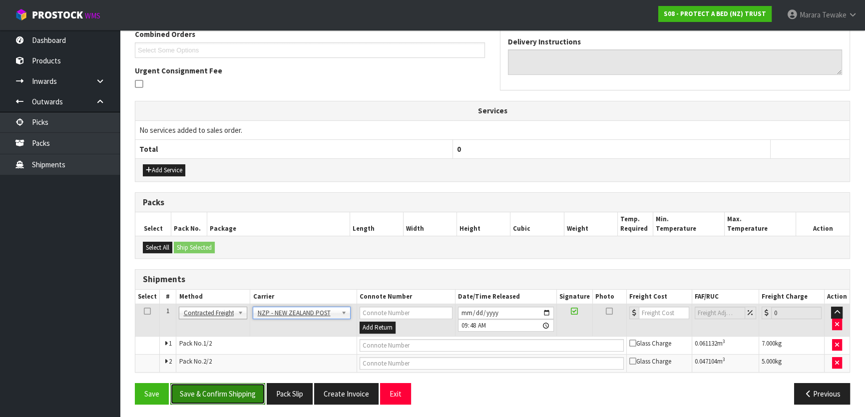
click at [240, 395] on button "Save & Confirm Shipping" at bounding box center [217, 393] width 95 height 21
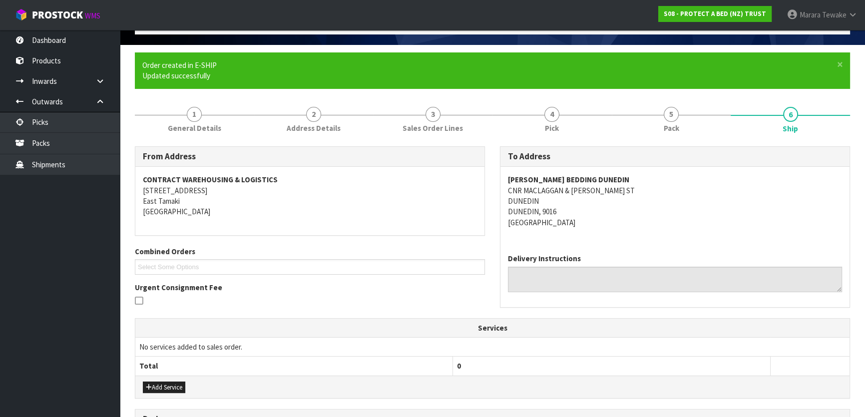
scroll to position [251, 0]
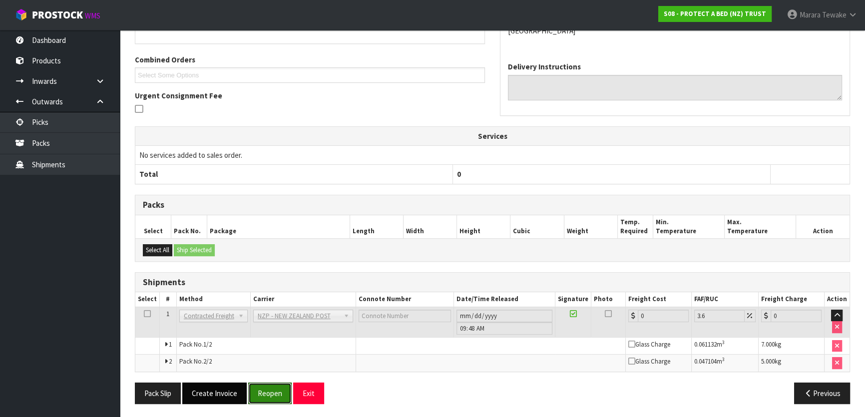
drag, startPoint x: 265, startPoint y: 397, endPoint x: 188, endPoint y: 401, distance: 77.0
click at [263, 398] on button "Reopen" at bounding box center [269, 393] width 43 height 21
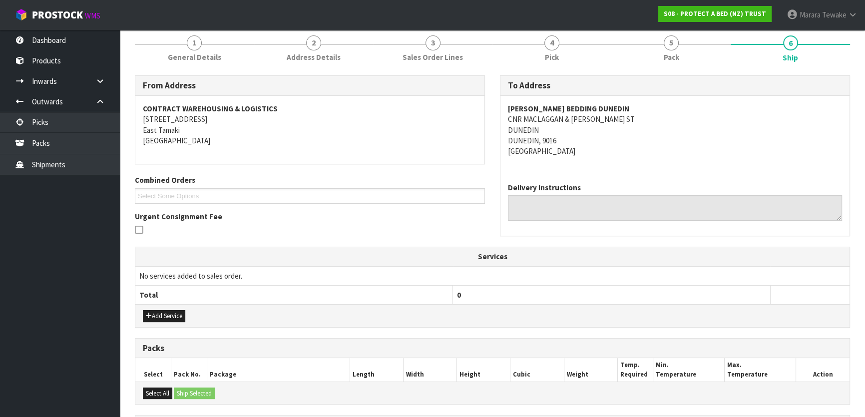
scroll to position [266, 0]
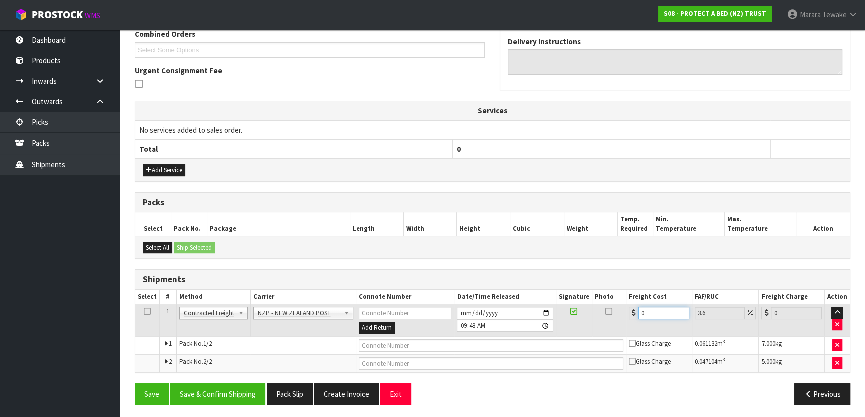
drag, startPoint x: 656, startPoint y: 313, endPoint x: 608, endPoint y: 295, distance: 51.2
click at [612, 299] on table "Select # Method Carrier Connote Number Date/Time Released Signature Photo Freig…" at bounding box center [492, 331] width 714 height 82
type input "2"
type input "2.07"
type input "28"
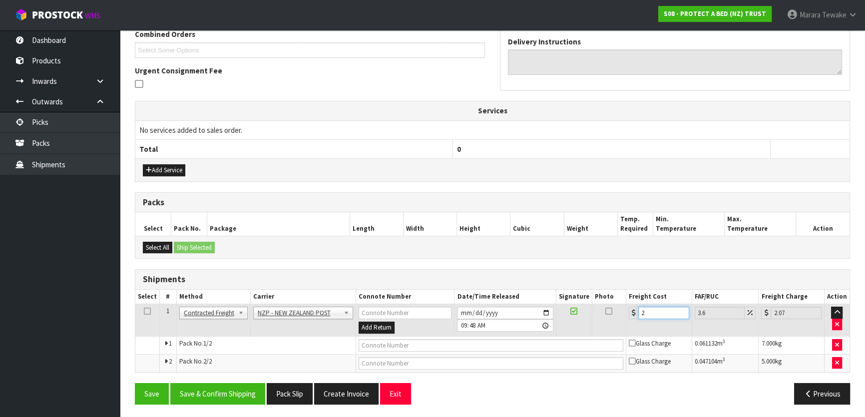
type input "29.01"
type input "28.2"
type input "29.22"
type input "28.22"
type input "29.24"
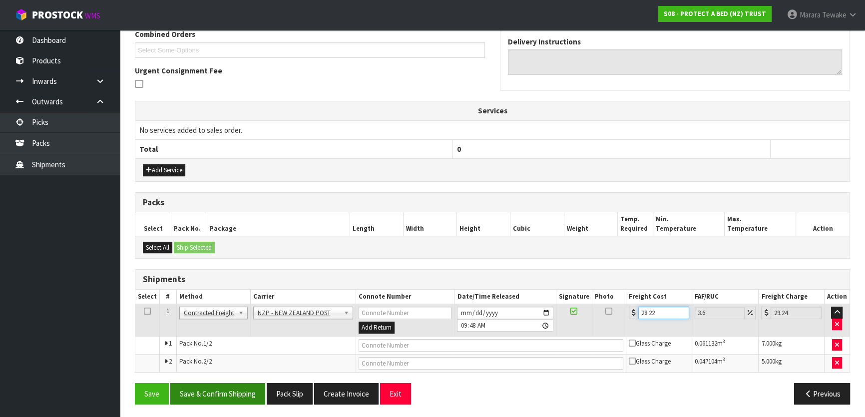
type input "28.22"
click at [225, 390] on button "Save & Confirm Shipping" at bounding box center [217, 393] width 95 height 21
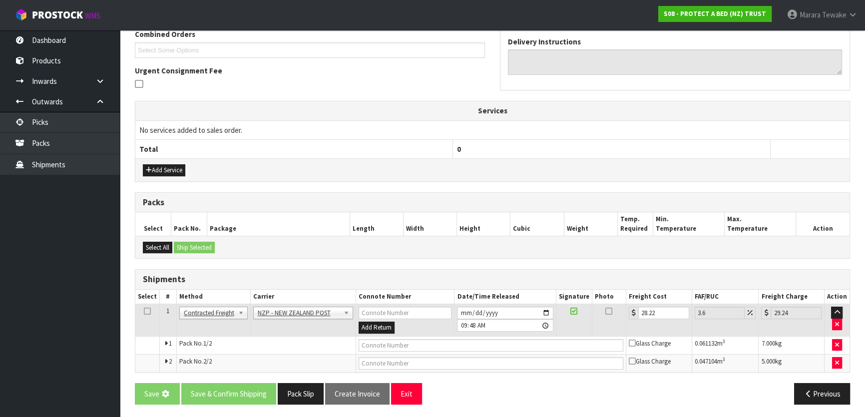
scroll to position [0, 0]
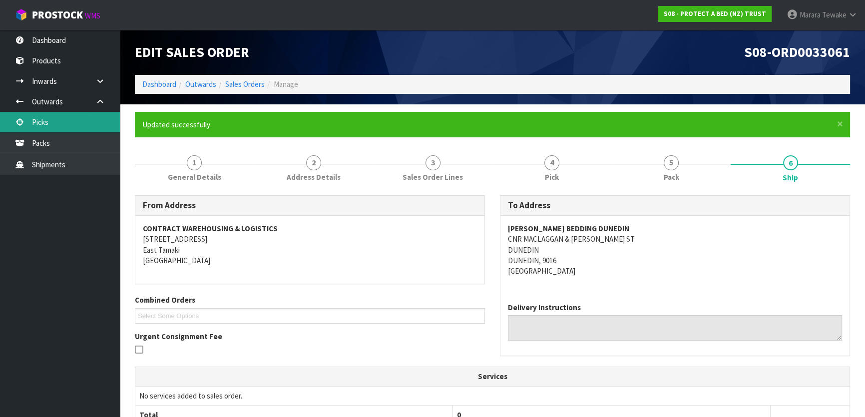
click at [75, 119] on link "Picks" at bounding box center [60, 122] width 120 height 20
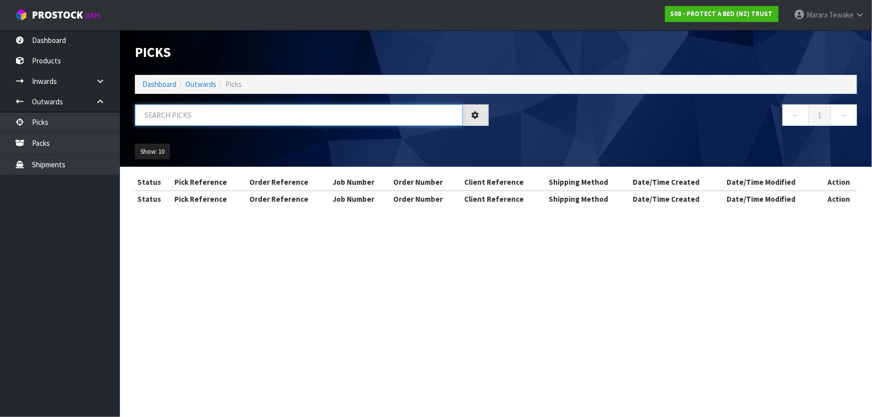
click at [180, 123] on input "text" at bounding box center [299, 114] width 328 height 21
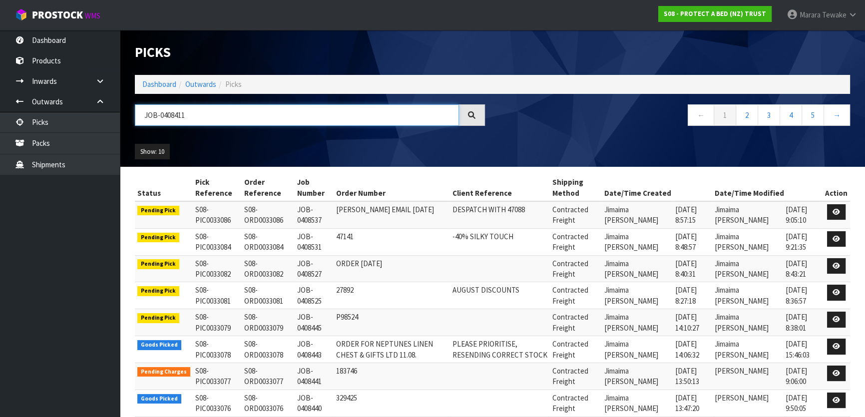
type input "JOB-0408411"
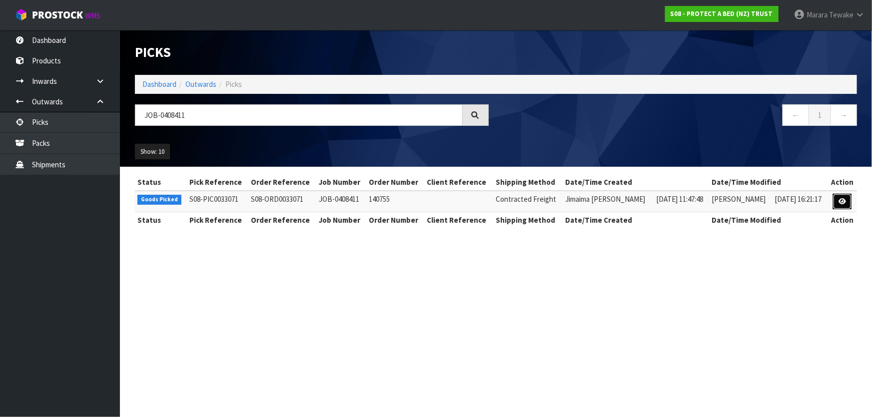
click at [844, 201] on icon at bounding box center [841, 201] width 7 height 6
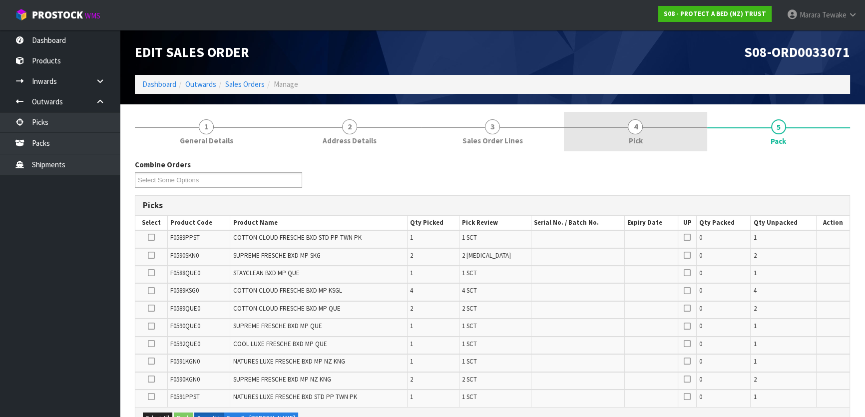
click at [621, 138] on link "4 Pick" at bounding box center [635, 131] width 143 height 39
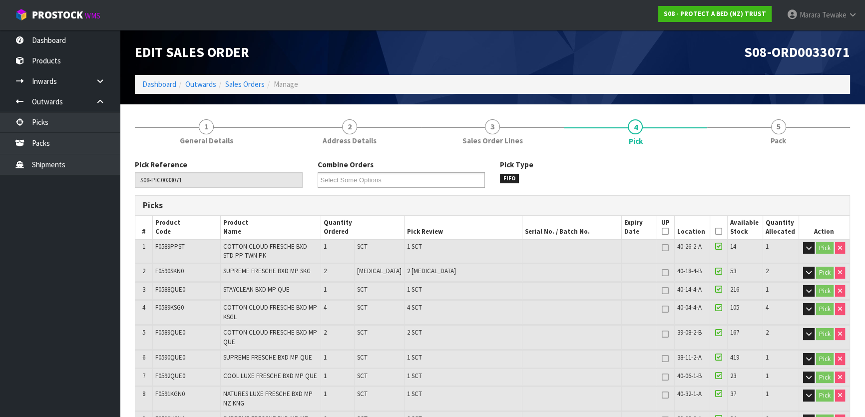
click at [715, 231] on icon at bounding box center [718, 231] width 7 height 0
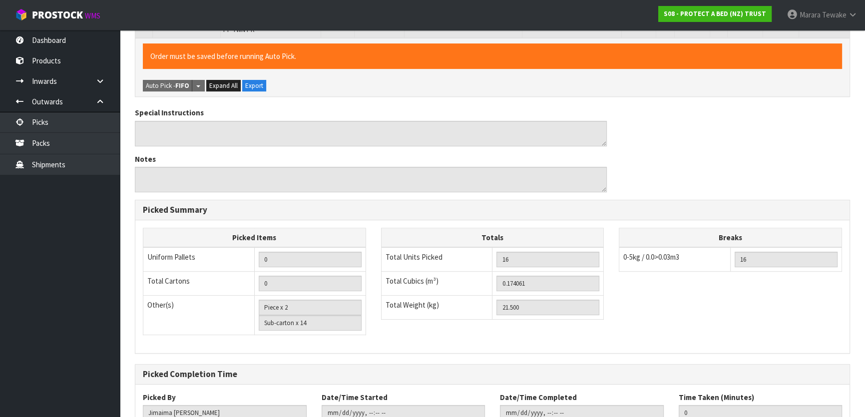
scroll to position [487, 0]
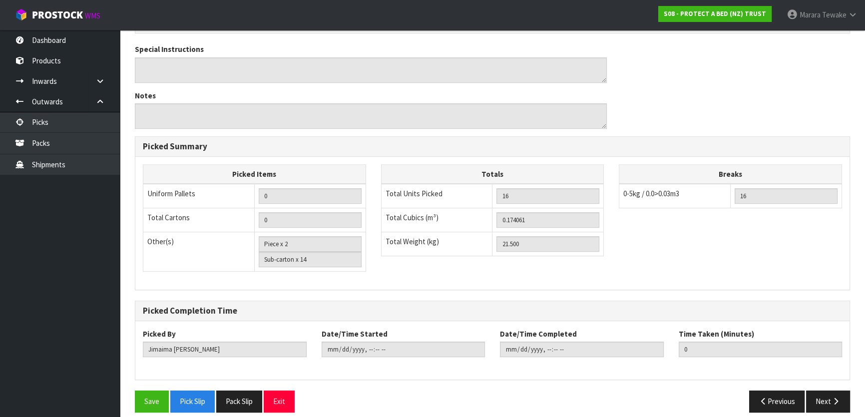
click at [153, 379] on div "Pick Reference S08-PIC0033071 Combine Orders S08-ORD0029474 S08-ORD0031944 S08-…" at bounding box center [492, 46] width 715 height 747
click at [157, 391] on button "Save" at bounding box center [152, 401] width 34 height 21
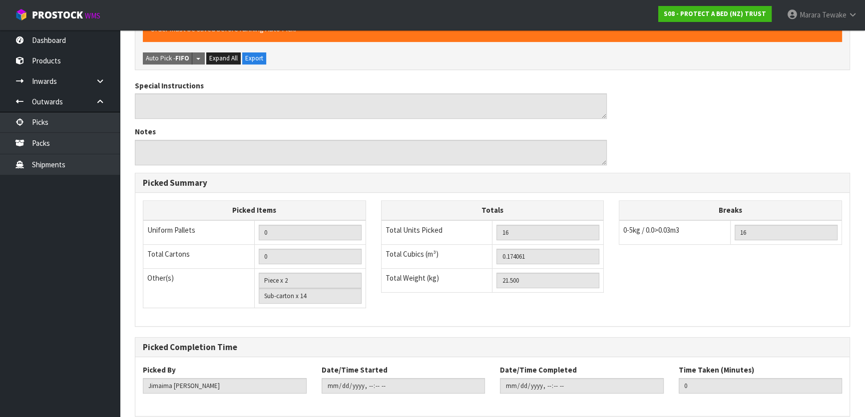
scroll to position [0, 0]
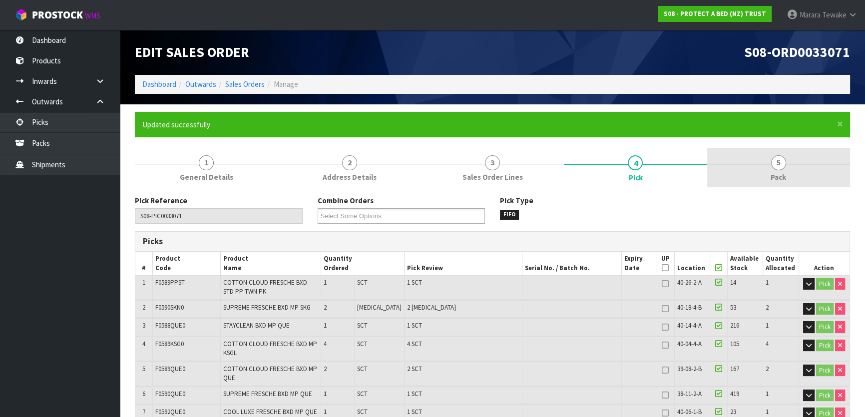
drag, startPoint x: 779, startPoint y: 168, endPoint x: 766, endPoint y: 171, distance: 13.3
click at [775, 168] on span "5" at bounding box center [778, 162] width 15 height 15
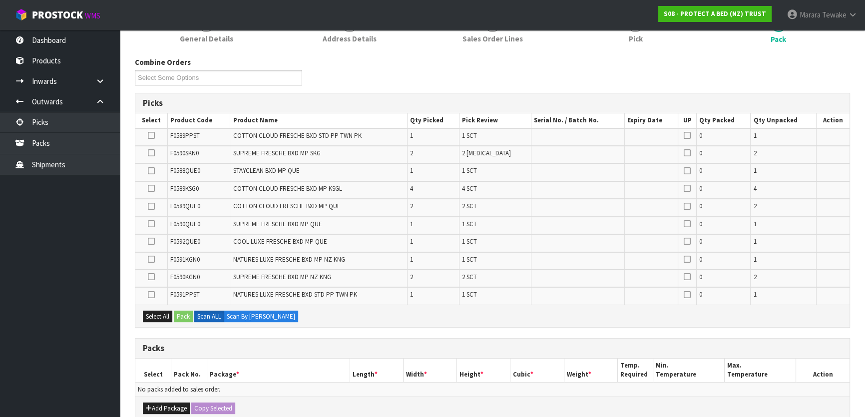
scroll to position [318, 0]
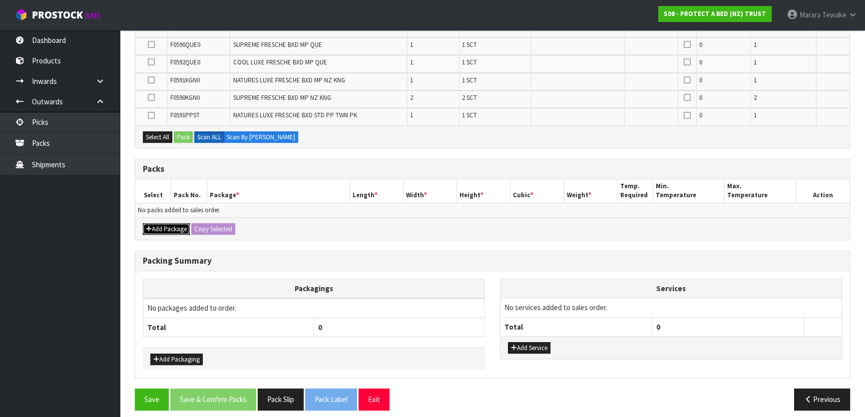
click at [173, 227] on button "Add Package" at bounding box center [166, 229] width 47 height 12
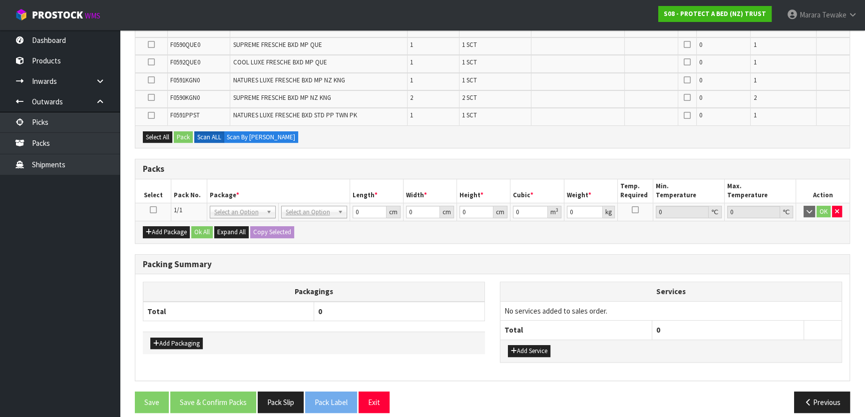
drag, startPoint x: 154, startPoint y: 209, endPoint x: 163, endPoint y: 207, distance: 9.1
click at [153, 210] on icon at bounding box center [153, 210] width 7 height 0
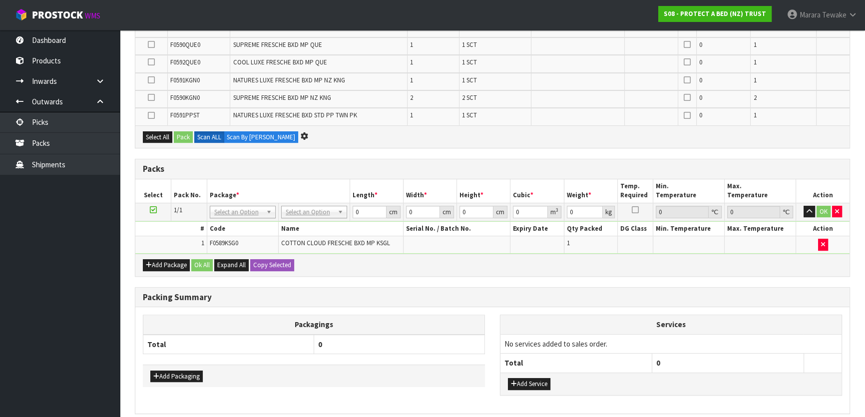
scroll to position [0, 0]
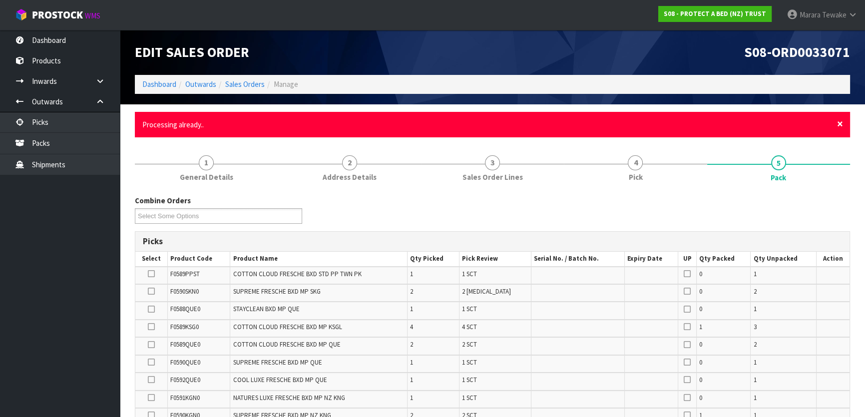
click at [842, 123] on span "×" at bounding box center [840, 124] width 6 height 14
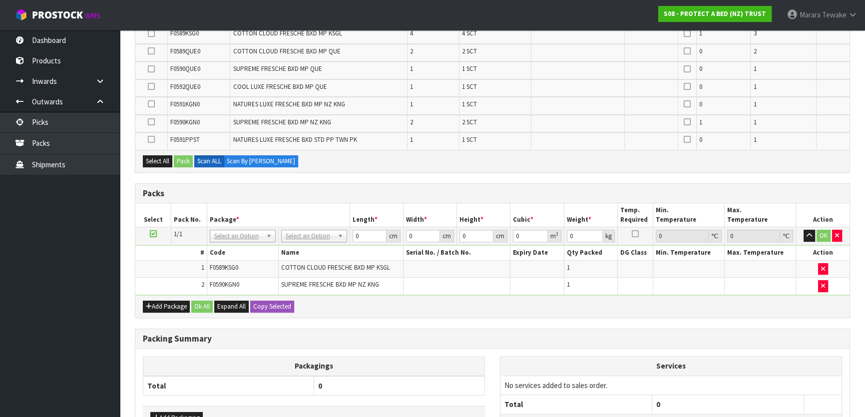
scroll to position [339, 0]
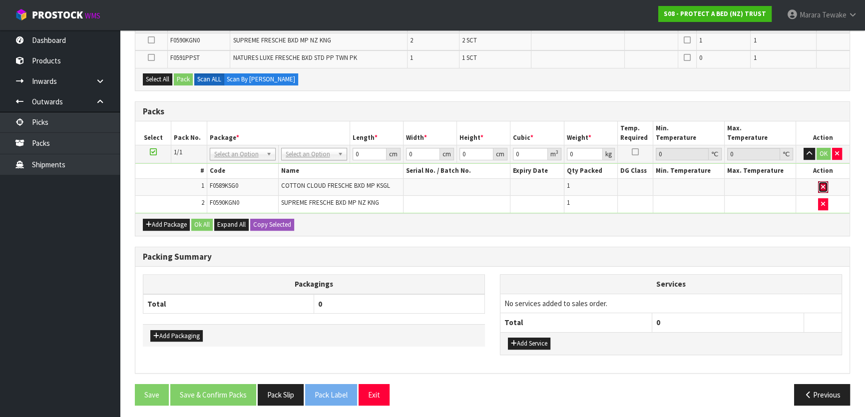
click at [820, 184] on button "button" at bounding box center [823, 187] width 10 height 12
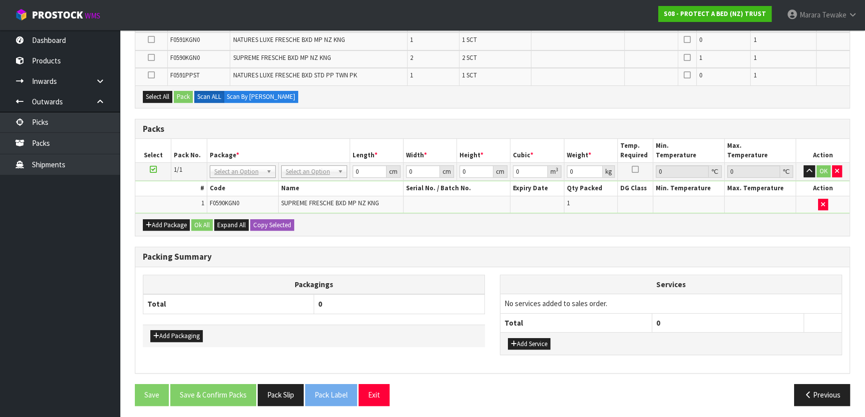
click at [820, 188] on th "Action" at bounding box center [822, 188] width 53 height 14
click at [820, 199] on button "button" at bounding box center [823, 205] width 10 height 12
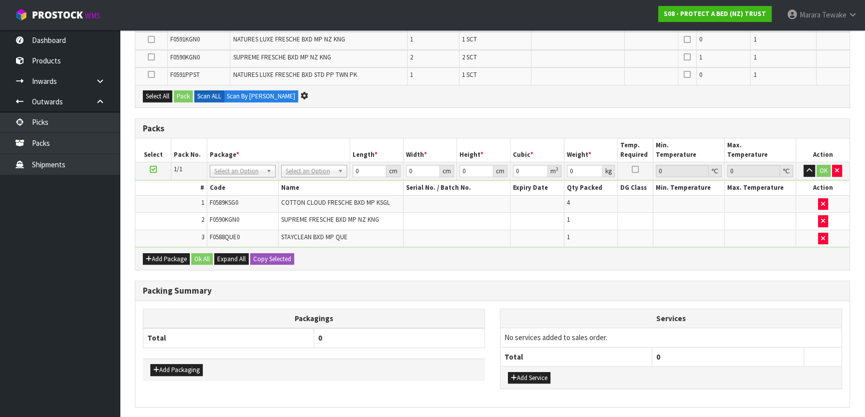
scroll to position [0, 0]
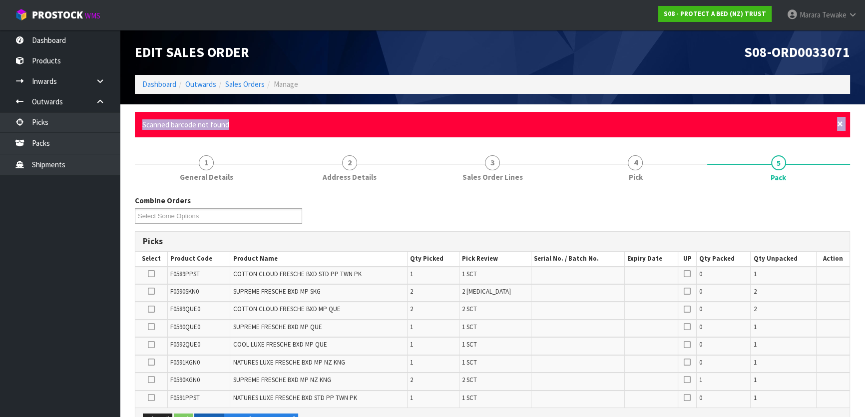
click at [837, 122] on div "× Close Scanned barcode not found" at bounding box center [492, 124] width 715 height 25
drag, startPoint x: 840, startPoint y: 124, endPoint x: 832, endPoint y: 124, distance: 8.0
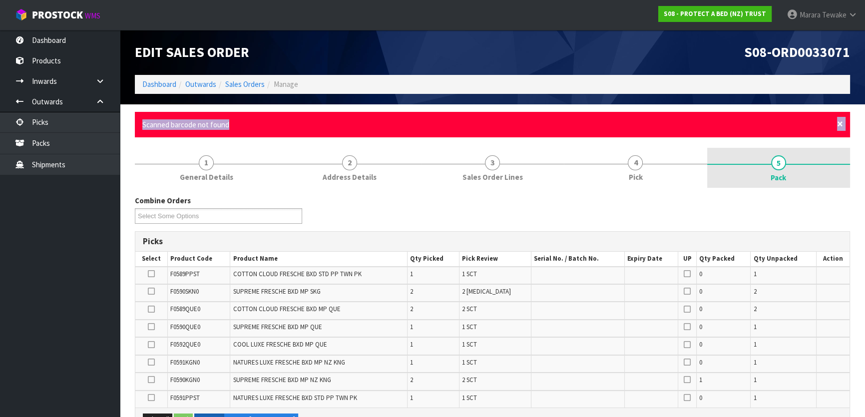
click at [840, 124] on span "×" at bounding box center [840, 124] width 6 height 14
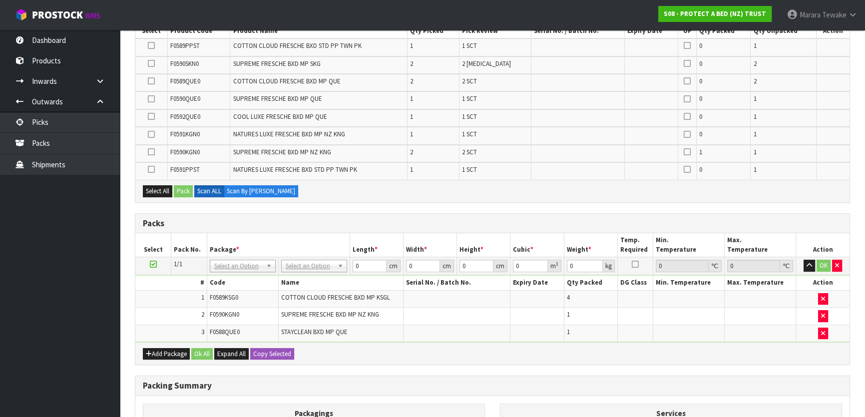
scroll to position [321, 0]
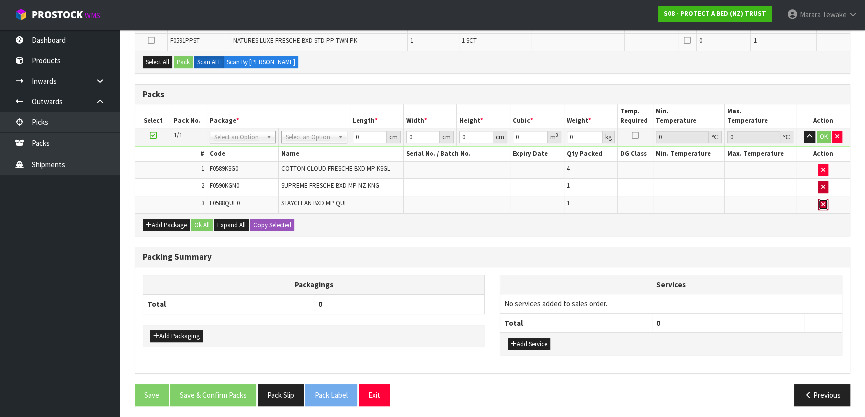
click at [820, 199] on button "button" at bounding box center [823, 205] width 10 height 12
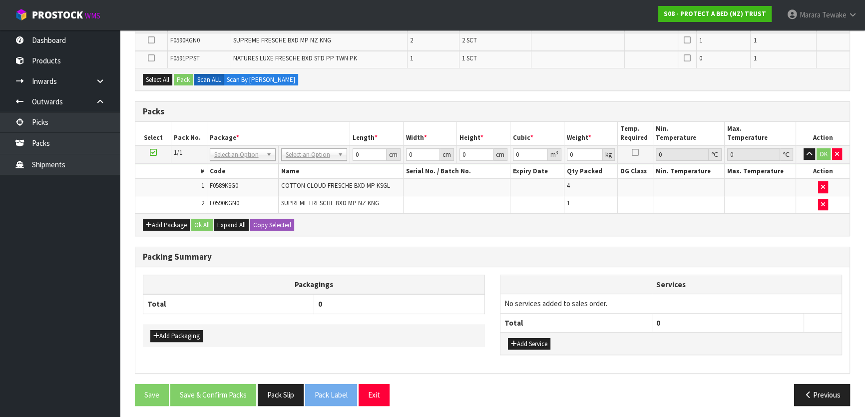
click at [822, 191] on td at bounding box center [822, 187] width 53 height 17
click at [824, 202] on icon "button" at bounding box center [823, 204] width 4 height 6
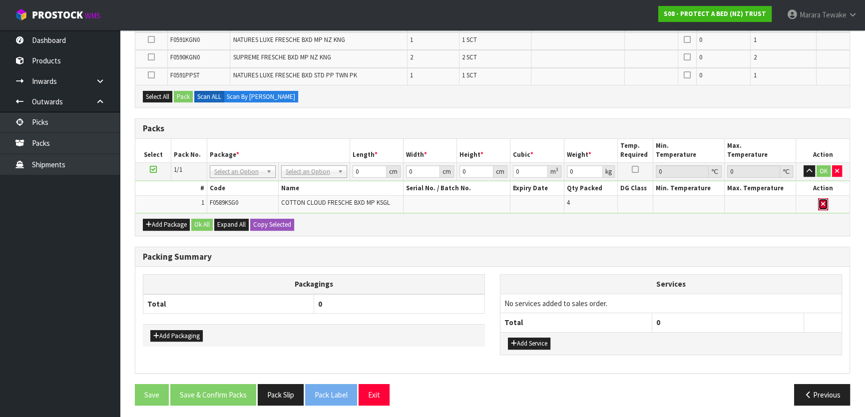
click at [823, 201] on icon "button" at bounding box center [823, 204] width 4 height 6
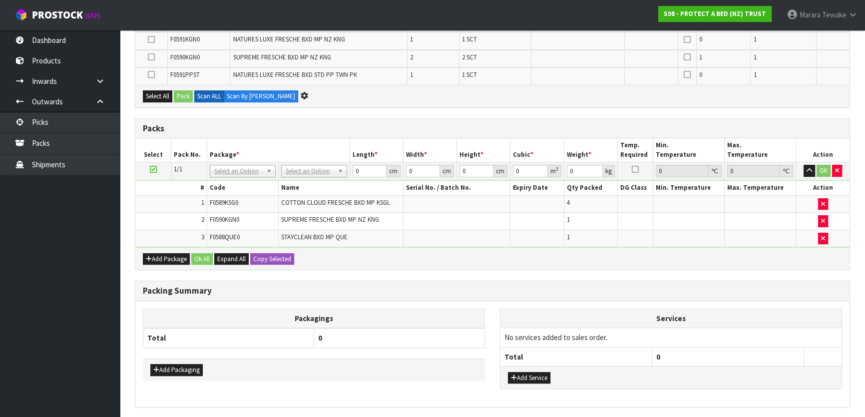
scroll to position [0, 0]
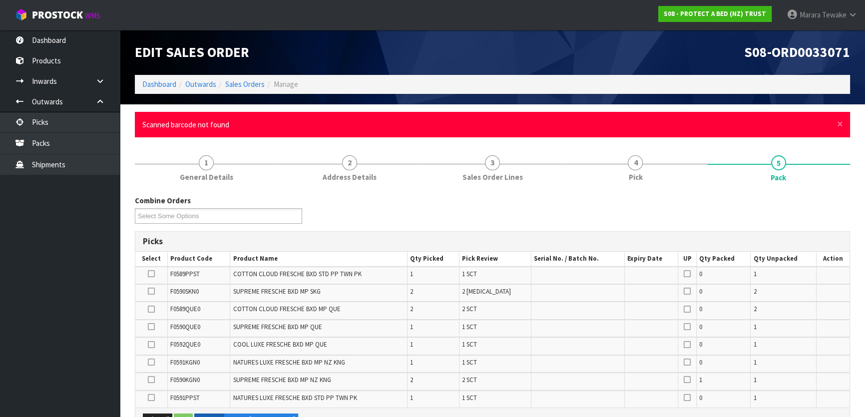
click at [843, 124] on div "× Close Scanned barcode not found" at bounding box center [492, 124] width 715 height 25
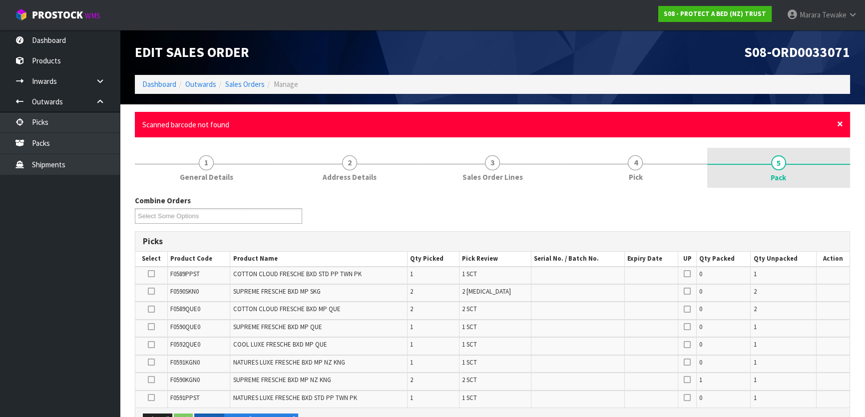
click at [843, 123] on span "×" at bounding box center [840, 124] width 6 height 14
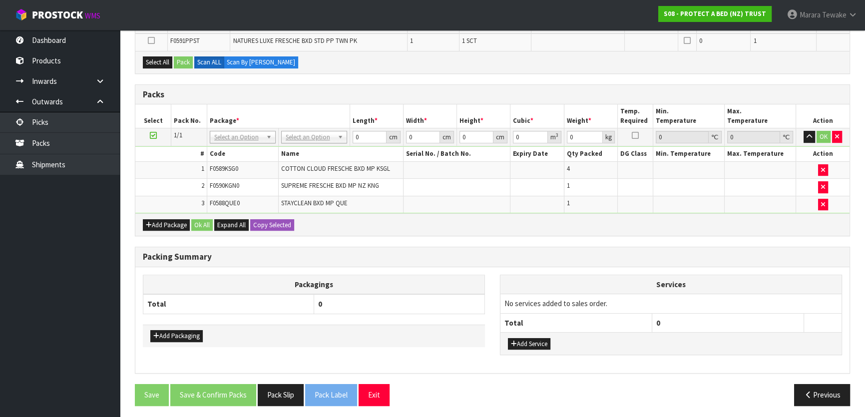
scroll to position [303, 0]
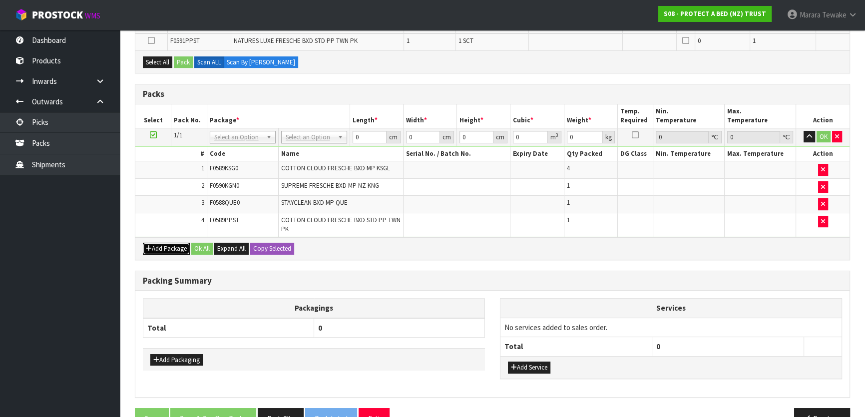
click at [165, 245] on button "Add Package" at bounding box center [166, 249] width 47 height 12
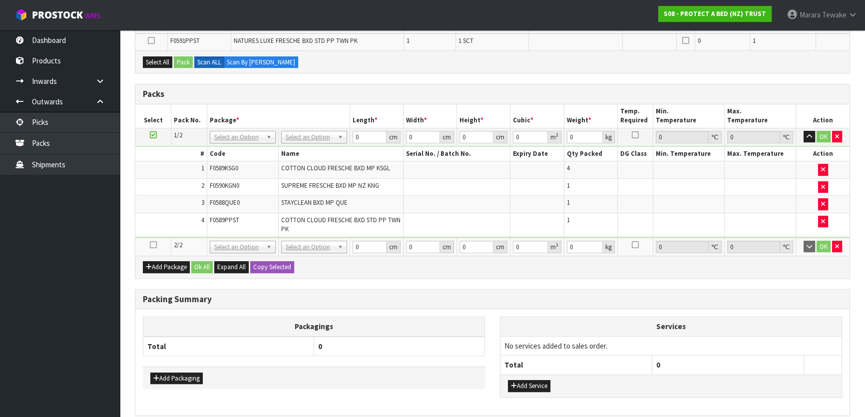
click at [152, 245] on icon at bounding box center [153, 245] width 7 height 0
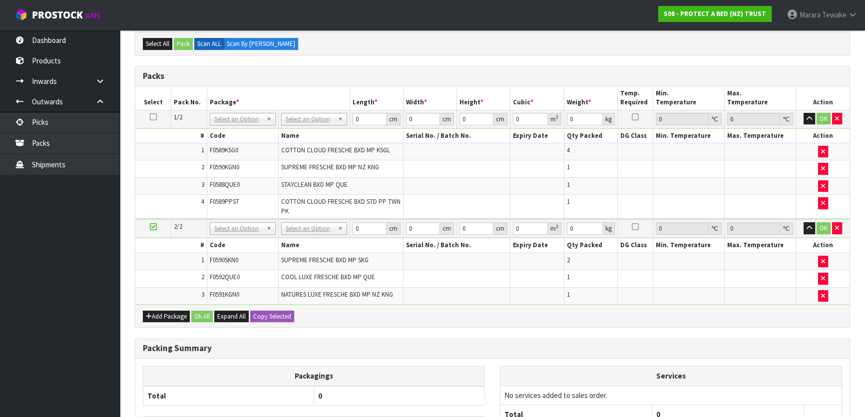
scroll to position [250, 0]
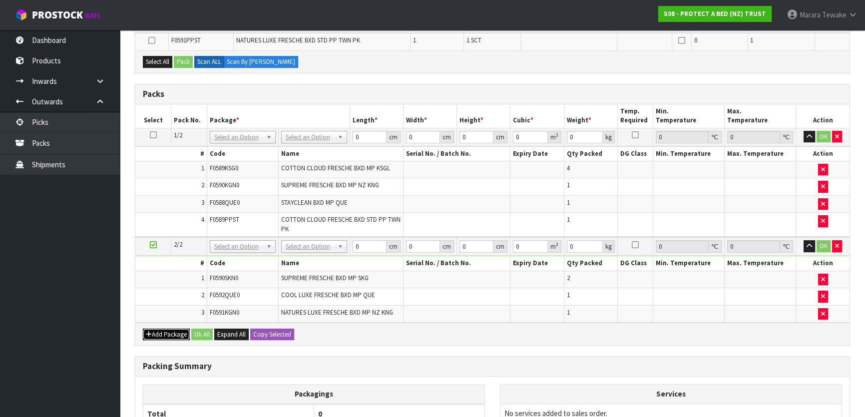
click at [166, 331] on button "Add Package" at bounding box center [166, 335] width 47 height 12
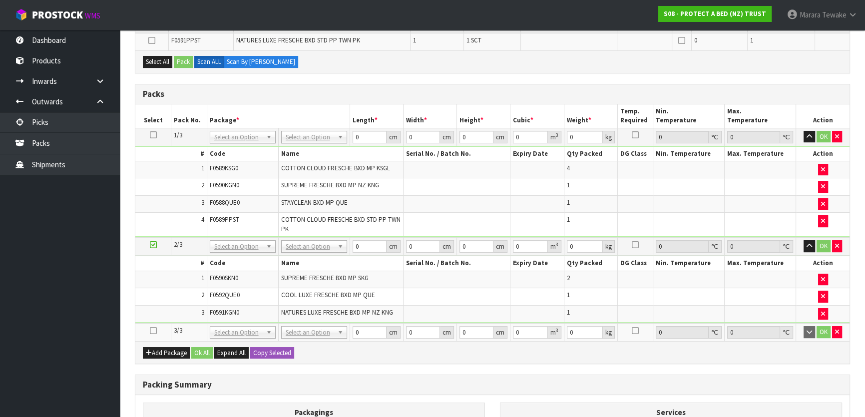
click at [154, 331] on icon at bounding box center [153, 331] width 7 height 0
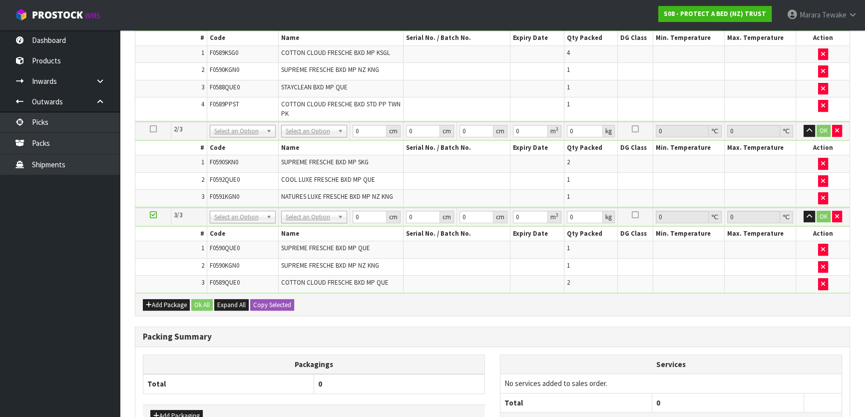
scroll to position [318, 0]
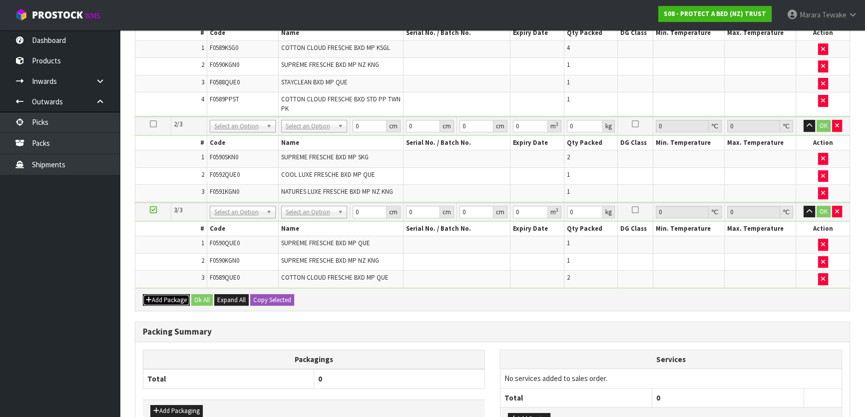
click at [165, 294] on button "Add Package" at bounding box center [166, 300] width 47 height 12
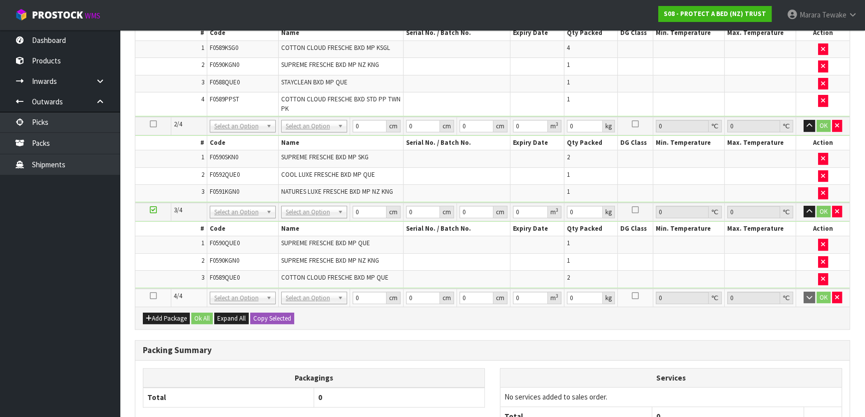
click at [156, 296] on icon at bounding box center [153, 296] width 7 height 0
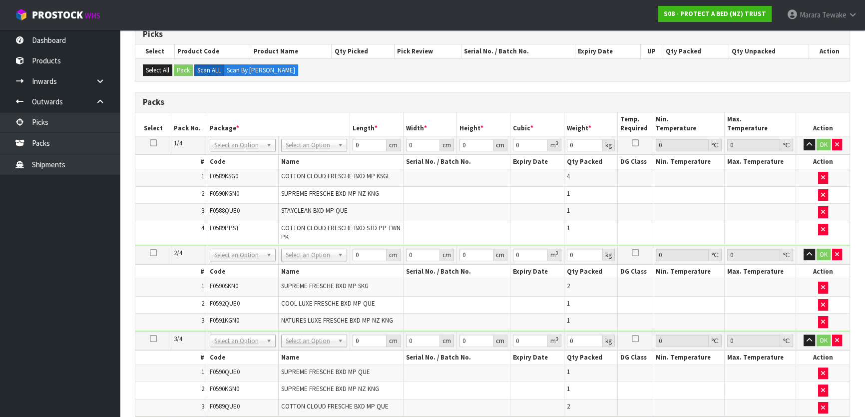
scroll to position [28, 0]
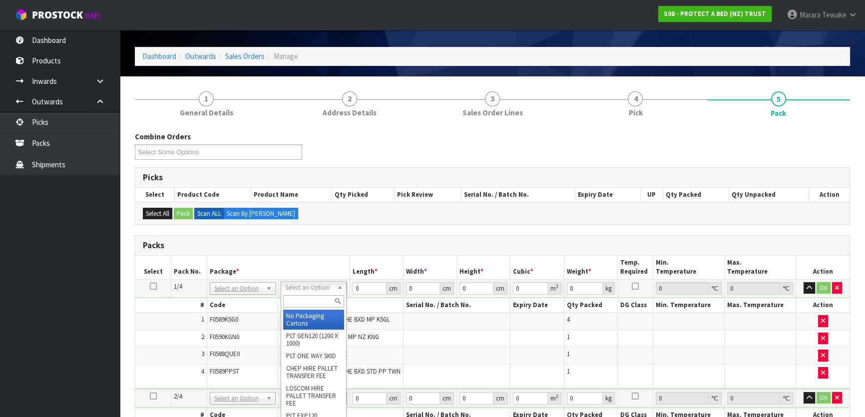
click at [292, 304] on input "text" at bounding box center [313, 301] width 61 height 12
type input "oc"
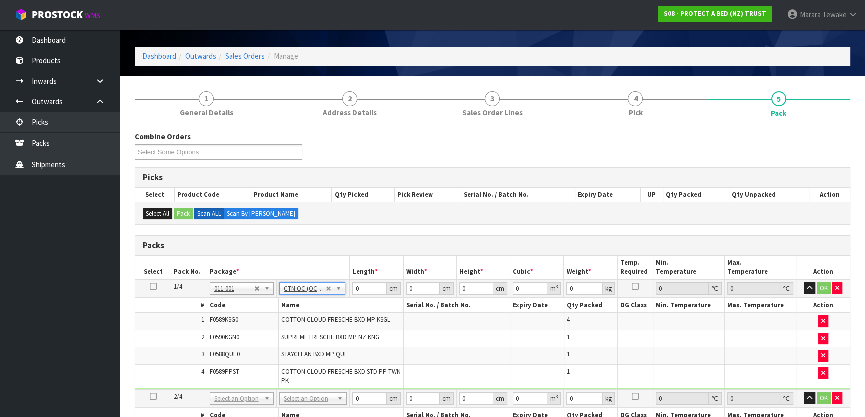
type input "7.6"
click at [150, 287] on icon at bounding box center [153, 286] width 7 height 0
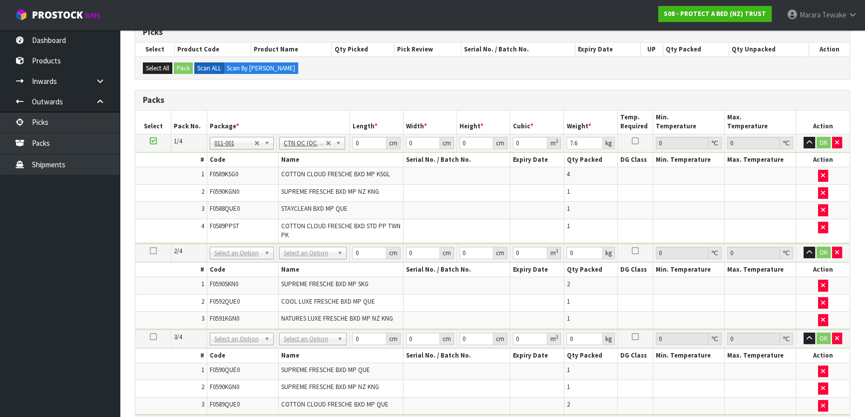
scroll to position [346, 0]
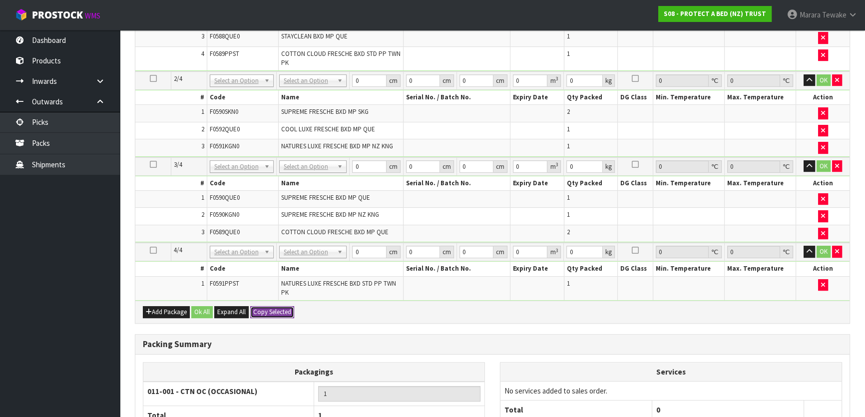
click at [280, 308] on button "Copy Selected" at bounding box center [272, 312] width 44 height 12
click at [280, 308] on button "Confirm Copy Selected" at bounding box center [283, 312] width 66 height 12
type input "7.6"
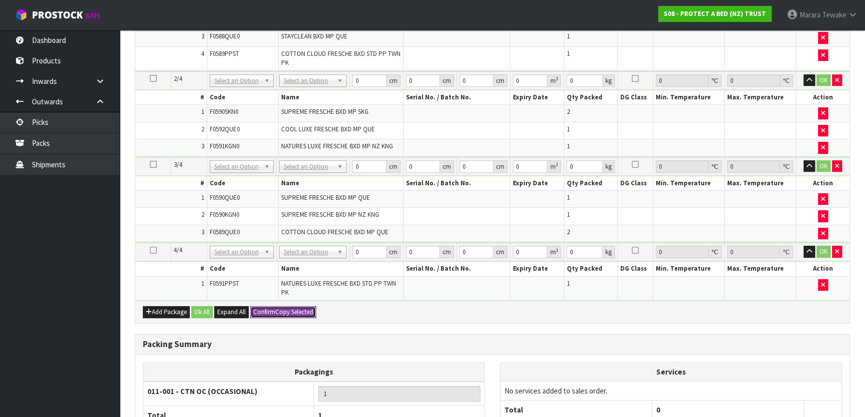
type input "4"
click at [299, 310] on button "Confirm Copy Selected" at bounding box center [283, 312] width 66 height 12
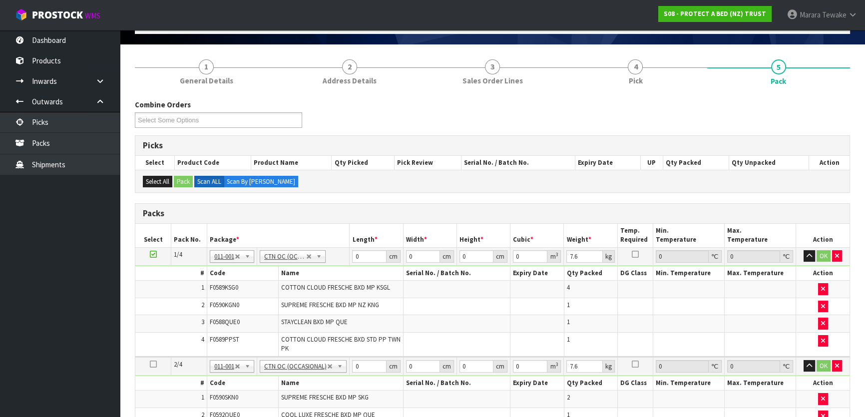
scroll to position [28, 0]
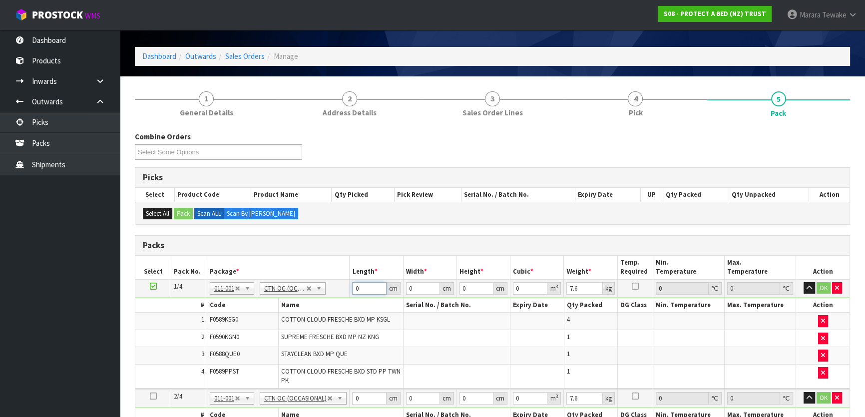
drag, startPoint x: 355, startPoint y: 285, endPoint x: 344, endPoint y: 276, distance: 13.9
click at [344, 279] on tr "1/4 NONE 007-001 007-002 007-004 007-009 007-013 007-014 007-015 007-017 007-01…" at bounding box center [492, 288] width 714 height 18
type input "58"
type input "41"
type input "3"
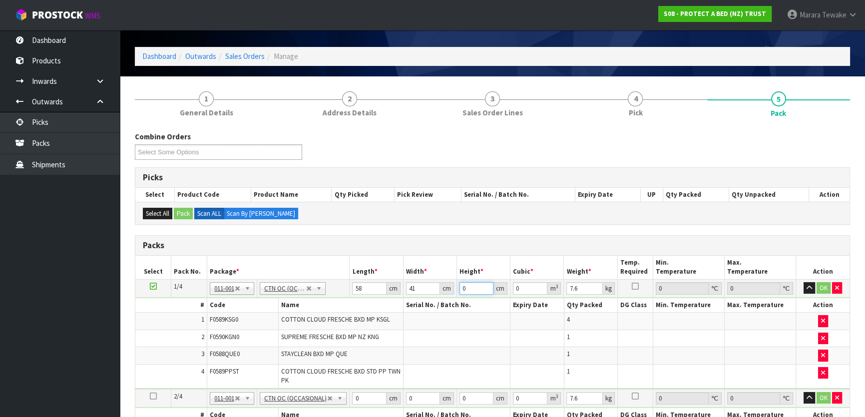
type input "0.007134"
type input "32"
type input "0.076096"
type input "32"
type input "7"
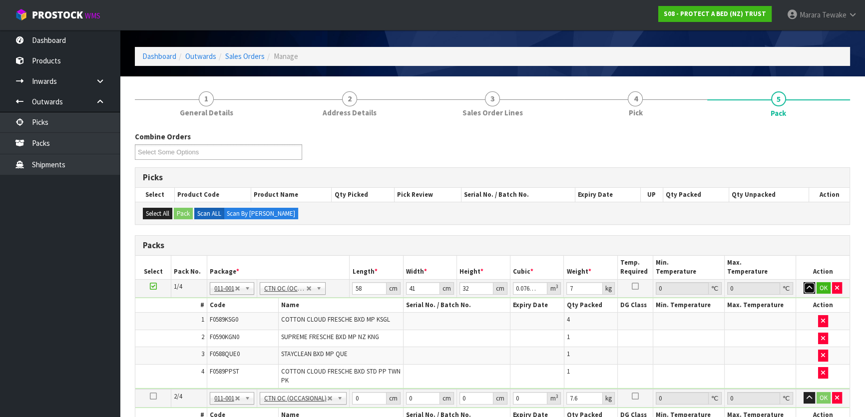
click at [804, 282] on button "button" at bounding box center [809, 288] width 11 height 12
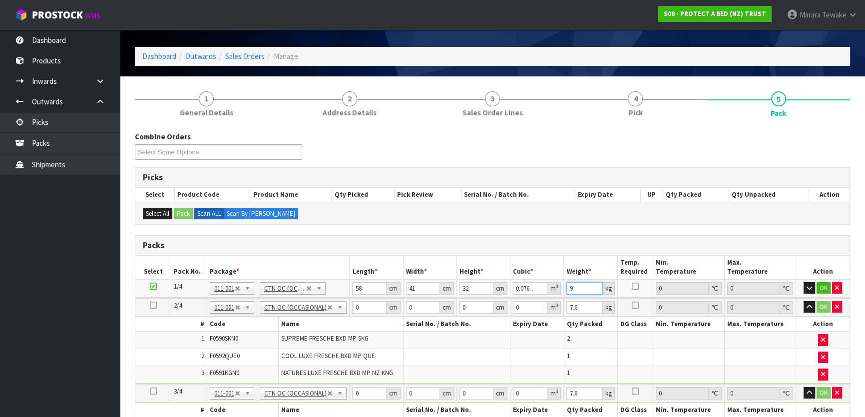
type input "9"
click button "OK" at bounding box center [824, 288] width 14 height 12
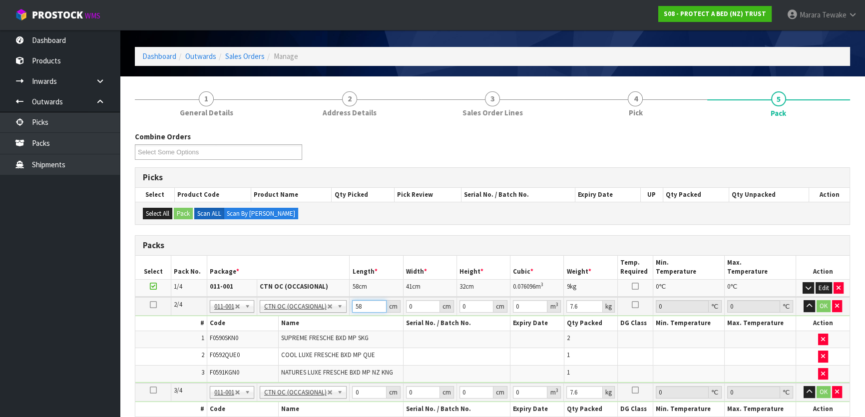
type input "58"
type input "41"
click at [804, 300] on button "button" at bounding box center [809, 306] width 11 height 12
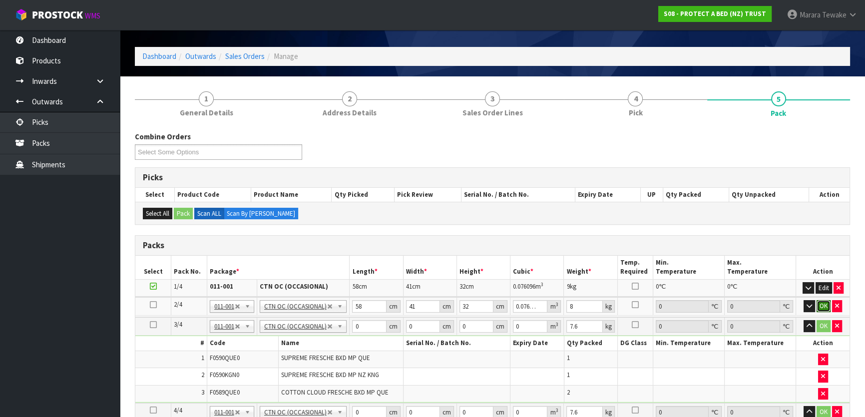
click button "OK" at bounding box center [824, 306] width 14 height 12
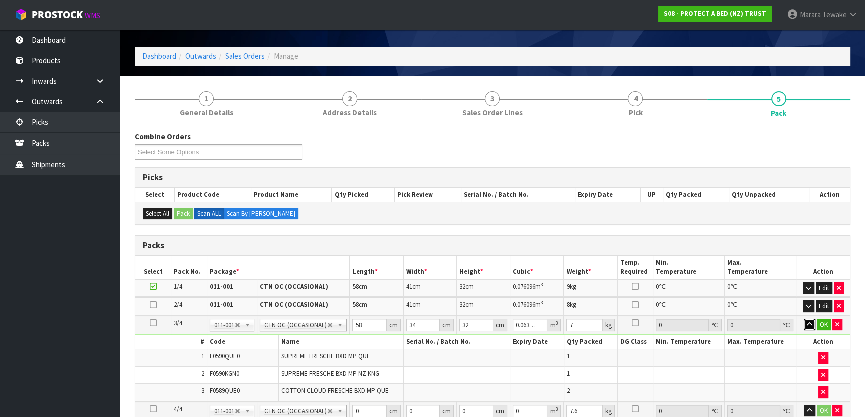
click at [804, 319] on button "button" at bounding box center [809, 325] width 11 height 12
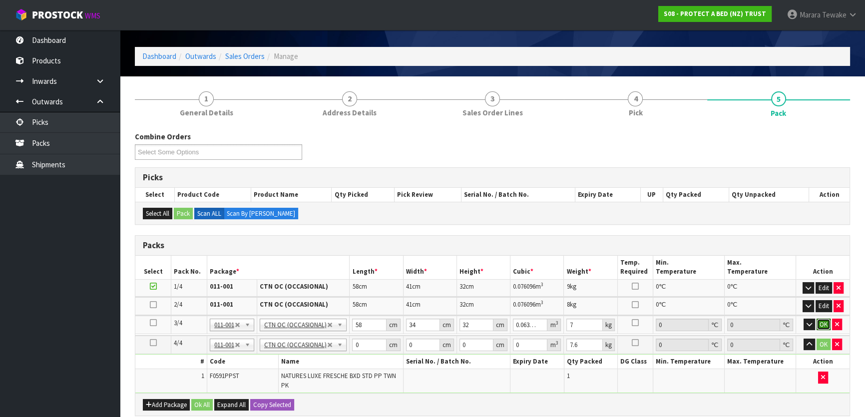
click button "OK" at bounding box center [824, 325] width 14 height 12
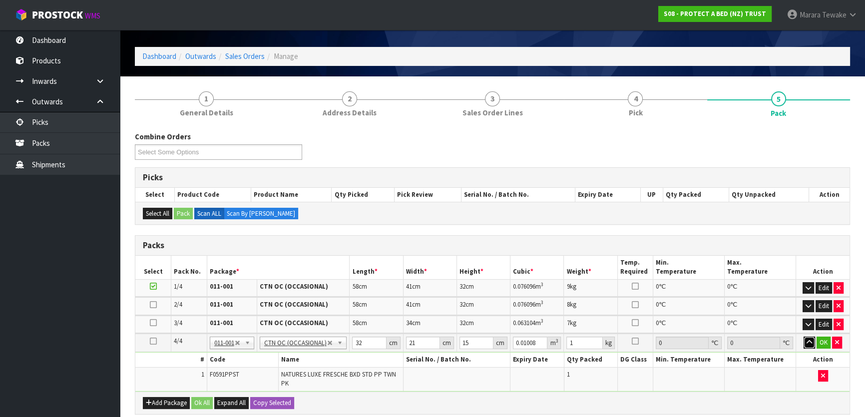
click at [804, 337] on button "button" at bounding box center [809, 343] width 11 height 12
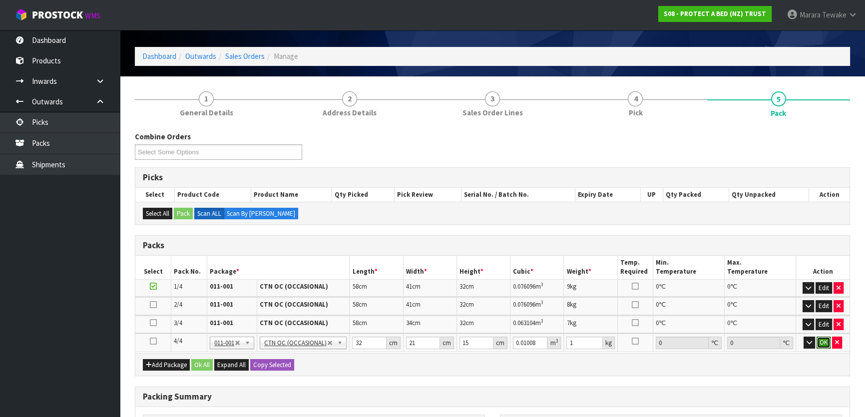
click button "OK" at bounding box center [824, 343] width 14 height 12
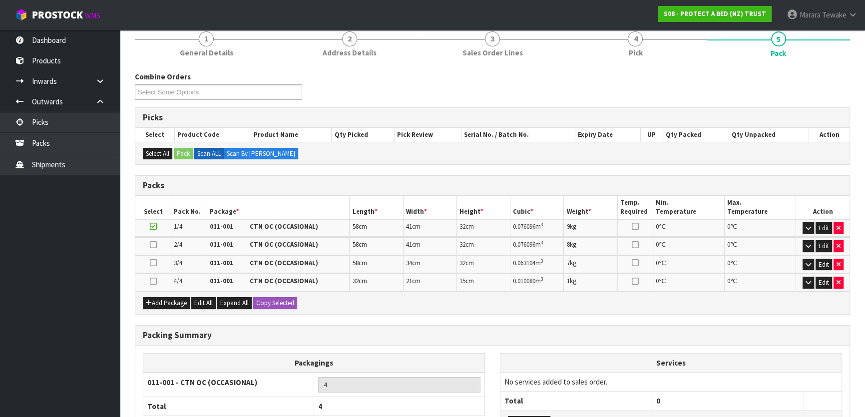
scroll to position [172, 0]
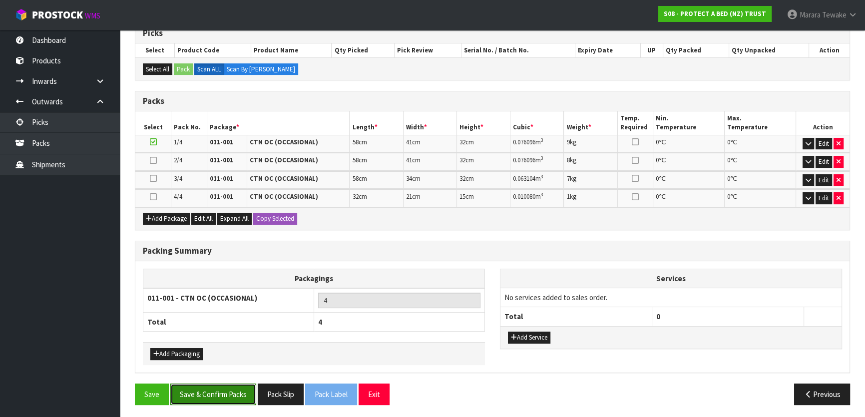
click at [226, 389] on button "Save & Confirm Packs" at bounding box center [213, 394] width 86 height 21
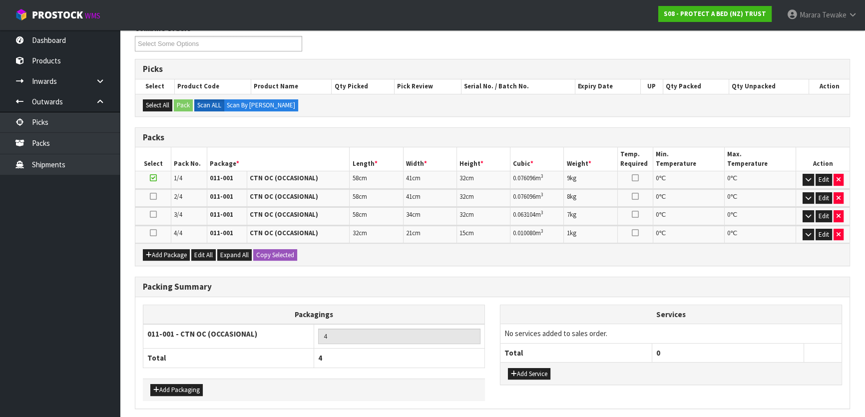
scroll to position [0, 0]
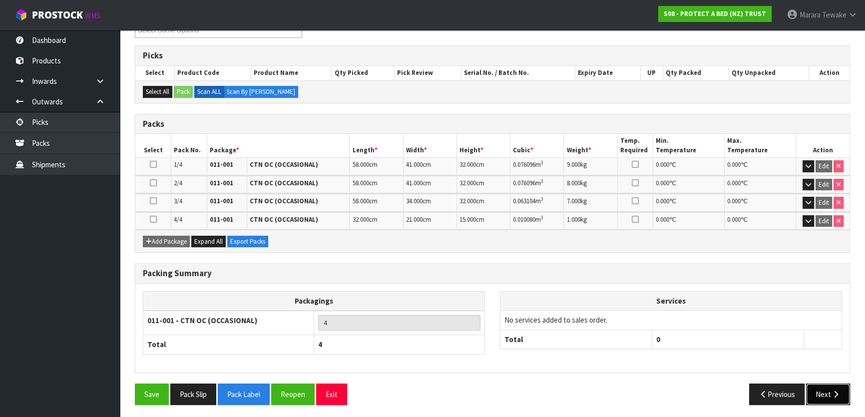
click at [836, 396] on button "Next" at bounding box center [828, 394] width 44 height 21
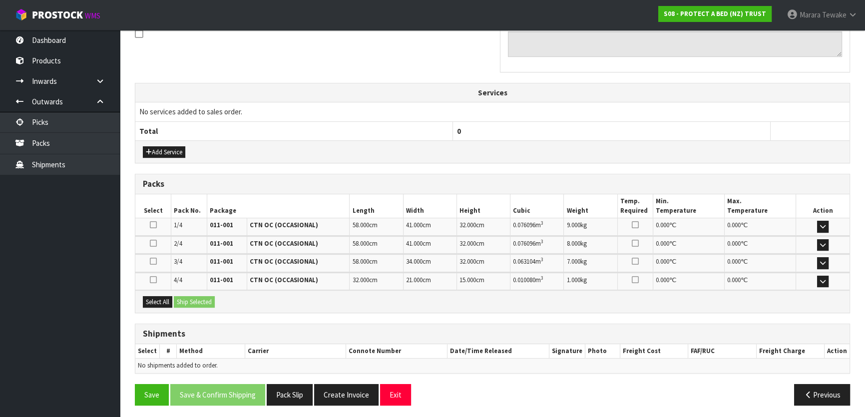
scroll to position [316, 0]
click at [167, 300] on button "Select All" at bounding box center [157, 302] width 29 height 12
click at [194, 301] on button "Ship Selected" at bounding box center [194, 302] width 41 height 12
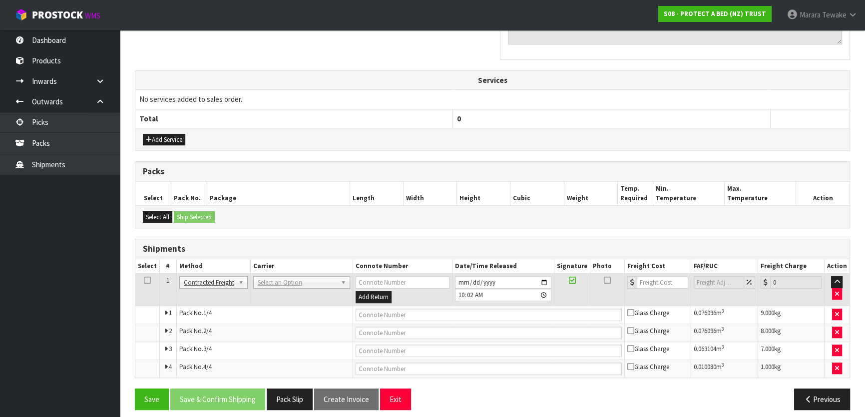
scroll to position [334, 0]
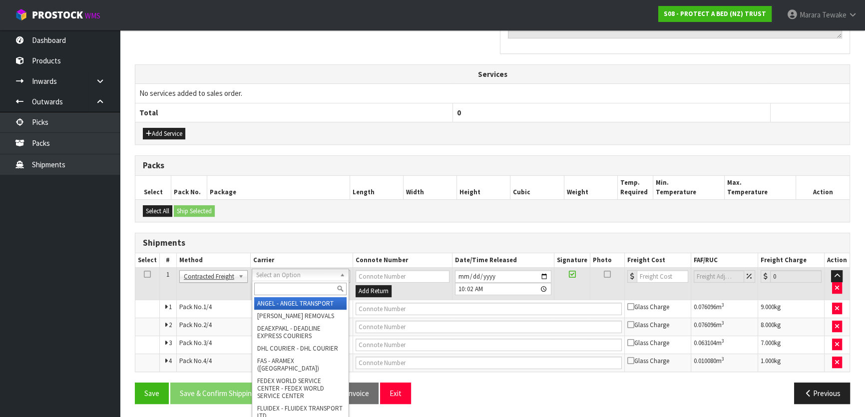
click at [263, 287] on input "text" at bounding box center [300, 289] width 92 height 12
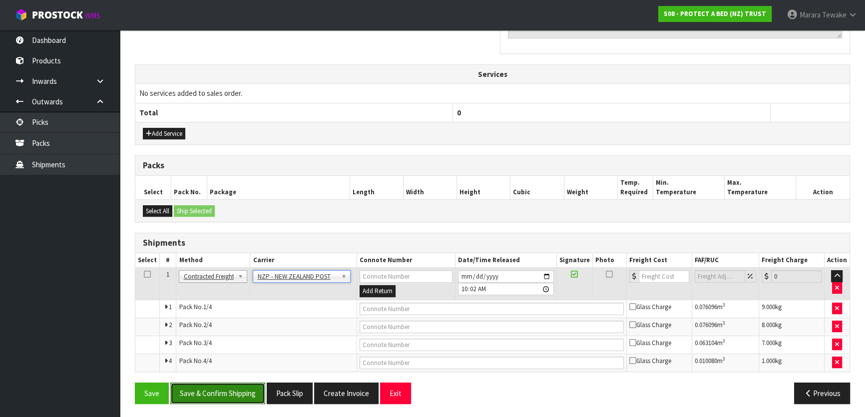
click at [247, 394] on button "Save & Confirm Shipping" at bounding box center [217, 393] width 95 height 21
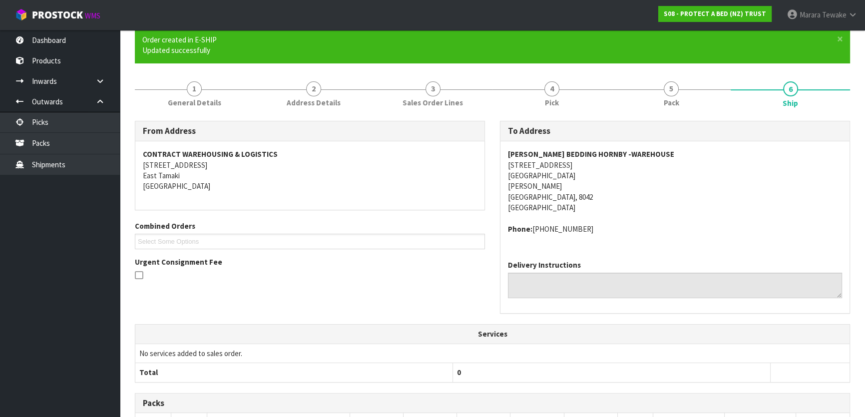
scroll to position [317, 0]
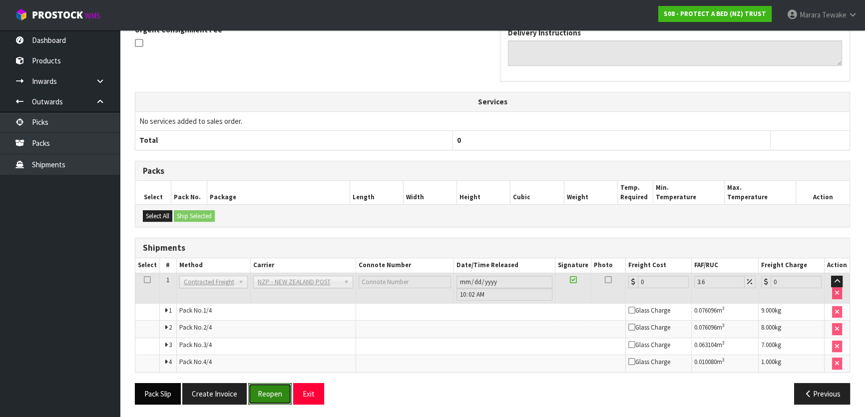
drag, startPoint x: 270, startPoint y: 391, endPoint x: 149, endPoint y: 381, distance: 121.8
click at [270, 391] on button "Reopen" at bounding box center [269, 393] width 43 height 21
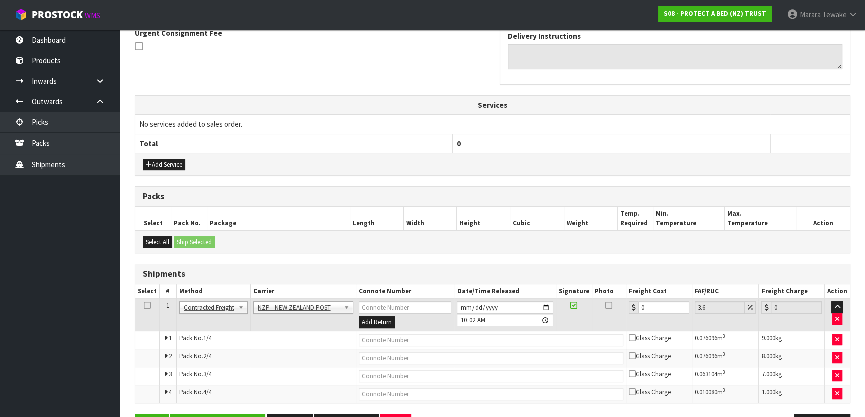
scroll to position [334, 0]
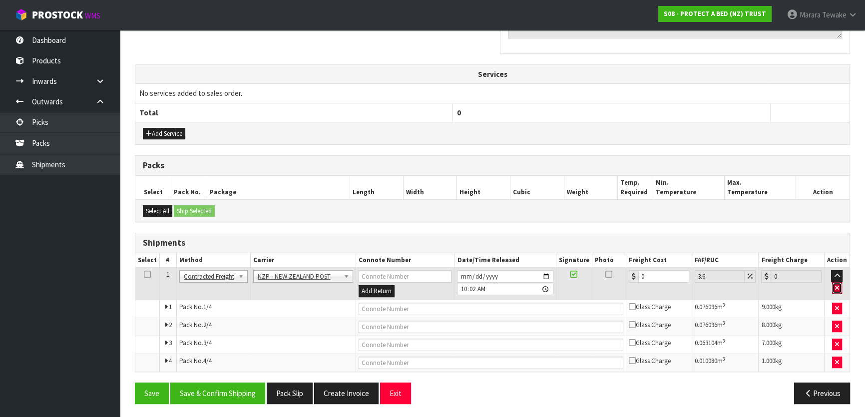
drag, startPoint x: 836, startPoint y: 287, endPoint x: 781, endPoint y: 292, distance: 55.2
click at [836, 287] on icon "button" at bounding box center [837, 288] width 4 height 6
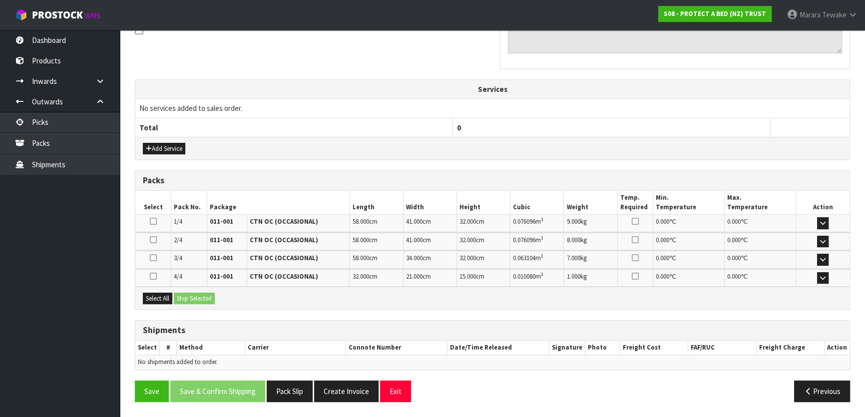
scroll to position [316, 0]
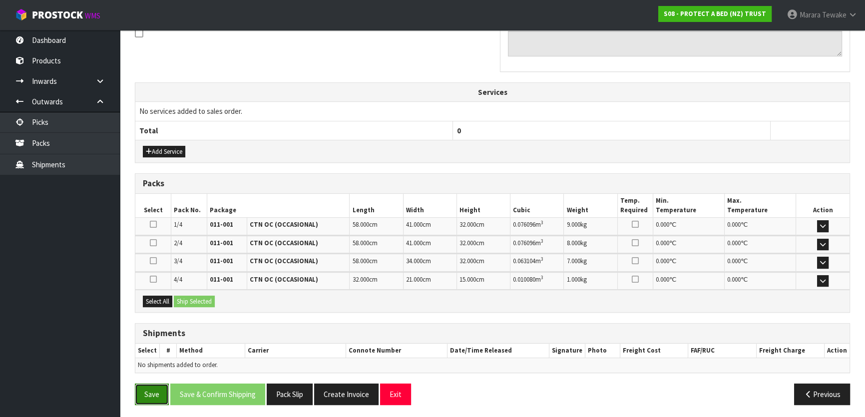
click at [155, 388] on button "Save" at bounding box center [152, 394] width 34 height 21
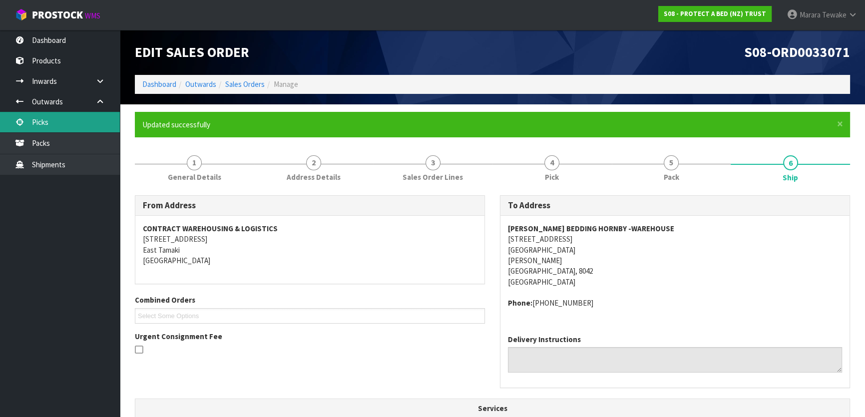
click at [80, 124] on link "Picks" at bounding box center [60, 122] width 120 height 20
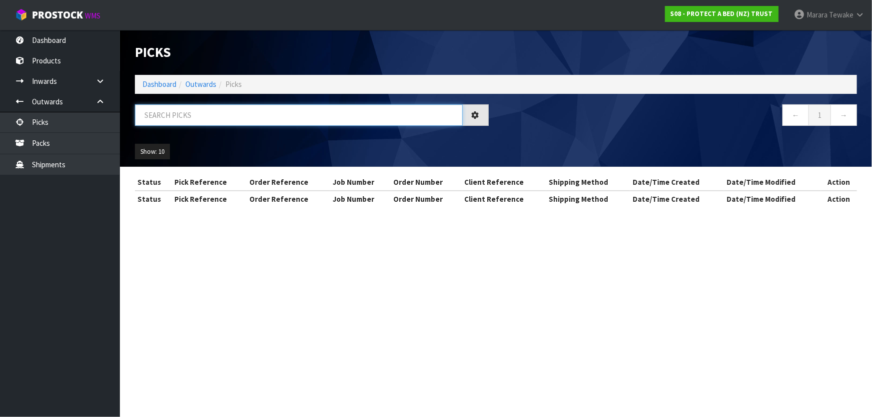
click at [154, 115] on input "text" at bounding box center [299, 114] width 328 height 21
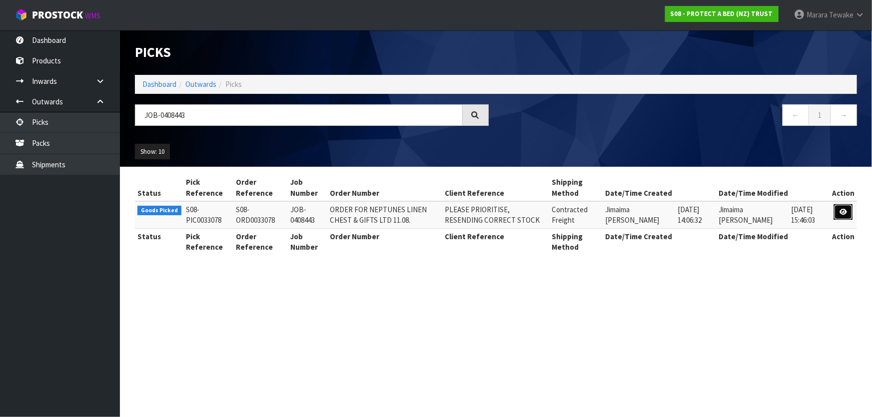
click at [843, 209] on icon at bounding box center [842, 212] width 7 height 6
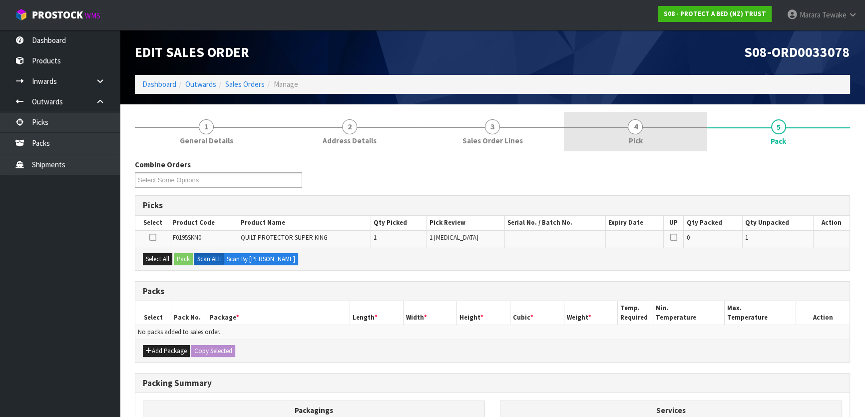
drag, startPoint x: 658, startPoint y: 140, endPoint x: 660, endPoint y: 145, distance: 5.4
click at [658, 140] on link "4 Pick" at bounding box center [635, 131] width 143 height 39
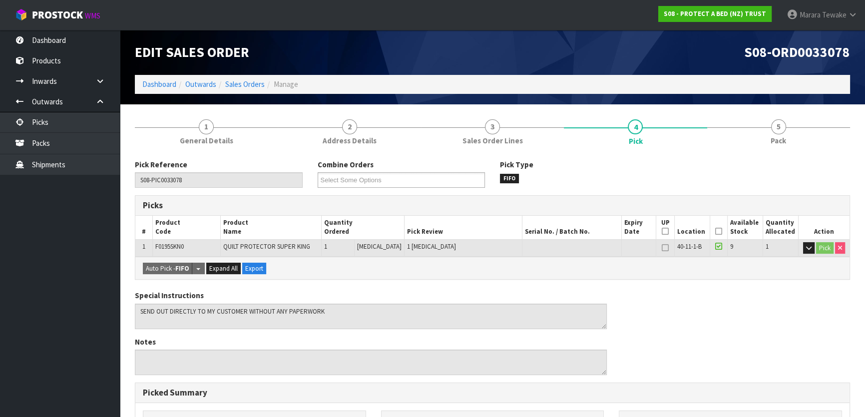
click at [716, 231] on icon at bounding box center [718, 231] width 7 height 0
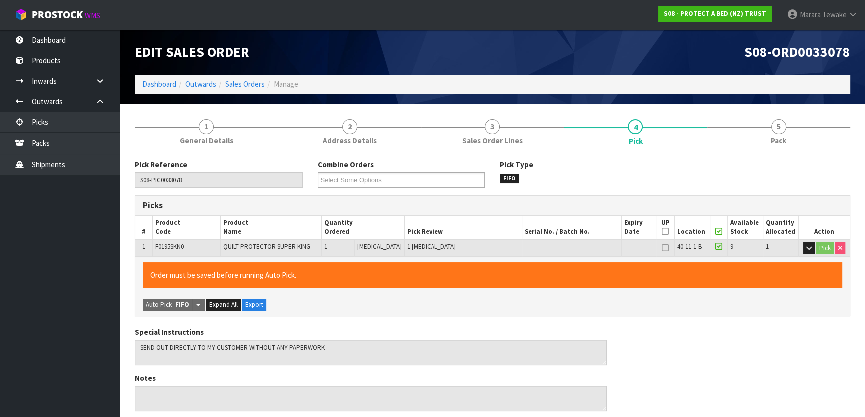
scroll to position [275, 0]
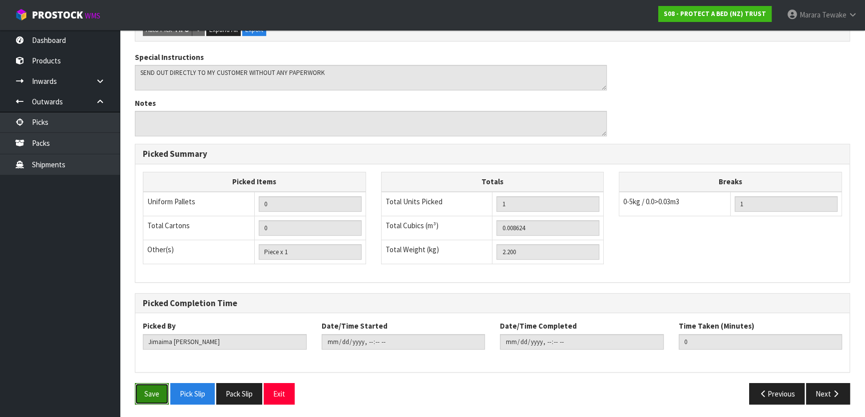
click at [147, 393] on button "Save" at bounding box center [152, 393] width 34 height 21
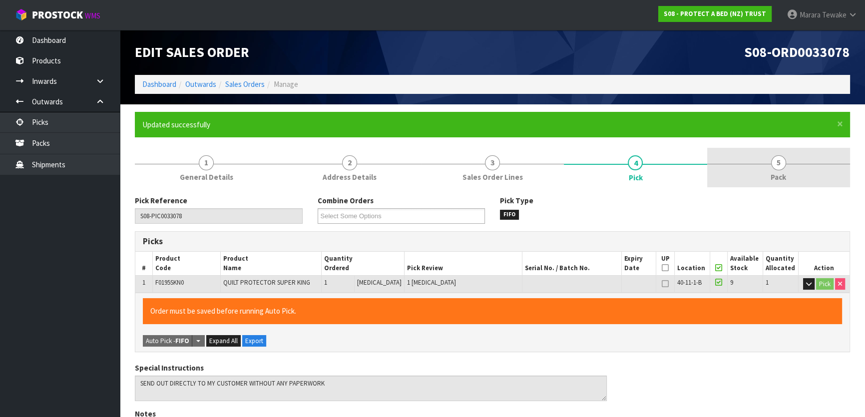
click at [786, 173] on link "5 Pack" at bounding box center [778, 167] width 143 height 39
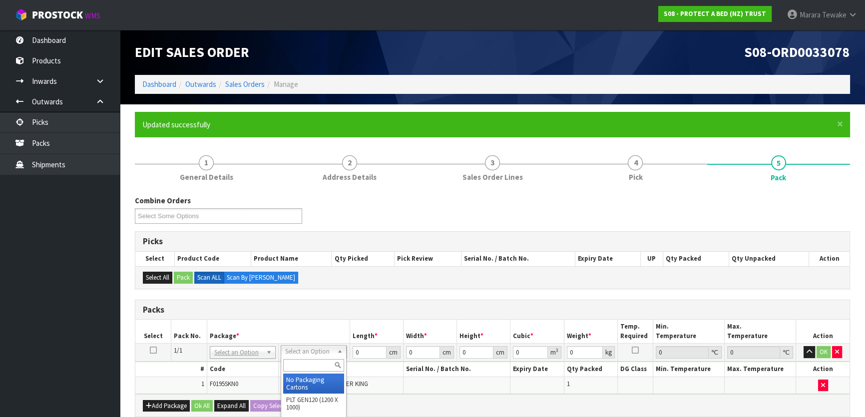
click at [318, 365] on input "text" at bounding box center [313, 365] width 61 height 12
drag, startPoint x: 370, startPoint y: 356, endPoint x: 348, endPoint y: 331, distance: 32.9
click at [345, 347] on tr "1/1 NONE 007-001 007-002 007-004 007-009 007-013 007-014 007-015 007-017 007-01…" at bounding box center [492, 353] width 714 height 18
click at [804, 346] on button "button" at bounding box center [809, 352] width 11 height 12
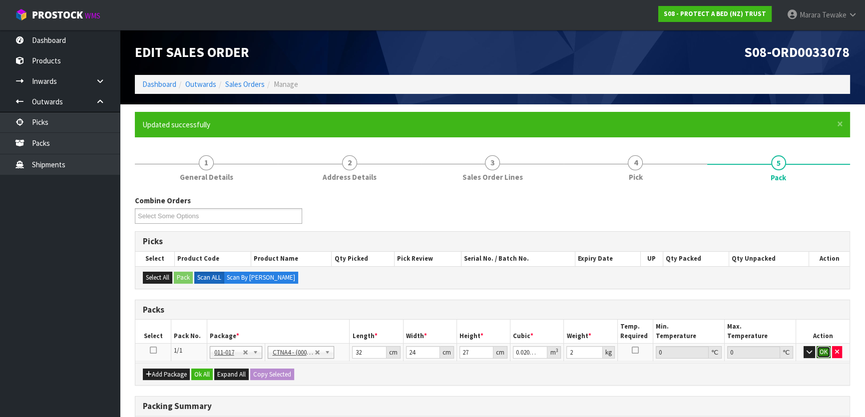
click button "OK" at bounding box center [824, 352] width 14 height 12
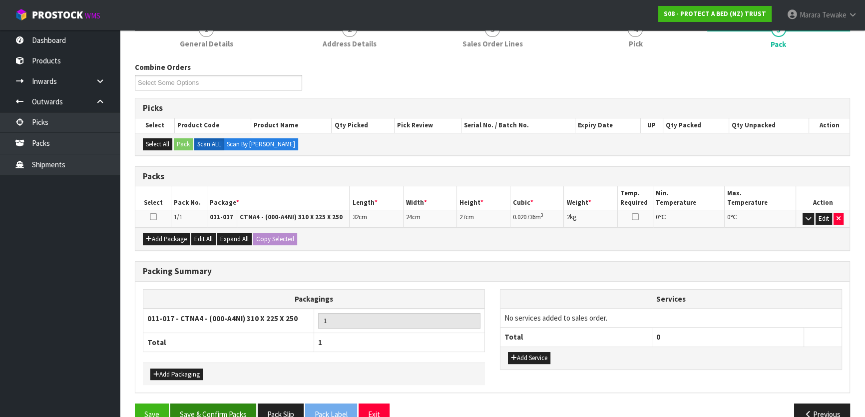
scroll to position [154, 0]
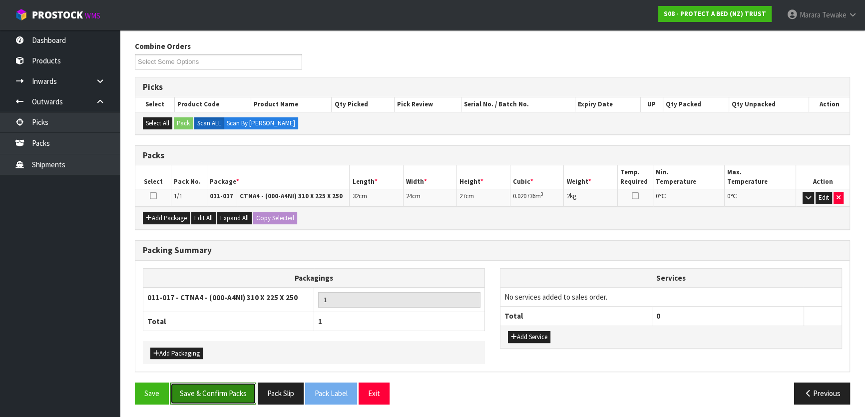
click at [198, 392] on button "Save & Confirm Packs" at bounding box center [213, 393] width 86 height 21
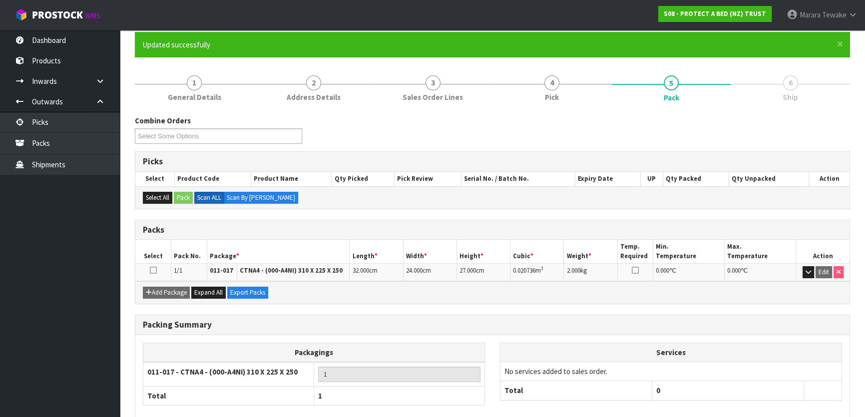
scroll to position [132, 0]
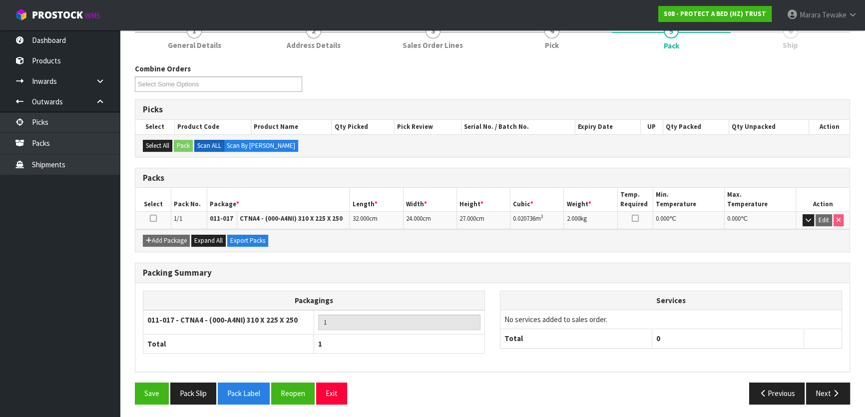
click at [832, 405] on div "Save Pack Slip Pack Label Reopen Exit Previous Next" at bounding box center [492, 397] width 730 height 29
click at [825, 399] on button "Next" at bounding box center [828, 393] width 44 height 21
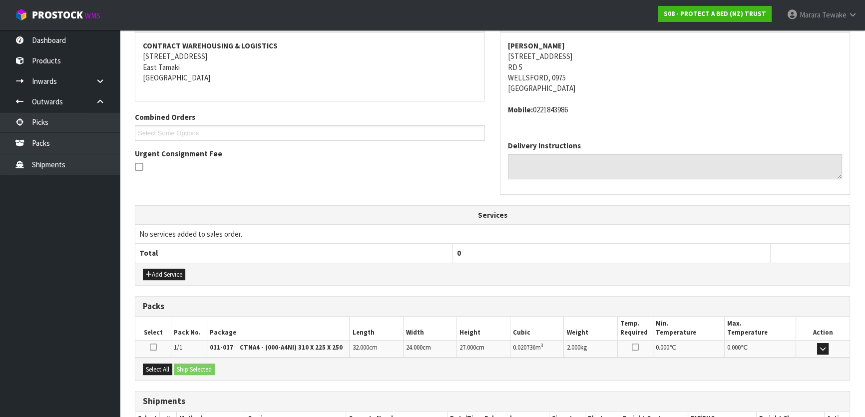
scroll to position [251, 0]
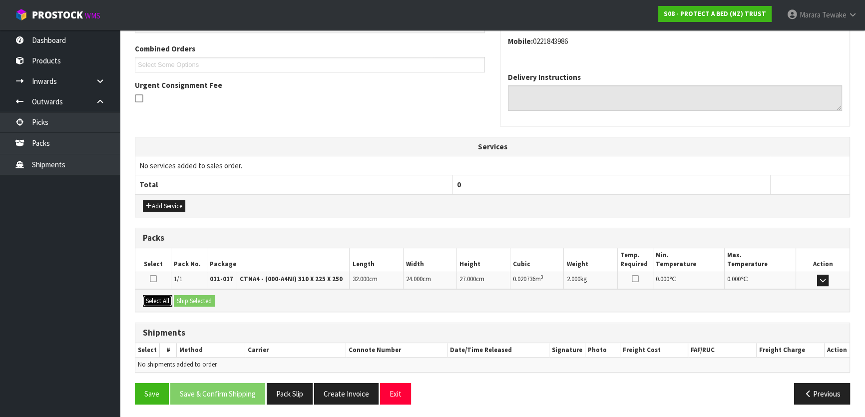
drag, startPoint x: 162, startPoint y: 301, endPoint x: 184, endPoint y: 300, distance: 22.5
click at [163, 301] on button "Select All" at bounding box center [157, 301] width 29 height 12
drag, startPoint x: 197, startPoint y: 300, endPoint x: 219, endPoint y: 305, distance: 23.1
click at [199, 300] on button "Ship Selected" at bounding box center [194, 301] width 41 height 12
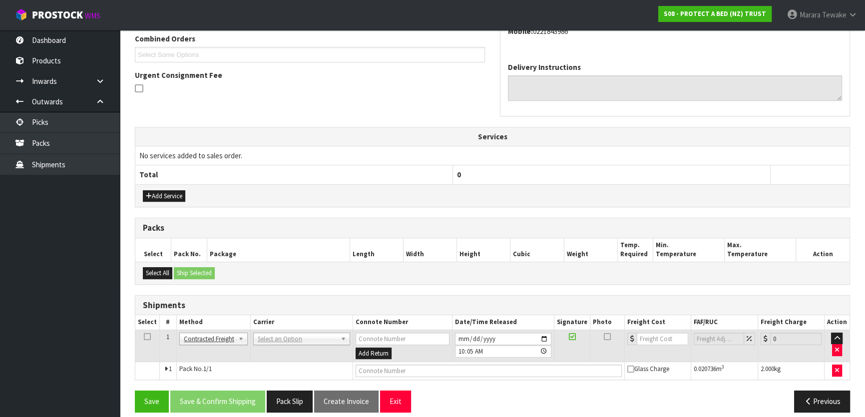
scroll to position [270, 0]
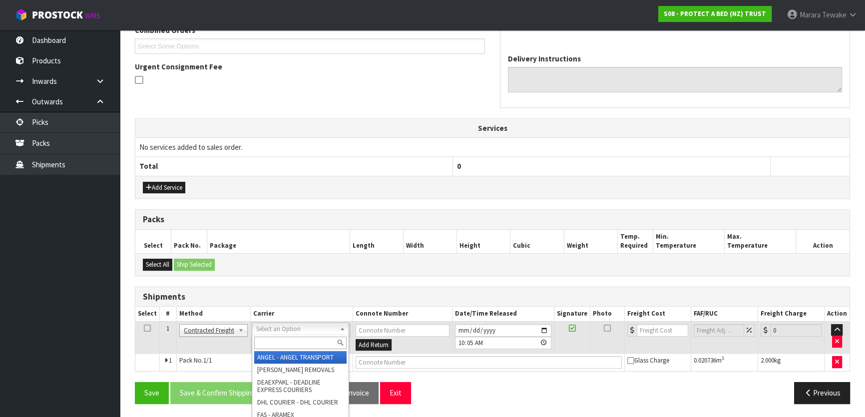
click at [314, 346] on input "text" at bounding box center [300, 343] width 92 height 12
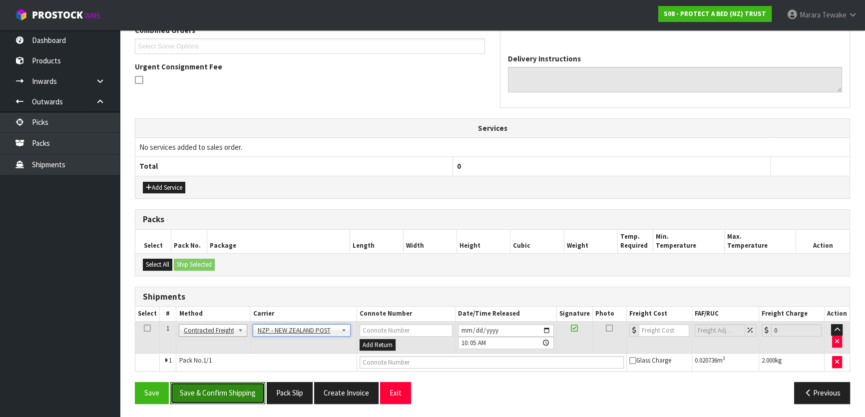
drag, startPoint x: 240, startPoint y: 389, endPoint x: 83, endPoint y: 360, distance: 158.9
click at [239, 388] on button "Save & Confirm Shipping" at bounding box center [217, 392] width 95 height 21
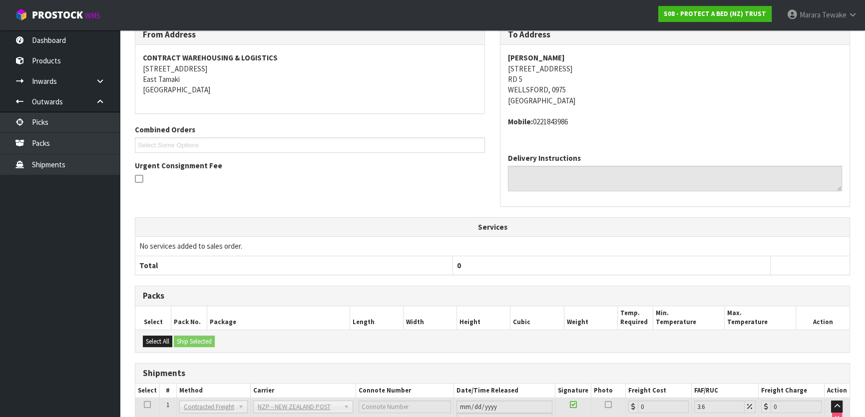
scroll to position [255, 0]
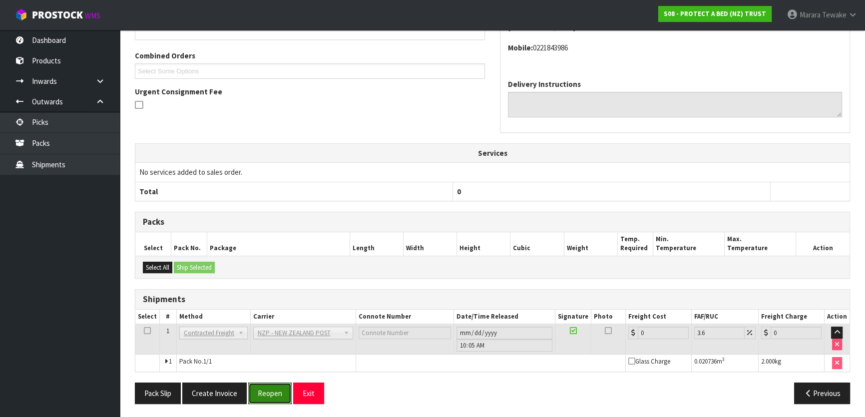
drag, startPoint x: 268, startPoint y: 392, endPoint x: 311, endPoint y: 370, distance: 48.5
click at [267, 391] on button "Reopen" at bounding box center [269, 393] width 43 height 21
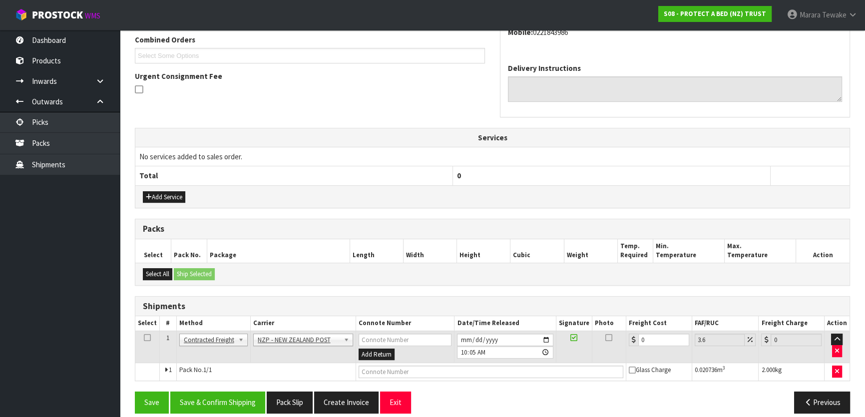
scroll to position [270, 0]
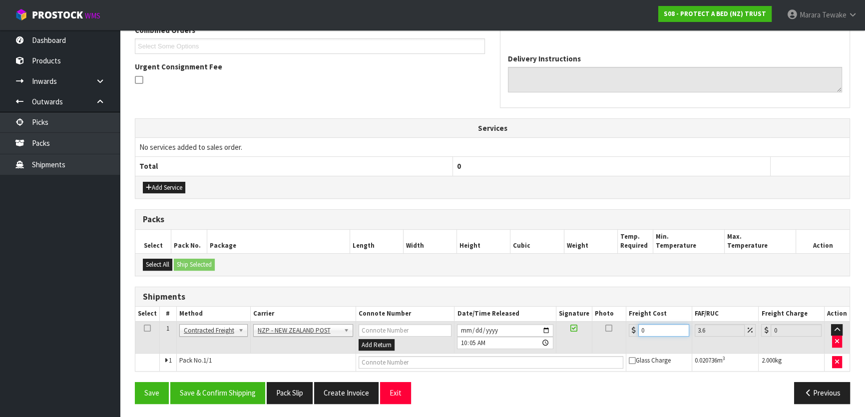
drag, startPoint x: 649, startPoint y: 331, endPoint x: 629, endPoint y: 318, distance: 23.8
click at [641, 327] on input "0" at bounding box center [663, 330] width 51 height 12
drag, startPoint x: 214, startPoint y: 399, endPoint x: 151, endPoint y: 389, distance: 63.7
click at [211, 398] on button "Save & Confirm Shipping" at bounding box center [217, 392] width 95 height 21
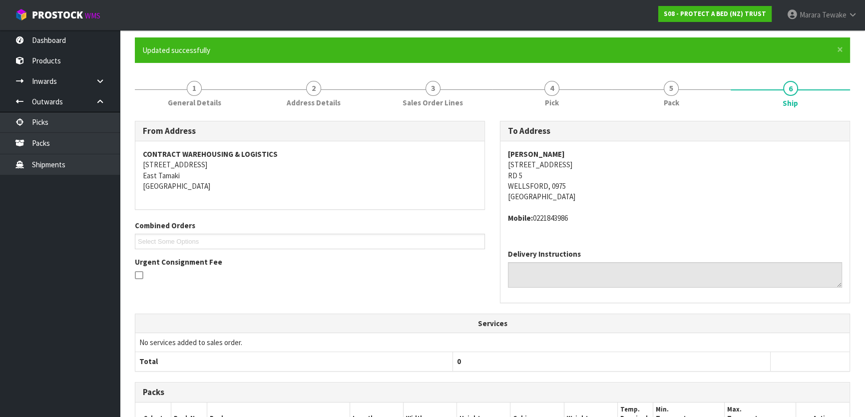
scroll to position [0, 0]
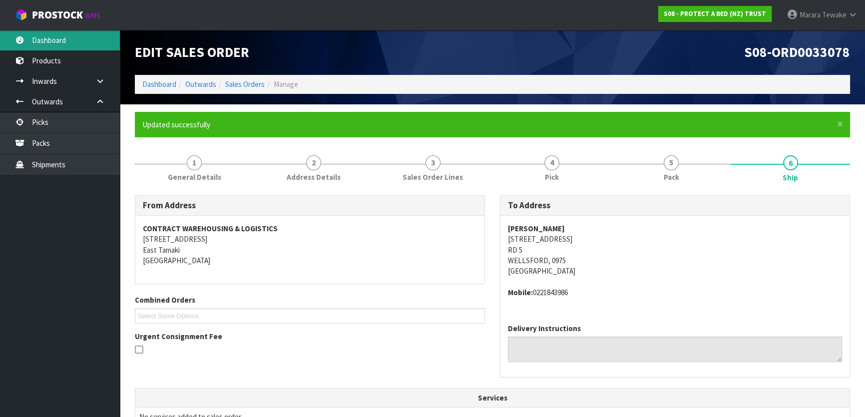
click at [71, 35] on link "Dashboard" at bounding box center [60, 40] width 120 height 20
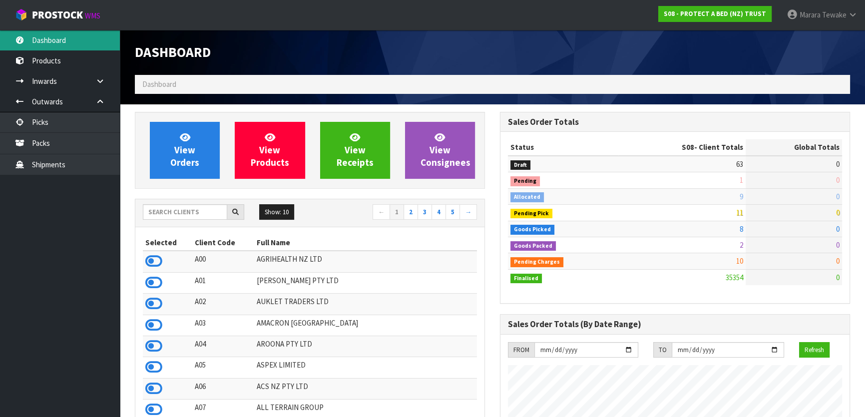
scroll to position [755, 365]
click at [191, 213] on input "text" at bounding box center [185, 211] width 84 height 15
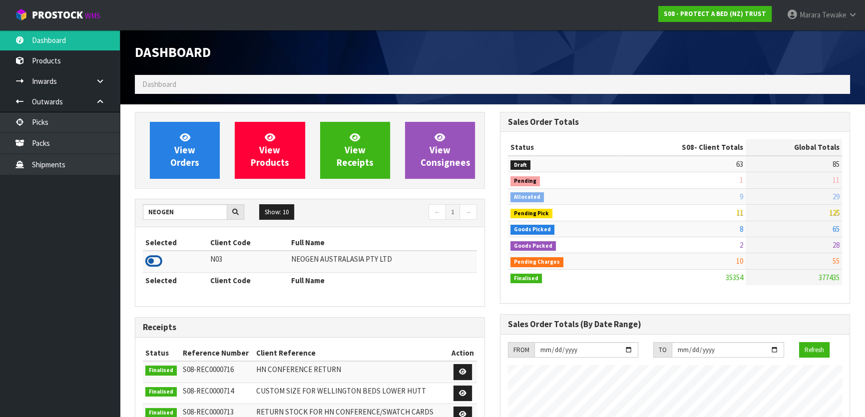
click at [156, 263] on icon at bounding box center [153, 261] width 17 height 15
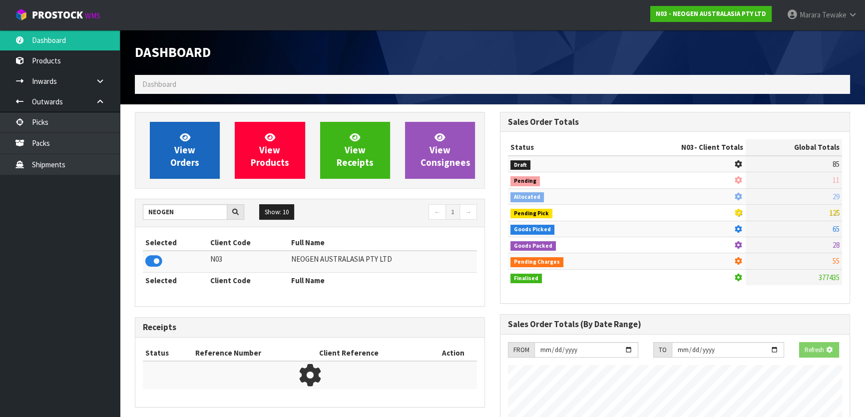
scroll to position [622, 365]
click at [192, 167] on span "View Orders" at bounding box center [184, 149] width 29 height 37
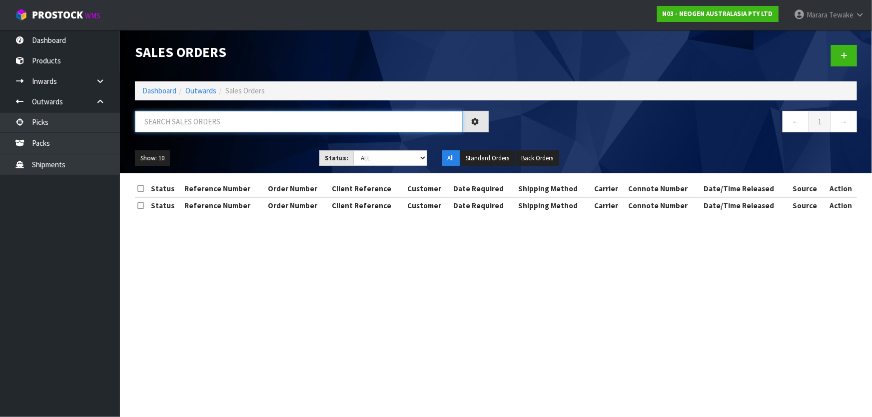
click at [190, 121] on input "text" at bounding box center [299, 121] width 328 height 21
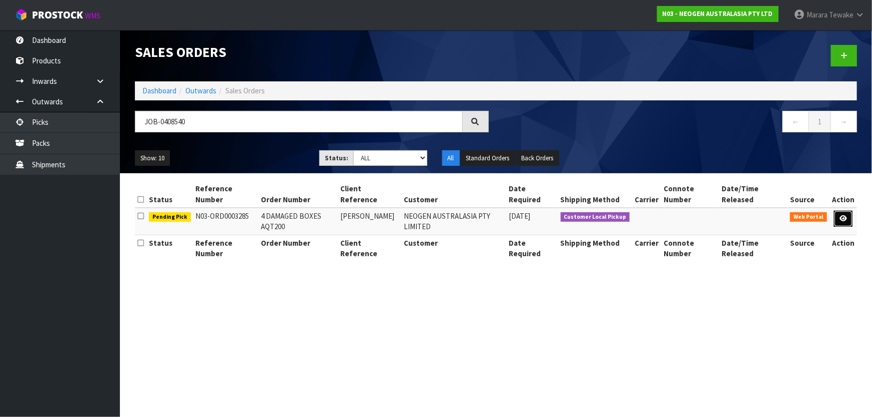
click at [847, 214] on link at bounding box center [843, 219] width 18 height 16
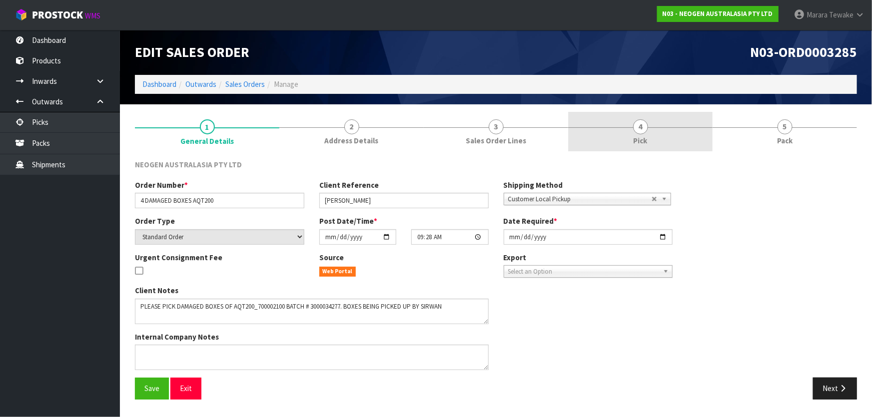
click at [670, 132] on link "4 Pick" at bounding box center [640, 131] width 144 height 39
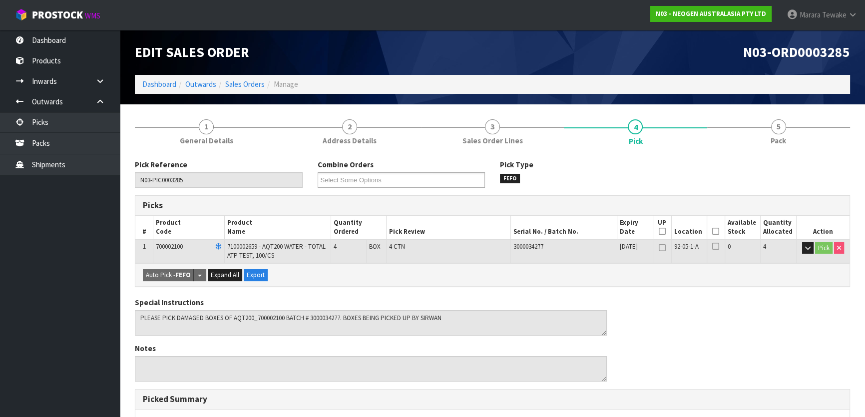
click at [714, 231] on icon at bounding box center [715, 231] width 7 height 0
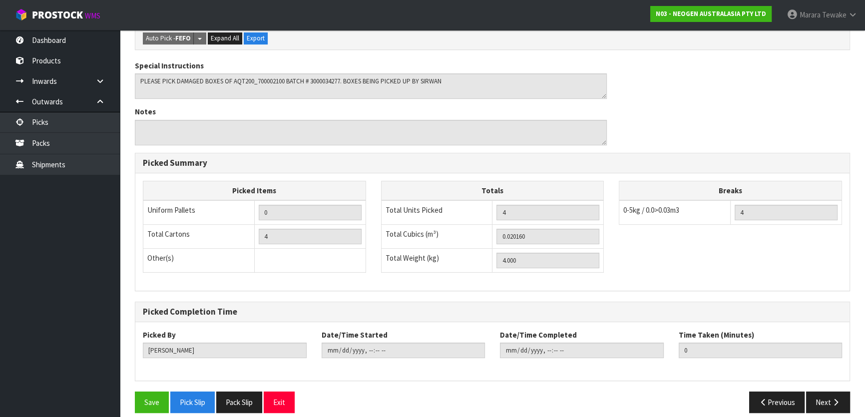
scroll to position [282, 0]
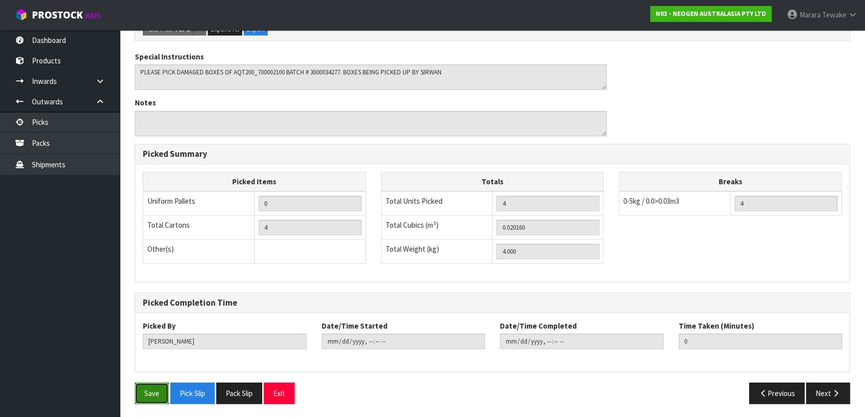
drag, startPoint x: 148, startPoint y: 392, endPoint x: 186, endPoint y: 373, distance: 43.1
click at [148, 392] on button "Save" at bounding box center [152, 393] width 34 height 21
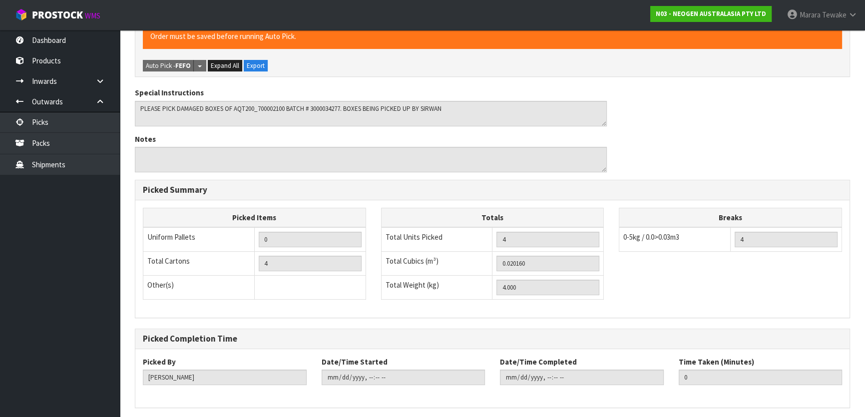
scroll to position [0, 0]
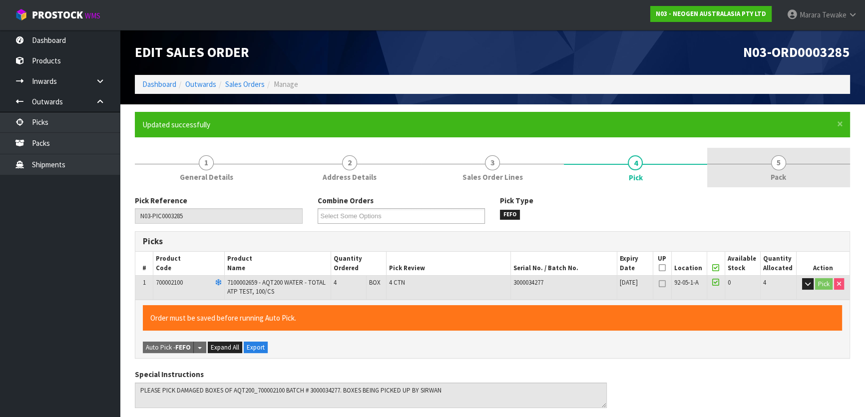
click at [787, 154] on link "5 Pack" at bounding box center [778, 167] width 143 height 39
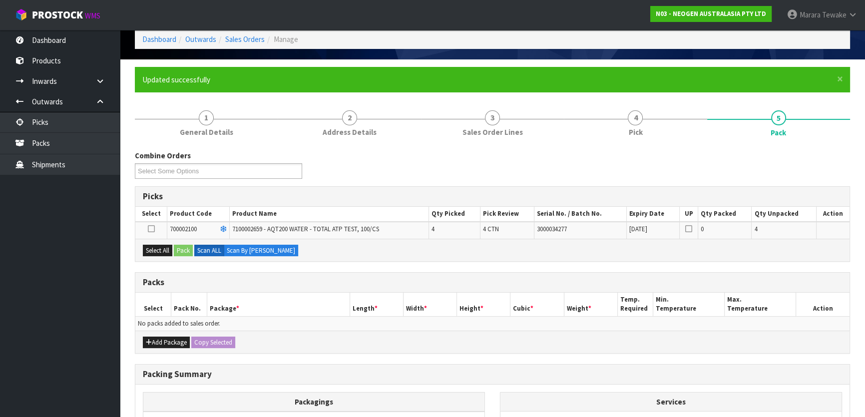
scroll to position [136, 0]
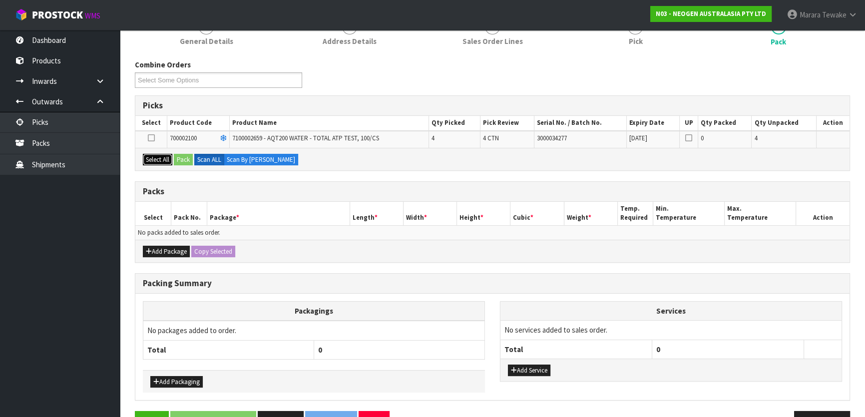
drag, startPoint x: 154, startPoint y: 163, endPoint x: 180, endPoint y: 156, distance: 26.4
click at [155, 162] on button "Select All" at bounding box center [157, 160] width 29 height 12
click at [184, 156] on button "Pack" at bounding box center [183, 160] width 19 height 12
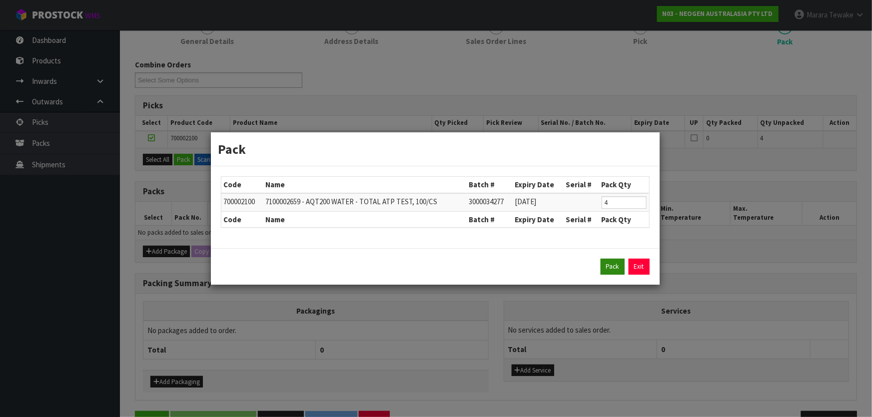
click at [607, 262] on div "Pack Exit" at bounding box center [435, 266] width 449 height 36
click at [607, 262] on button "Pack" at bounding box center [612, 267] width 24 height 16
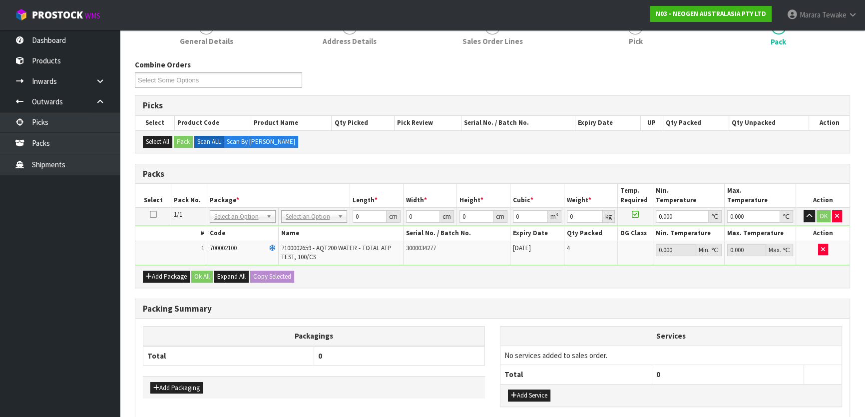
drag, startPoint x: 309, startPoint y: 219, endPoint x: 309, endPoint y: 228, distance: 9.0
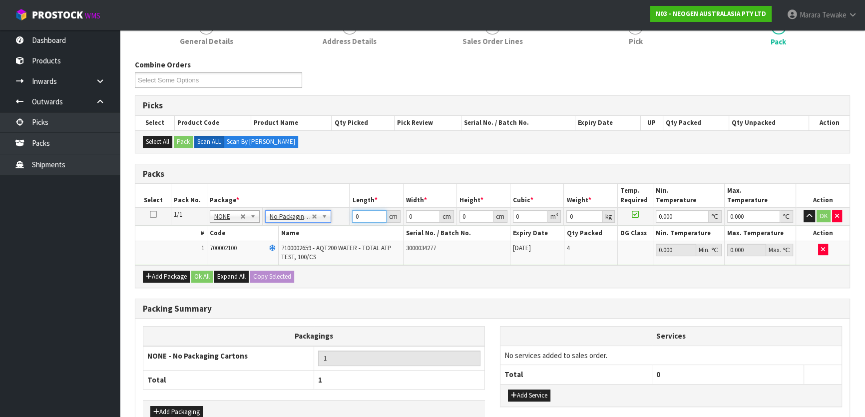
drag, startPoint x: 370, startPoint y: 214, endPoint x: 332, endPoint y: 204, distance: 38.8
click at [341, 208] on tr "1/1 NONE 007-001 007-002 007-004 007-009 007-013 007-014 007-015 007-017 007-01…" at bounding box center [492, 217] width 714 height 18
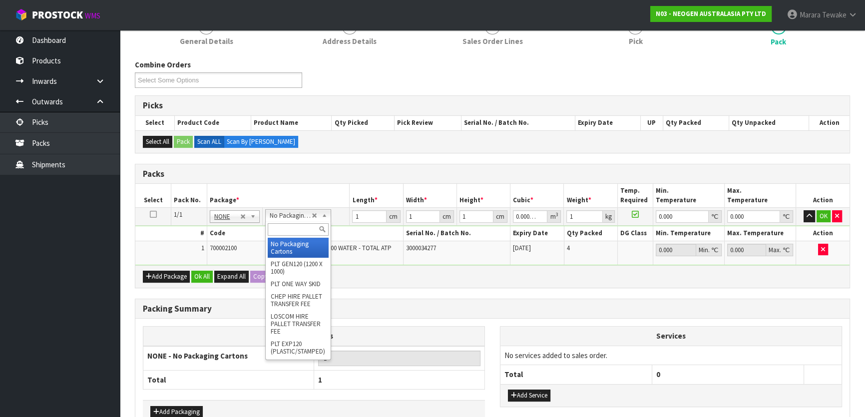
click at [284, 228] on input "text" at bounding box center [298, 229] width 61 height 12
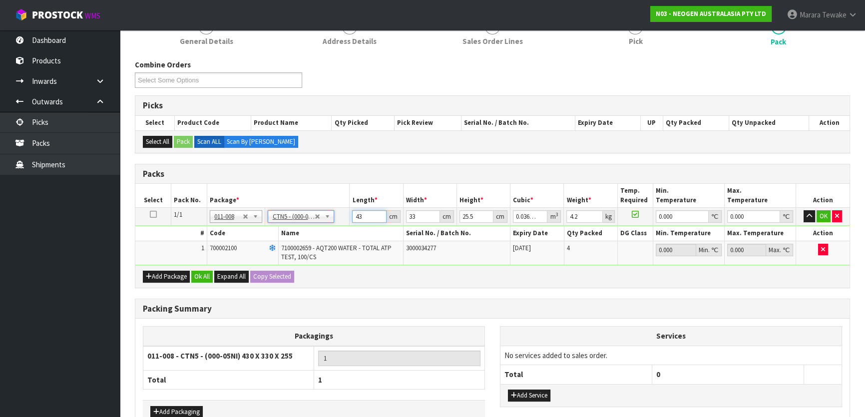
drag, startPoint x: 360, startPoint y: 212, endPoint x: 340, endPoint y: 178, distance: 39.7
click at [351, 208] on td "43 cm" at bounding box center [376, 217] width 53 height 18
click at [821, 214] on button "OK" at bounding box center [824, 216] width 14 height 12
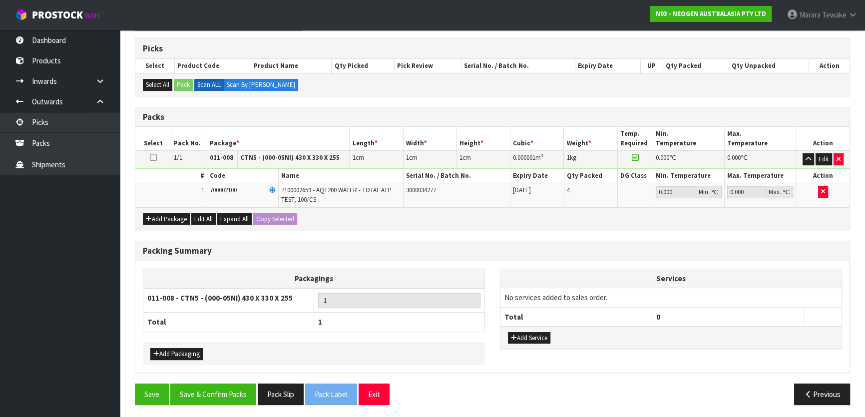
scroll to position [193, 0]
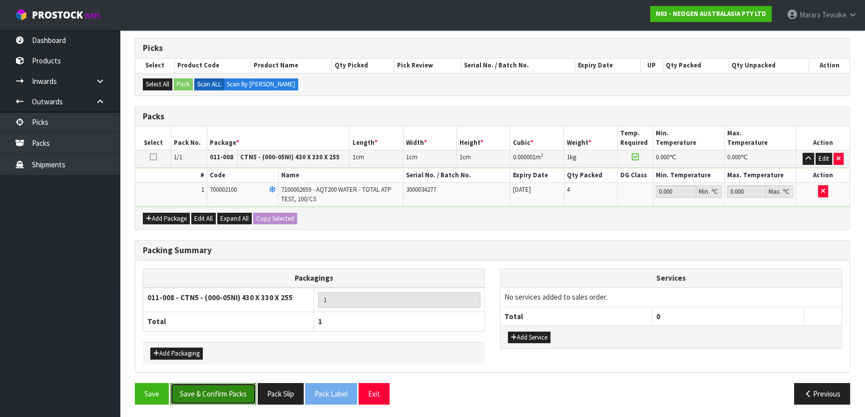
click at [207, 387] on button "Save & Confirm Packs" at bounding box center [213, 393] width 86 height 21
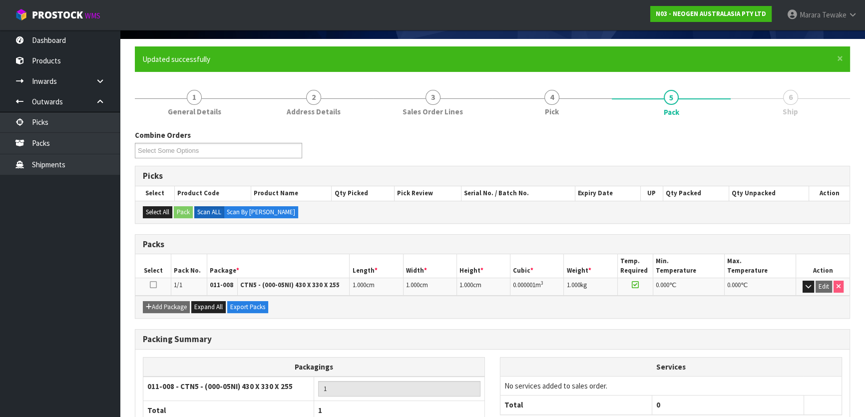
scroll to position [132, 0]
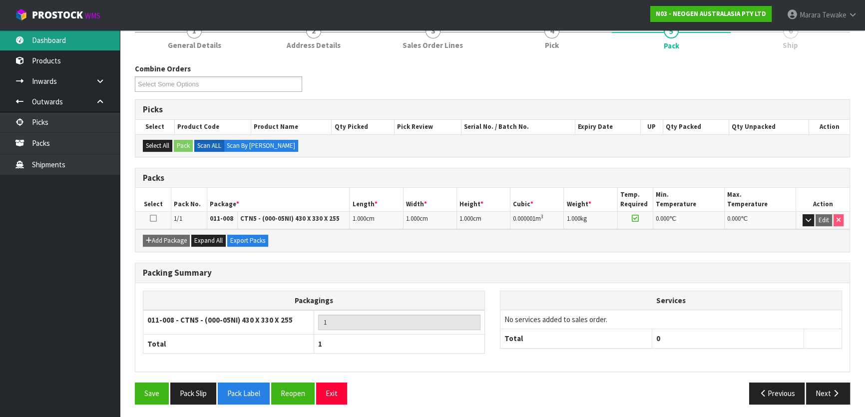
click at [48, 33] on link "Dashboard" at bounding box center [60, 40] width 120 height 20
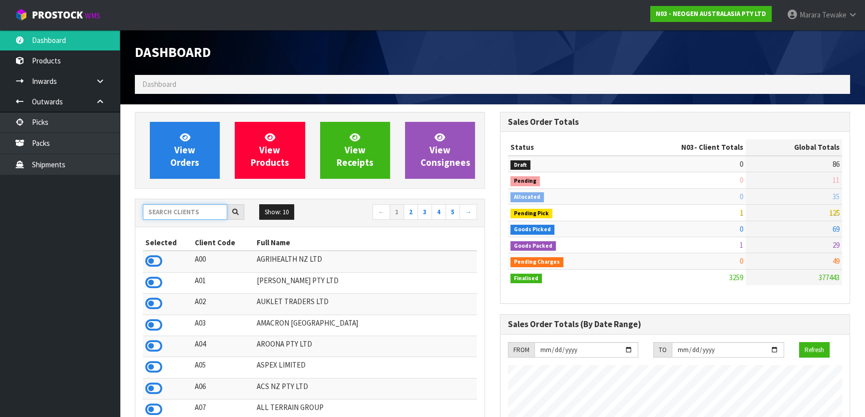
click at [195, 213] on input "text" at bounding box center [185, 211] width 84 height 15
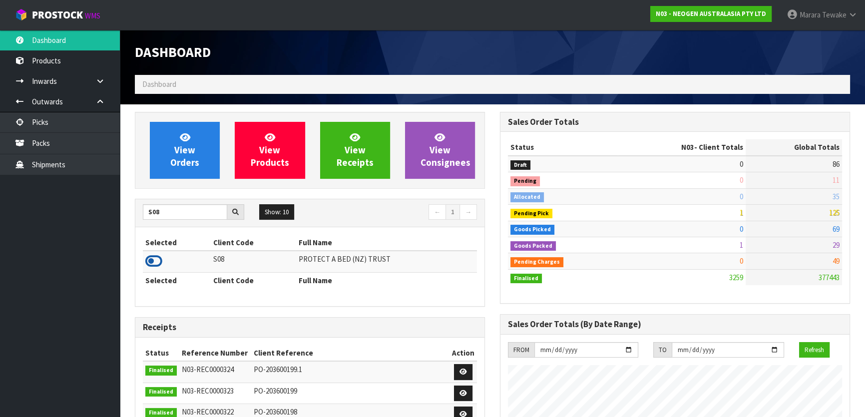
click at [150, 264] on icon at bounding box center [153, 261] width 17 height 15
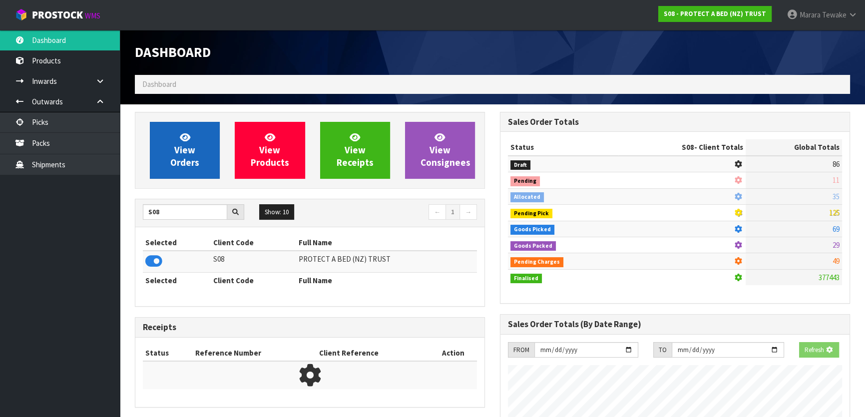
scroll to position [498955, 499212]
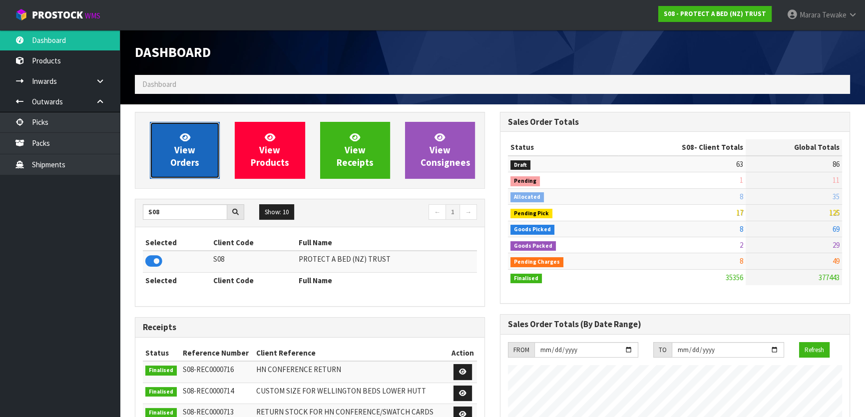
click at [181, 151] on span "View Orders" at bounding box center [184, 149] width 29 height 37
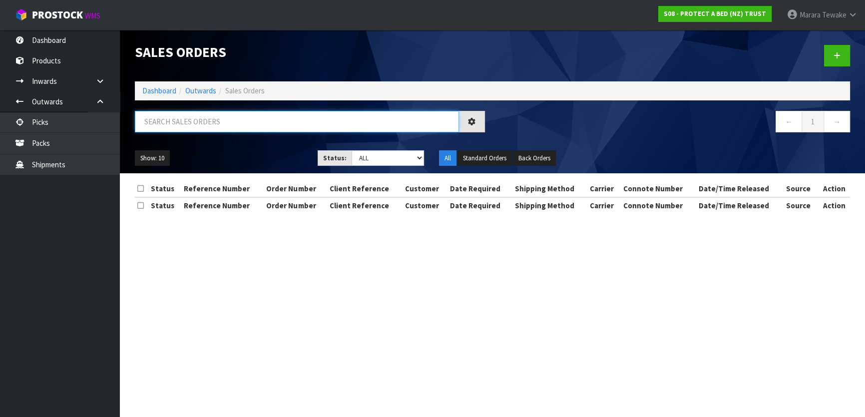
drag, startPoint x: 187, startPoint y: 127, endPoint x: 182, endPoint y: 119, distance: 9.6
click at [187, 127] on input "text" at bounding box center [297, 121] width 324 height 21
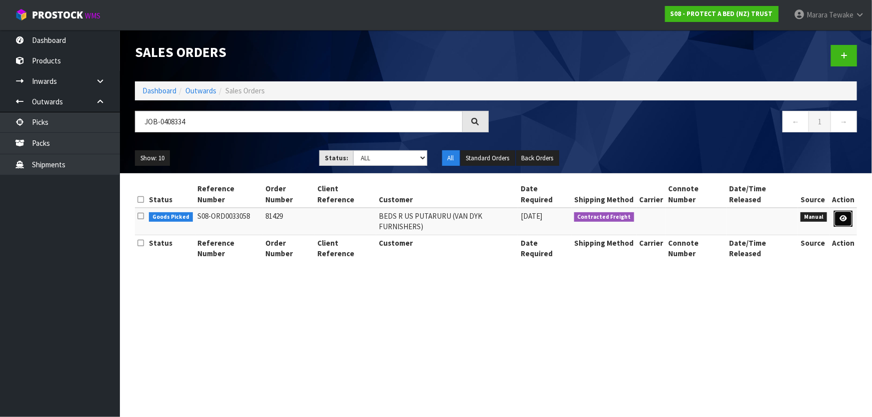
click at [839, 211] on link at bounding box center [843, 219] width 18 height 16
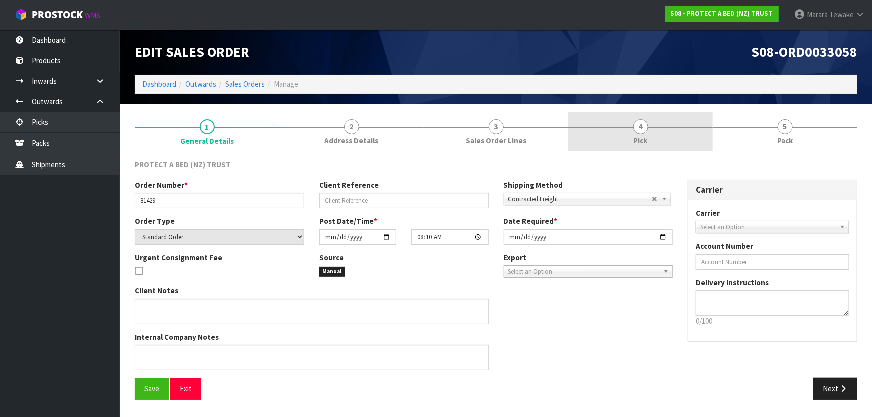
click at [637, 133] on span "4" at bounding box center [640, 126] width 15 height 15
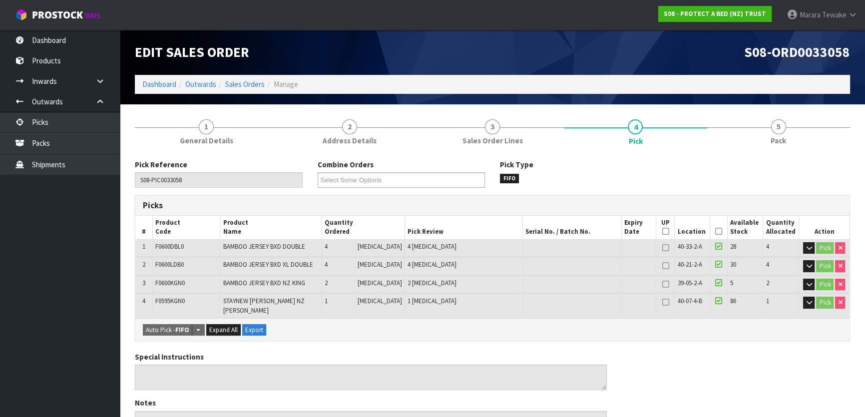
click at [716, 232] on icon at bounding box center [718, 231] width 7 height 0
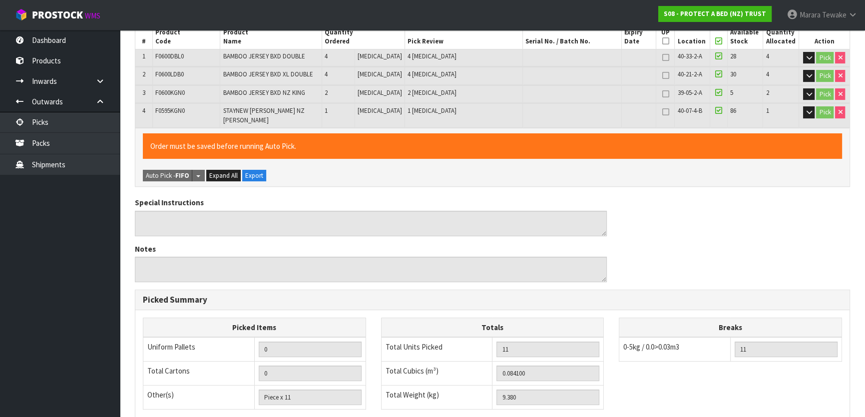
scroll to position [329, 0]
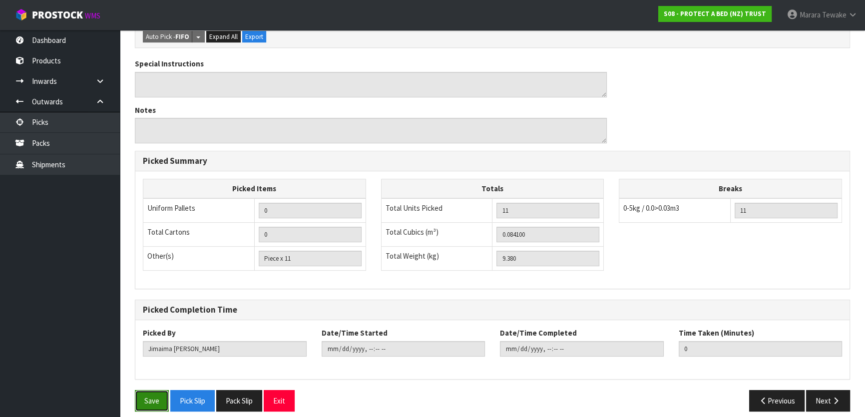
click at [159, 390] on button "Save" at bounding box center [152, 400] width 34 height 21
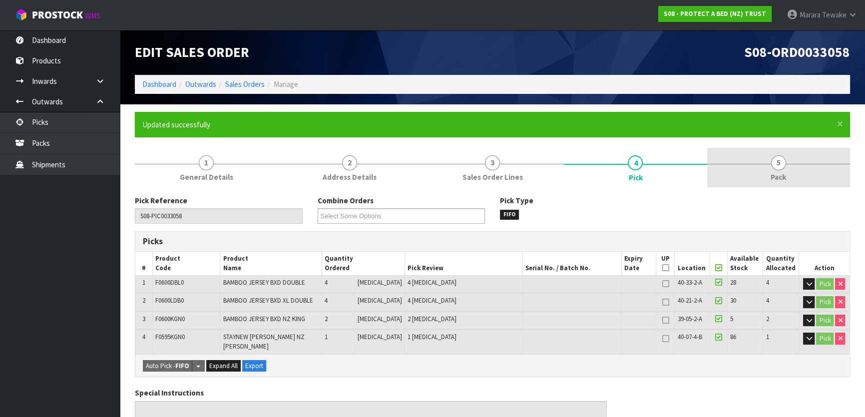
click at [766, 166] on link "5 Pack" at bounding box center [778, 167] width 143 height 39
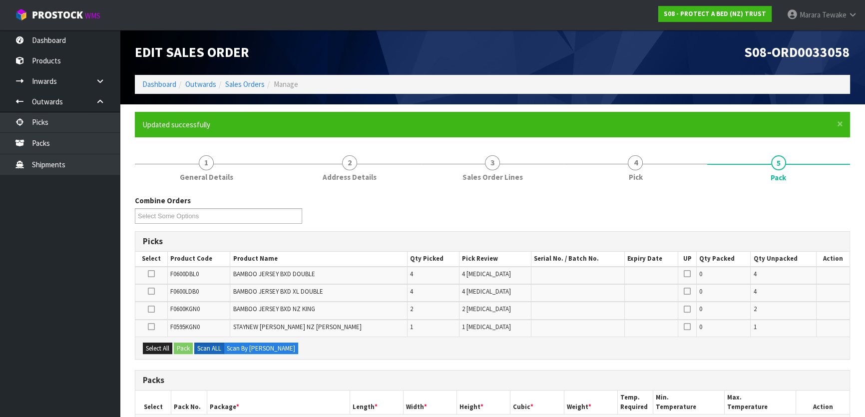
scroll to position [217, 0]
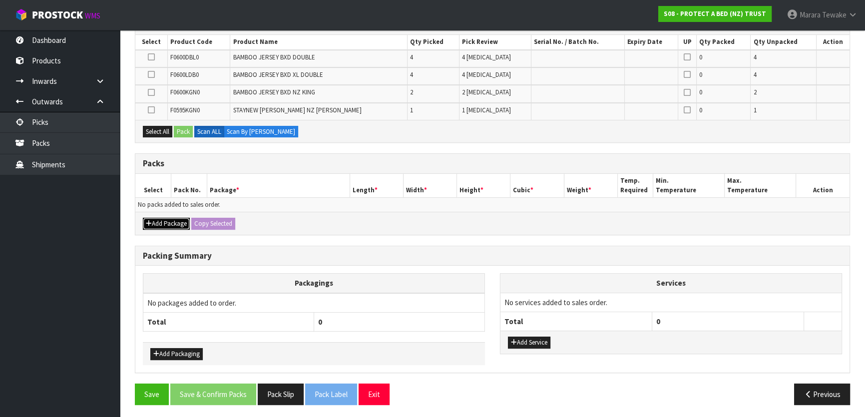
click at [172, 223] on button "Add Package" at bounding box center [166, 224] width 47 height 12
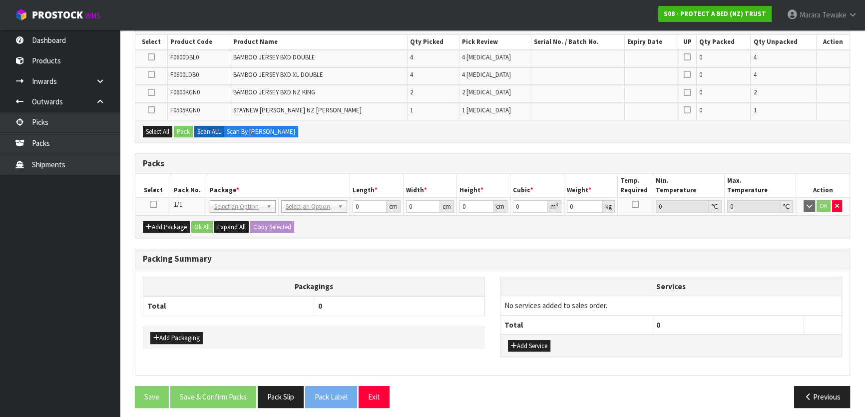
click at [152, 204] on icon at bounding box center [153, 204] width 7 height 0
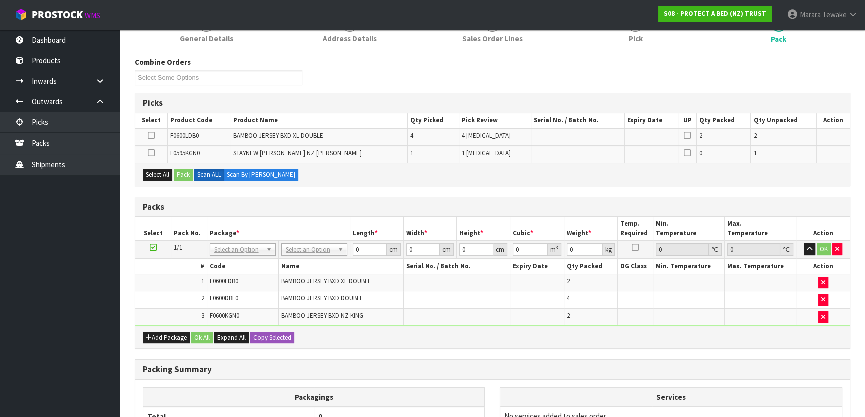
scroll to position [251, 0]
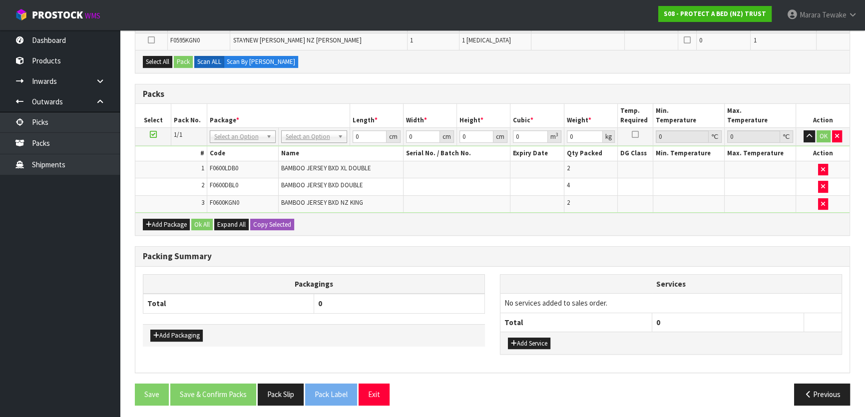
click at [165, 215] on div "Add Package Ok All Expand All Copy Selected" at bounding box center [492, 224] width 714 height 22
click at [158, 219] on button "Add Package" at bounding box center [166, 225] width 47 height 12
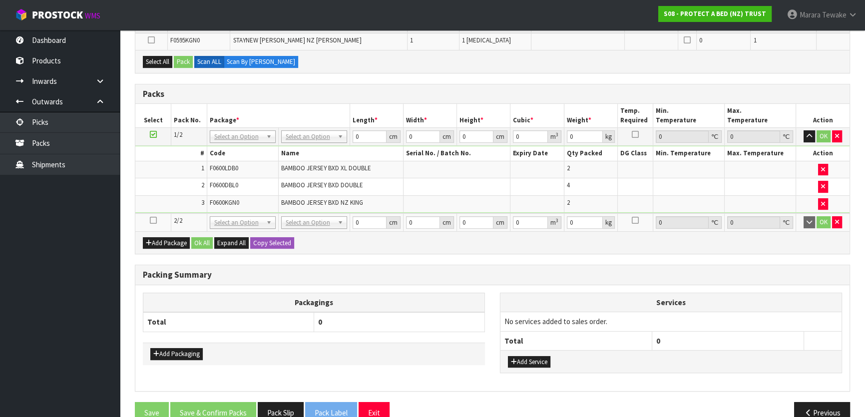
click at [154, 220] on icon at bounding box center [153, 220] width 7 height 0
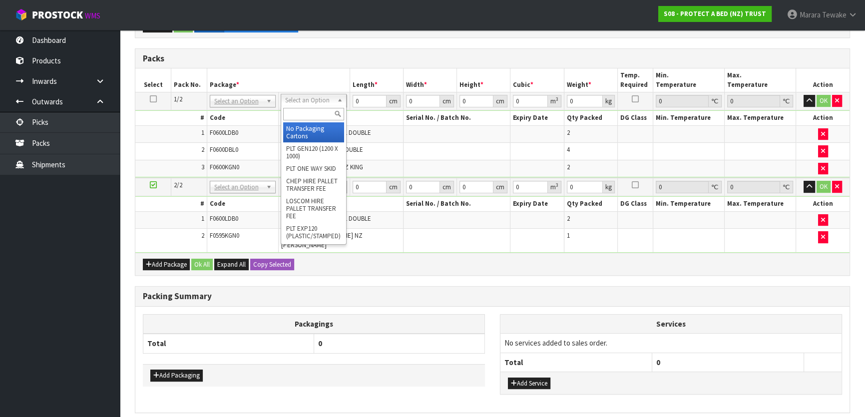
click at [308, 113] on input "text" at bounding box center [313, 114] width 61 height 12
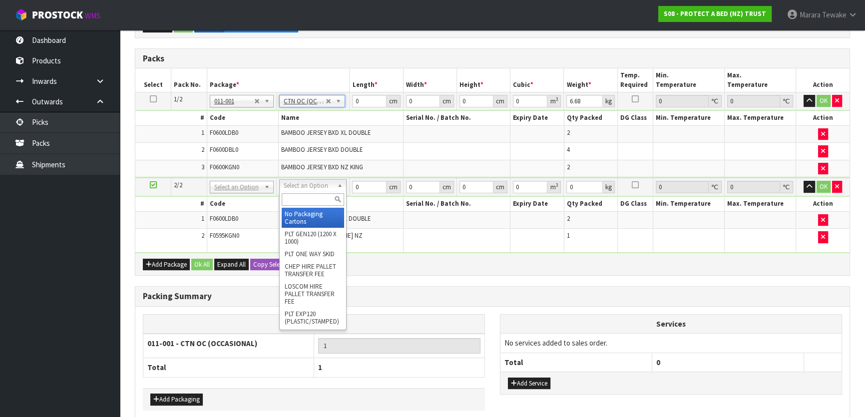
click at [312, 197] on input "text" at bounding box center [313, 199] width 62 height 12
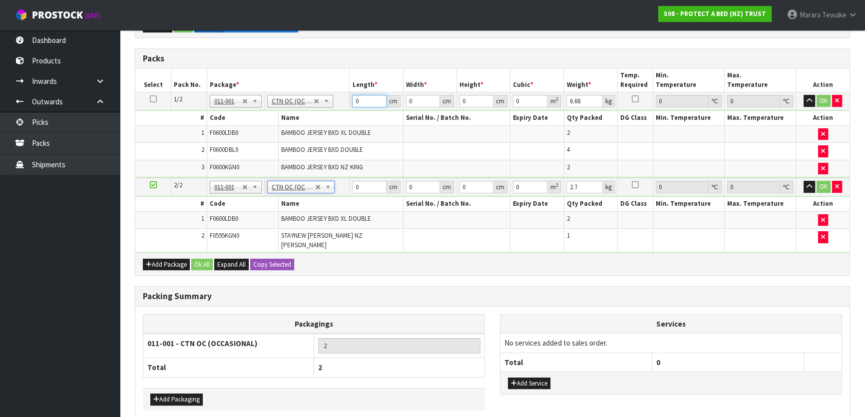
drag, startPoint x: 364, startPoint y: 95, endPoint x: 328, endPoint y: 76, distance: 40.0
click at [335, 85] on table "Select Pack No. Package * Length * Width * Height * Cubic * Weight * Temp. Requ…" at bounding box center [492, 160] width 714 height 184
click at [804, 95] on button "button" at bounding box center [809, 101] width 11 height 12
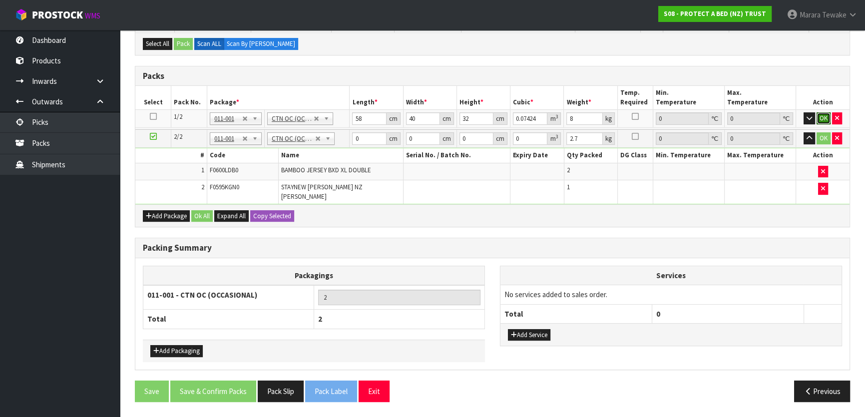
click button "OK" at bounding box center [824, 118] width 14 height 12
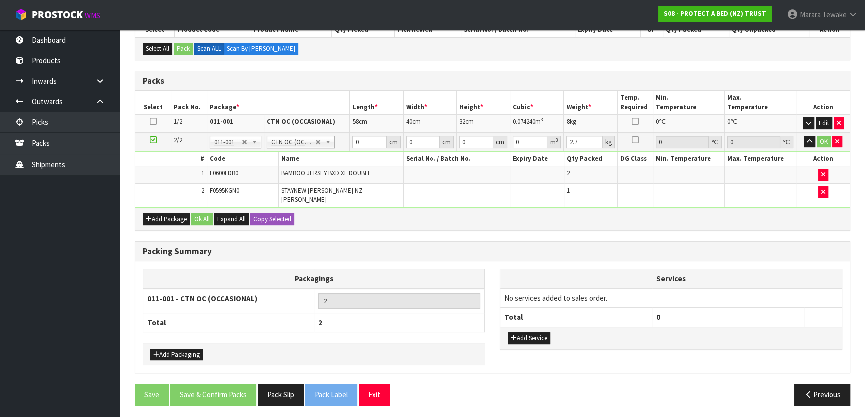
scroll to position [0, 0]
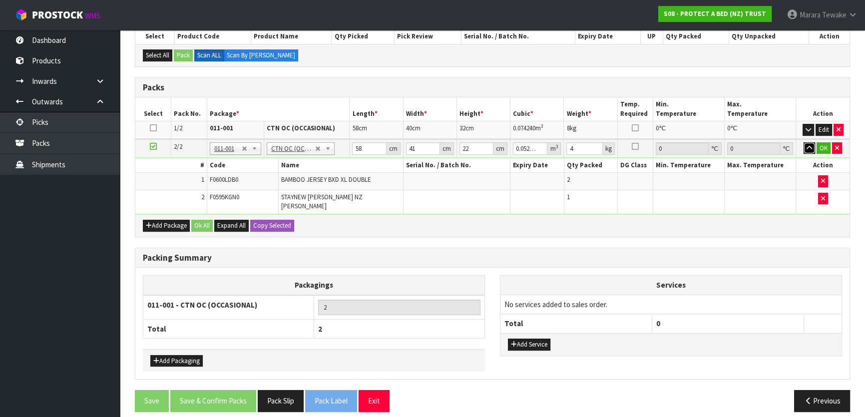
click at [804, 142] on button "button" at bounding box center [809, 148] width 11 height 12
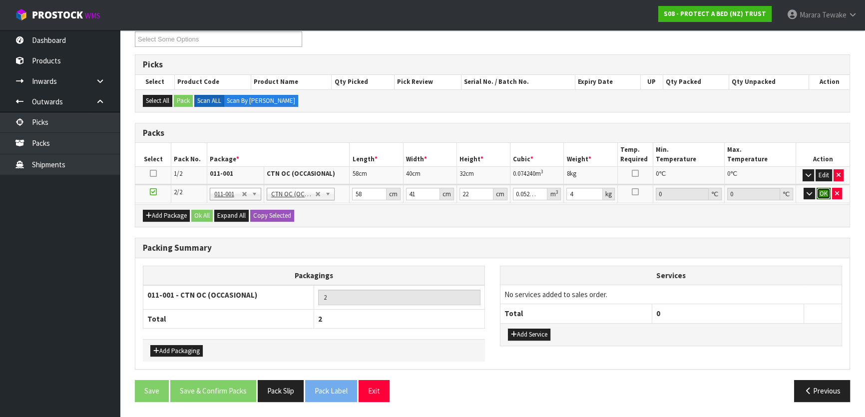
click button "OK" at bounding box center [824, 194] width 14 height 12
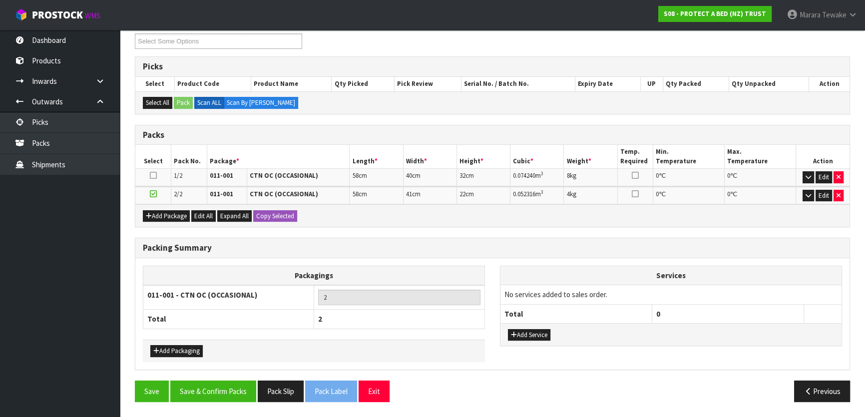
scroll to position [172, 0]
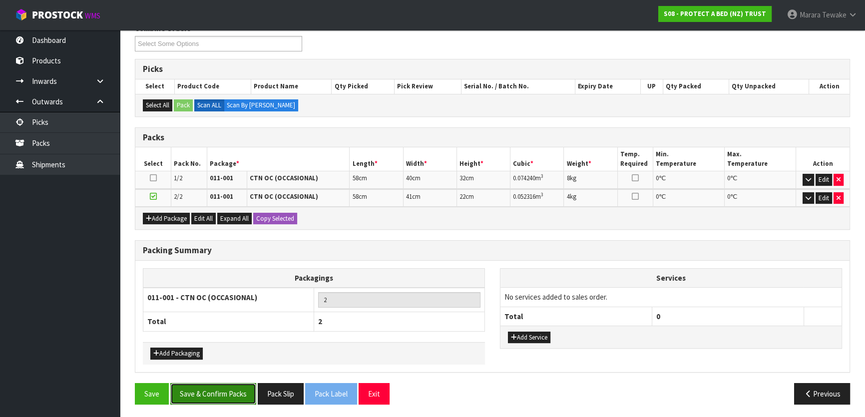
click at [236, 390] on button "Save & Confirm Packs" at bounding box center [213, 393] width 86 height 21
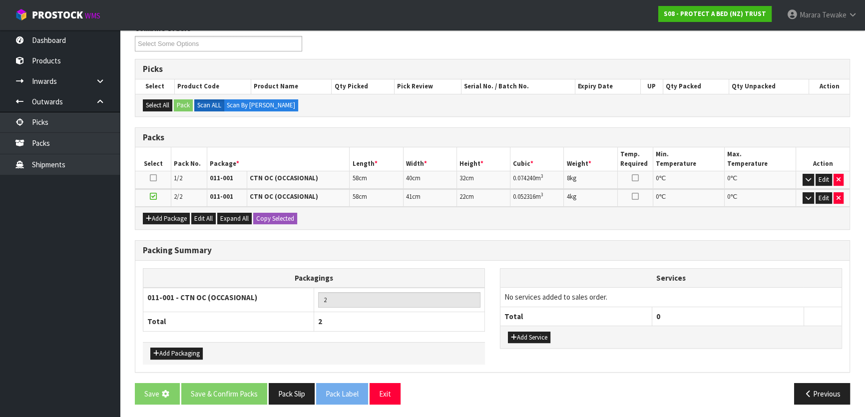
scroll to position [0, 0]
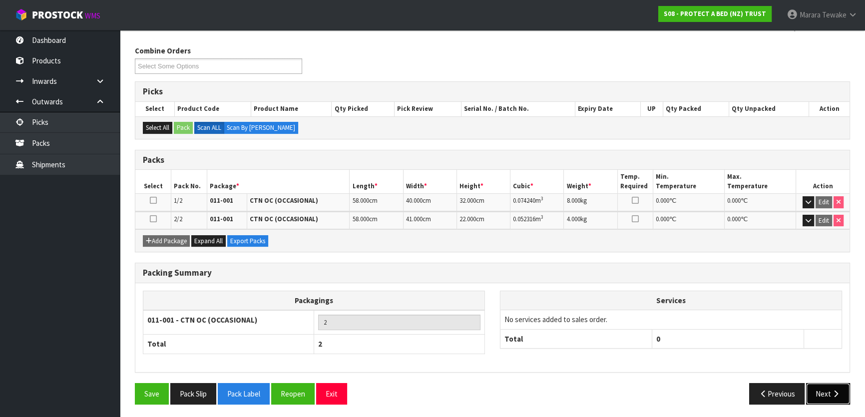
click at [816, 401] on button "Next" at bounding box center [828, 393] width 44 height 21
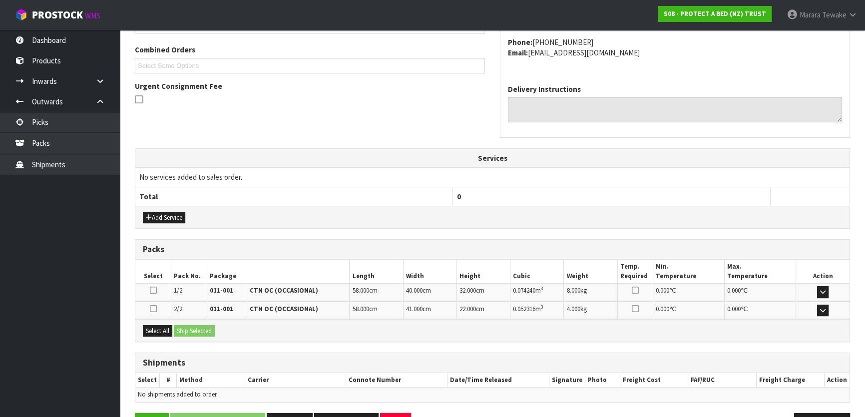
scroll to position [280, 0]
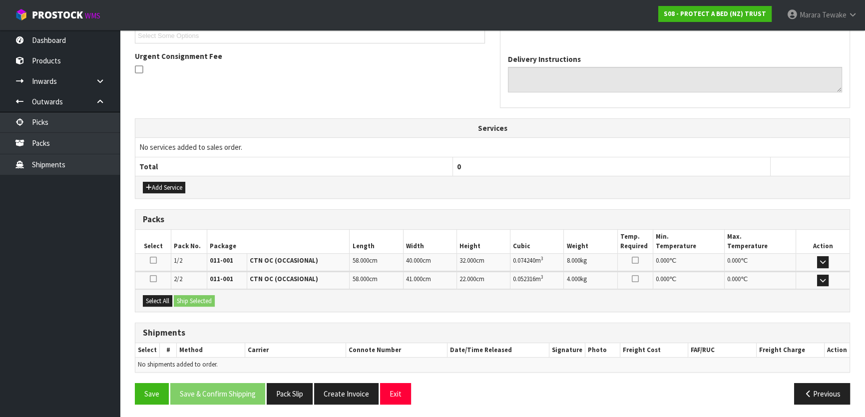
drag, startPoint x: 159, startPoint y: 305, endPoint x: 180, endPoint y: 300, distance: 21.5
click at [159, 304] on div "Select All Ship Selected" at bounding box center [492, 300] width 714 height 22
drag, startPoint x: 160, startPoint y: 300, endPoint x: 188, endPoint y: 298, distance: 28.0
click at [162, 300] on button "Select All" at bounding box center [157, 301] width 29 height 12
drag, startPoint x: 189, startPoint y: 298, endPoint x: 195, endPoint y: 299, distance: 6.1
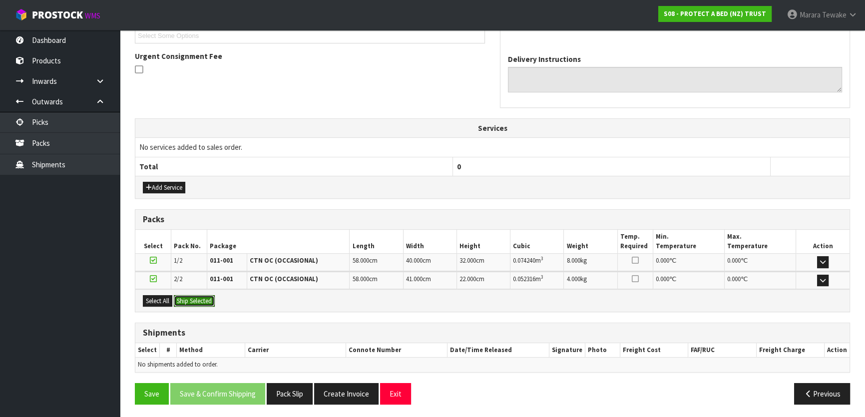
click at [190, 298] on button "Ship Selected" at bounding box center [194, 301] width 41 height 12
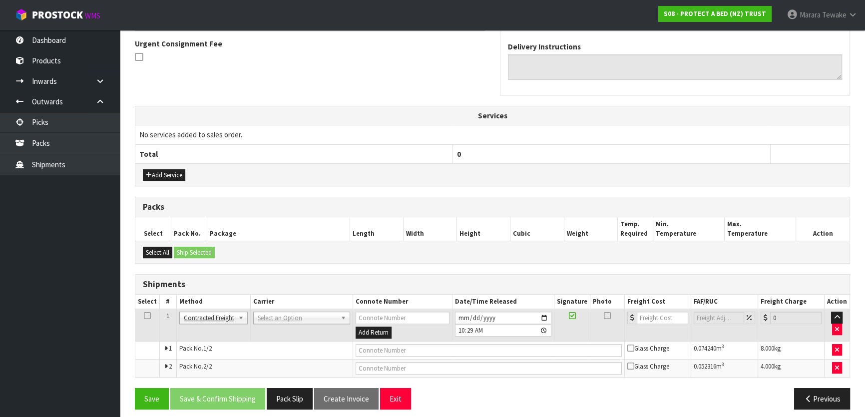
scroll to position [298, 0]
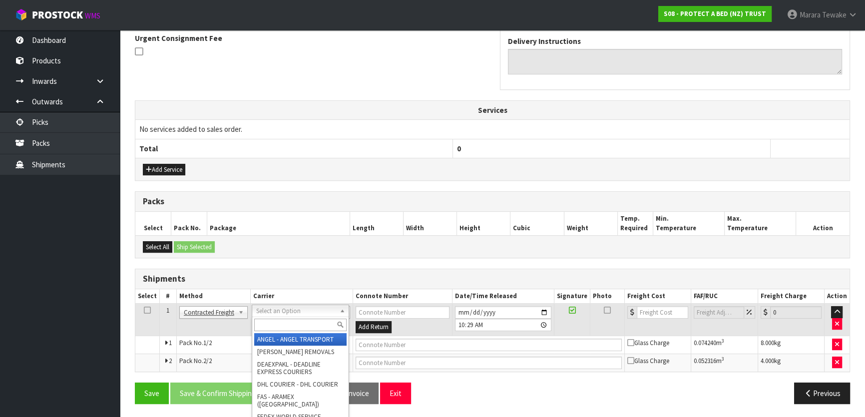
click at [285, 325] on input "text" at bounding box center [300, 325] width 92 height 12
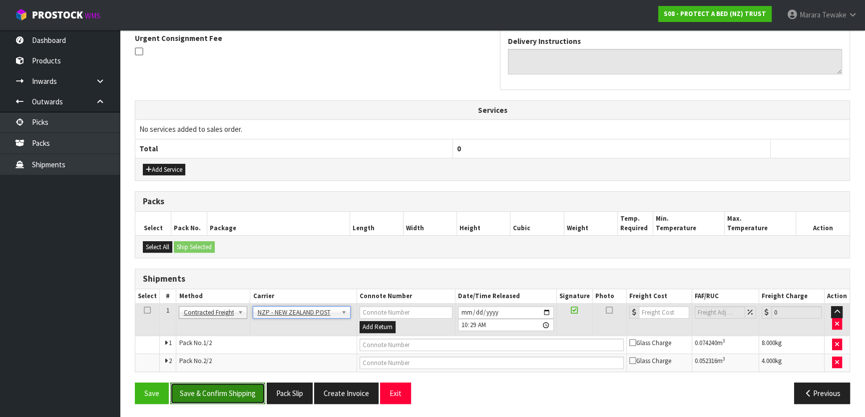
drag, startPoint x: 202, startPoint y: 399, endPoint x: 134, endPoint y: 371, distance: 73.5
click at [202, 398] on button "Save & Confirm Shipping" at bounding box center [217, 393] width 95 height 21
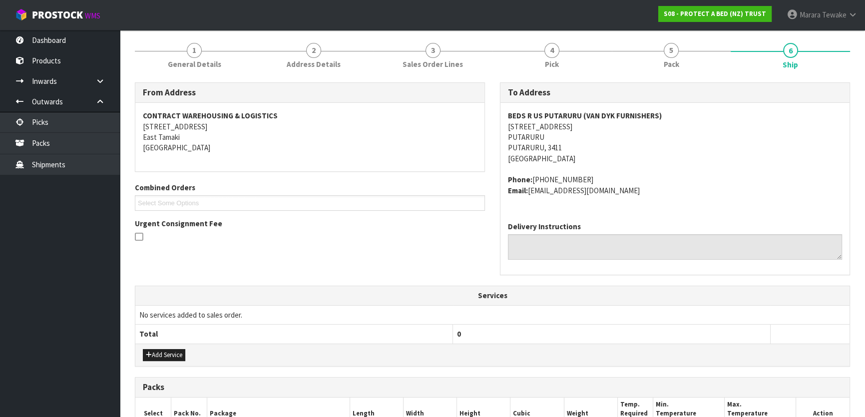
scroll to position [283, 0]
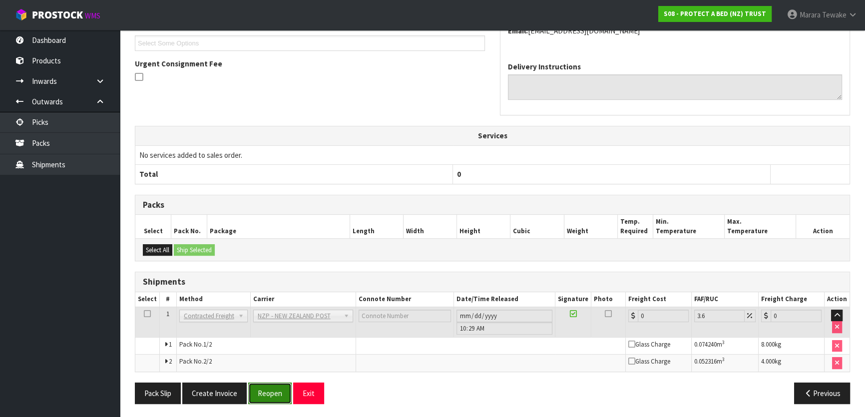
drag, startPoint x: 271, startPoint y: 395, endPoint x: 244, endPoint y: 394, distance: 27.5
click at [271, 395] on button "Reopen" at bounding box center [269, 393] width 43 height 21
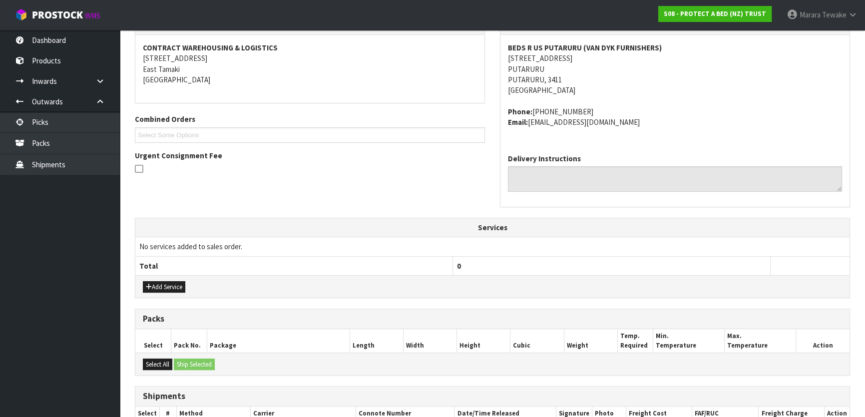
scroll to position [298, 0]
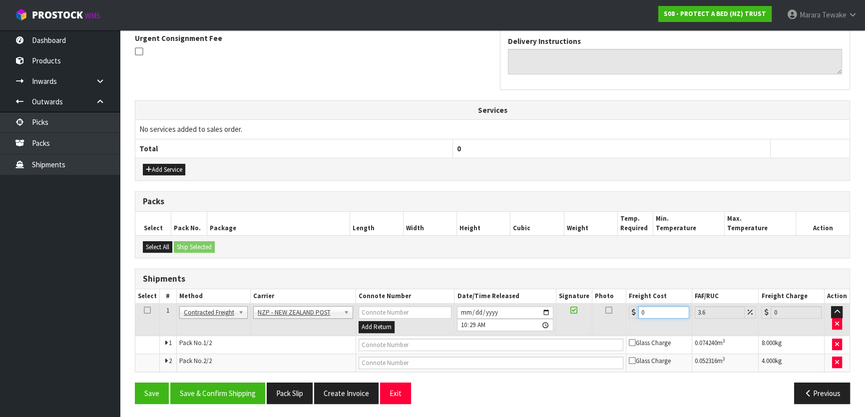
drag, startPoint x: 665, startPoint y: 312, endPoint x: 616, endPoint y: 295, distance: 52.0
click at [619, 296] on table "Select # Method Carrier Connote Number Date/Time Released Signature Photo Freig…" at bounding box center [492, 330] width 714 height 82
drag, startPoint x: 231, startPoint y: 386, endPoint x: 87, endPoint y: 335, distance: 152.2
click at [229, 385] on button "Save & Confirm Shipping" at bounding box center [217, 393] width 95 height 21
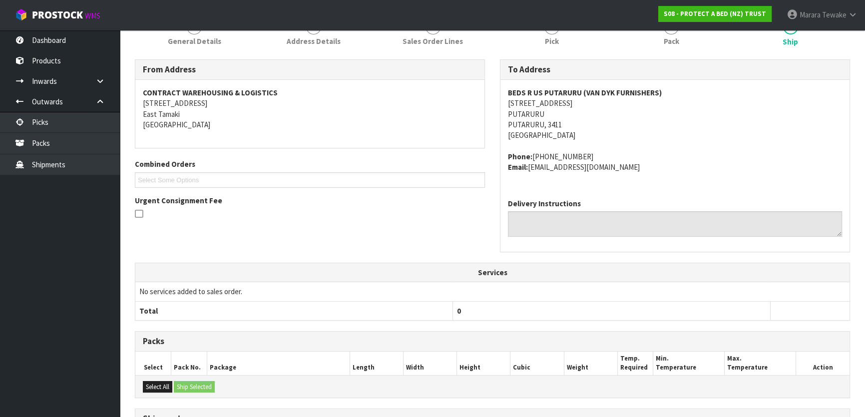
scroll to position [0, 0]
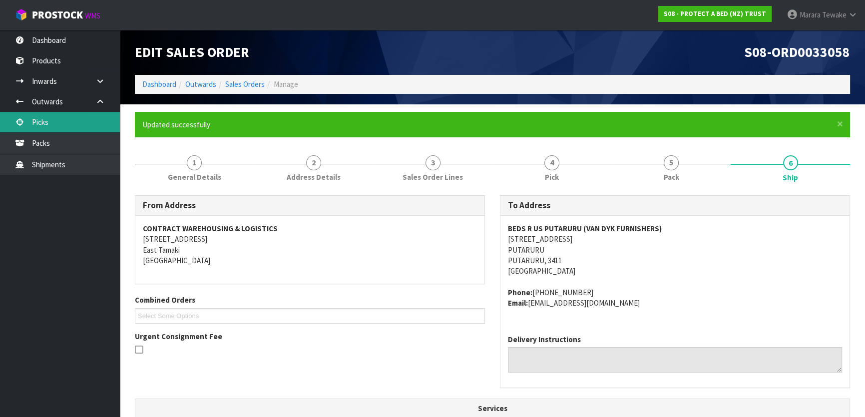
click at [78, 118] on link "Picks" at bounding box center [60, 122] width 120 height 20
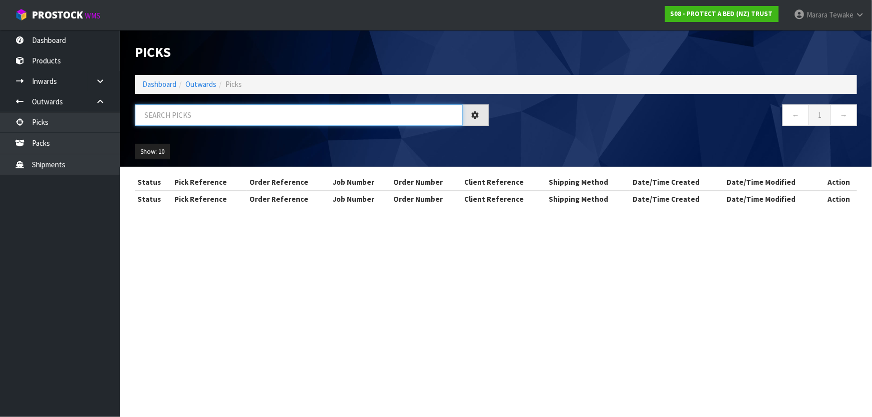
click at [163, 118] on input "text" at bounding box center [299, 114] width 328 height 21
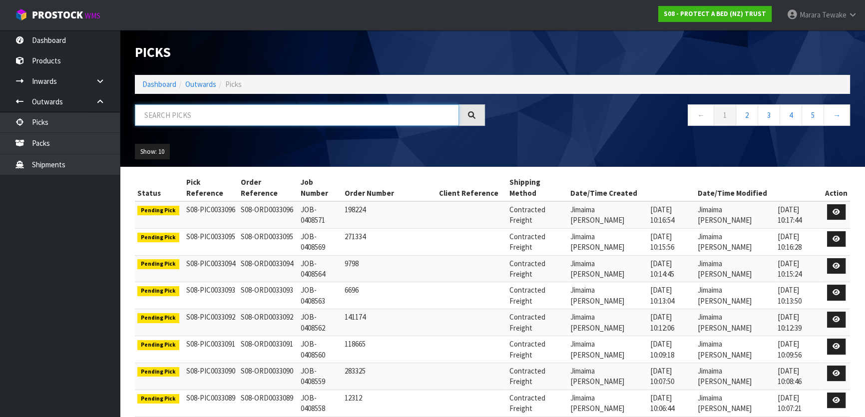
click at [266, 119] on input "text" at bounding box center [297, 114] width 324 height 21
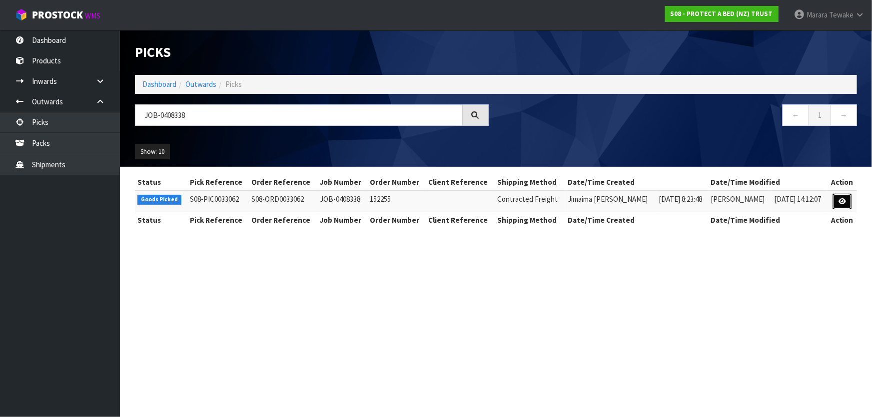
click at [841, 197] on link at bounding box center [842, 202] width 18 height 16
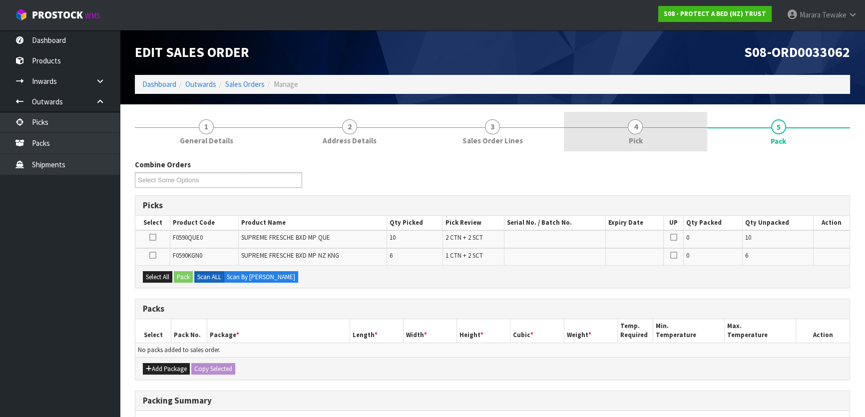
click at [619, 134] on link "4 Pick" at bounding box center [635, 131] width 143 height 39
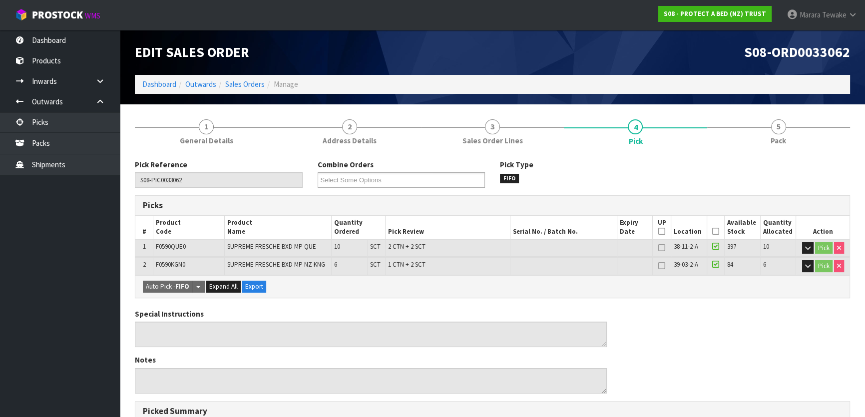
click at [714, 231] on icon at bounding box center [715, 231] width 7 height 0
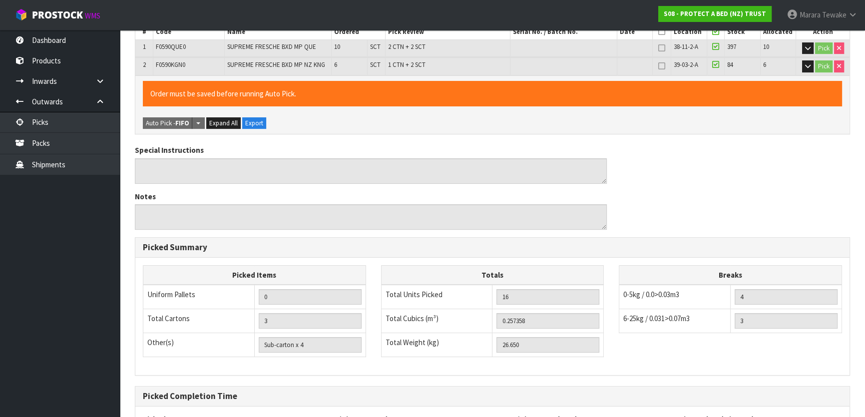
scroll to position [293, 0]
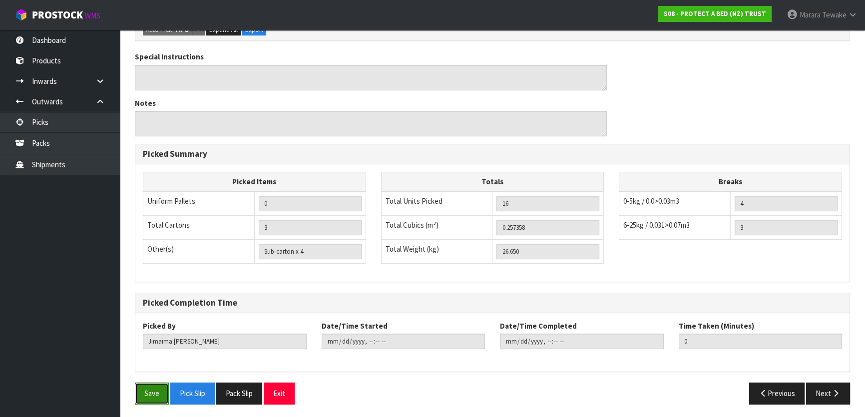
click at [158, 387] on button "Save" at bounding box center [152, 393] width 34 height 21
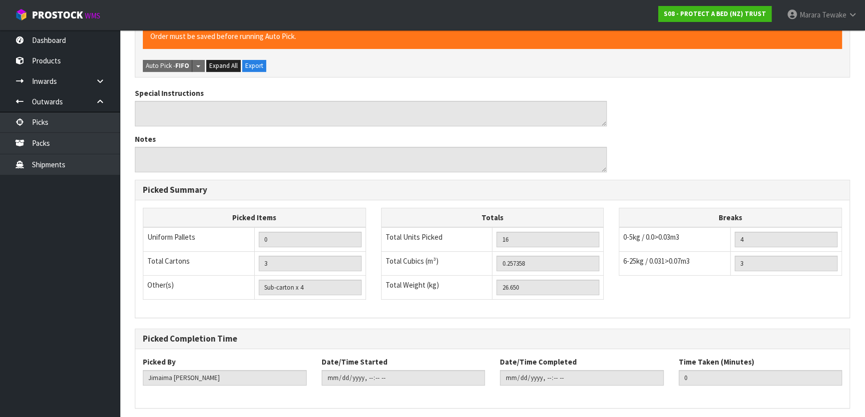
scroll to position [0, 0]
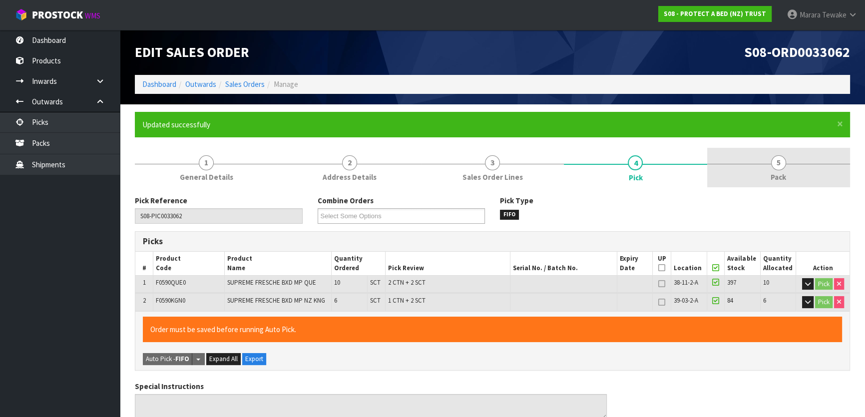
drag, startPoint x: 789, startPoint y: 162, endPoint x: 752, endPoint y: 177, distance: 40.5
click at [787, 162] on link "5 Pack" at bounding box center [778, 167] width 143 height 39
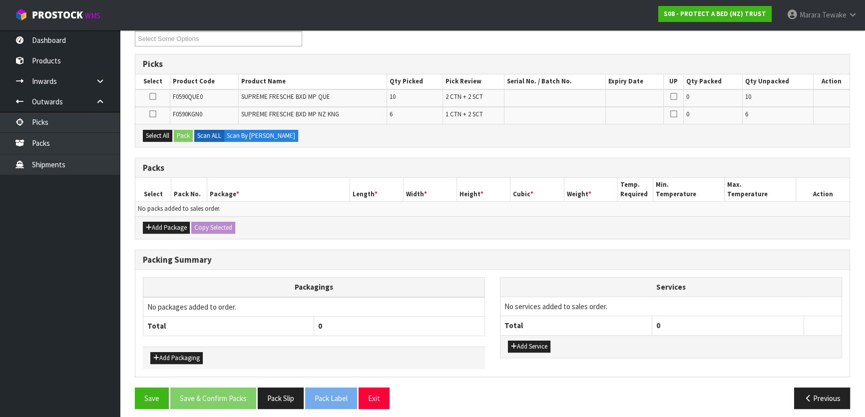
scroll to position [181, 0]
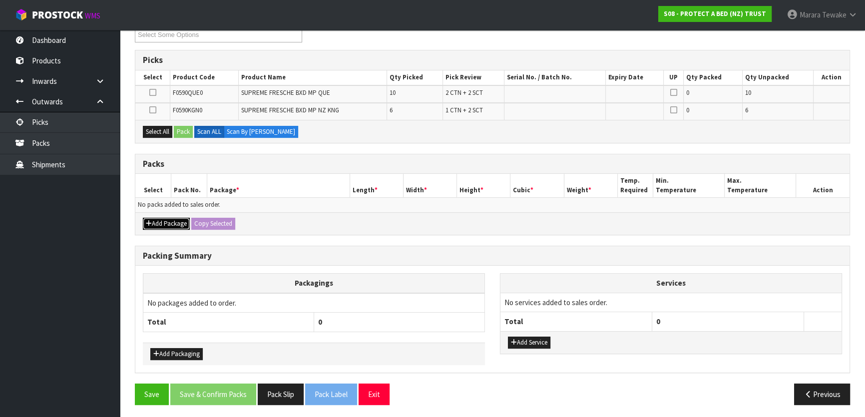
drag, startPoint x: 175, startPoint y: 220, endPoint x: 166, endPoint y: 214, distance: 10.4
click at [174, 219] on button "Add Package" at bounding box center [166, 224] width 47 height 12
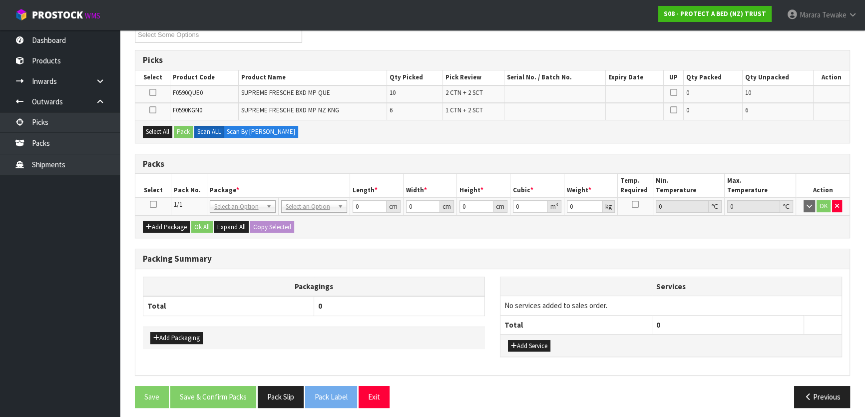
drag, startPoint x: 153, startPoint y: 202, endPoint x: 160, endPoint y: 185, distance: 18.8
click at [152, 204] on icon at bounding box center [153, 204] width 7 height 0
click at [149, 92] on icon at bounding box center [152, 92] width 7 height 0
click at [0, 0] on input "checkbox" at bounding box center [0, 0] width 0 height 0
click at [834, 201] on button "button" at bounding box center [837, 206] width 10 height 12
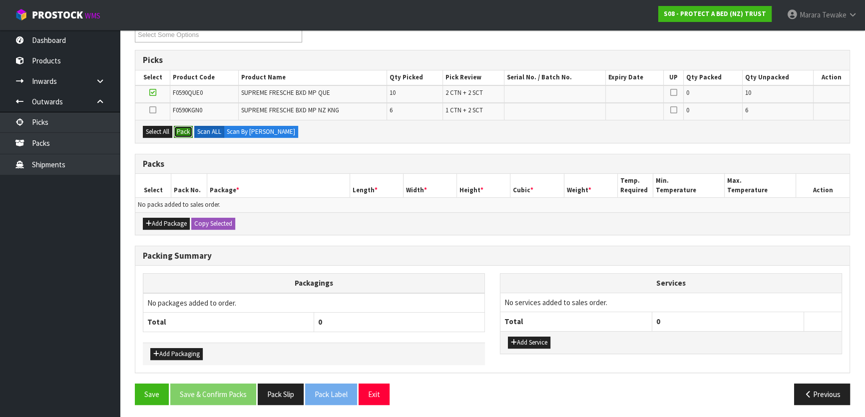
click at [186, 132] on button "Pack" at bounding box center [183, 132] width 19 height 12
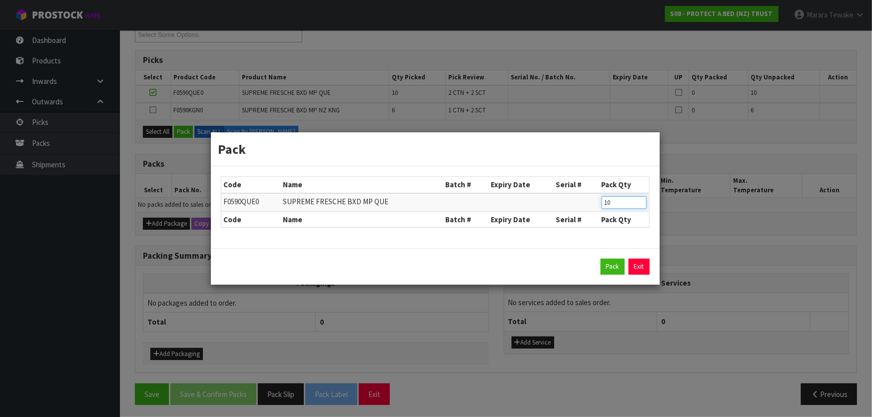
drag, startPoint x: 615, startPoint y: 205, endPoint x: 585, endPoint y: 188, distance: 34.5
click at [586, 191] on table "Code Name Batch # Expiry Date Serial # Pack Qty F0590QUE0 SUPREME FRESCHE BXD M…" at bounding box center [435, 202] width 428 height 50
click button "Pack" at bounding box center [612, 267] width 24 height 16
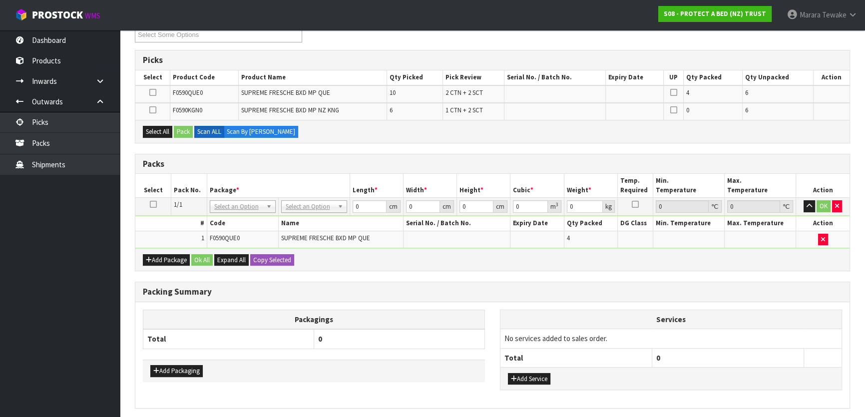
click at [150, 92] on icon at bounding box center [152, 92] width 7 height 0
click at [0, 0] on input "checkbox" at bounding box center [0, 0] width 0 height 0
click at [186, 132] on button "Pack" at bounding box center [183, 132] width 19 height 12
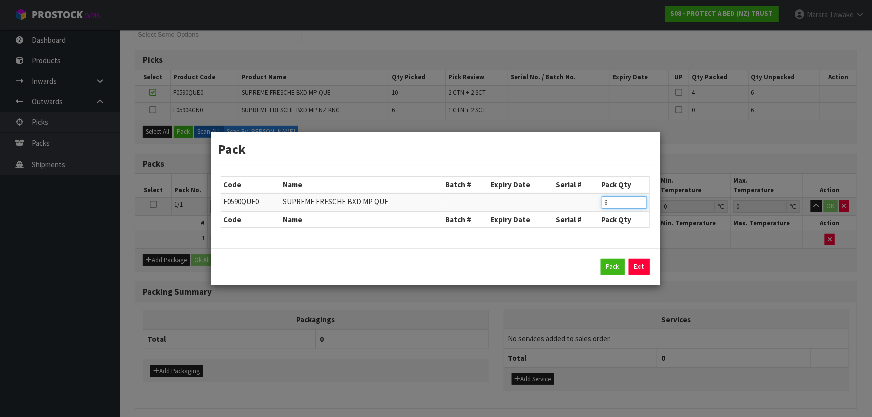
drag, startPoint x: 621, startPoint y: 202, endPoint x: 565, endPoint y: 190, distance: 57.7
click at [565, 190] on table "Code Name Batch # Expiry Date Serial # Pack Qty F0590QUE0 SUPREME FRESCHE BXD M…" at bounding box center [435, 202] width 428 height 50
click button "Pack" at bounding box center [612, 267] width 24 height 16
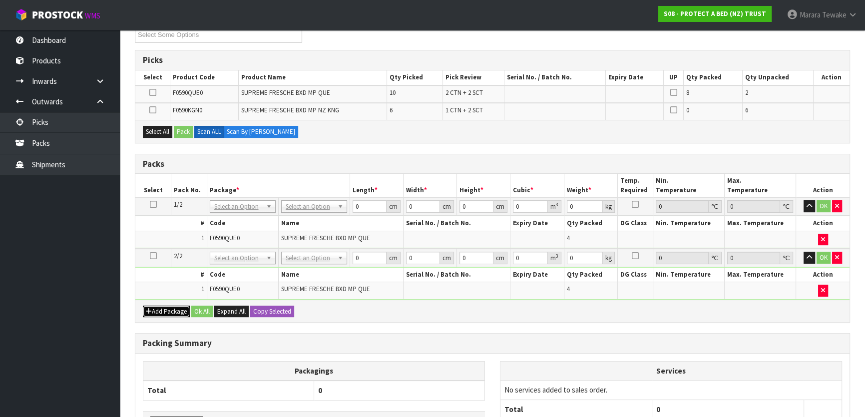
click at [155, 310] on button "Add Package" at bounding box center [166, 312] width 47 height 12
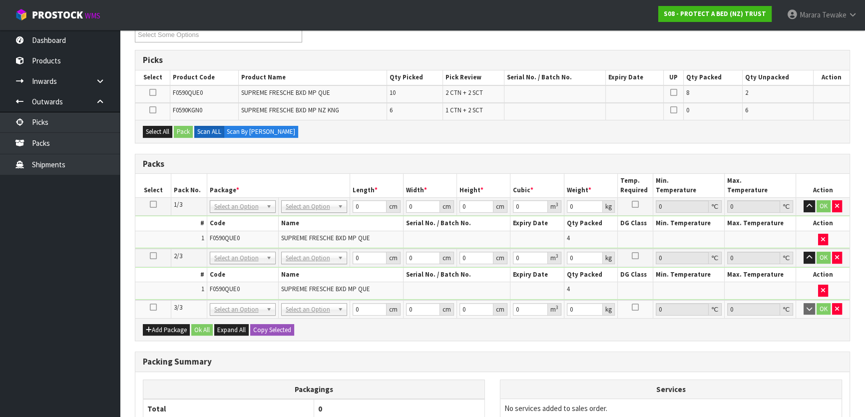
click at [153, 307] on icon at bounding box center [153, 307] width 7 height 0
click at [152, 110] on icon at bounding box center [152, 110] width 7 height 0
click at [0, 0] on input "checkbox" at bounding box center [0, 0] width 0 height 0
click at [186, 127] on button "Pack" at bounding box center [183, 132] width 19 height 12
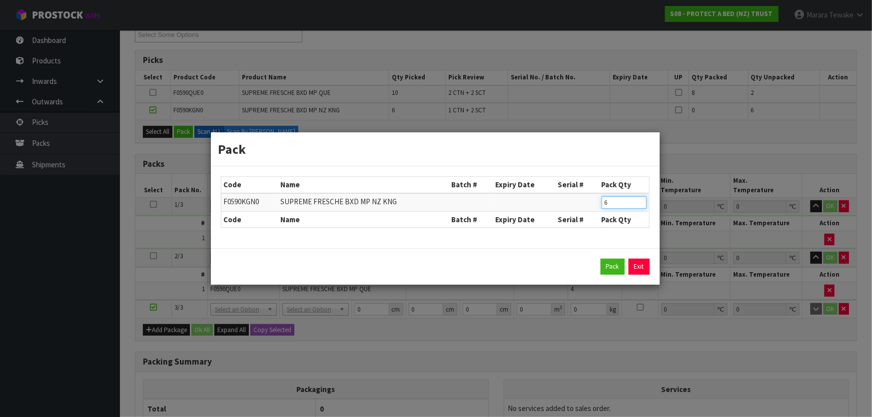
drag, startPoint x: 575, startPoint y: 190, endPoint x: 555, endPoint y: 166, distance: 31.2
click at [562, 182] on table "Code Name Batch # Expiry Date Serial # Pack Qty F0590KGN0 SUPREME FRESCHE BXD M…" at bounding box center [435, 202] width 428 height 50
click button "Pack" at bounding box center [612, 267] width 24 height 16
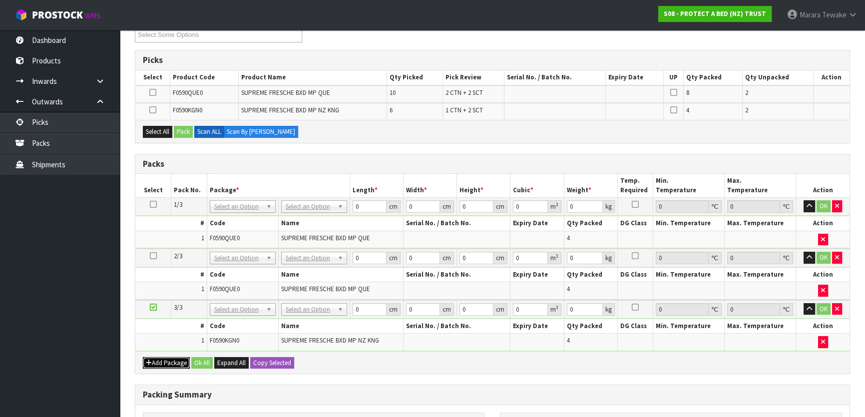
click at [155, 357] on button "Add Package" at bounding box center [166, 363] width 47 height 12
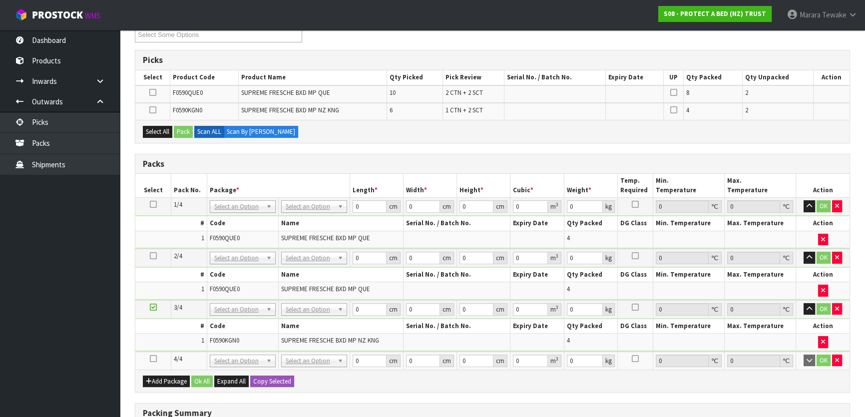
click at [155, 359] on icon at bounding box center [153, 359] width 7 height 0
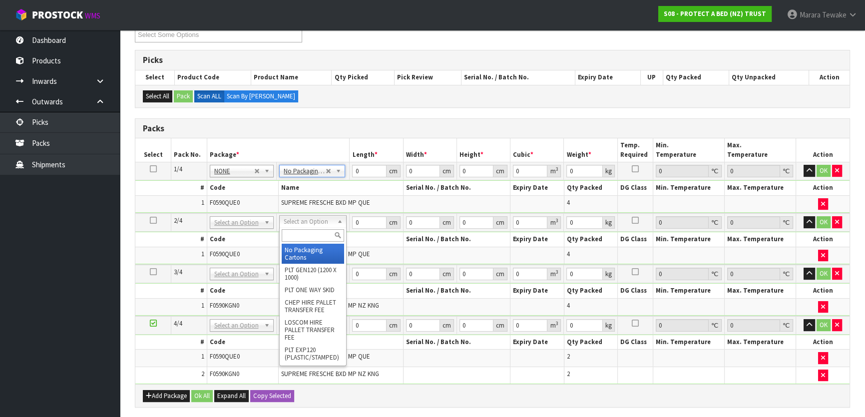
drag, startPoint x: 309, startPoint y: 249, endPoint x: 313, endPoint y: 266, distance: 17.4
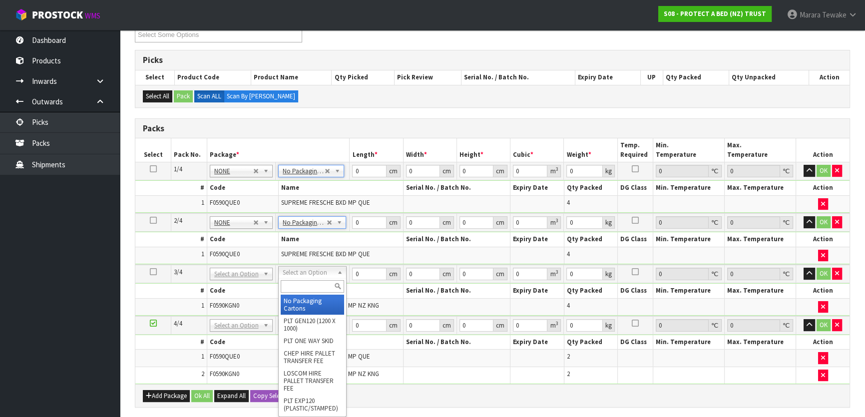
drag, startPoint x: 316, startPoint y: 274, endPoint x: 320, endPoint y: 298, distance: 24.9
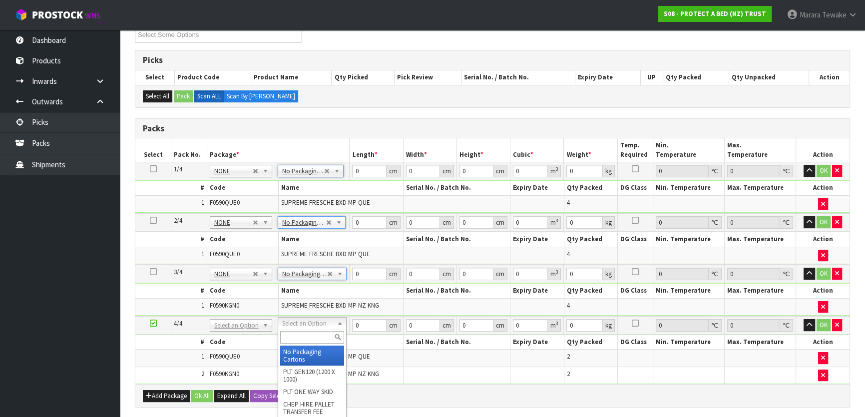
drag, startPoint x: 315, startPoint y: 322, endPoint x: 316, endPoint y: 335, distance: 13.0
click at [319, 335] on input "text" at bounding box center [312, 337] width 64 height 12
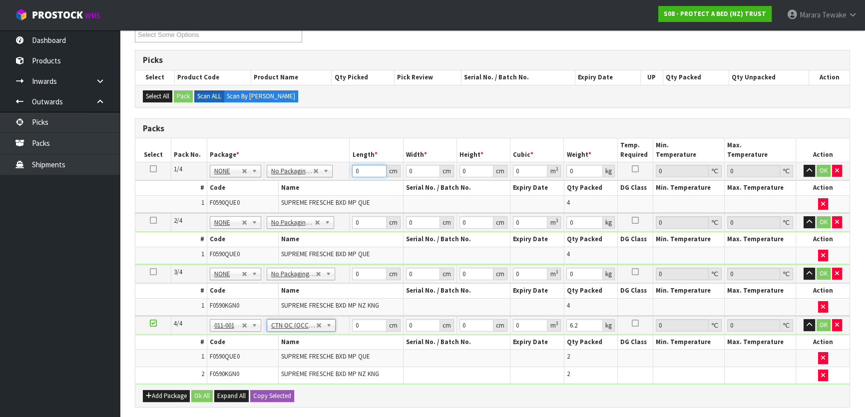
drag, startPoint x: 370, startPoint y: 170, endPoint x: 340, endPoint y: 162, distance: 31.0
click at [341, 162] on tr "1/4 NONE 007-001 007-002 007-004 007-009 007-013 007-014 007-015 007-017 007-01…" at bounding box center [492, 171] width 714 height 18
click at [804, 165] on button "button" at bounding box center [809, 171] width 11 height 12
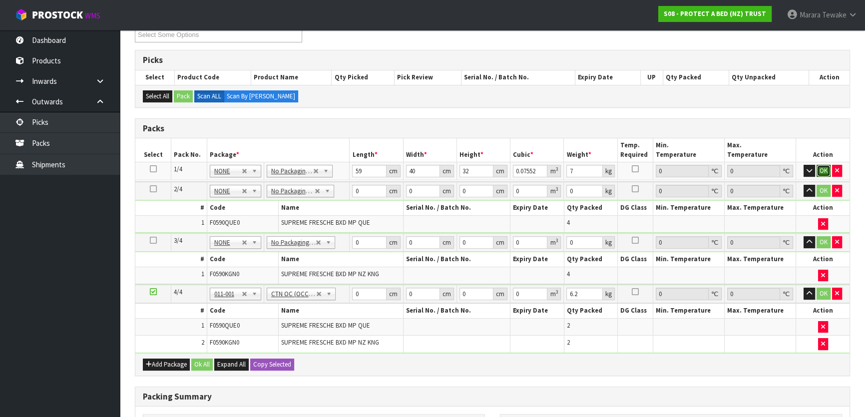
click button "OK" at bounding box center [824, 171] width 14 height 12
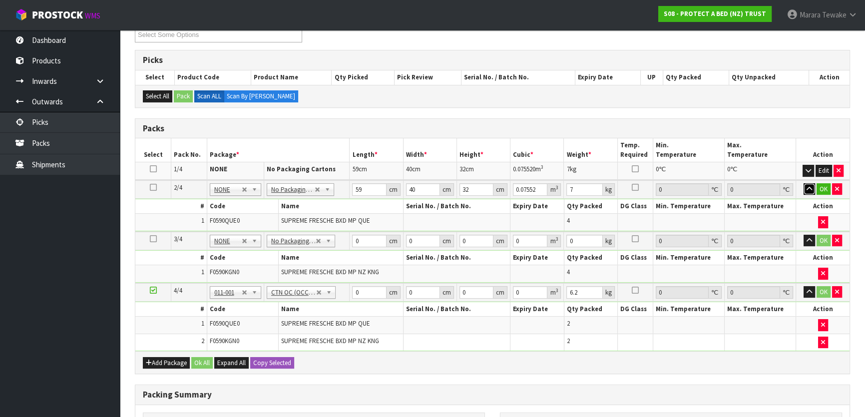
click at [804, 183] on button "button" at bounding box center [809, 189] width 11 height 12
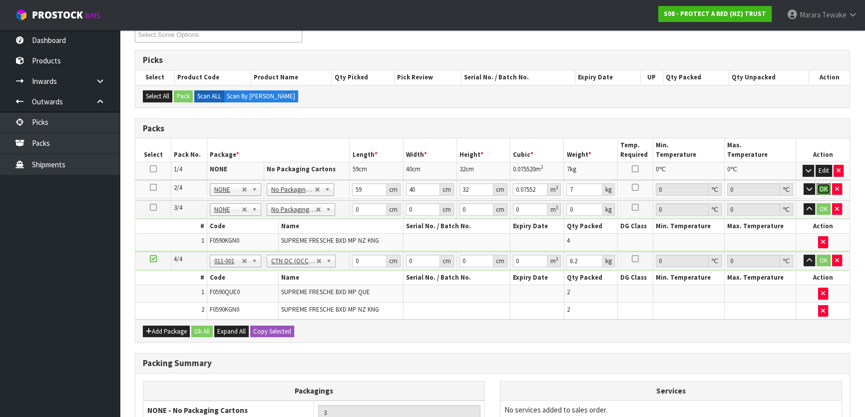
click button "OK" at bounding box center [824, 189] width 14 height 12
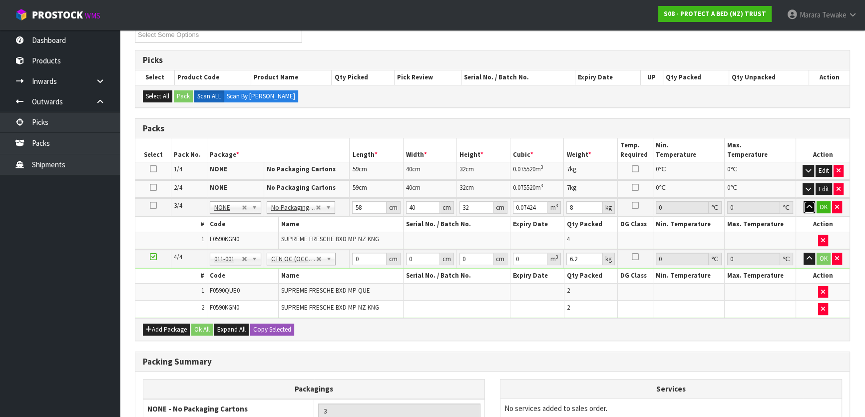
click at [804, 201] on button "button" at bounding box center [809, 207] width 11 height 12
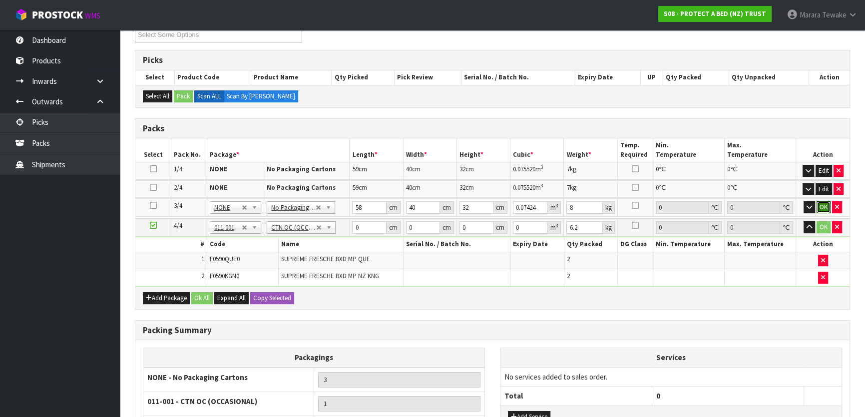
click button "OK" at bounding box center [824, 207] width 14 height 12
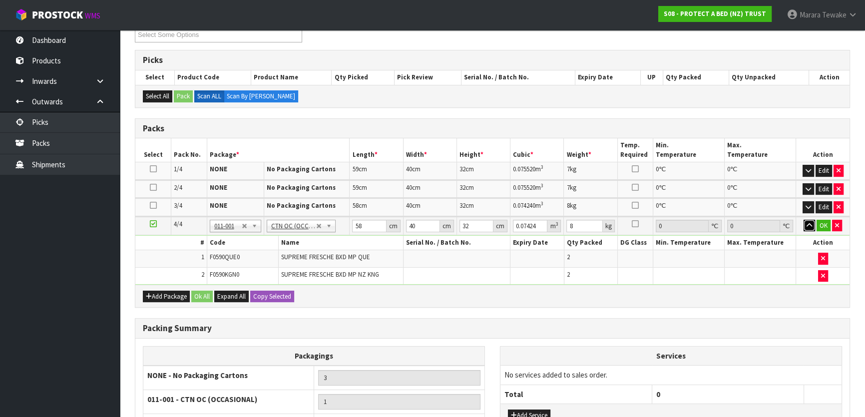
click at [804, 220] on button "button" at bounding box center [809, 226] width 11 height 12
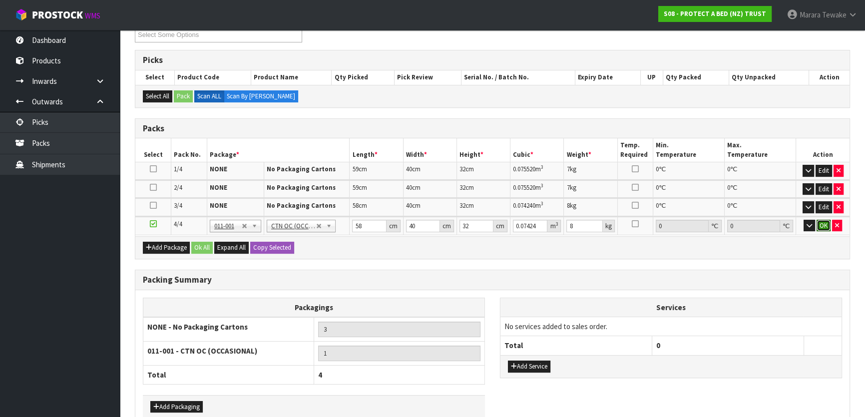
click button "OK" at bounding box center [824, 226] width 14 height 12
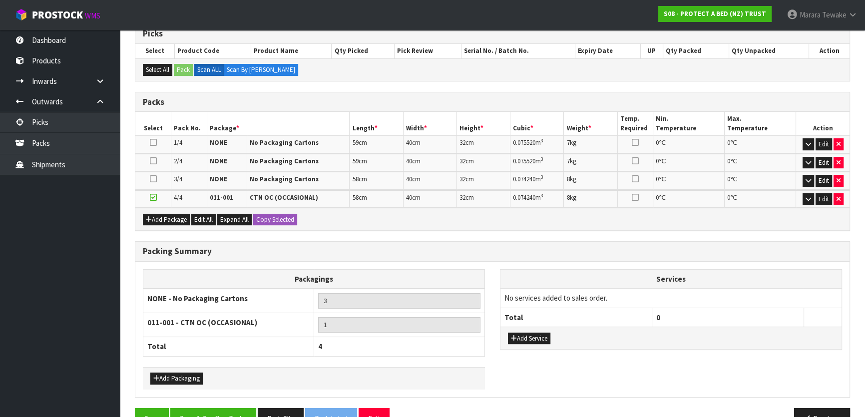
scroll to position [232, 0]
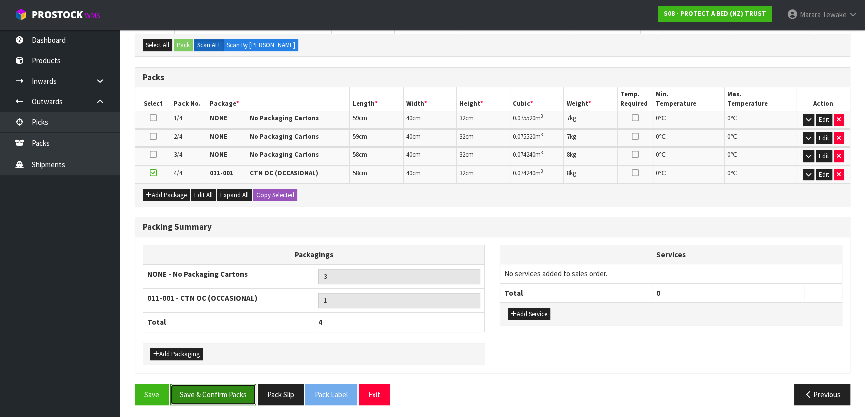
click at [218, 392] on button "Save & Confirm Packs" at bounding box center [213, 394] width 86 height 21
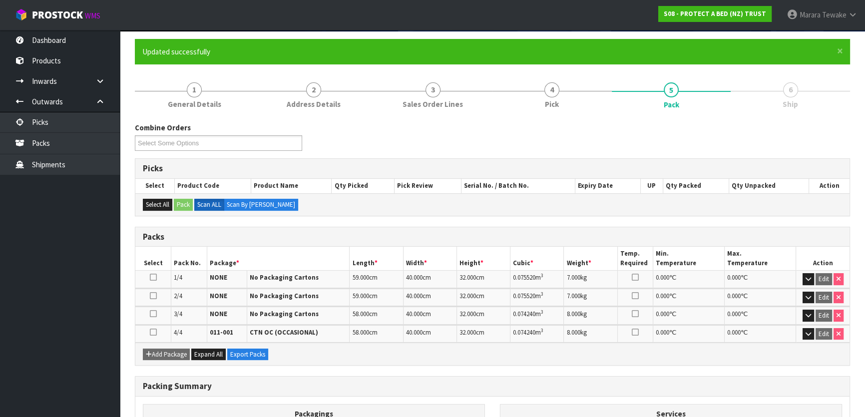
scroll to position [210, 0]
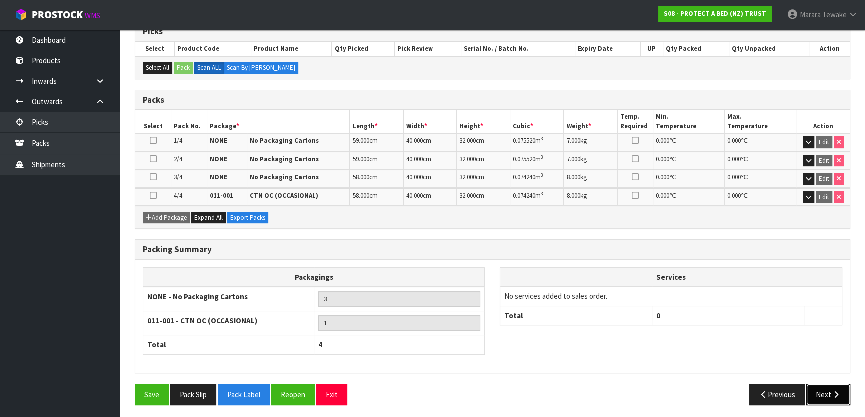
click at [839, 401] on button "Next" at bounding box center [828, 394] width 44 height 21
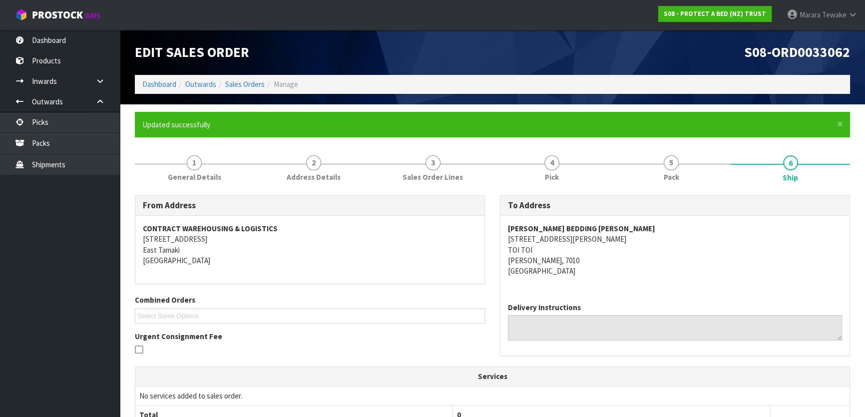
scroll to position [272, 0]
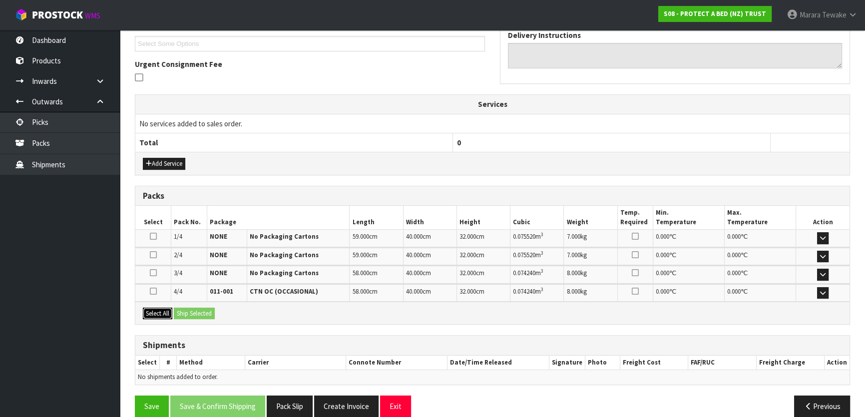
drag, startPoint x: 155, startPoint y: 307, endPoint x: 197, endPoint y: 307, distance: 42.0
click at [156, 308] on button "Select All" at bounding box center [157, 314] width 29 height 12
drag, startPoint x: 205, startPoint y: 308, endPoint x: 210, endPoint y: 309, distance: 5.1
click at [207, 308] on button "Ship Selected" at bounding box center [194, 314] width 41 height 12
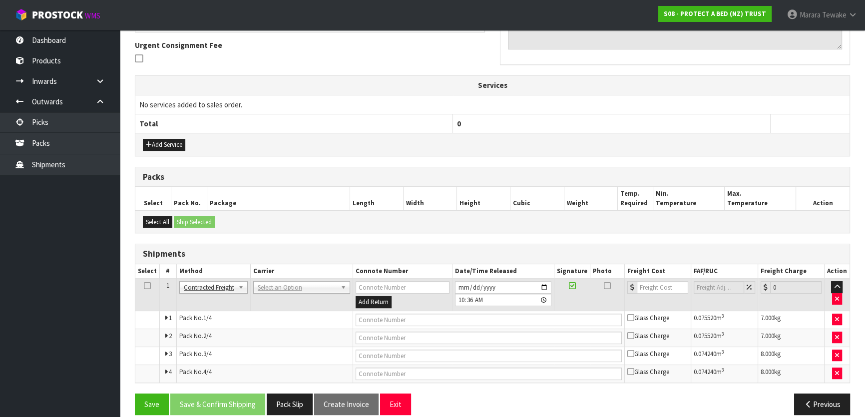
scroll to position [302, 0]
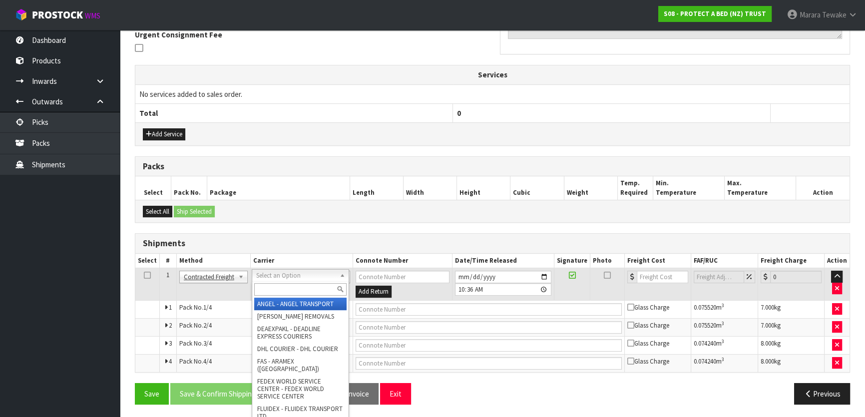
click at [288, 290] on input "text" at bounding box center [300, 289] width 92 height 12
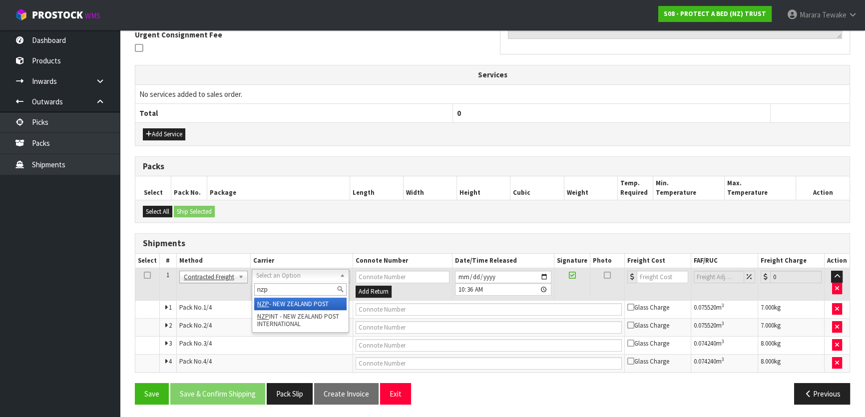
drag, startPoint x: 292, startPoint y: 305, endPoint x: 257, endPoint y: 341, distance: 50.5
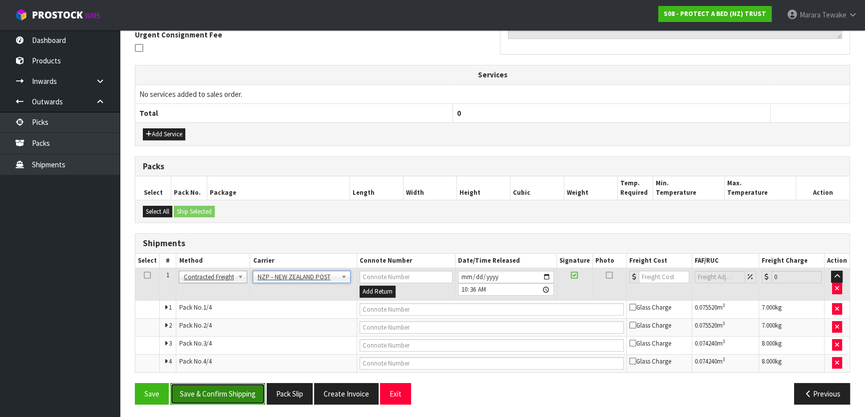
click at [250, 385] on button "Save & Confirm Shipping" at bounding box center [217, 393] width 95 height 21
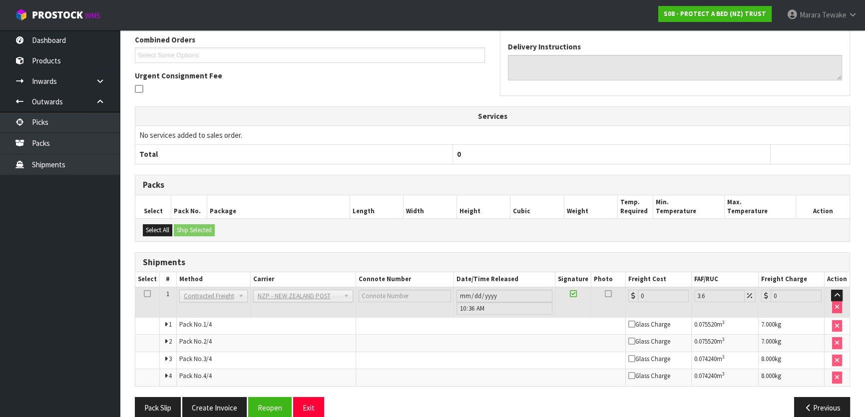
scroll to position [285, 0]
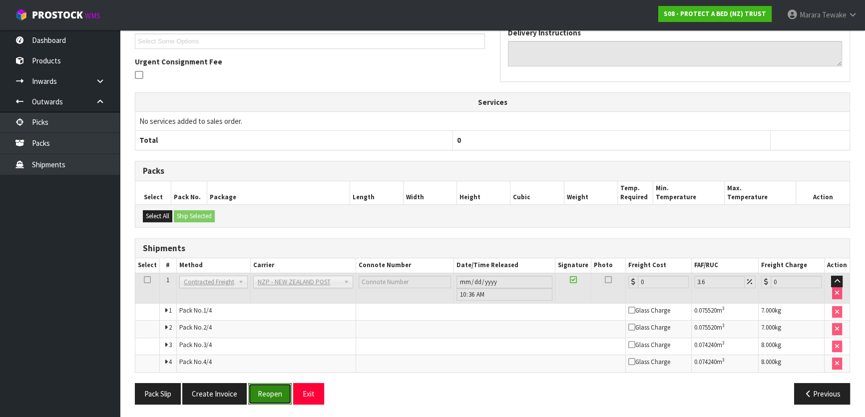
click at [267, 391] on button "Reopen" at bounding box center [269, 393] width 43 height 21
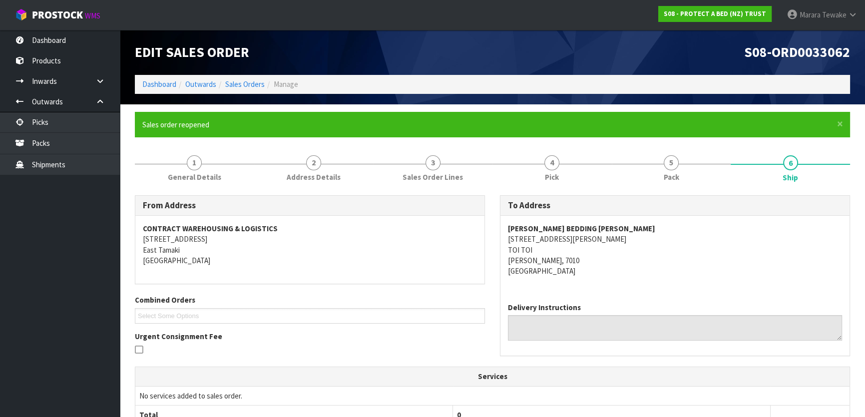
scroll to position [302, 0]
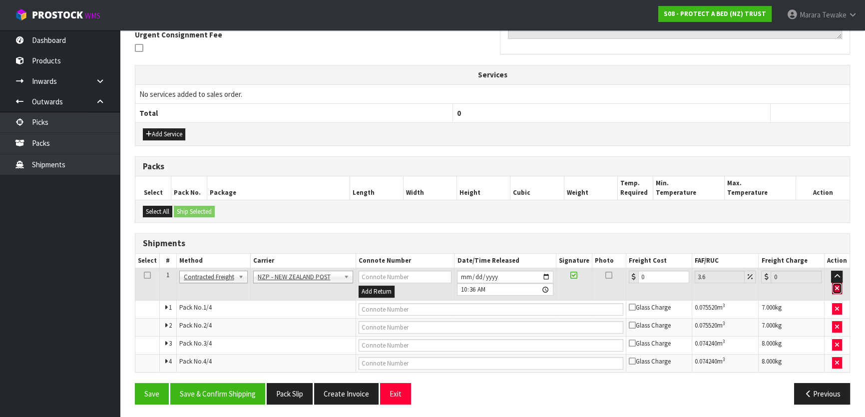
click at [838, 285] on icon "button" at bounding box center [837, 288] width 4 height 6
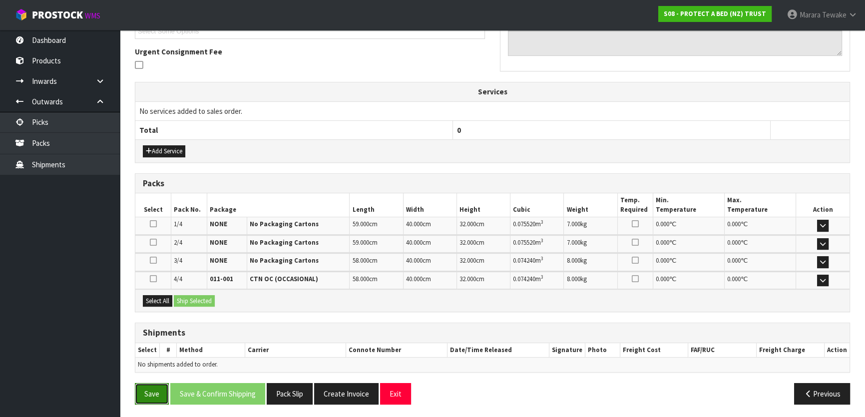
click at [154, 391] on button "Save" at bounding box center [152, 393] width 34 height 21
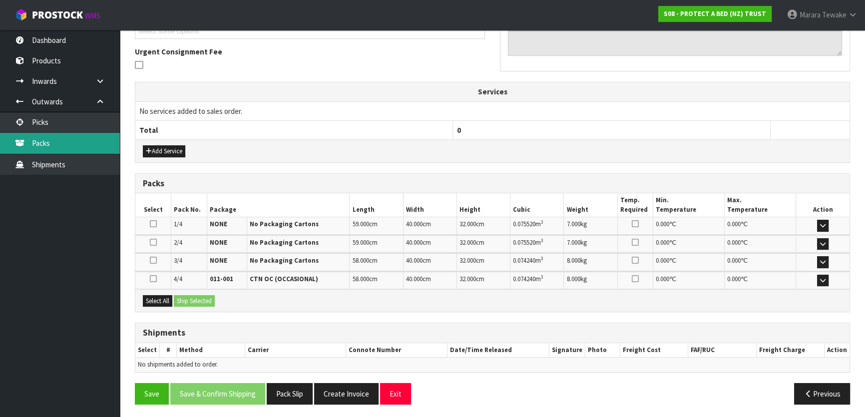
scroll to position [0, 0]
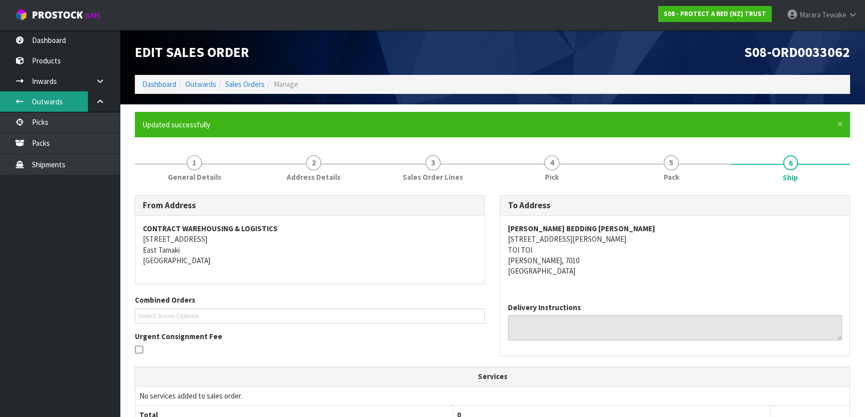
click at [73, 110] on link "Outwards" at bounding box center [60, 101] width 120 height 20
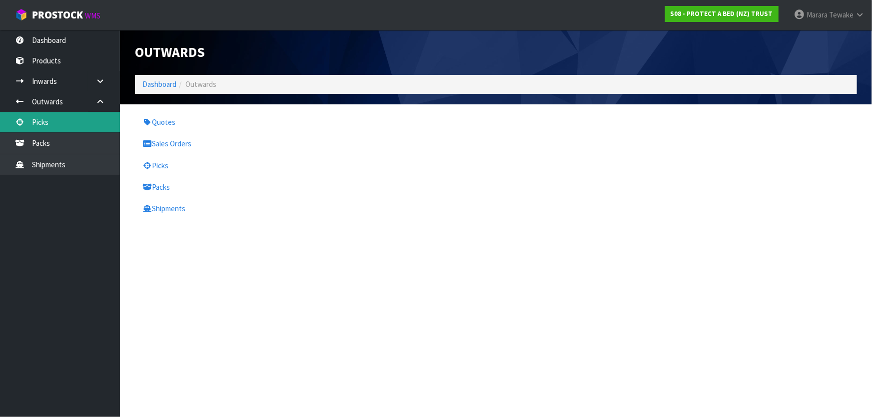
click at [89, 114] on link "Picks" at bounding box center [60, 122] width 120 height 20
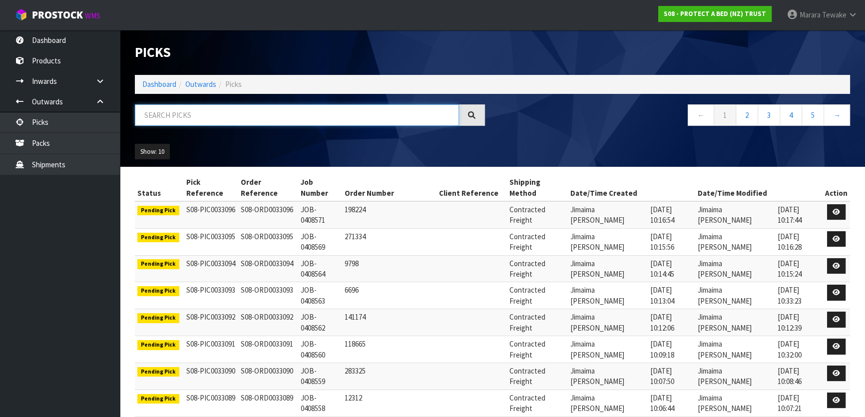
click at [258, 113] on input "text" at bounding box center [297, 114] width 324 height 21
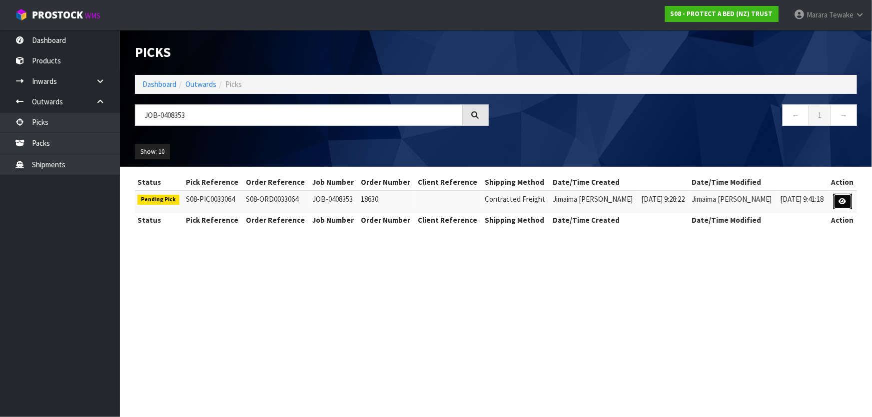
click at [839, 200] on icon at bounding box center [842, 201] width 7 height 6
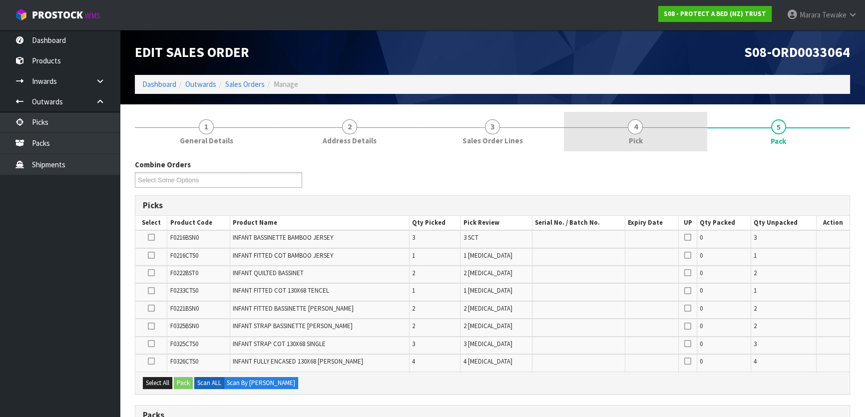
drag, startPoint x: 659, startPoint y: 130, endPoint x: 669, endPoint y: 145, distance: 17.6
click at [659, 130] on link "4 Pick" at bounding box center [635, 131] width 143 height 39
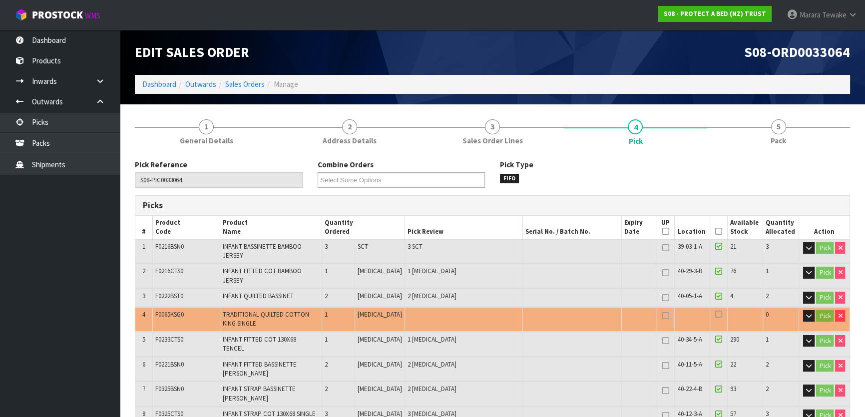
click at [715, 231] on icon at bounding box center [718, 231] width 7 height 0
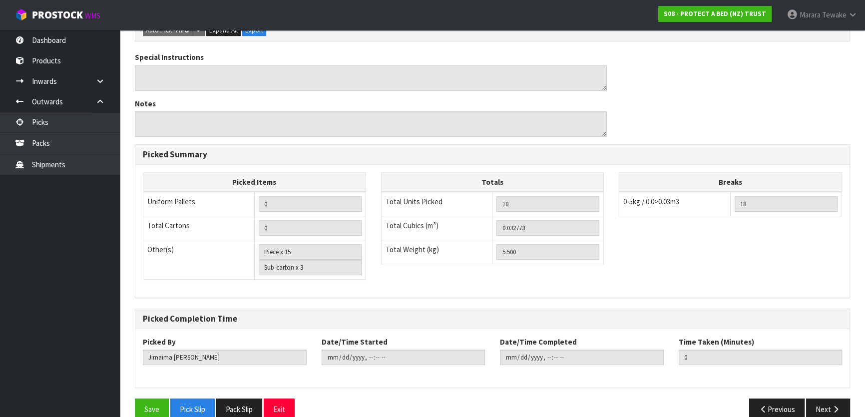
scroll to position [469, 0]
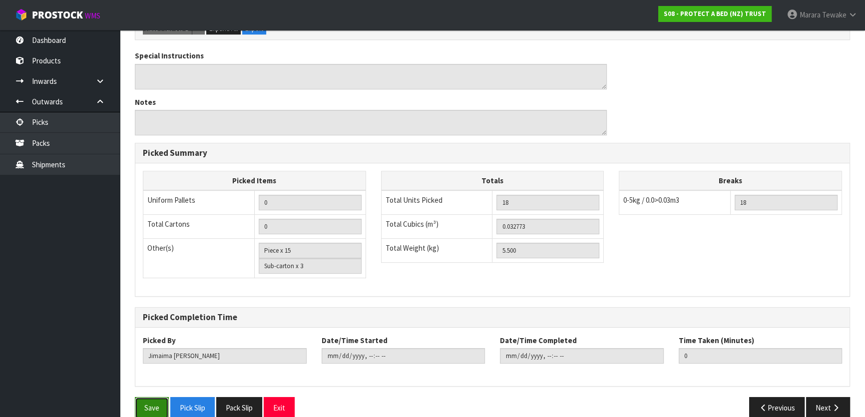
click at [155, 397] on button "Save" at bounding box center [152, 407] width 34 height 21
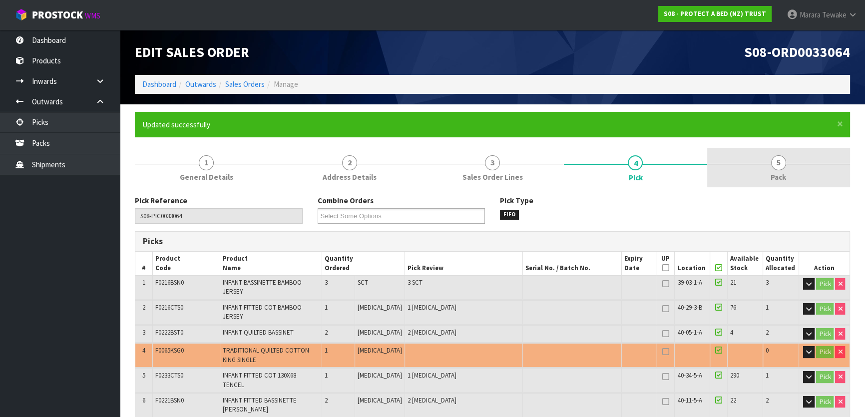
drag, startPoint x: 786, startPoint y: 163, endPoint x: 659, endPoint y: 186, distance: 128.6
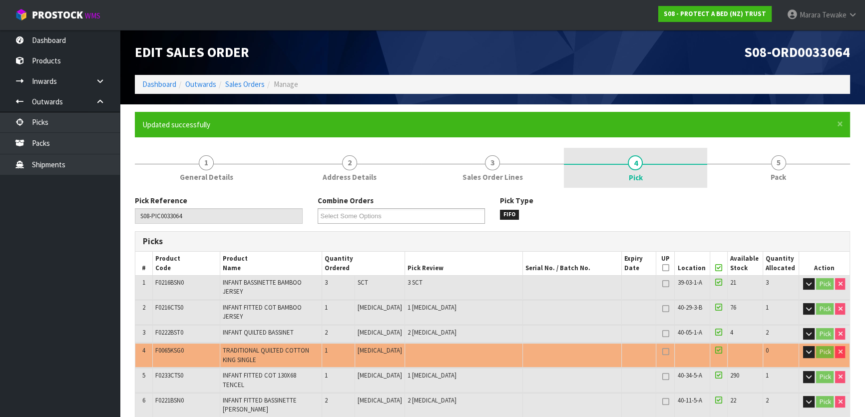
click at [785, 163] on link "5 Pack" at bounding box center [778, 167] width 143 height 39
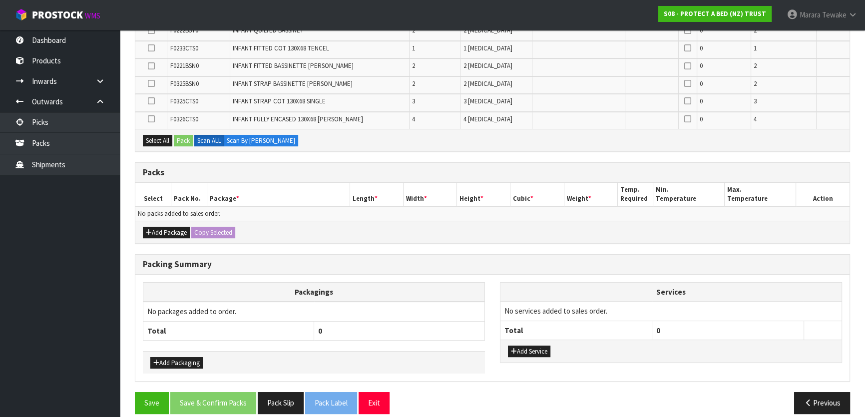
scroll to position [287, 0]
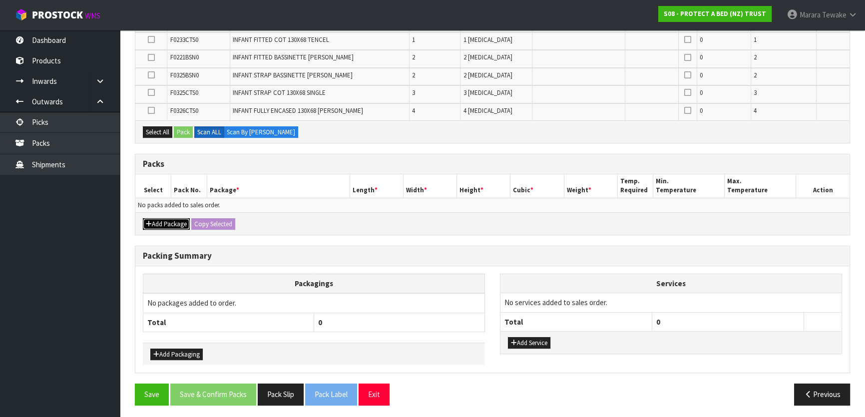
click at [162, 218] on button "Add Package" at bounding box center [166, 224] width 47 height 12
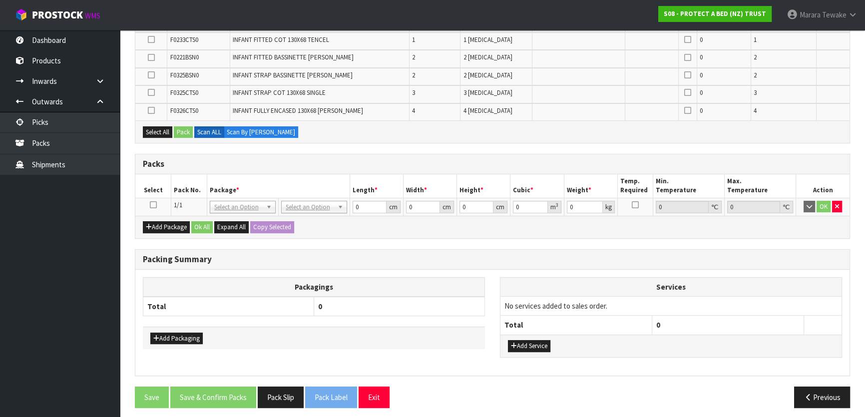
click at [154, 205] on icon at bounding box center [153, 205] width 7 height 0
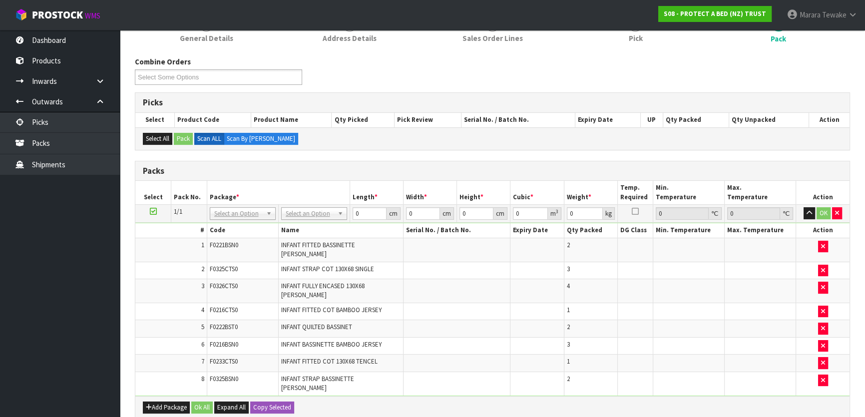
scroll to position [118, 0]
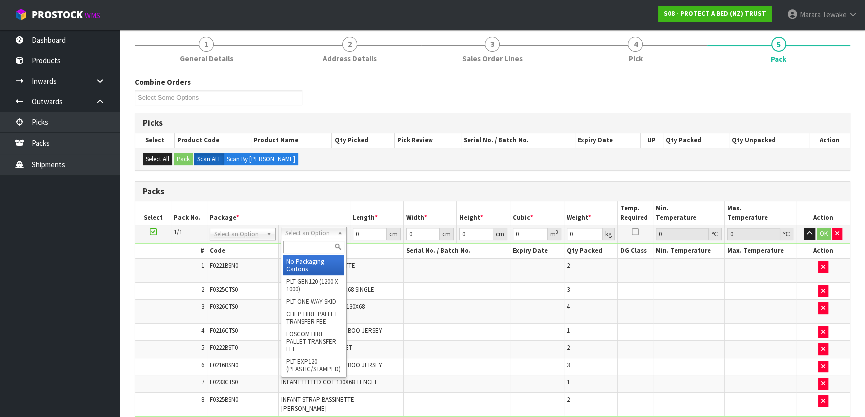
click at [314, 250] on input "text" at bounding box center [313, 247] width 61 height 12
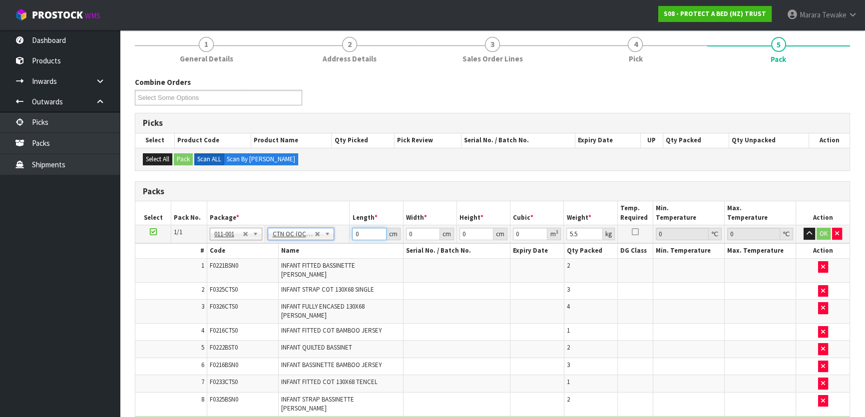
drag, startPoint x: 365, startPoint y: 236, endPoint x: 340, endPoint y: 197, distance: 45.9
click at [342, 208] on table "Select Pack No. Package * Length * Width * Height * Cubic * Weight * Temp. Requ…" at bounding box center [492, 308] width 714 height 215
click at [804, 228] on button "button" at bounding box center [809, 234] width 11 height 12
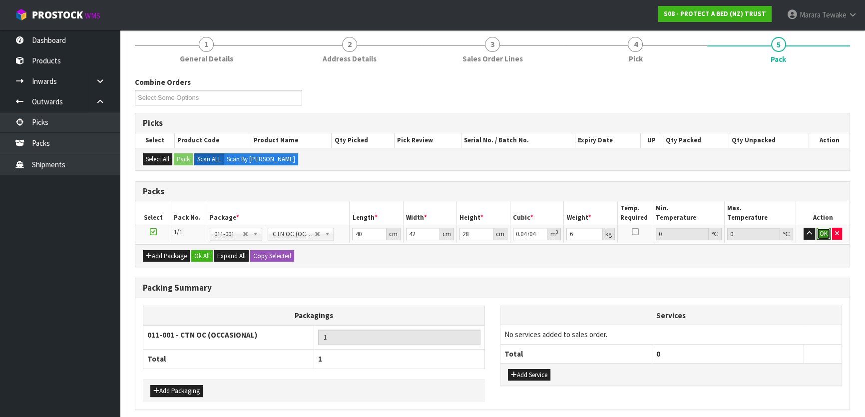
click button "OK" at bounding box center [824, 234] width 14 height 12
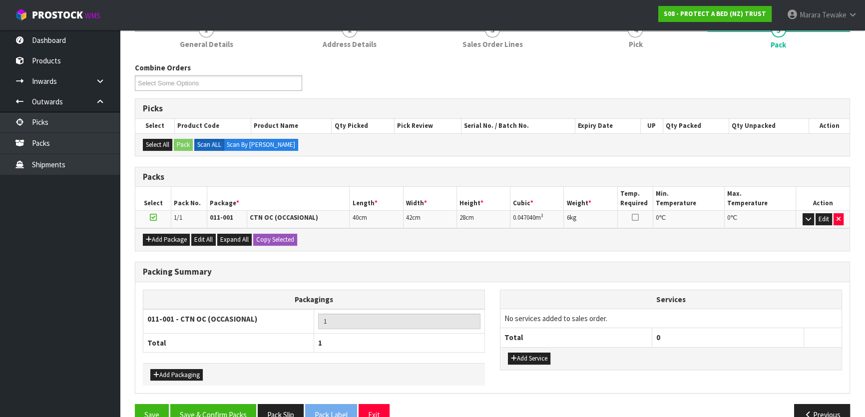
scroll to position [154, 0]
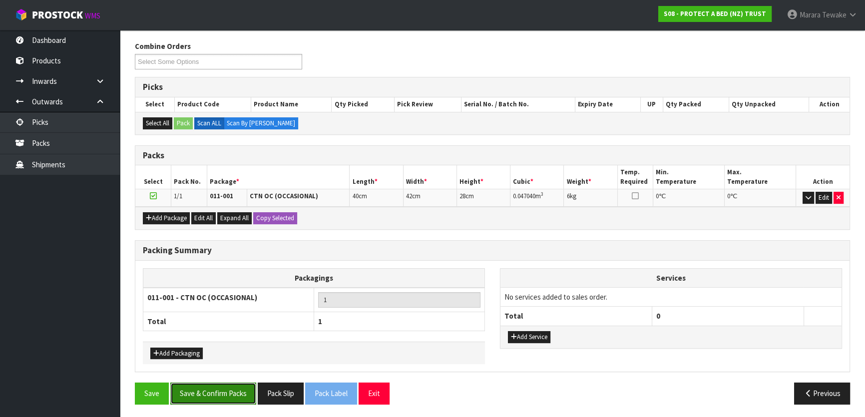
click at [217, 395] on button "Save & Confirm Packs" at bounding box center [213, 393] width 86 height 21
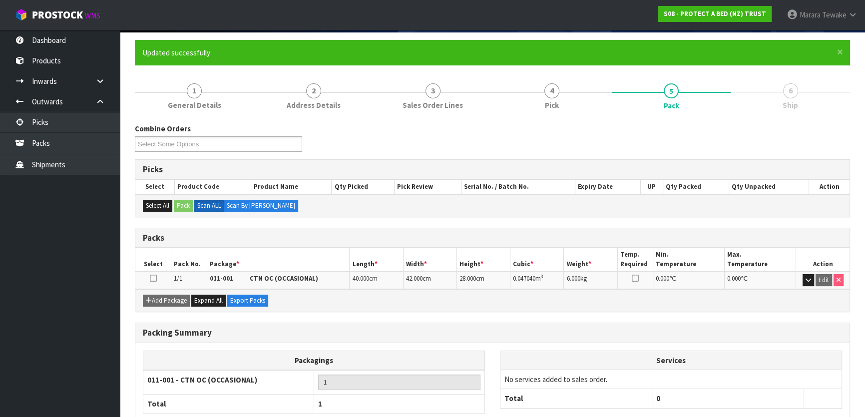
scroll to position [132, 0]
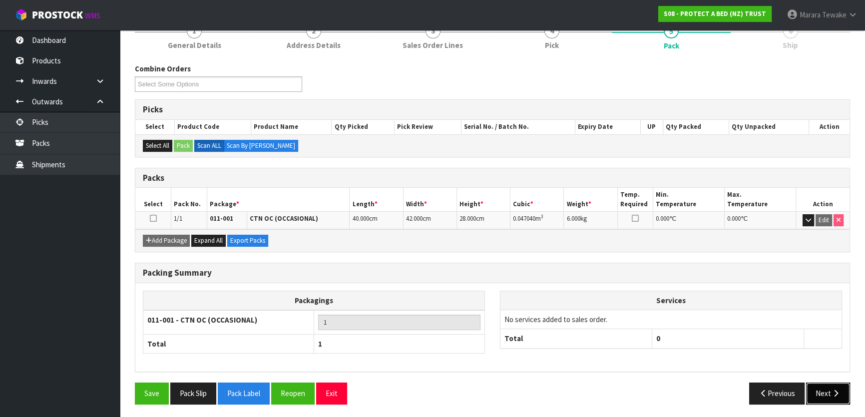
click at [832, 391] on icon "button" at bounding box center [835, 393] width 9 height 7
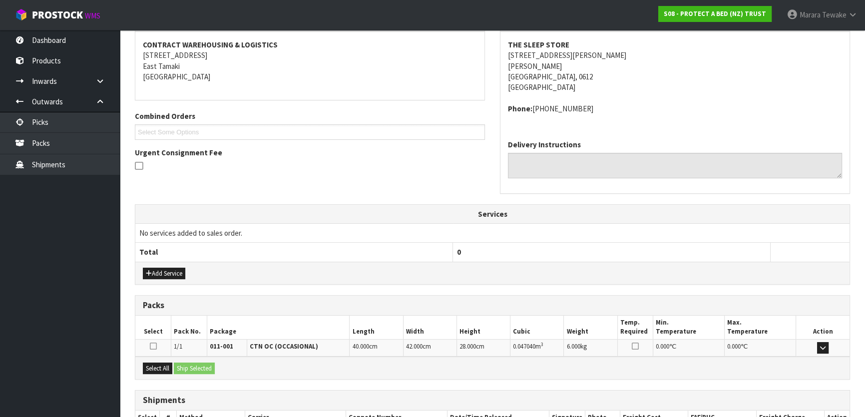
scroll to position [251, 0]
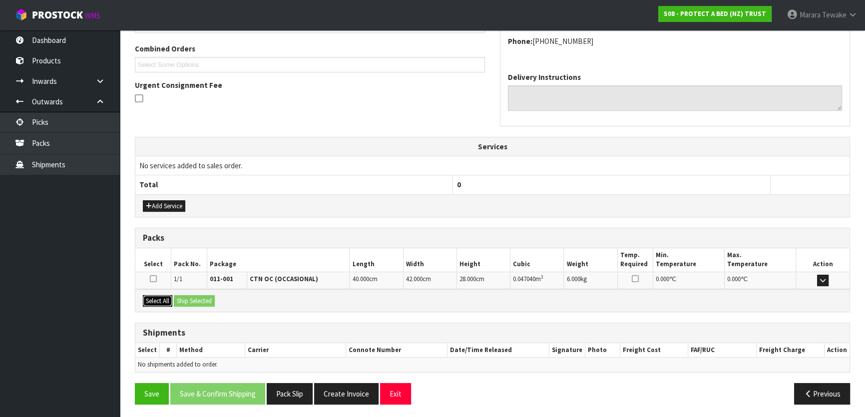
click at [156, 300] on button "Select All" at bounding box center [157, 301] width 29 height 12
click at [188, 298] on button "Ship Selected" at bounding box center [194, 301] width 41 height 12
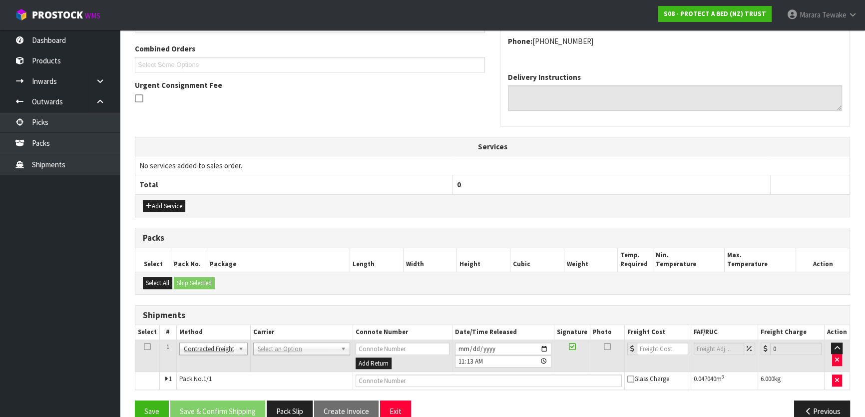
click at [300, 354] on td "ANGEL - ANGEL TRANSPORT CONROY - CONROY REMOVALS DEAEXPAKL - DEADLINE EXPRESS C…" at bounding box center [301, 356] width 102 height 32
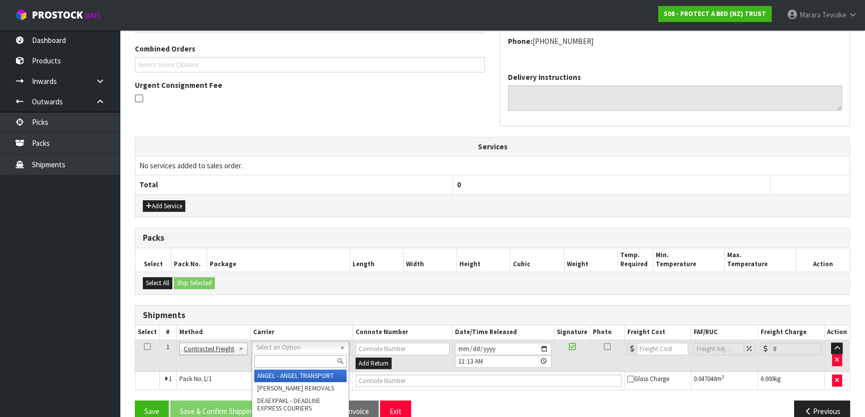
click at [303, 355] on input "text" at bounding box center [300, 361] width 92 height 12
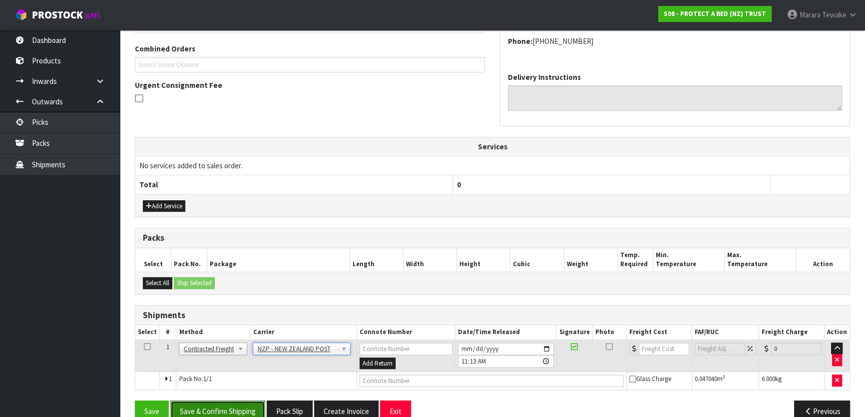
click at [219, 407] on button "Save & Confirm Shipping" at bounding box center [217, 411] width 95 height 21
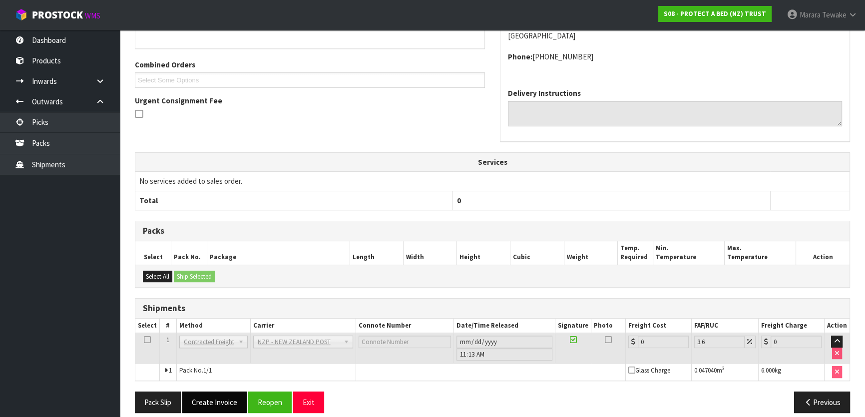
scroll to position [255, 0]
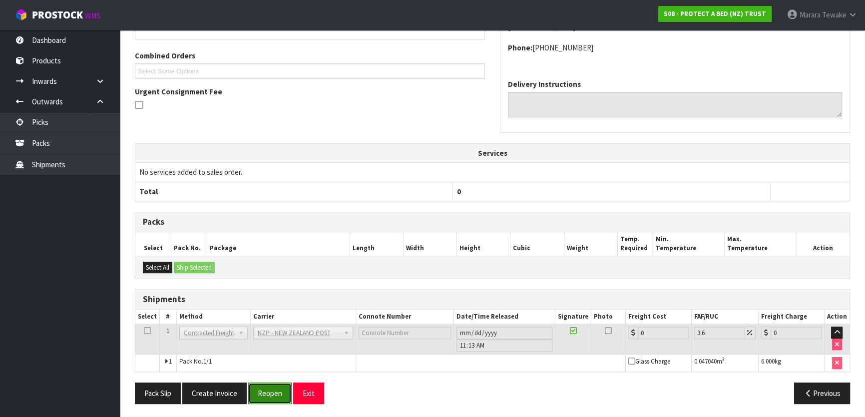
click at [268, 388] on button "Reopen" at bounding box center [269, 393] width 43 height 21
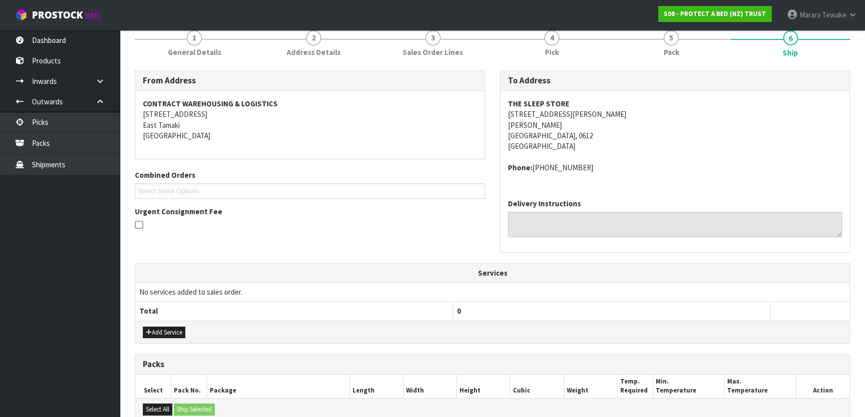
scroll to position [270, 0]
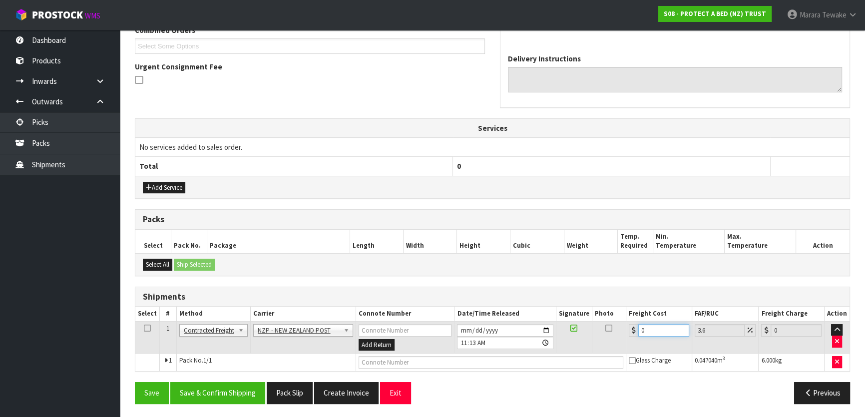
drag, startPoint x: 648, startPoint y: 329, endPoint x: 603, endPoint y: 310, distance: 48.8
click at [603, 310] on table "Select # Method Carrier Connote Number Date/Time Released Signature Photo Freig…" at bounding box center [492, 339] width 714 height 64
drag, startPoint x: 236, startPoint y: 391, endPoint x: 209, endPoint y: 389, distance: 27.0
click at [236, 391] on button "Save & Confirm Shipping" at bounding box center [217, 392] width 95 height 21
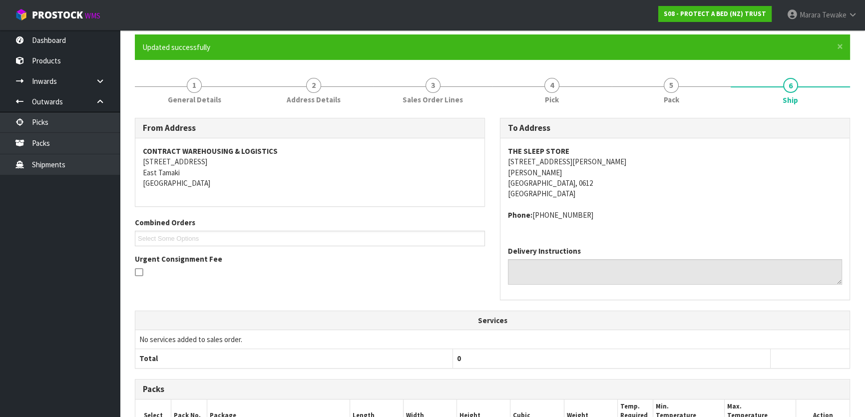
scroll to position [0, 0]
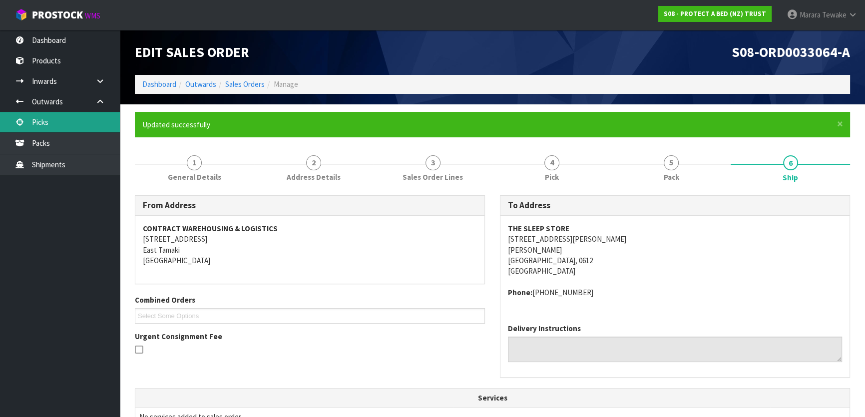
click at [93, 116] on link "Picks" at bounding box center [60, 122] width 120 height 20
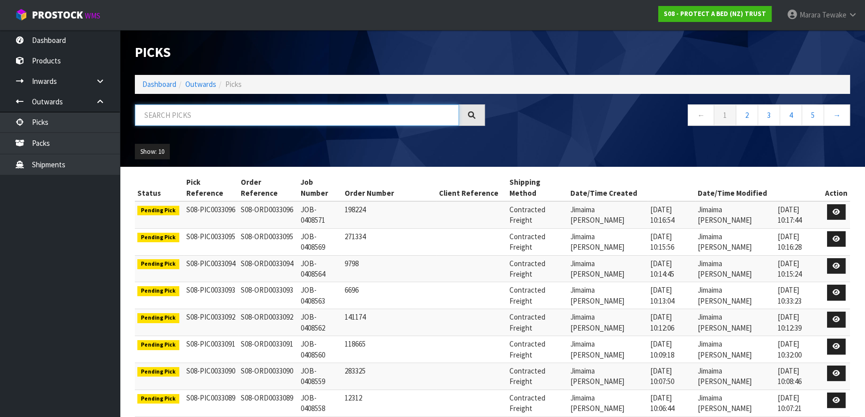
click at [191, 114] on input "text" at bounding box center [297, 114] width 324 height 21
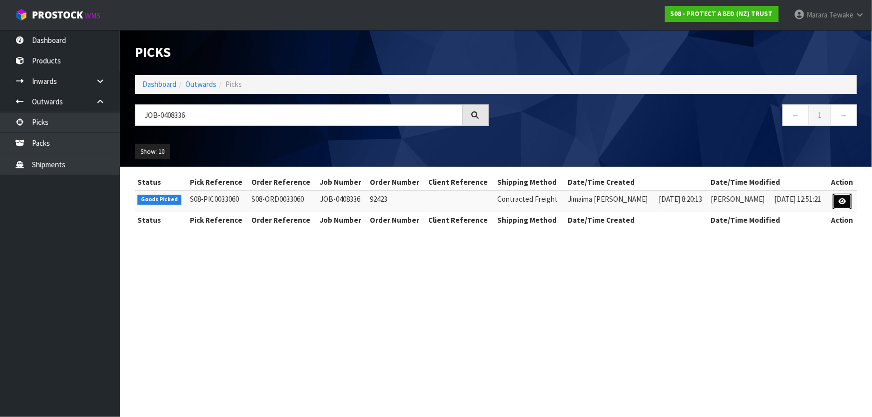
click at [839, 200] on icon at bounding box center [841, 201] width 7 height 6
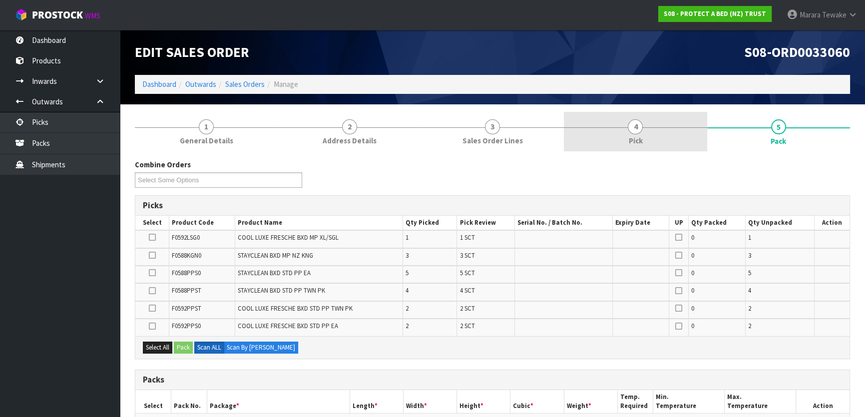
drag, startPoint x: 629, startPoint y: 133, endPoint x: 638, endPoint y: 150, distance: 18.8
click at [629, 131] on link "4 Pick" at bounding box center [635, 131] width 143 height 39
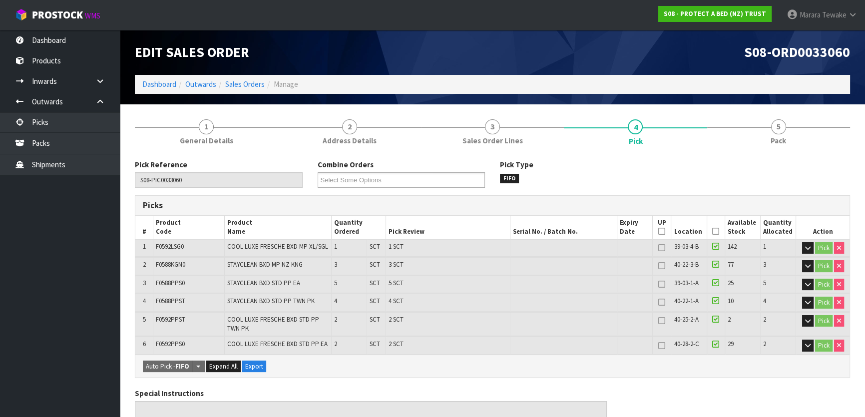
click at [714, 231] on icon at bounding box center [715, 231] width 7 height 0
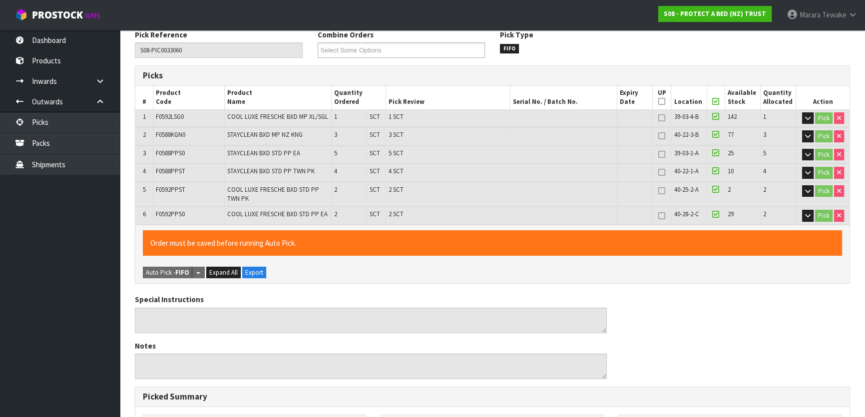
scroll to position [363, 0]
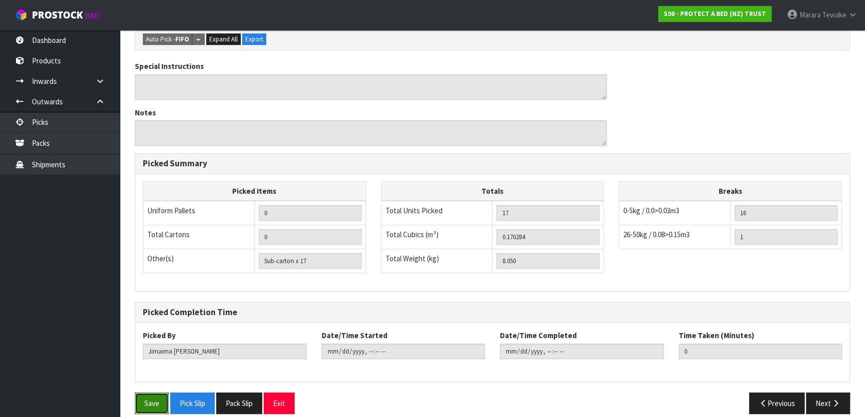
click at [159, 395] on button "Save" at bounding box center [152, 403] width 34 height 21
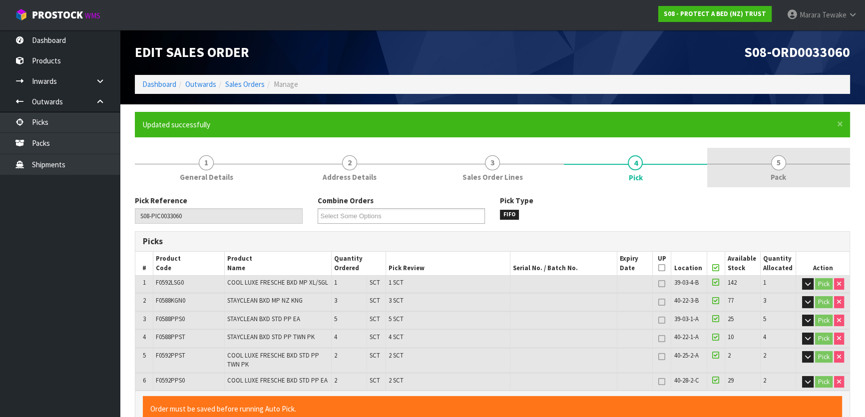
click at [781, 161] on span "5" at bounding box center [778, 162] width 15 height 15
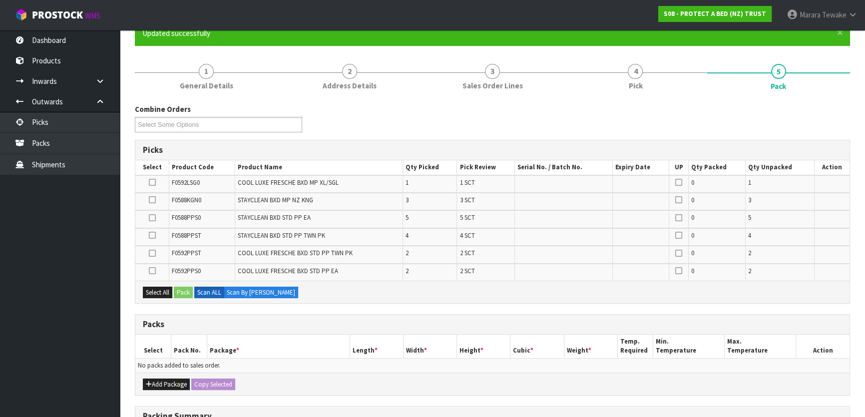
scroll to position [227, 0]
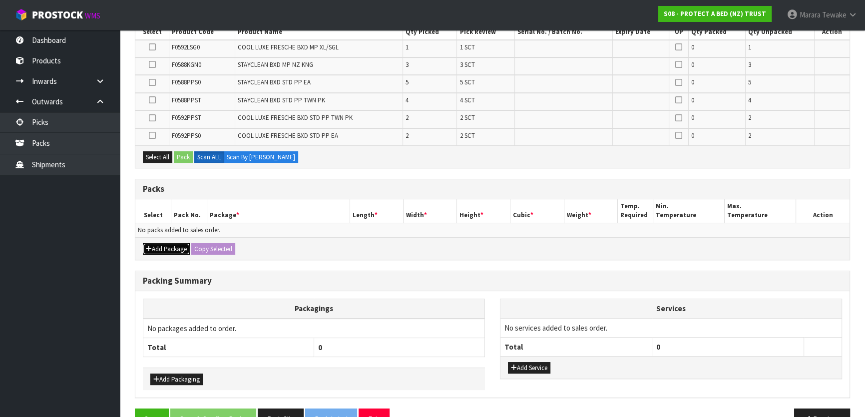
drag, startPoint x: 175, startPoint y: 244, endPoint x: 166, endPoint y: 242, distance: 8.9
click at [171, 244] on button "Add Package" at bounding box center [166, 249] width 47 height 12
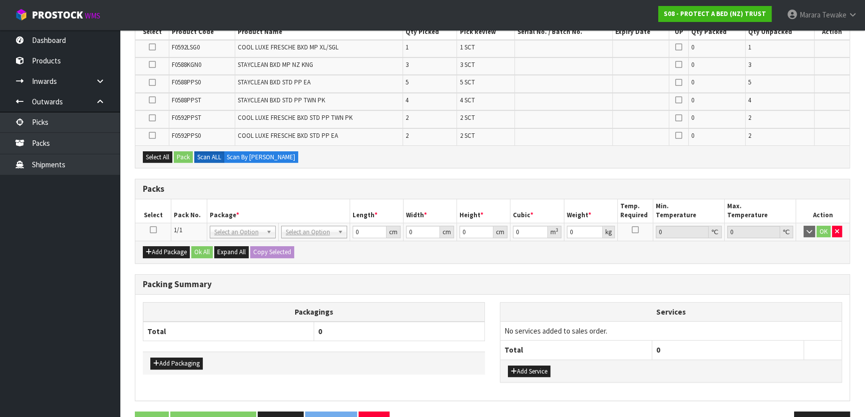
click at [153, 230] on icon at bounding box center [153, 230] width 7 height 0
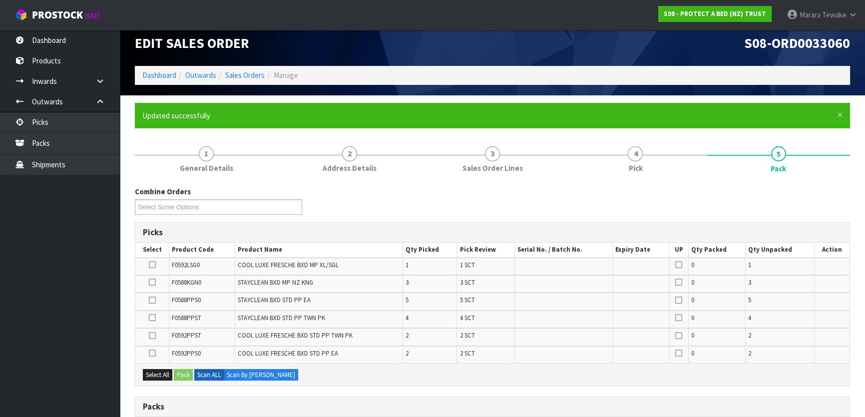
scroll to position [0, 0]
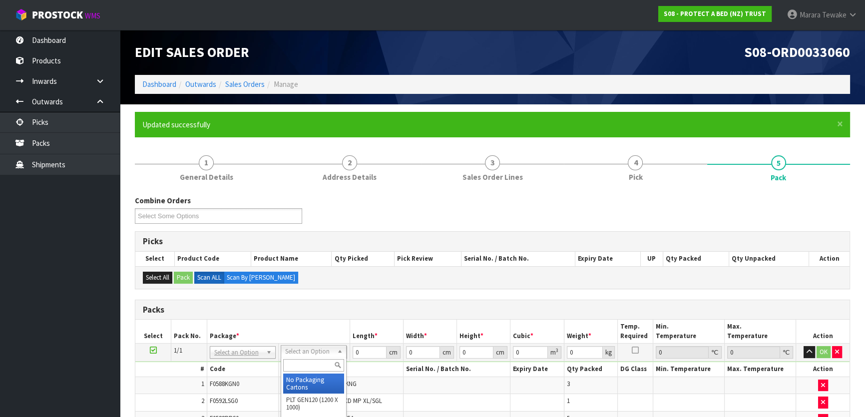
click at [310, 360] on input "text" at bounding box center [313, 365] width 61 height 12
drag, startPoint x: 337, startPoint y: 335, endPoint x: 331, endPoint y: 306, distance: 30.1
click at [329, 328] on table "Select Pack No. Package * Length * Width * Height * Cubic * Weight * Temp. Requ…" at bounding box center [492, 400] width 714 height 160
click at [804, 346] on button "button" at bounding box center [809, 352] width 11 height 12
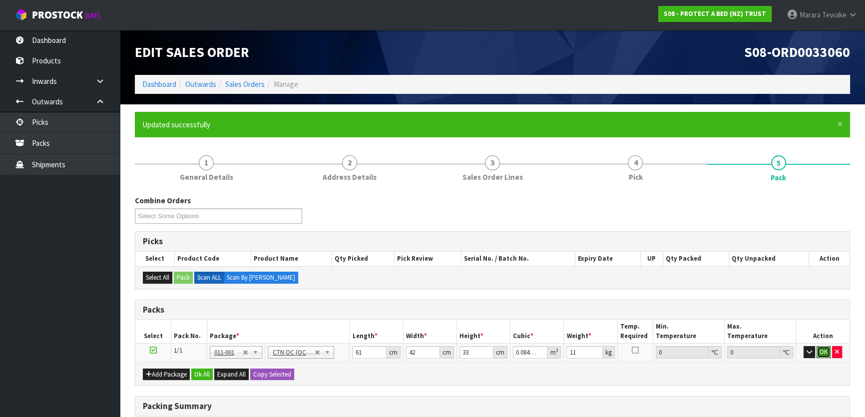
click button "OK" at bounding box center [824, 352] width 14 height 12
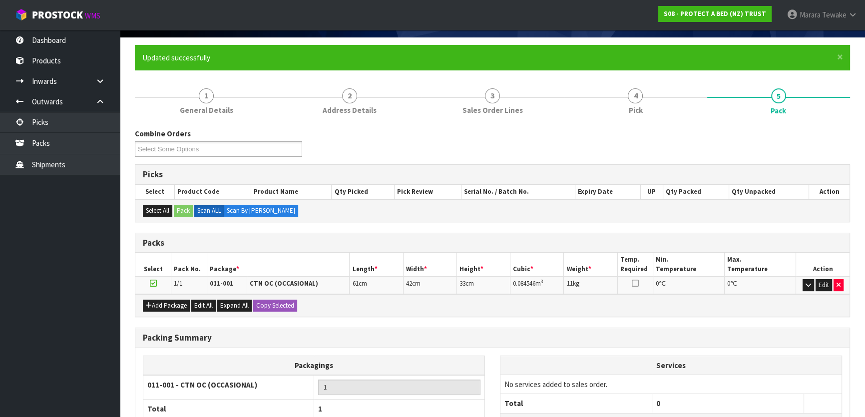
scroll to position [154, 0]
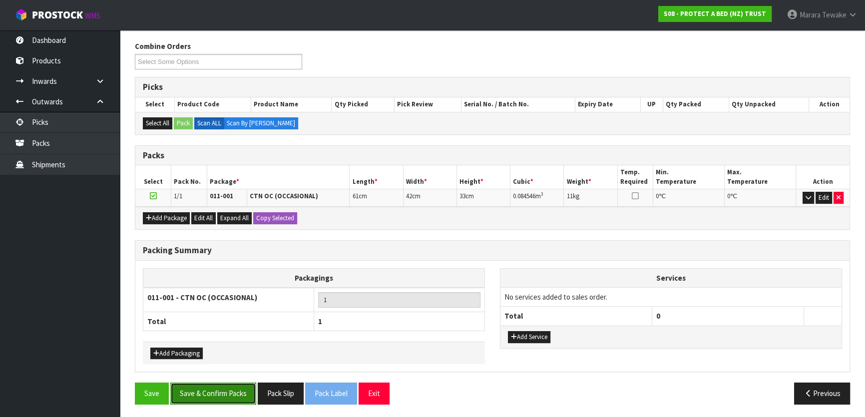
click at [203, 390] on button "Save & Confirm Packs" at bounding box center [213, 393] width 86 height 21
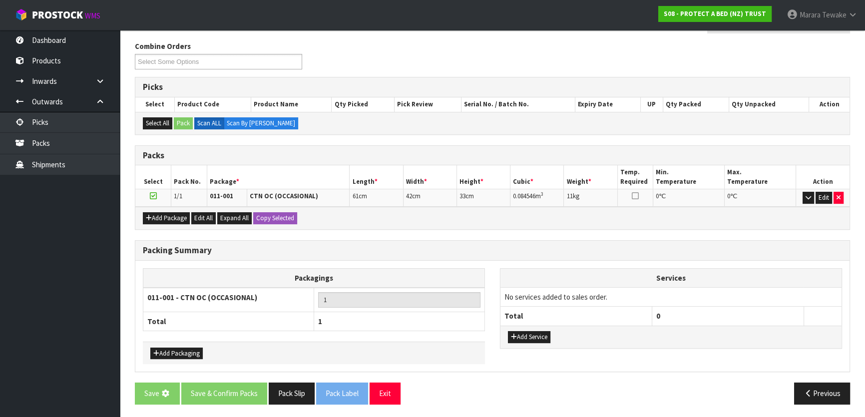
scroll to position [0, 0]
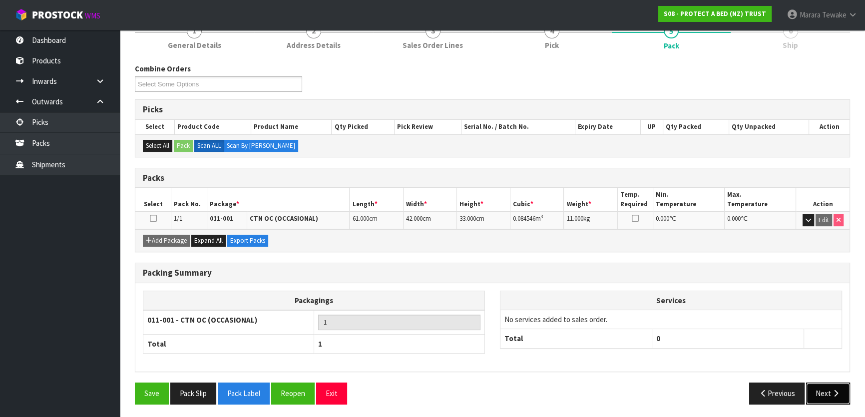
click at [824, 391] on button "Next" at bounding box center [828, 393] width 44 height 21
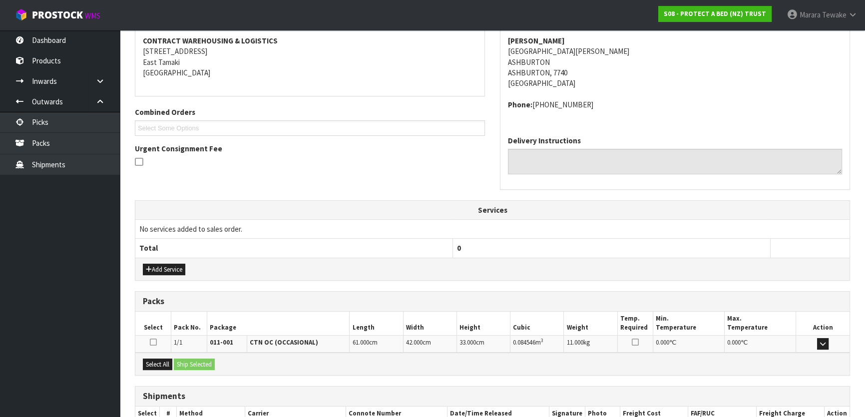
scroll to position [251, 0]
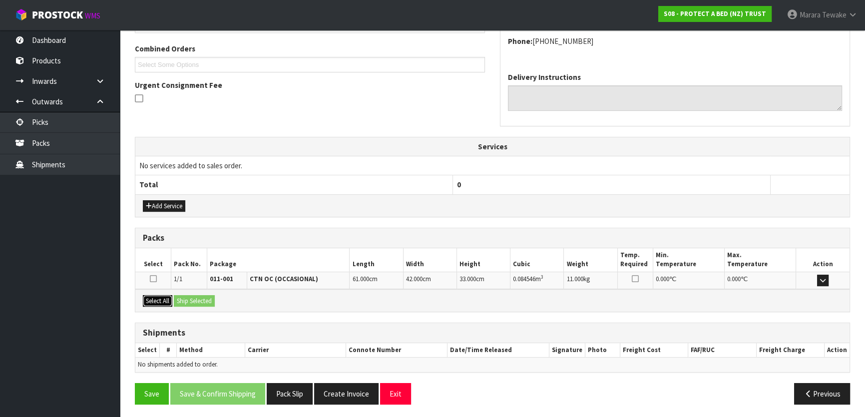
drag, startPoint x: 160, startPoint y: 303, endPoint x: 167, endPoint y: 300, distance: 7.6
click at [162, 301] on button "Select All" at bounding box center [157, 301] width 29 height 12
click at [185, 298] on button "Ship Selected" at bounding box center [194, 301] width 41 height 12
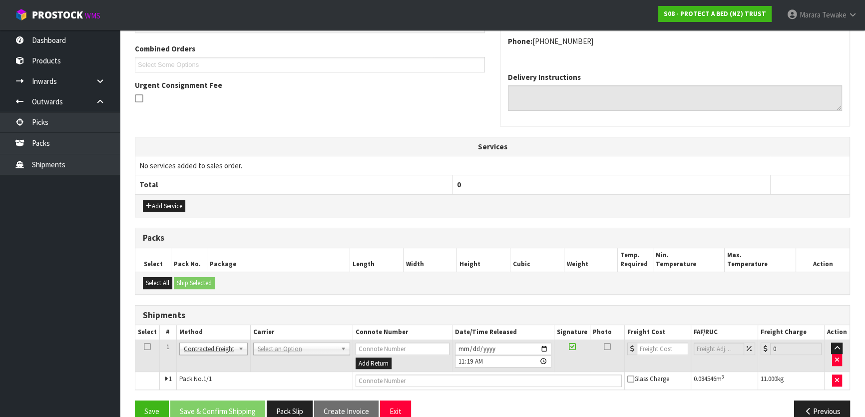
scroll to position [270, 0]
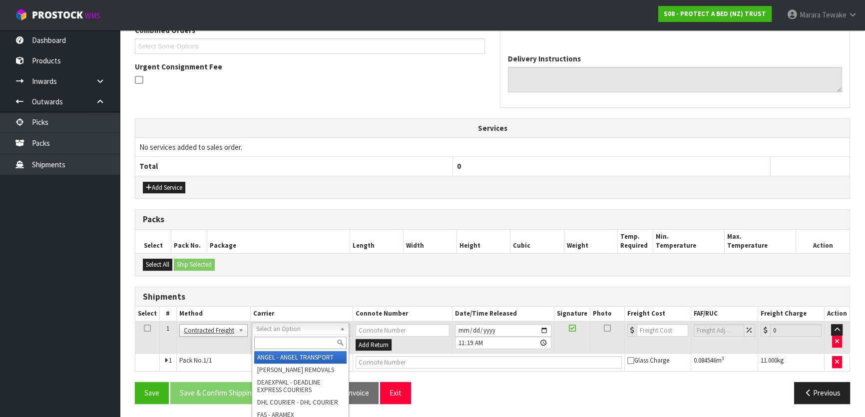
click at [265, 342] on input "text" at bounding box center [300, 343] width 92 height 12
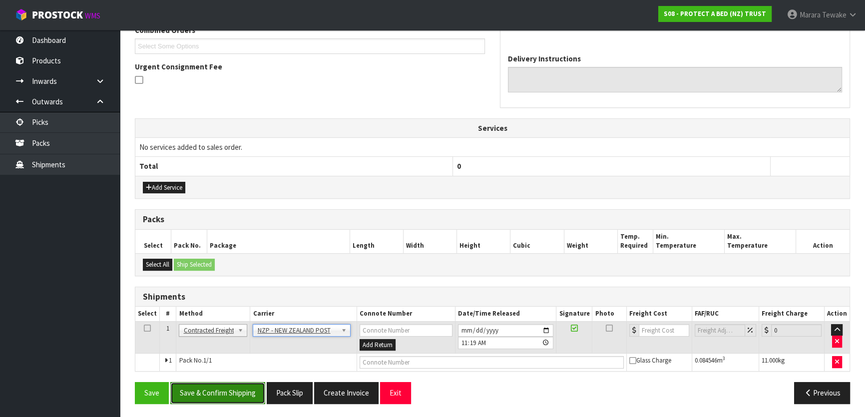
click at [248, 382] on button "Save & Confirm Shipping" at bounding box center [217, 392] width 95 height 21
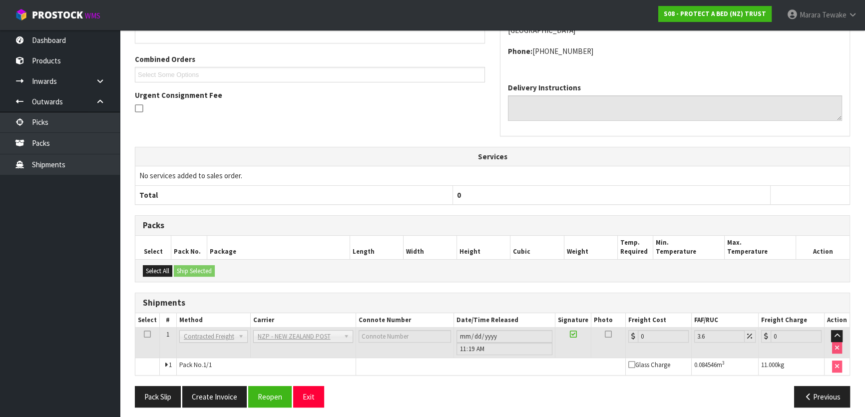
scroll to position [255, 0]
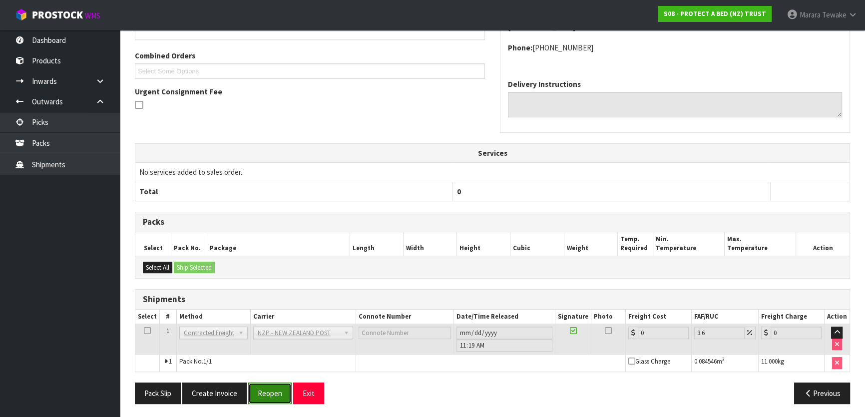
drag, startPoint x: 277, startPoint y: 393, endPoint x: 271, endPoint y: 393, distance: 6.0
click at [272, 393] on button "Reopen" at bounding box center [269, 393] width 43 height 21
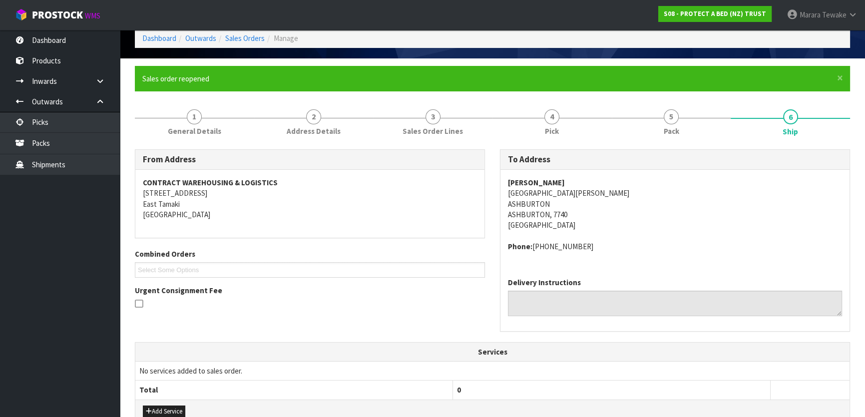
scroll to position [270, 0]
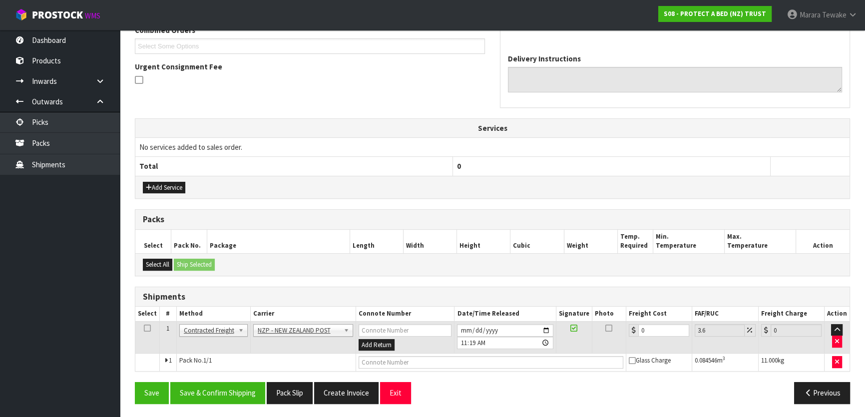
drag, startPoint x: 646, startPoint y: 337, endPoint x: 620, endPoint y: 322, distance: 30.4
click at [620, 323] on tr "1 Client Local Pickup Customer Local Pickup Company Freight Contracted Freight …" at bounding box center [492, 337] width 714 height 32
drag, startPoint x: 654, startPoint y: 328, endPoint x: 623, endPoint y: 302, distance: 41.1
click at [631, 315] on table "Select # Method Carrier Connote Number Date/Time Released Signature Photo Freig…" at bounding box center [492, 339] width 714 height 64
click at [211, 382] on button "Save & Confirm Shipping" at bounding box center [217, 392] width 95 height 21
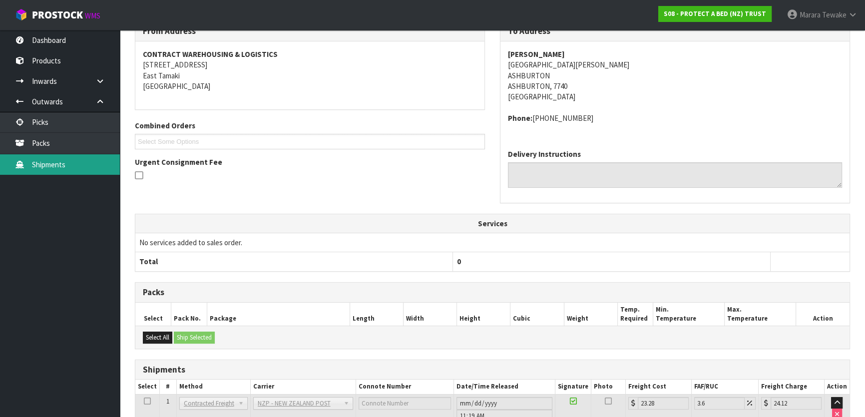
scroll to position [0, 0]
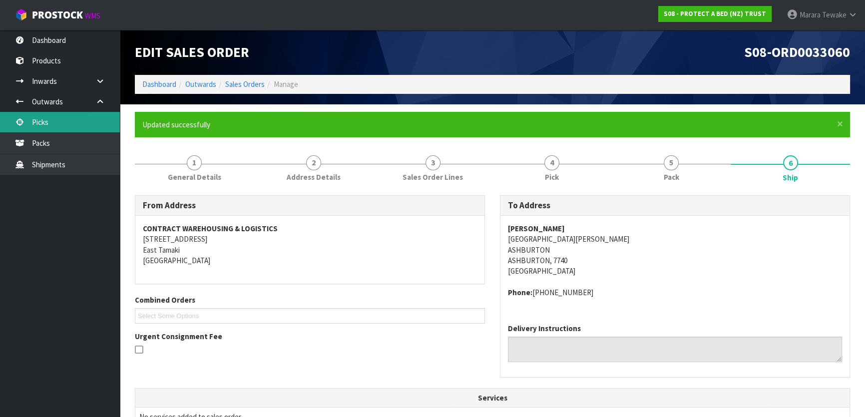
click at [83, 113] on link "Picks" at bounding box center [60, 122] width 120 height 20
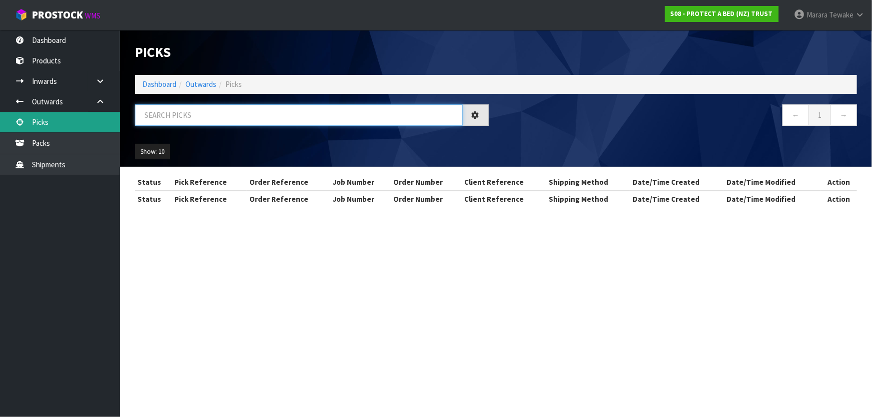
click at [185, 111] on input "text" at bounding box center [299, 114] width 328 height 21
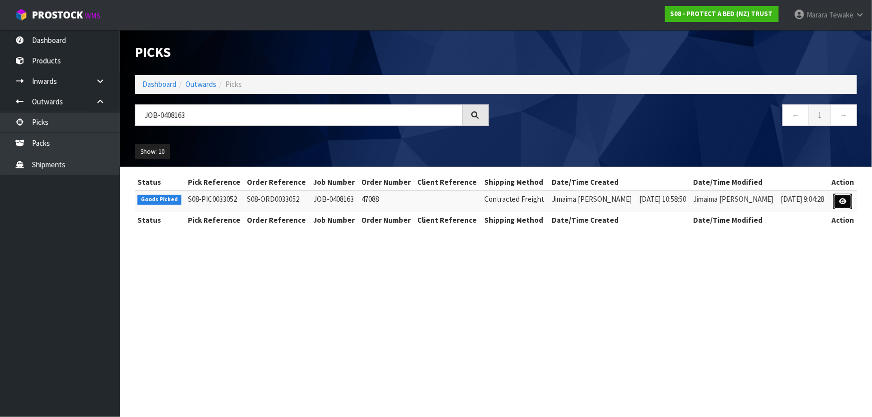
click at [842, 201] on icon at bounding box center [842, 201] width 7 height 6
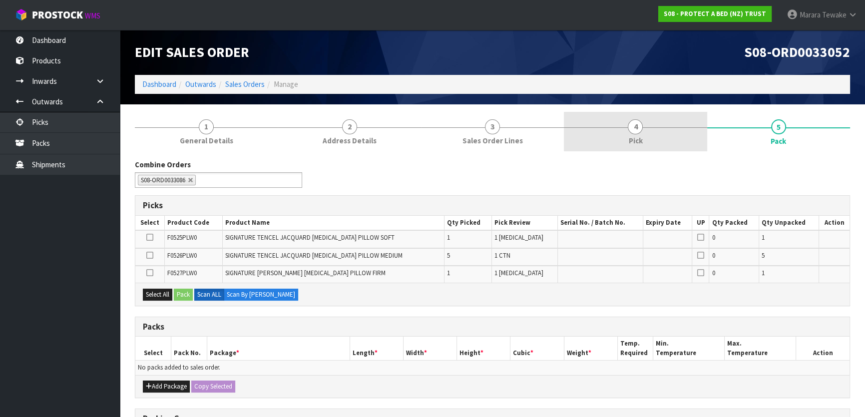
drag, startPoint x: 647, startPoint y: 135, endPoint x: 650, endPoint y: 147, distance: 12.5
click at [646, 135] on link "4 Pick" at bounding box center [635, 131] width 143 height 39
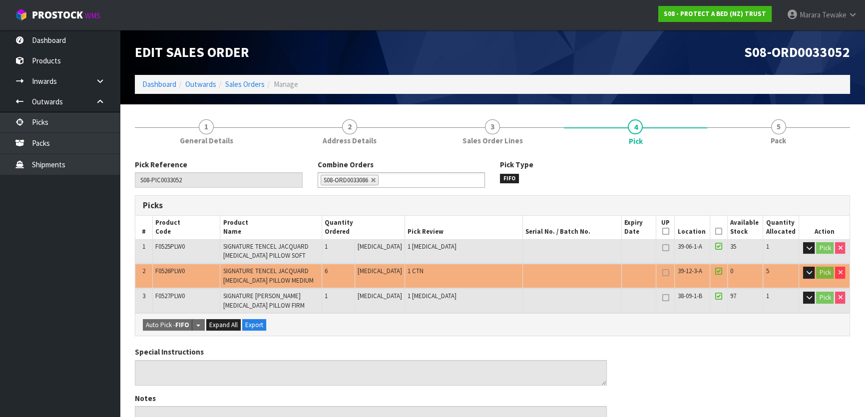
click at [716, 231] on icon at bounding box center [718, 231] width 7 height 0
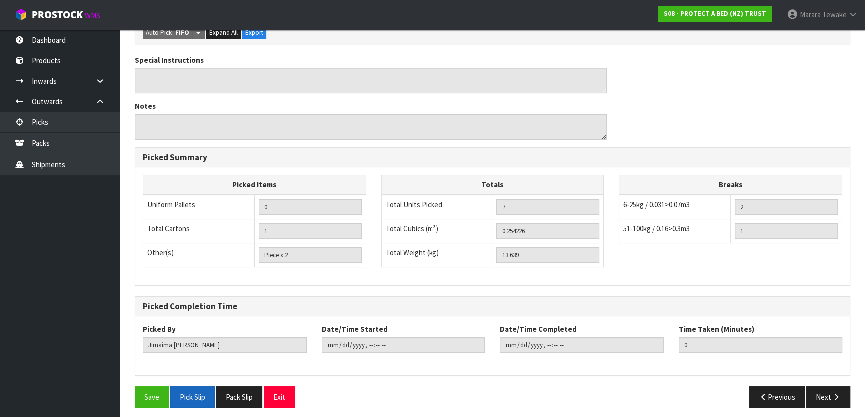
scroll to position [331, 0]
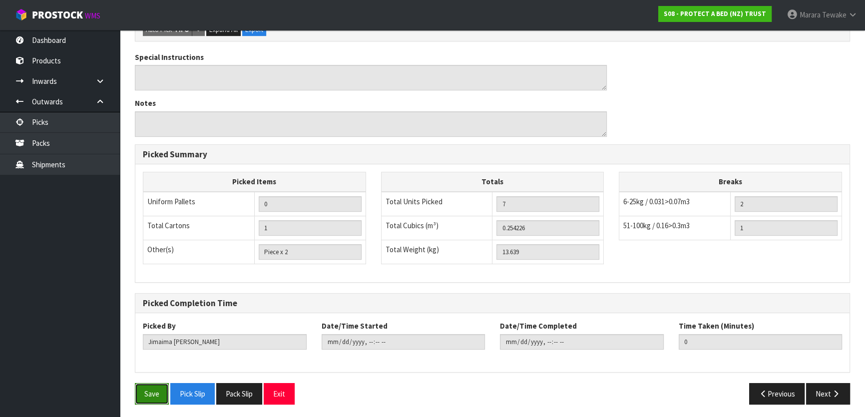
drag, startPoint x: 146, startPoint y: 388, endPoint x: 157, endPoint y: 380, distance: 13.2
click at [146, 388] on button "Save" at bounding box center [152, 393] width 34 height 21
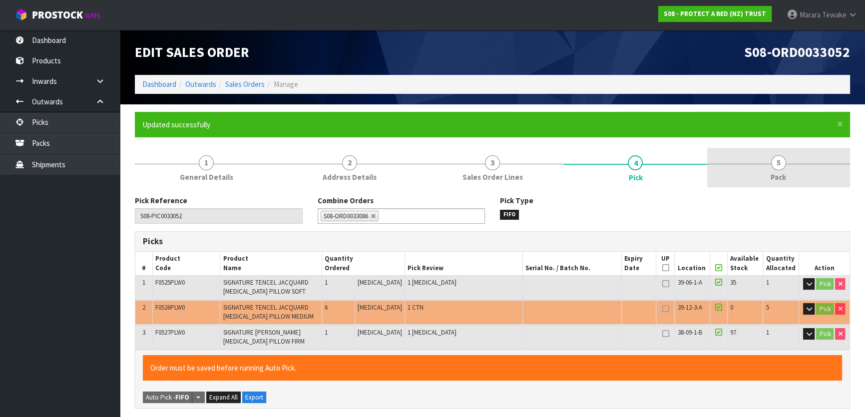
click at [780, 167] on span "5" at bounding box center [778, 162] width 15 height 15
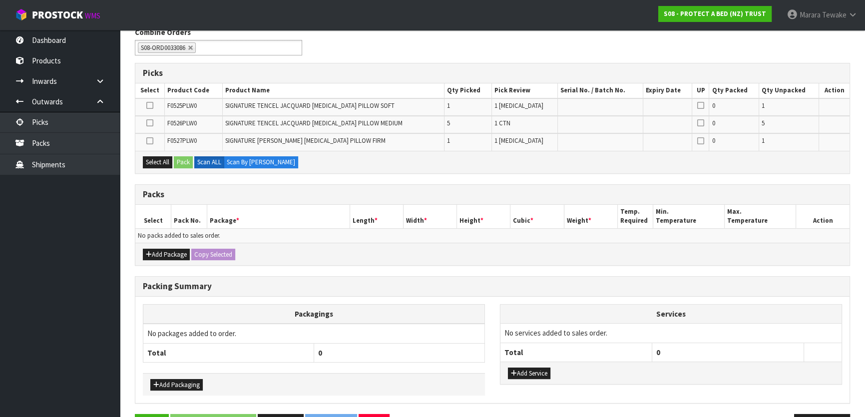
scroll to position [199, 0]
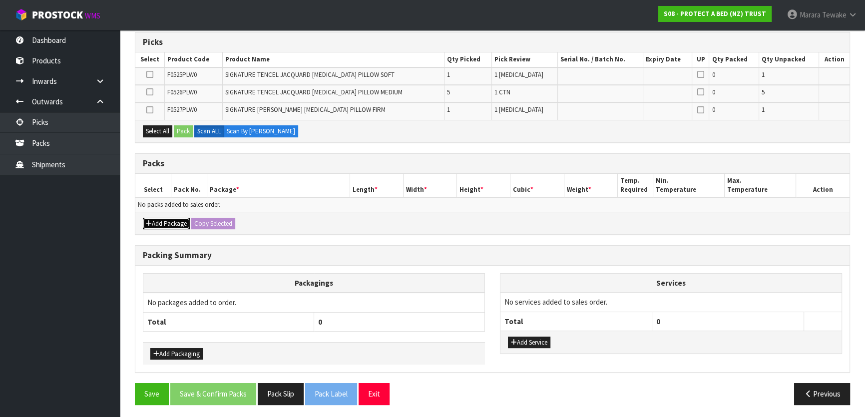
click at [173, 218] on button "Add Package" at bounding box center [166, 224] width 47 height 12
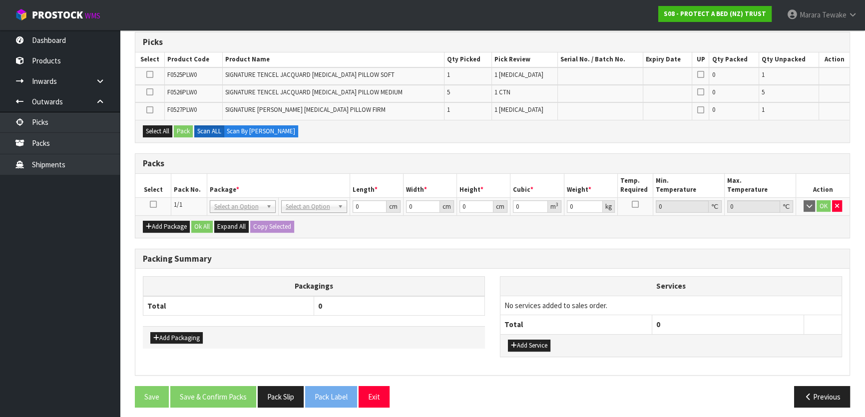
click at [149, 202] on td at bounding box center [153, 206] width 36 height 18
click at [151, 204] on icon at bounding box center [153, 204] width 7 height 0
click at [68, 236] on ul "Dashboard Products Categories Serial Numbers Kitsets Packagings Inwards Purchas…" at bounding box center [60, 223] width 120 height 387
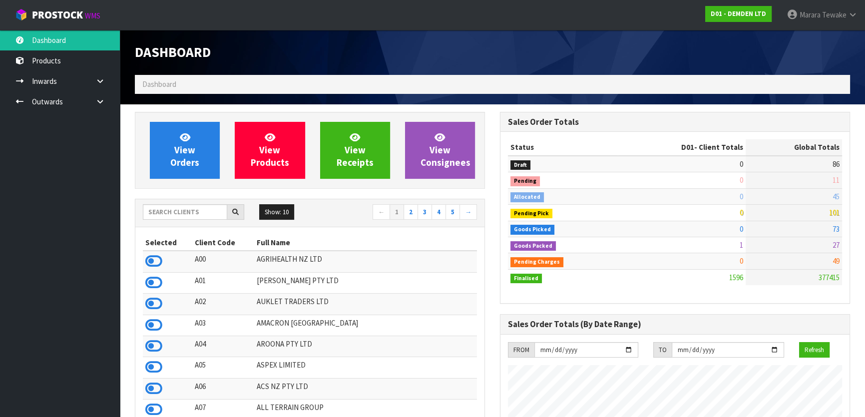
scroll to position [674, 365]
click at [185, 211] on input "text" at bounding box center [185, 211] width 84 height 15
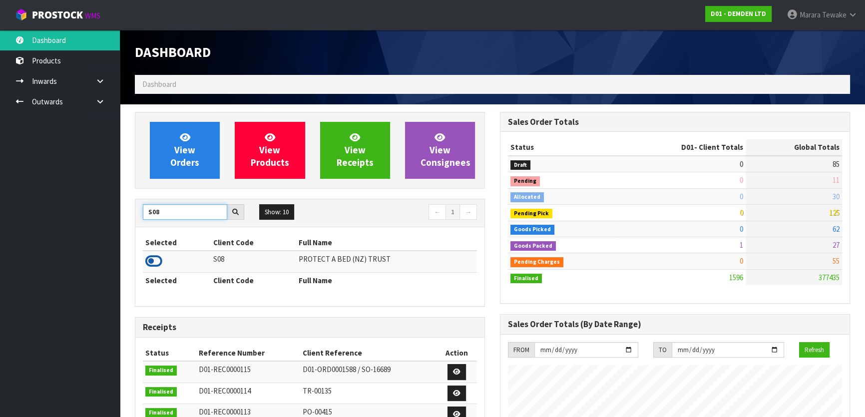
type input "S08"
click at [147, 258] on icon at bounding box center [153, 261] width 17 height 15
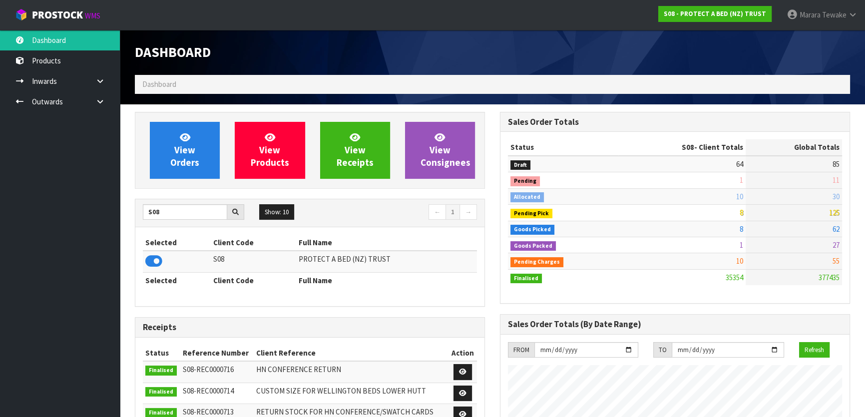
scroll to position [755, 365]
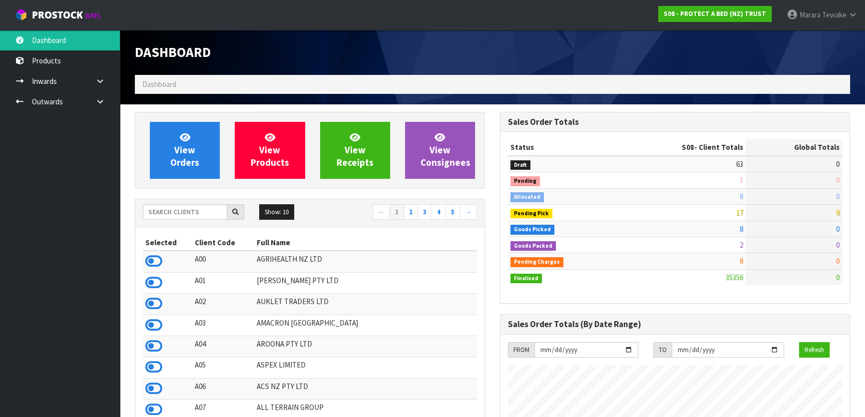
scroll to position [755, 365]
click at [164, 214] on input "text" at bounding box center [185, 211] width 84 height 15
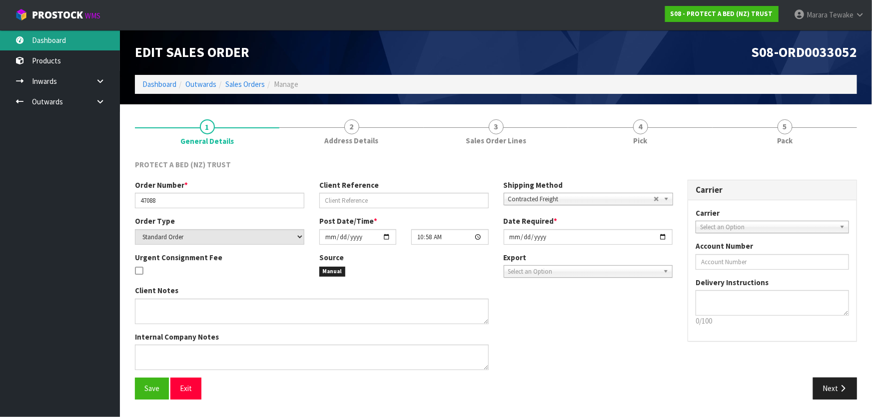
click at [105, 48] on link "Dashboard" at bounding box center [60, 40] width 120 height 20
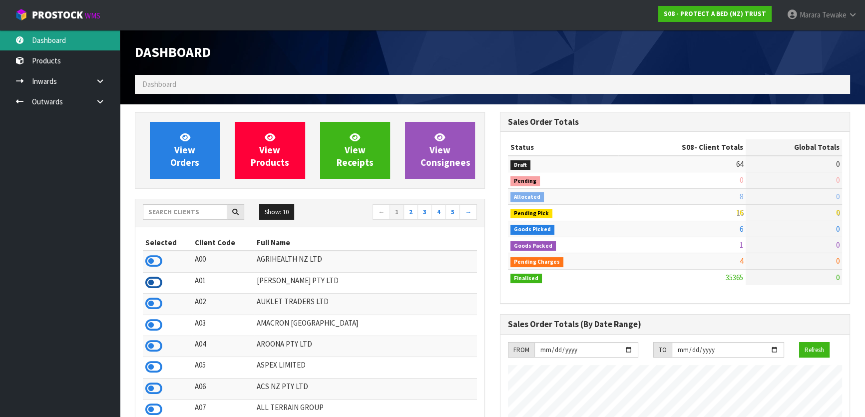
scroll to position [498822, 499212]
click at [153, 261] on icon at bounding box center [153, 261] width 17 height 15
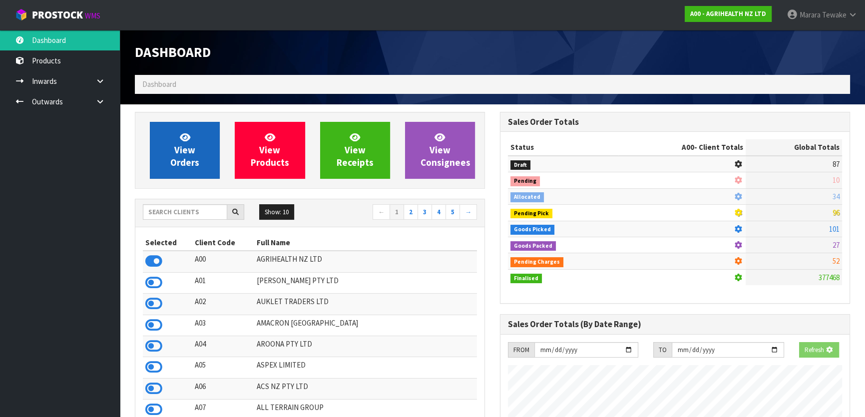
scroll to position [622, 365]
click at [178, 149] on span "View Orders" at bounding box center [184, 149] width 29 height 37
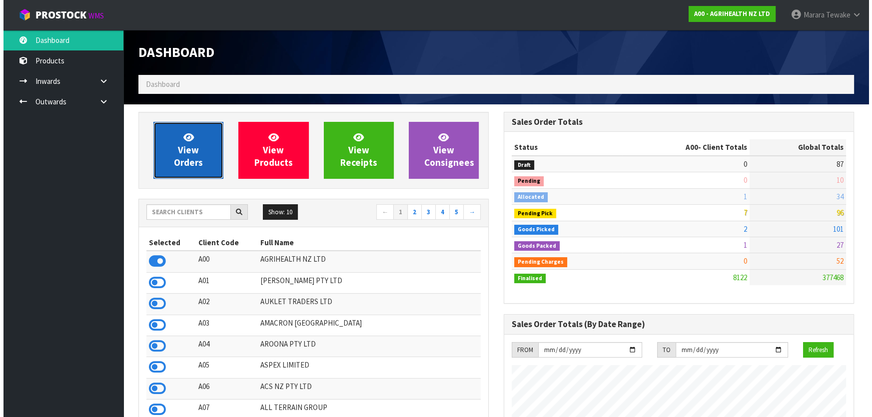
scroll to position [755, 365]
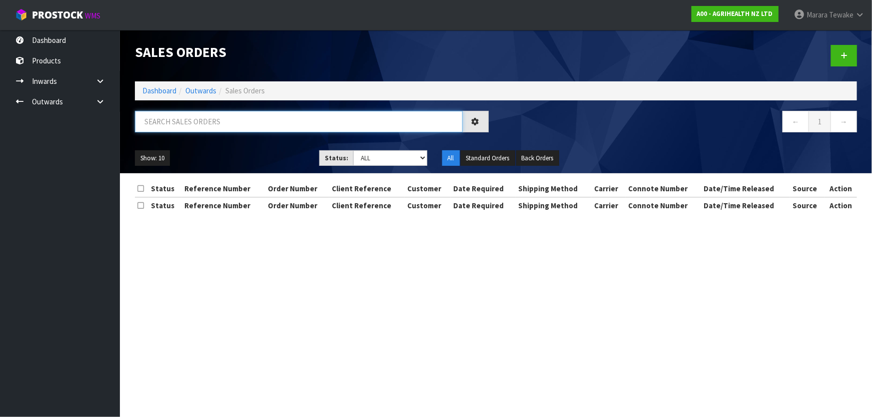
click at [186, 115] on input "text" at bounding box center [299, 121] width 328 height 21
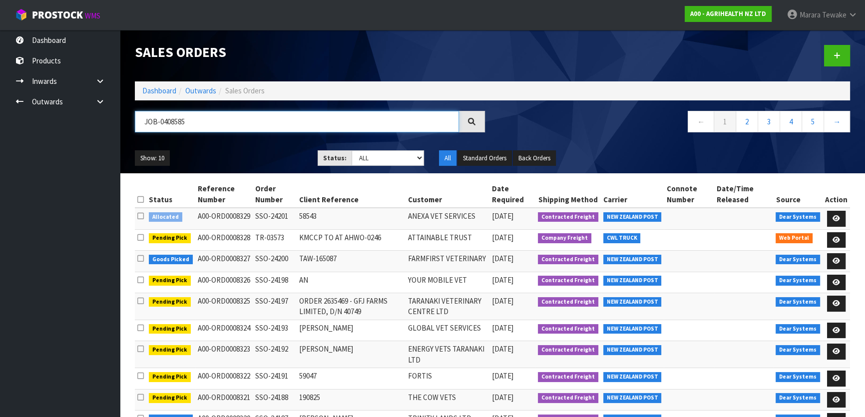
type input "JOB-0408585"
